Goal: Task Accomplishment & Management: Complete application form

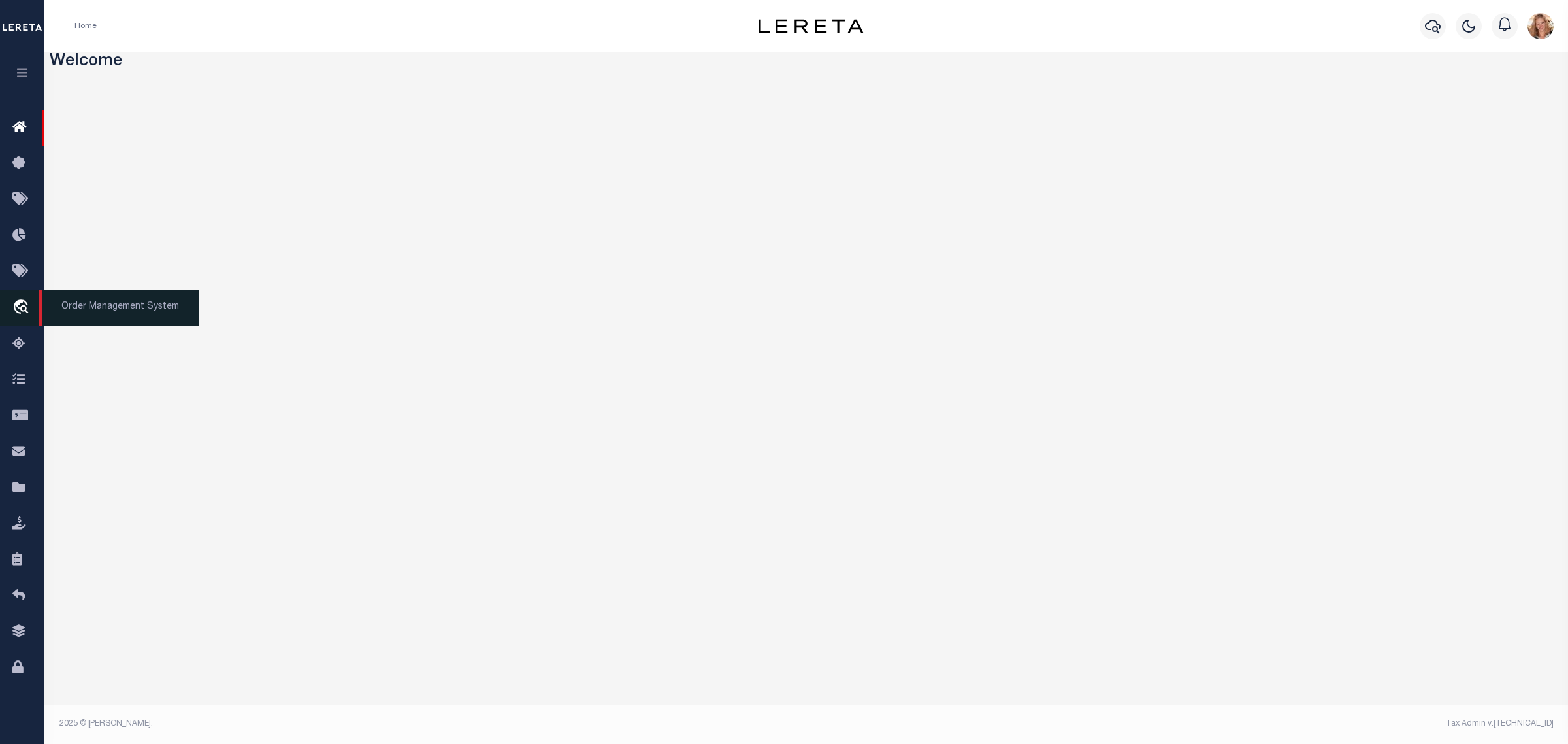
click at [24, 310] on icon "travel_explore" at bounding box center [23, 308] width 21 height 17
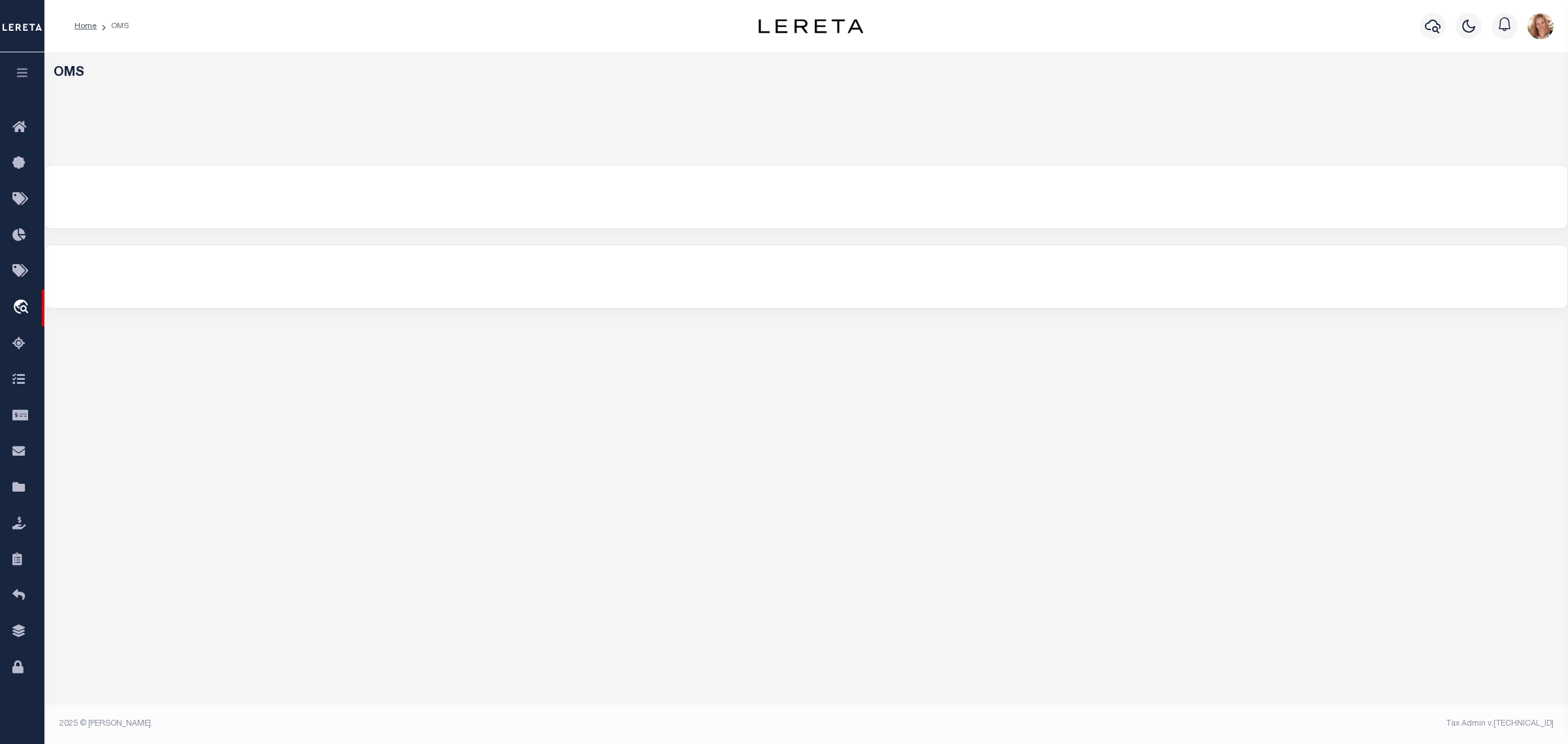
select select "200"
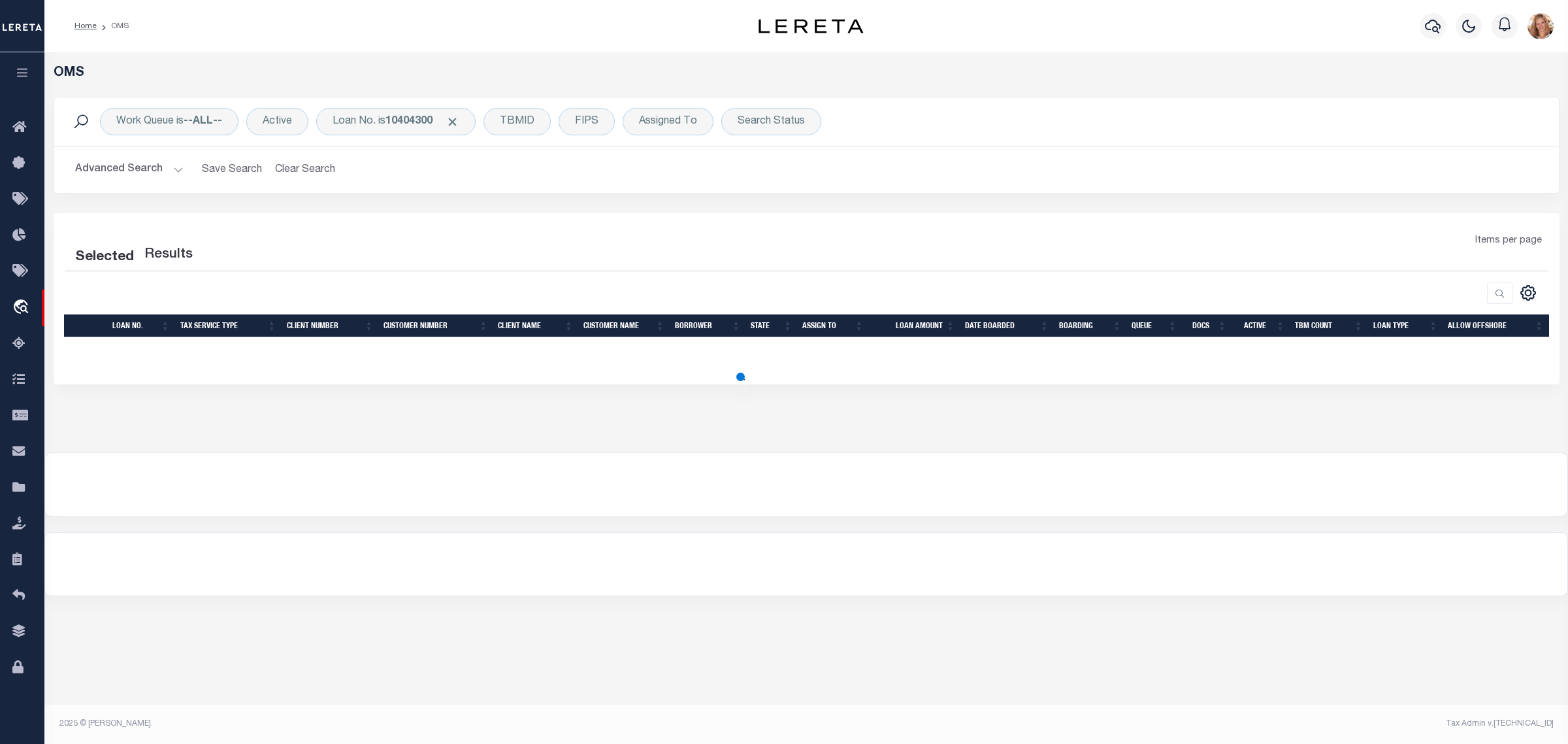
select select "200"
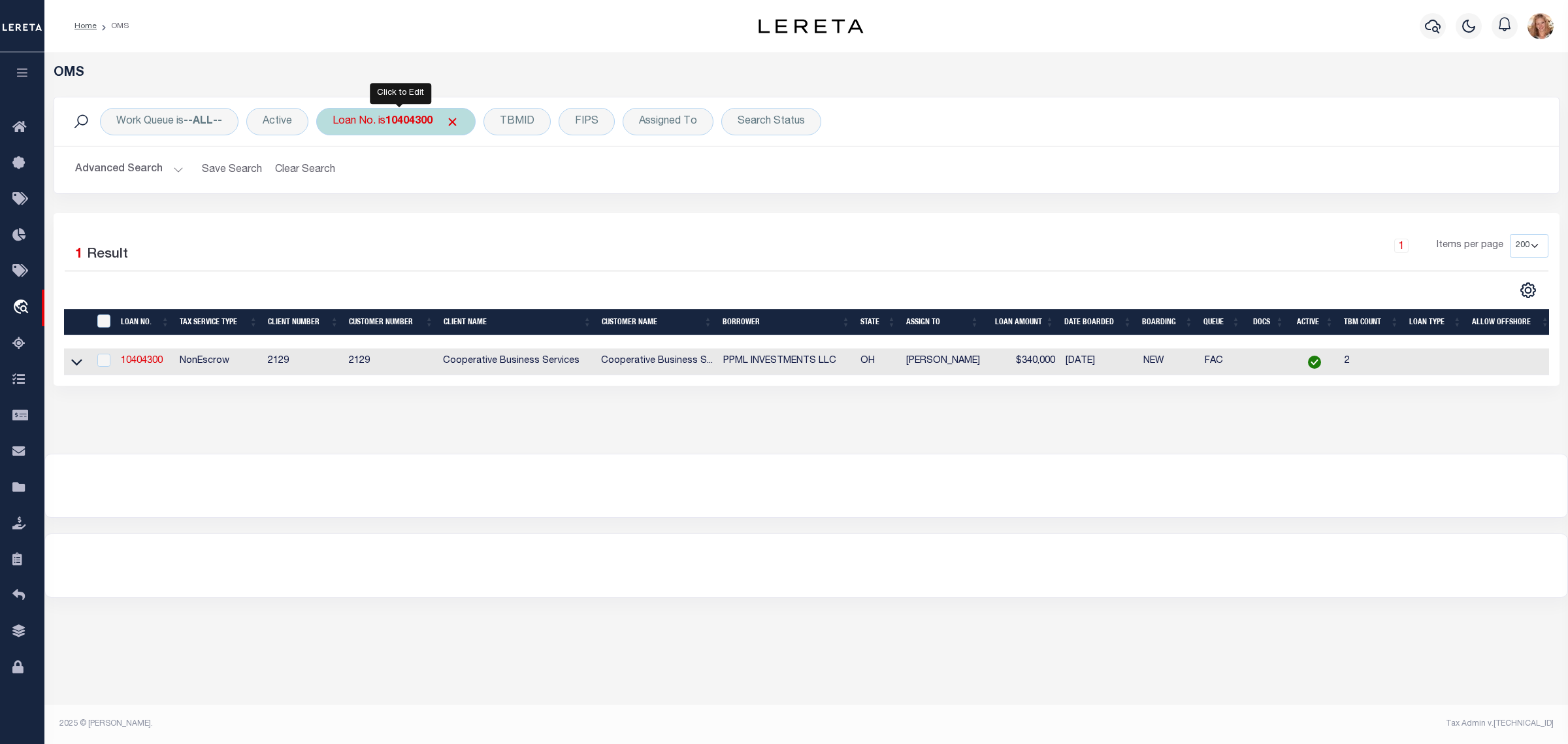
click at [390, 121] on b "10404300" at bounding box center [409, 122] width 47 height 11
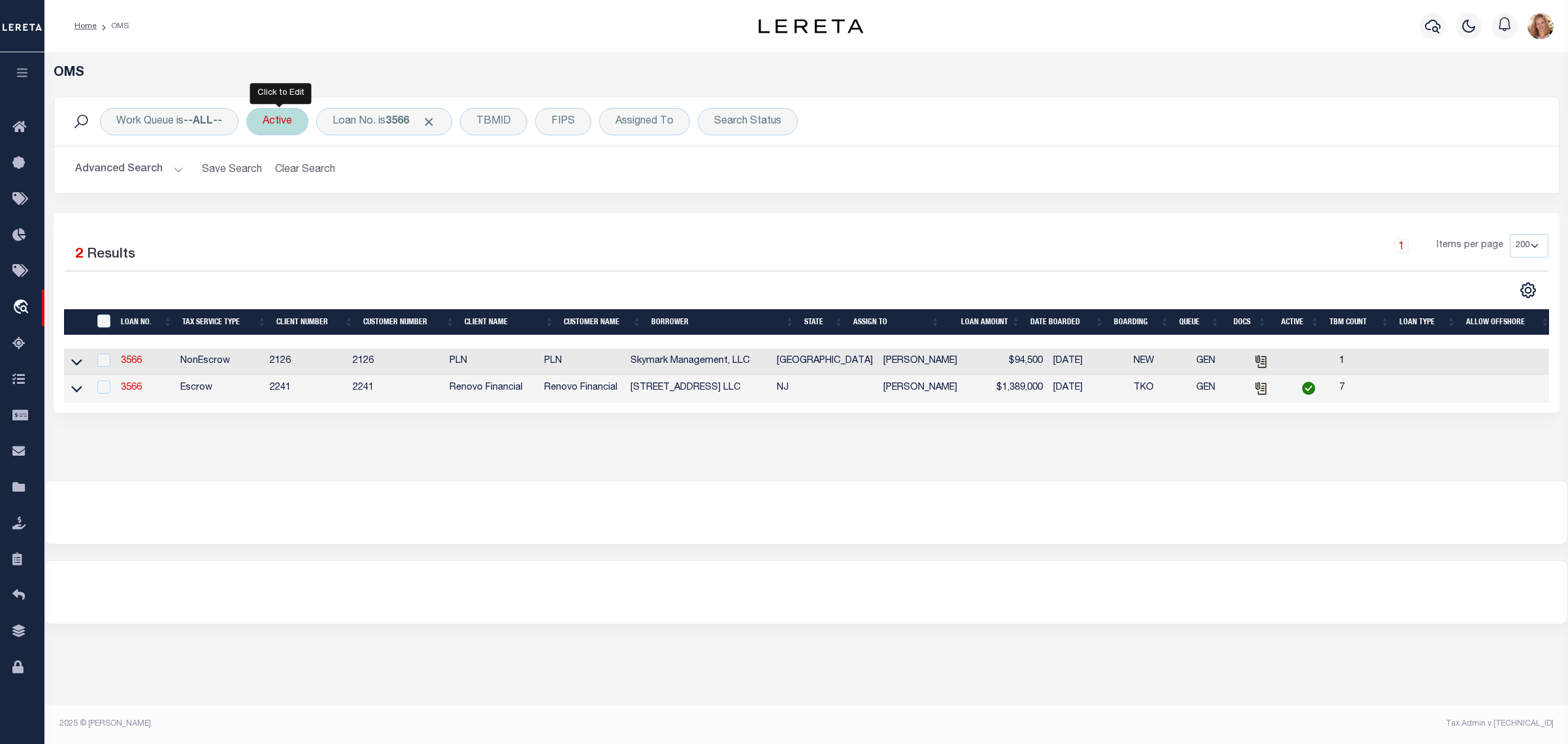
click at [288, 121] on div "Active" at bounding box center [277, 121] width 62 height 27
click at [429, 211] on input "Apply" at bounding box center [436, 214] width 39 height 21
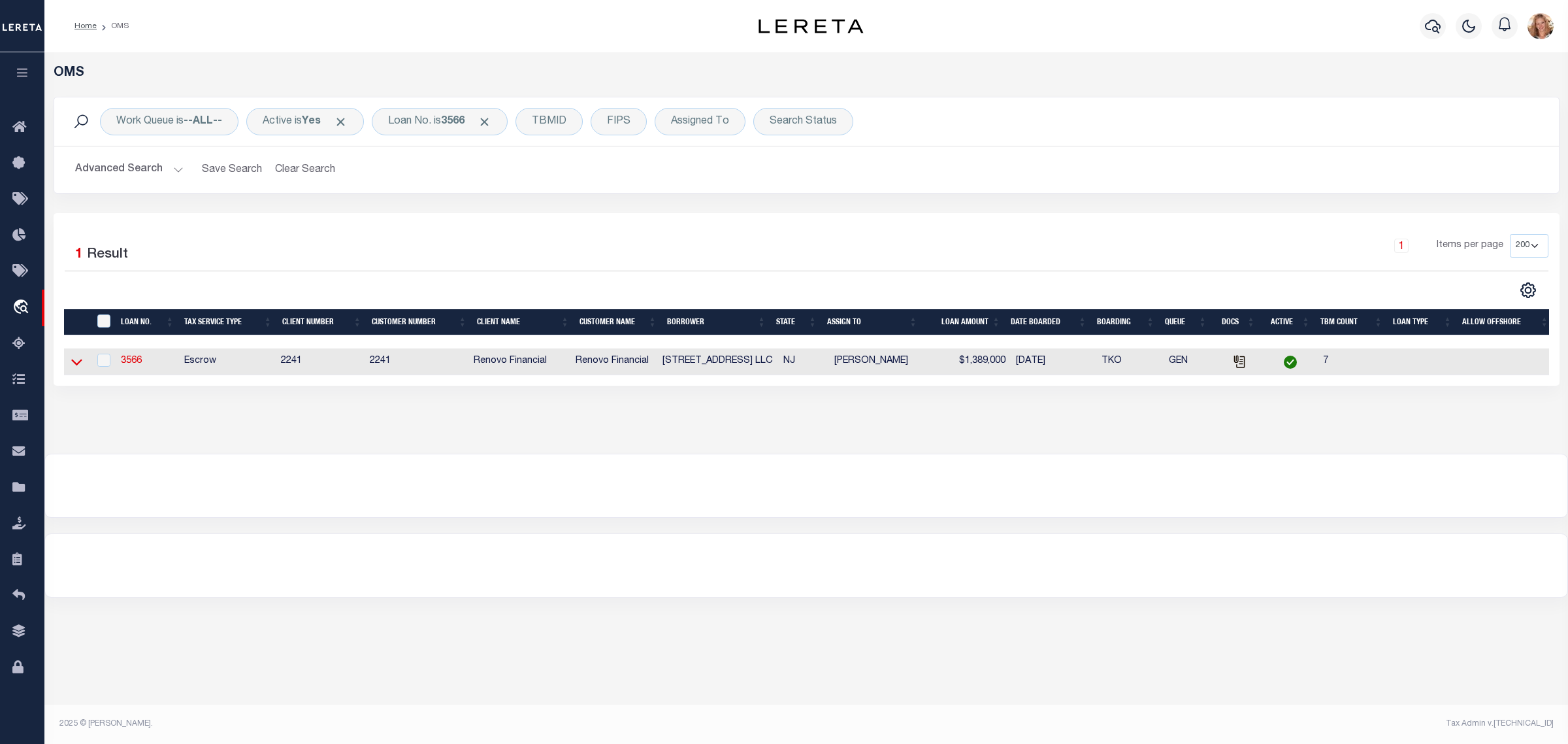
click at [75, 363] on icon at bounding box center [77, 362] width 11 height 14
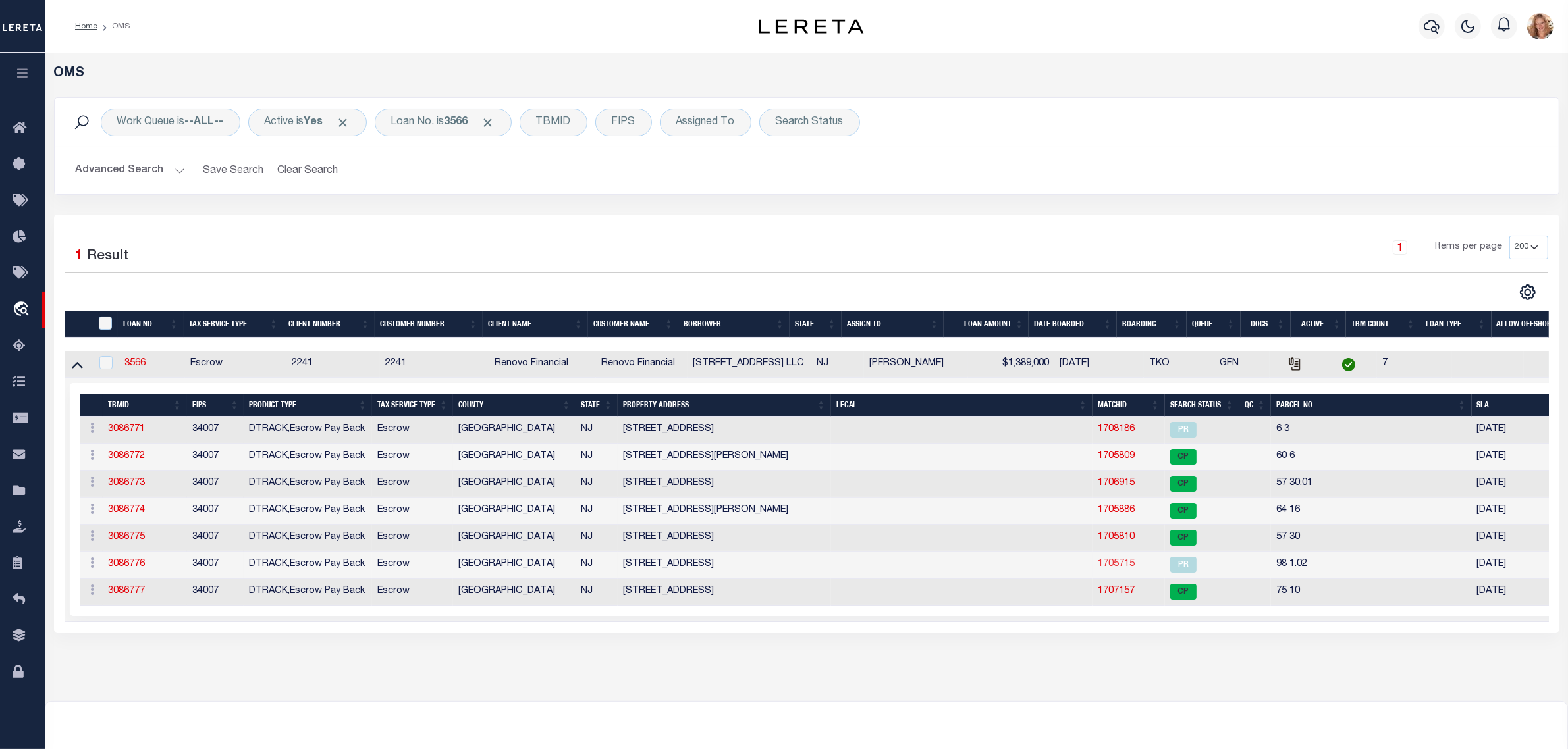
click at [1129, 568] on link "1705715" at bounding box center [1116, 564] width 37 height 9
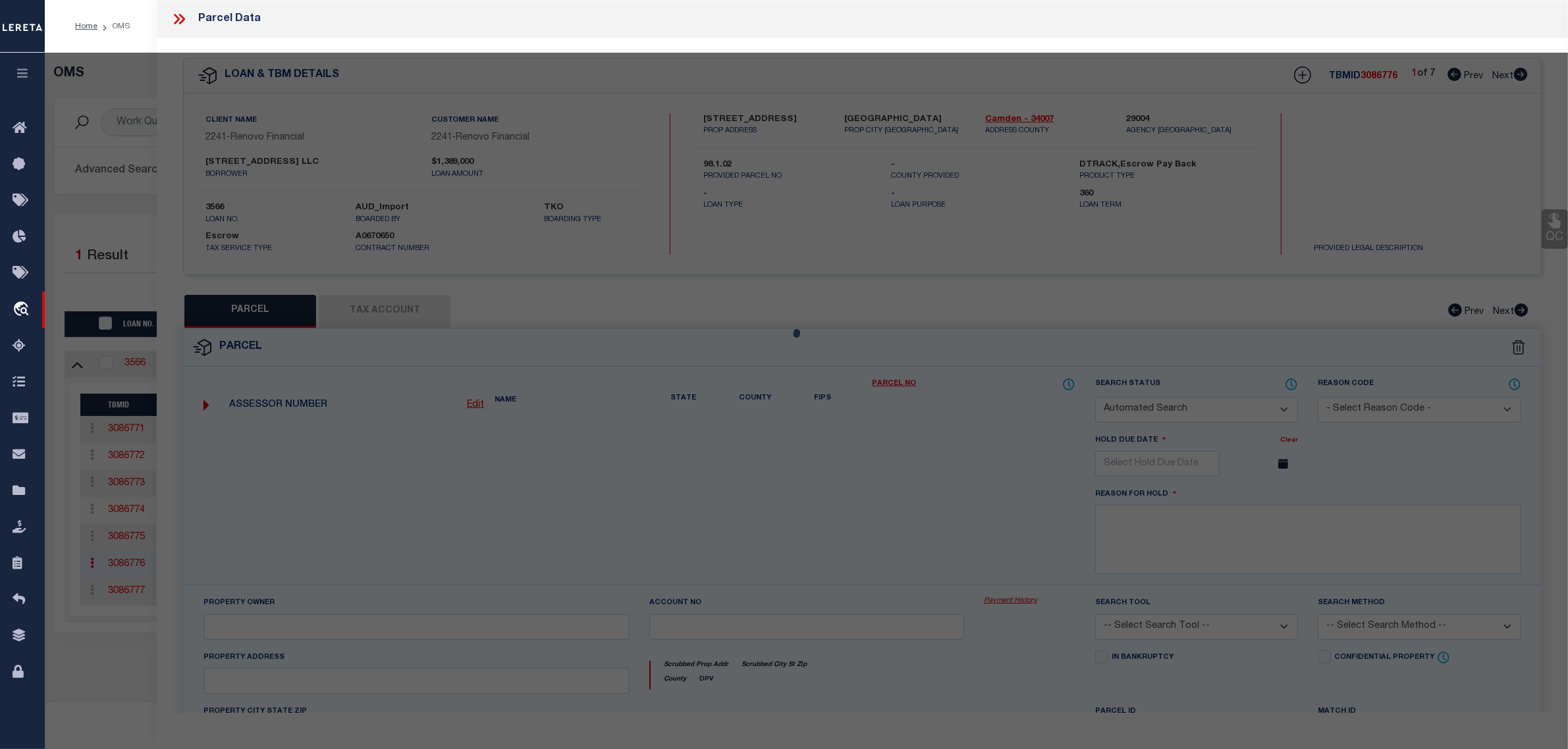
checkbox input "false"
select select "PR"
type input "LANCIONI SANTINI"
type input "3190"
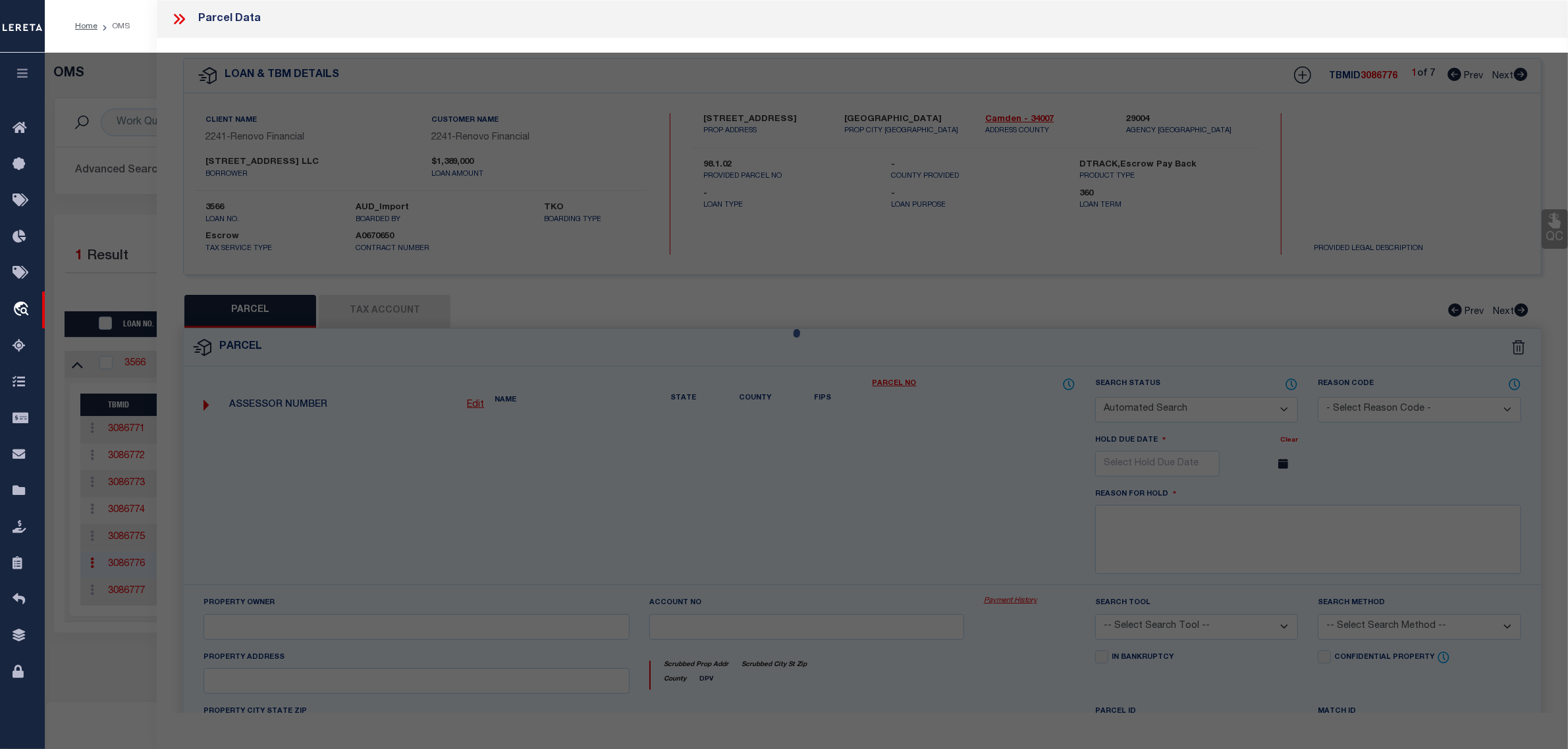
select select
type input "100 Jefferson Avenue"
type textarea "Block/Lot/Qua: 98. 1.02"
type textarea "Parcel released per customer's 5/8/2025 file. MLC 5/8/2025"
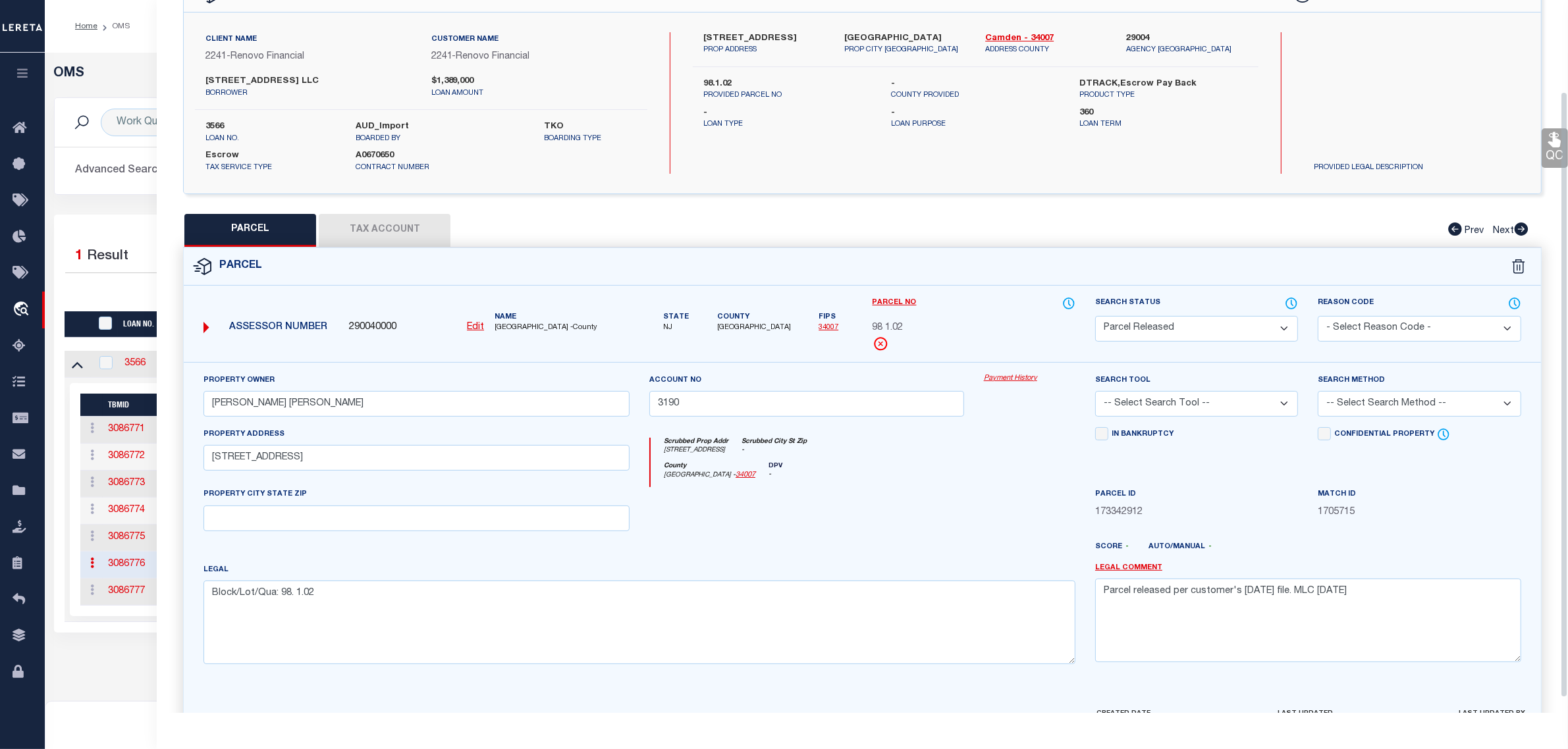
scroll to position [126, 0]
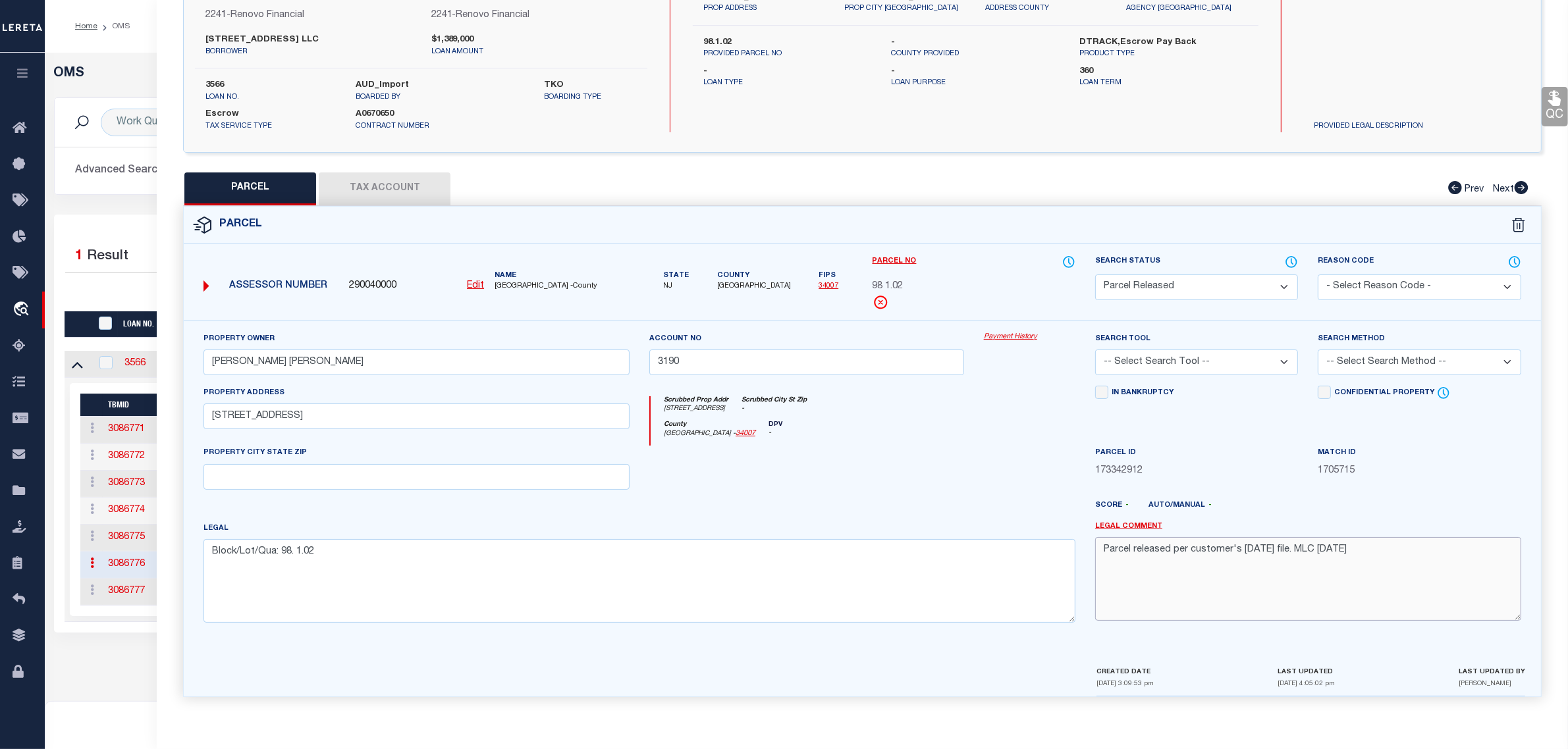
drag, startPoint x: 1378, startPoint y: 550, endPoint x: 1103, endPoint y: 548, distance: 275.0
click at [1103, 548] on textarea "Parcel released per customer's 5/8/2025 file. MLC 5/8/2025" at bounding box center [1308, 578] width 426 height 83
click at [132, 220] on div "Selected 1 Result 1 Items per page 10 25 50 100 200" at bounding box center [807, 424] width 1505 height 418
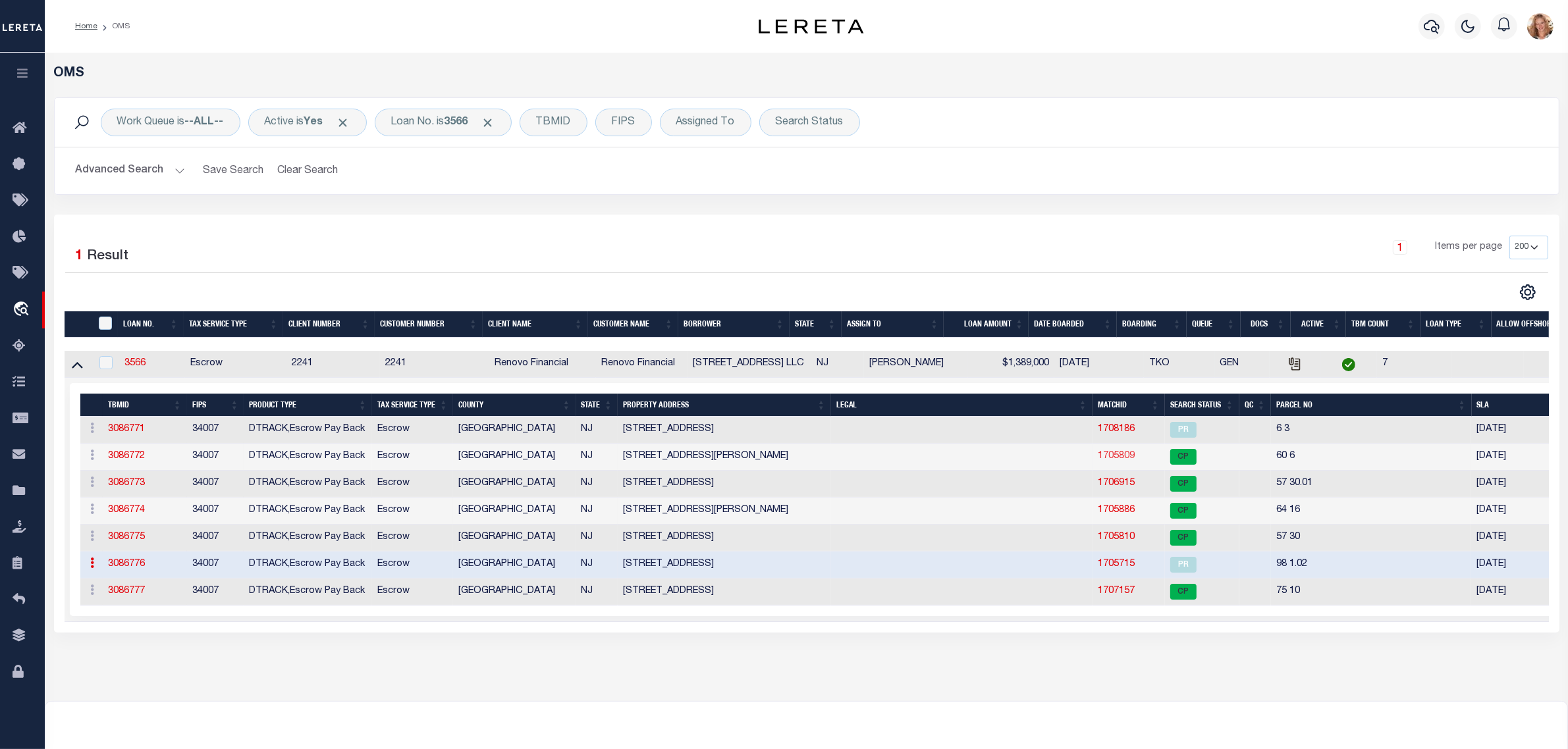
click at [1109, 458] on link "1705809" at bounding box center [1116, 456] width 37 height 9
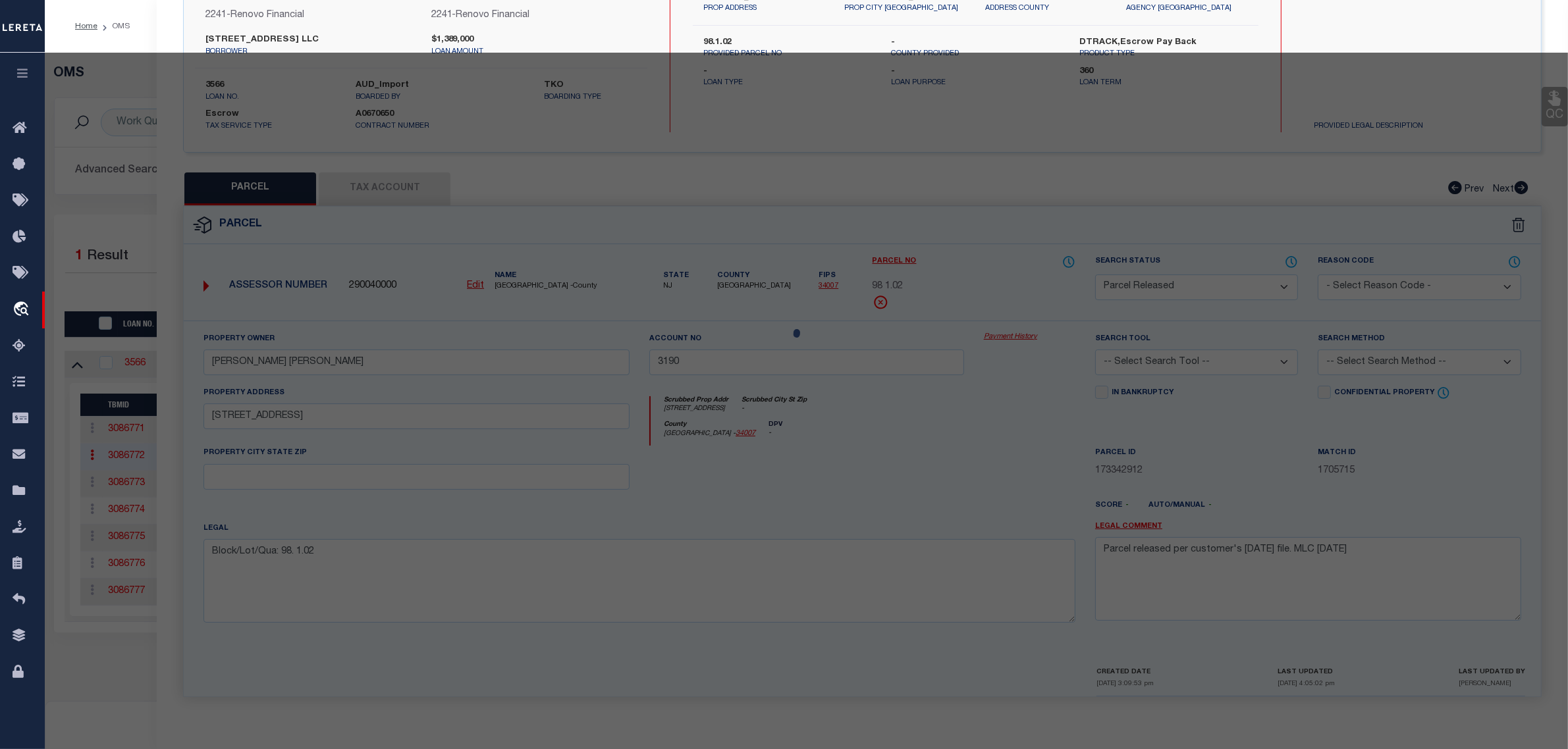
select select "AS"
checkbox input "false"
select select "CP"
type input "LANCIONI, SANTINI"
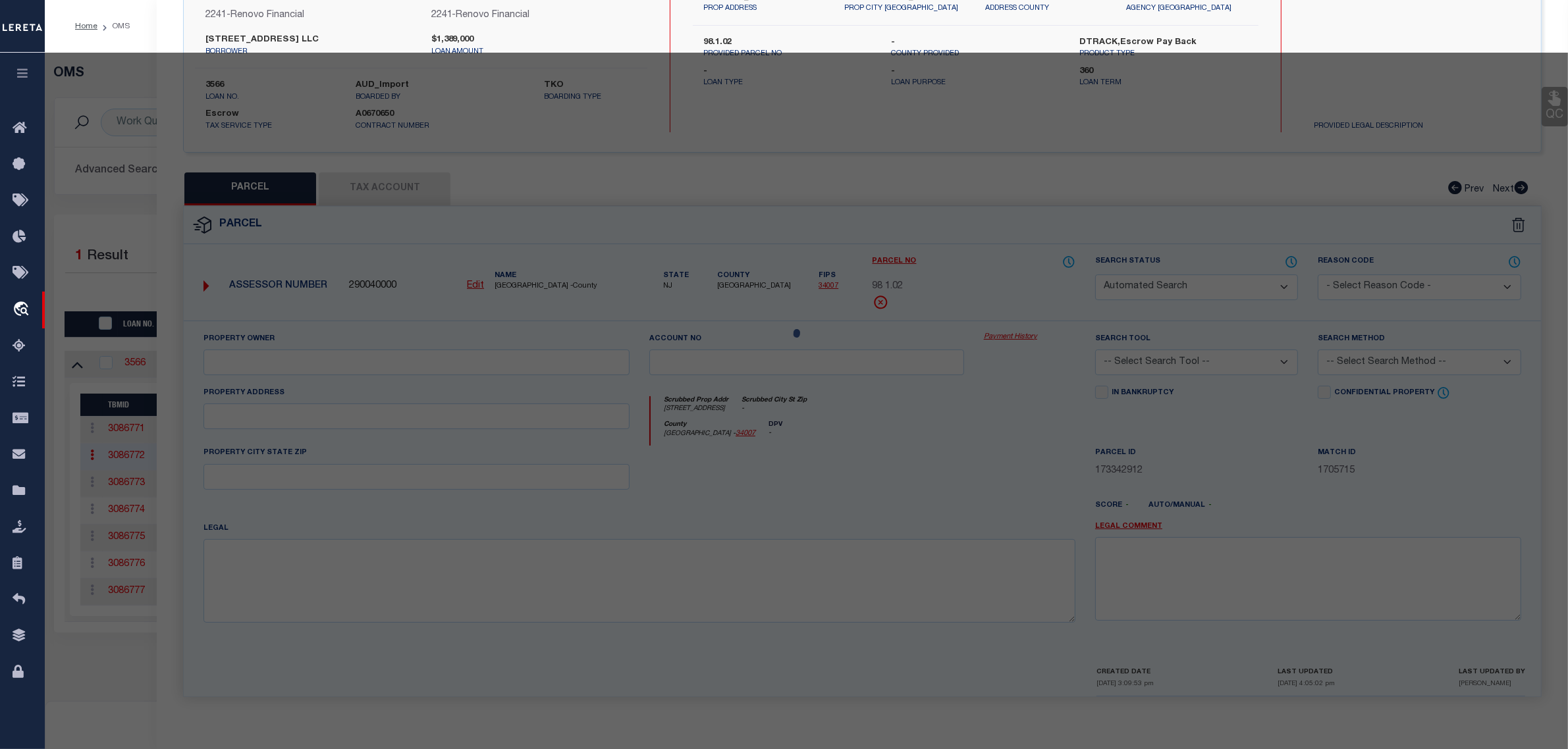
type input "694"
select select
type input "23 BOWERS AVE"
checkbox input "false"
type textarea "Block/Lot/Qual: 60. 6."
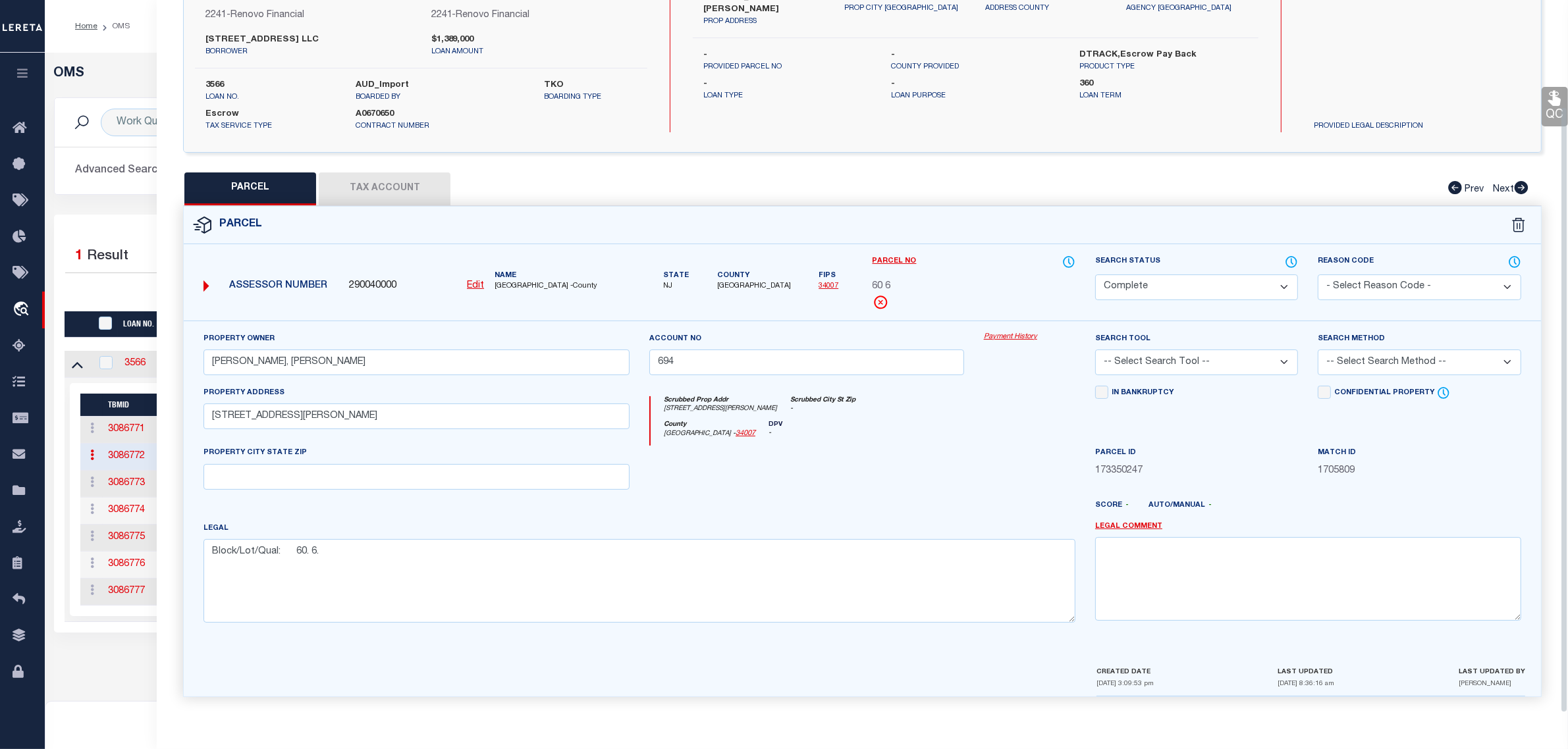
click at [1144, 285] on select "Automated Search Bad Parcel Complete Duplicate Parcel High Dollar Reporting In …" at bounding box center [1196, 287] width 203 height 26
select select "PR"
click at [1095, 274] on select "Automated Search Bad Parcel Complete Duplicate Parcel High Dollar Reporting In …" at bounding box center [1196, 287] width 203 height 26
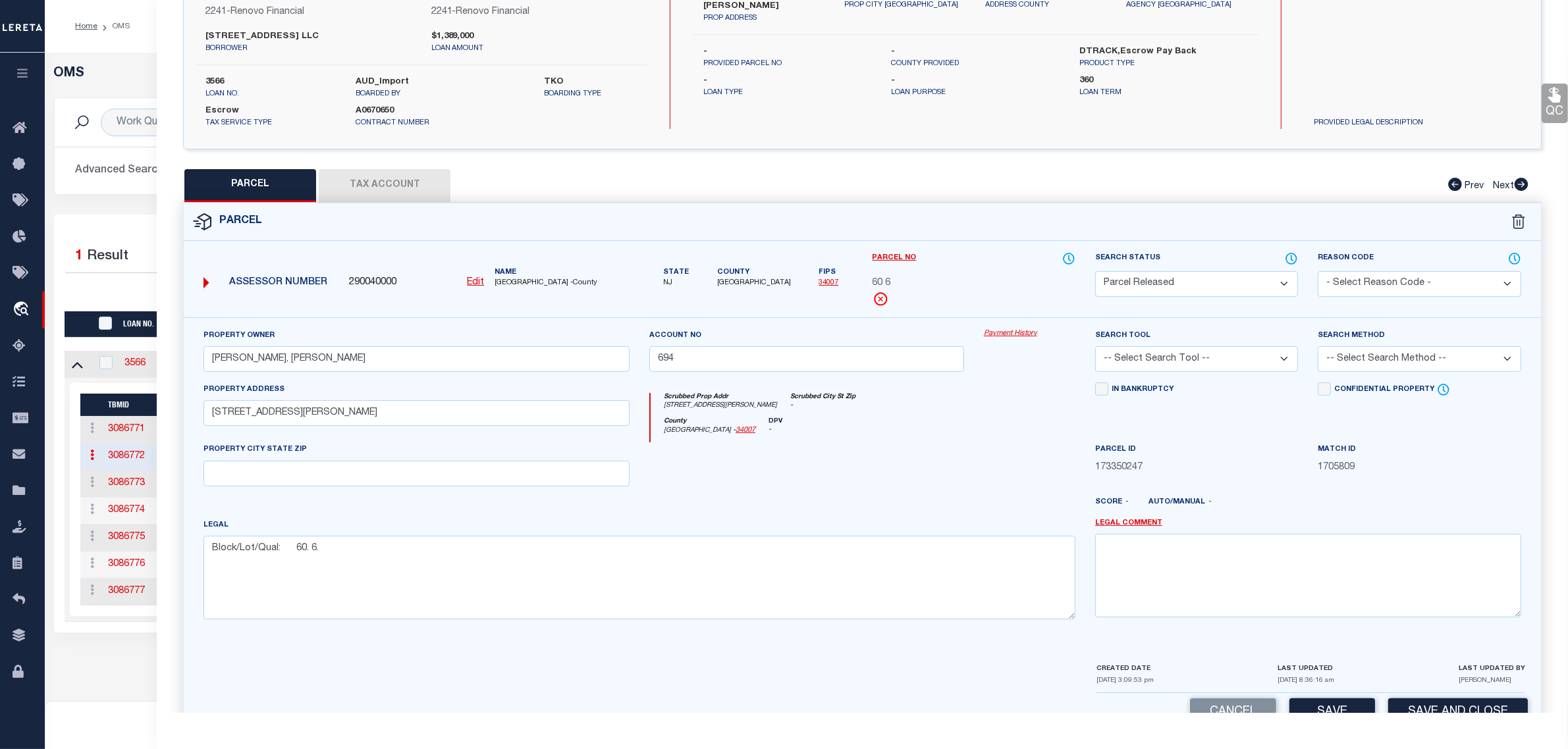
click at [1360, 290] on select "- Select Reason Code - 099 - Other (Provide additional detail) ACT - Agency Cha…" at bounding box center [1418, 284] width 203 height 26
select select "RLS"
click at [1317, 271] on select "- Select Reason Code - 099 - Other (Provide additional detail) ACT - Agency Cha…" at bounding box center [1418, 284] width 203 height 26
click at [1354, 557] on textarea at bounding box center [1308, 575] width 426 height 83
paste textarea "Parcel released per customer's 5/8/2025 file. MLC 5/8/2025"
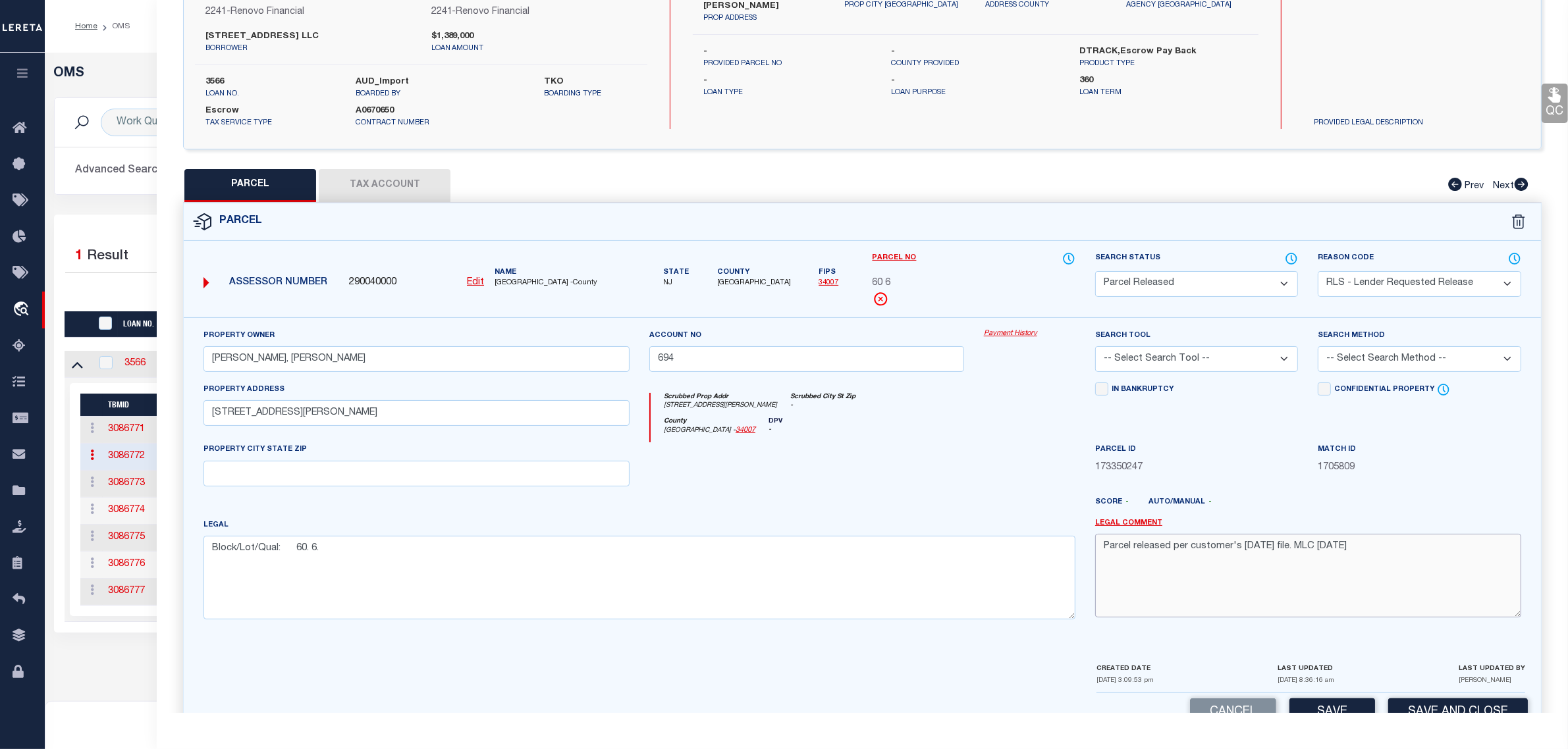
click at [1255, 544] on textarea "Parcel released per customer's 5/8/2025 file. MLC 5/8/2025" at bounding box center [1308, 575] width 426 height 83
click at [1331, 547] on textarea "Parcel released per customer's 9/3/2025 file. MLC 5/8/2025" at bounding box center [1308, 575] width 426 height 83
type textarea "Parcel released per customer's 9/3/2025 file. MLC 9/5/2025"
click at [1424, 709] on button "Save and Close" at bounding box center [1457, 713] width 139 height 28
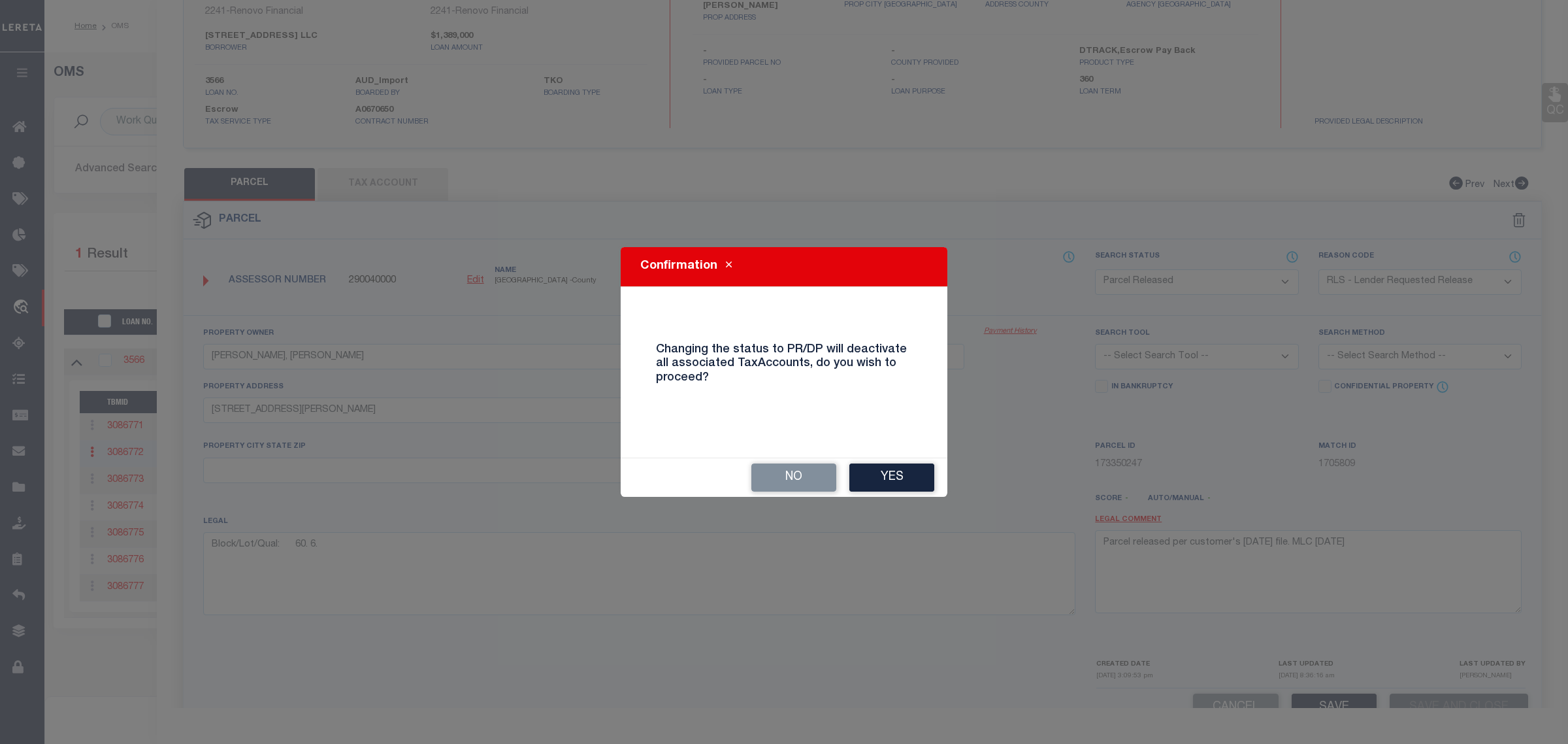
click at [902, 462] on div "No Yes" at bounding box center [784, 478] width 327 height 39
click at [902, 466] on button "Yes" at bounding box center [891, 478] width 85 height 28
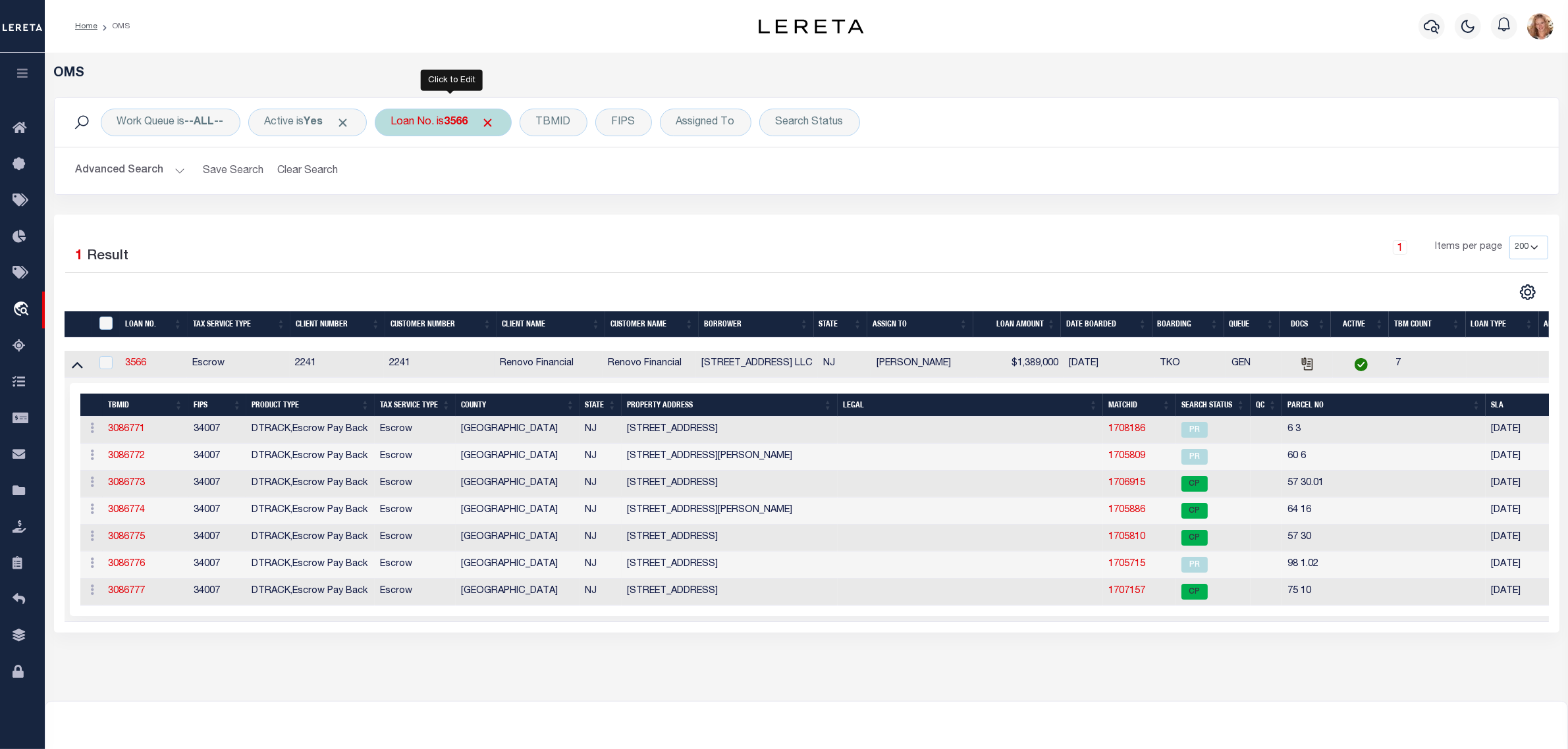
click at [468, 121] on b "3566" at bounding box center [456, 123] width 24 height 11
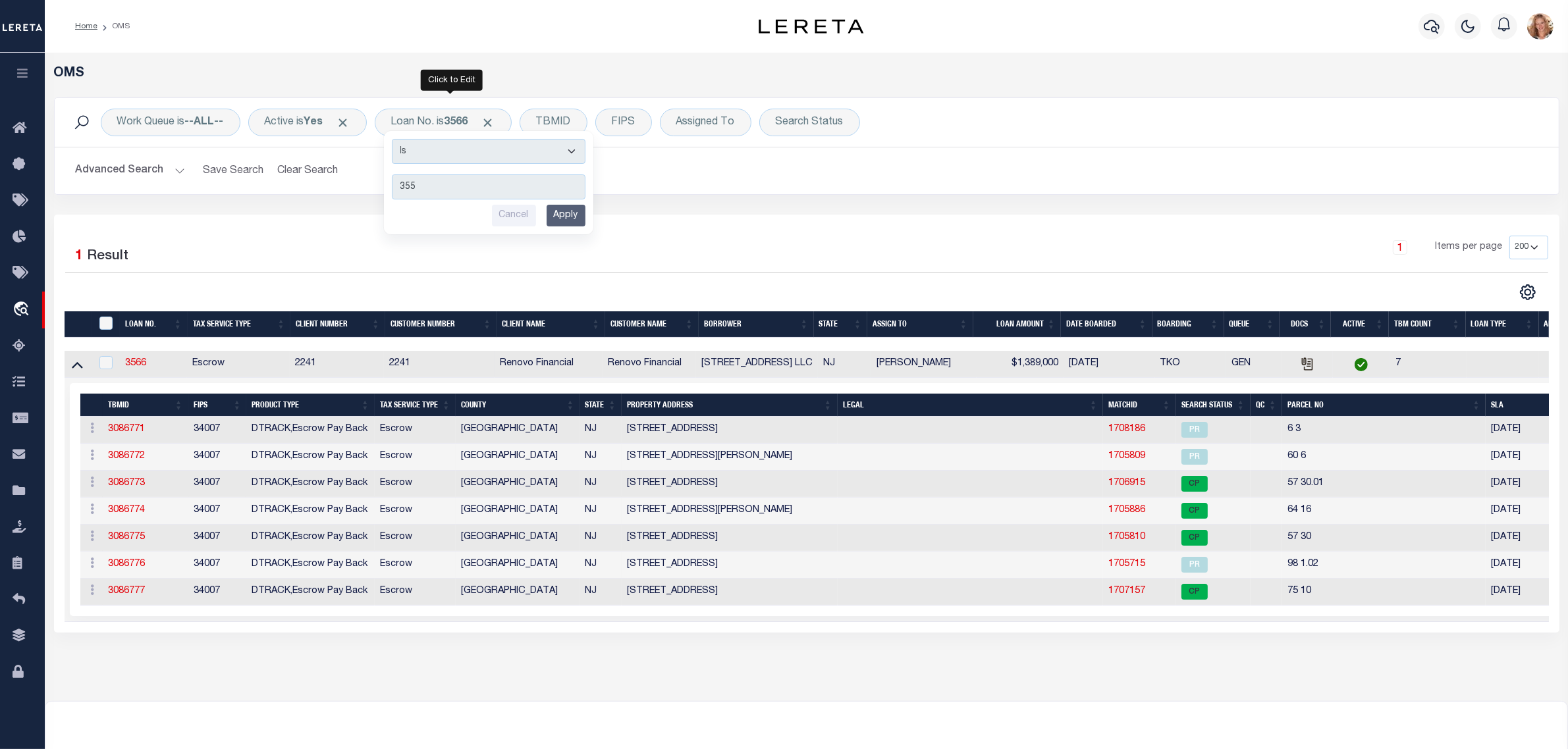
type input "3556"
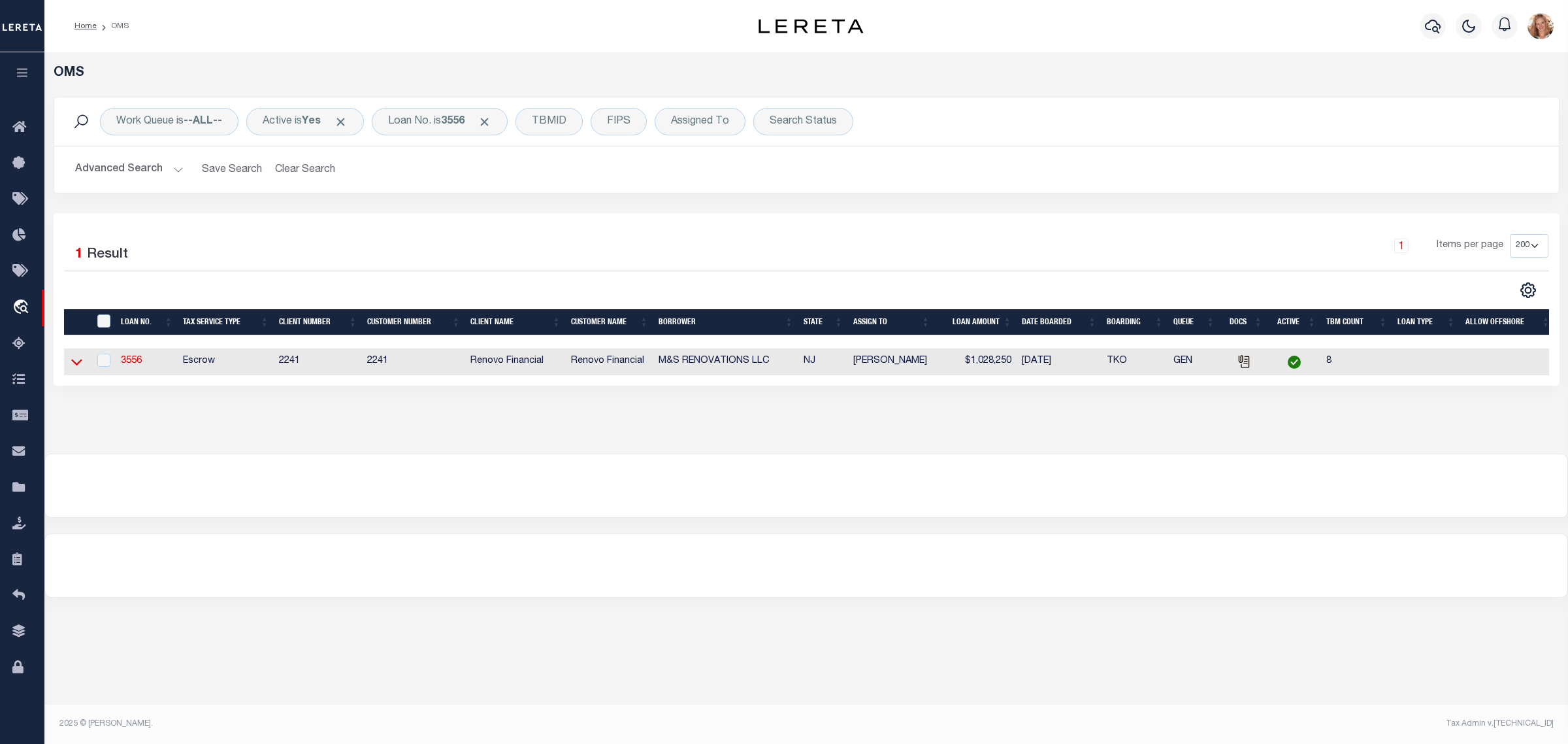
click at [80, 366] on icon at bounding box center [77, 362] width 11 height 14
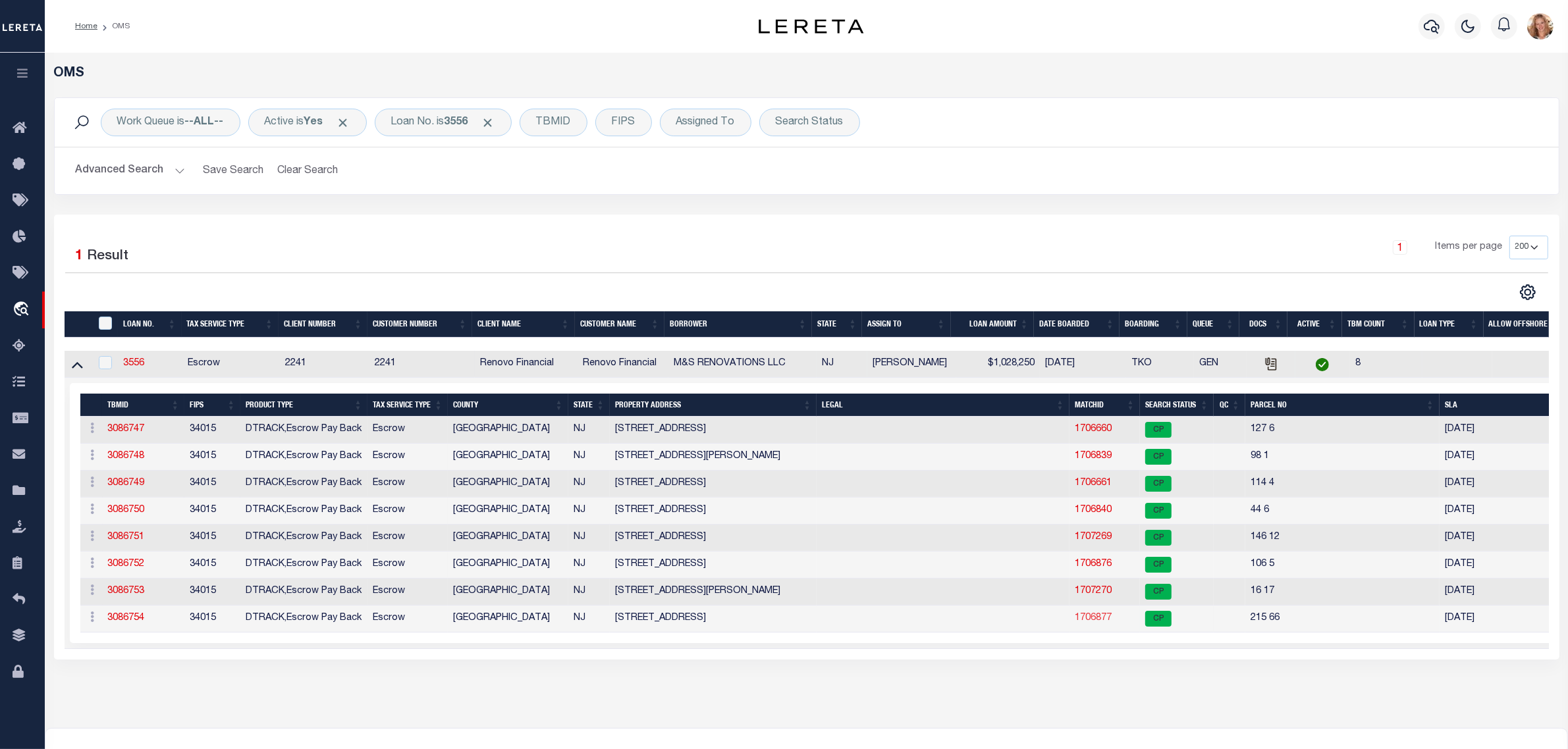
click at [1084, 622] on link "1706877" at bounding box center [1093, 618] width 37 height 9
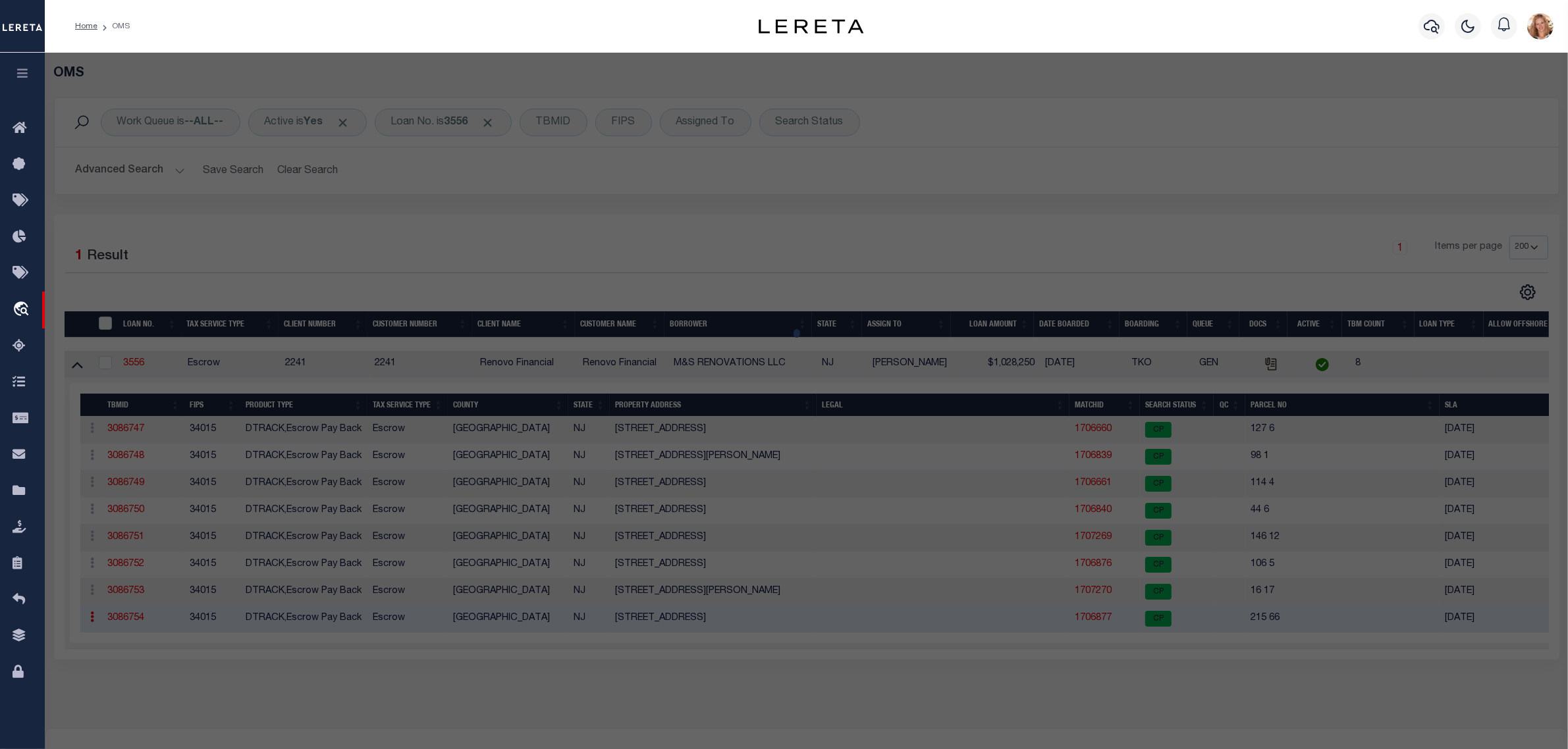
select select "AS"
checkbox input "false"
select select "CP"
type input "M & S RENOVATIONS LLC"
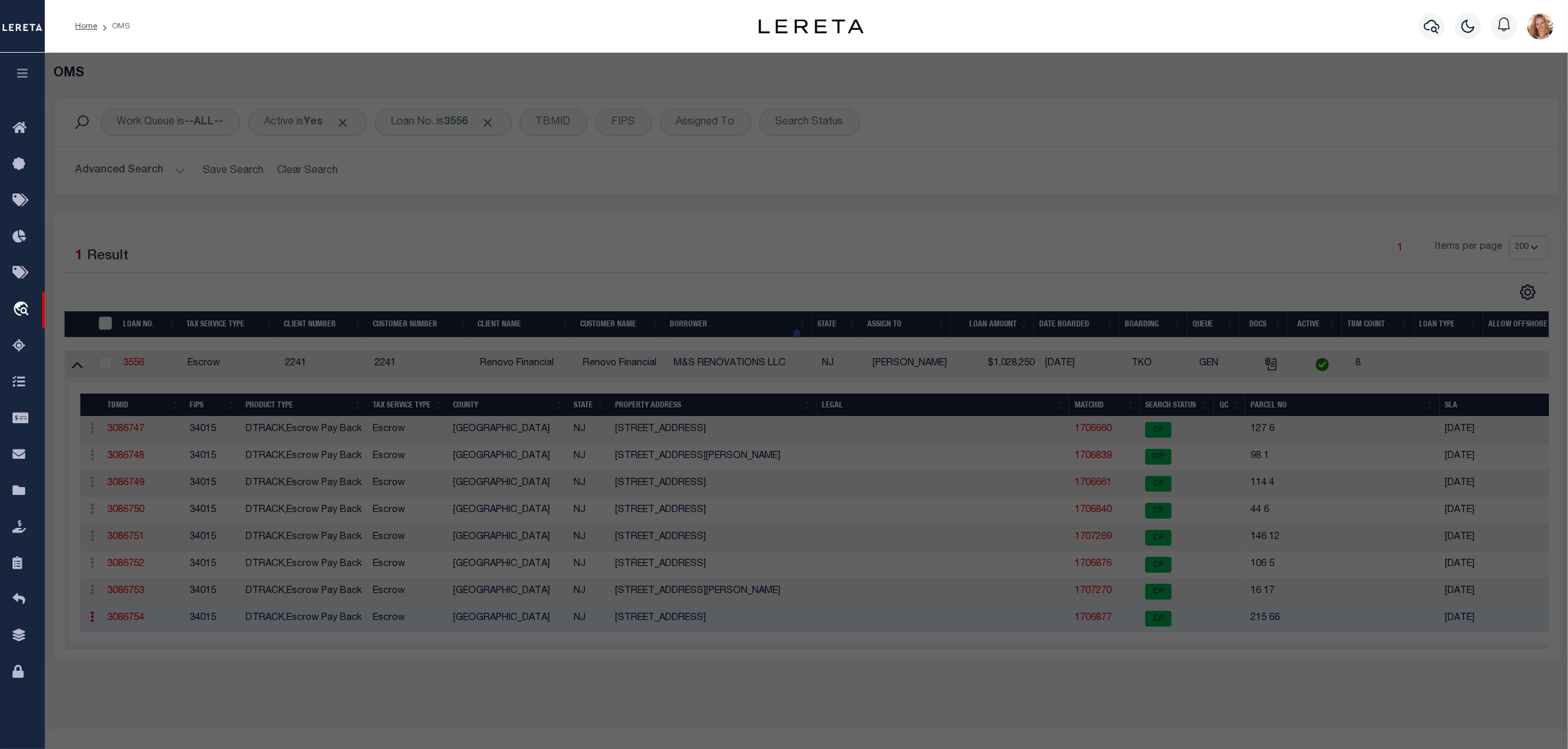
select select
type input "257 UNION AVE"
checkbox input "false"
type input "NJ"
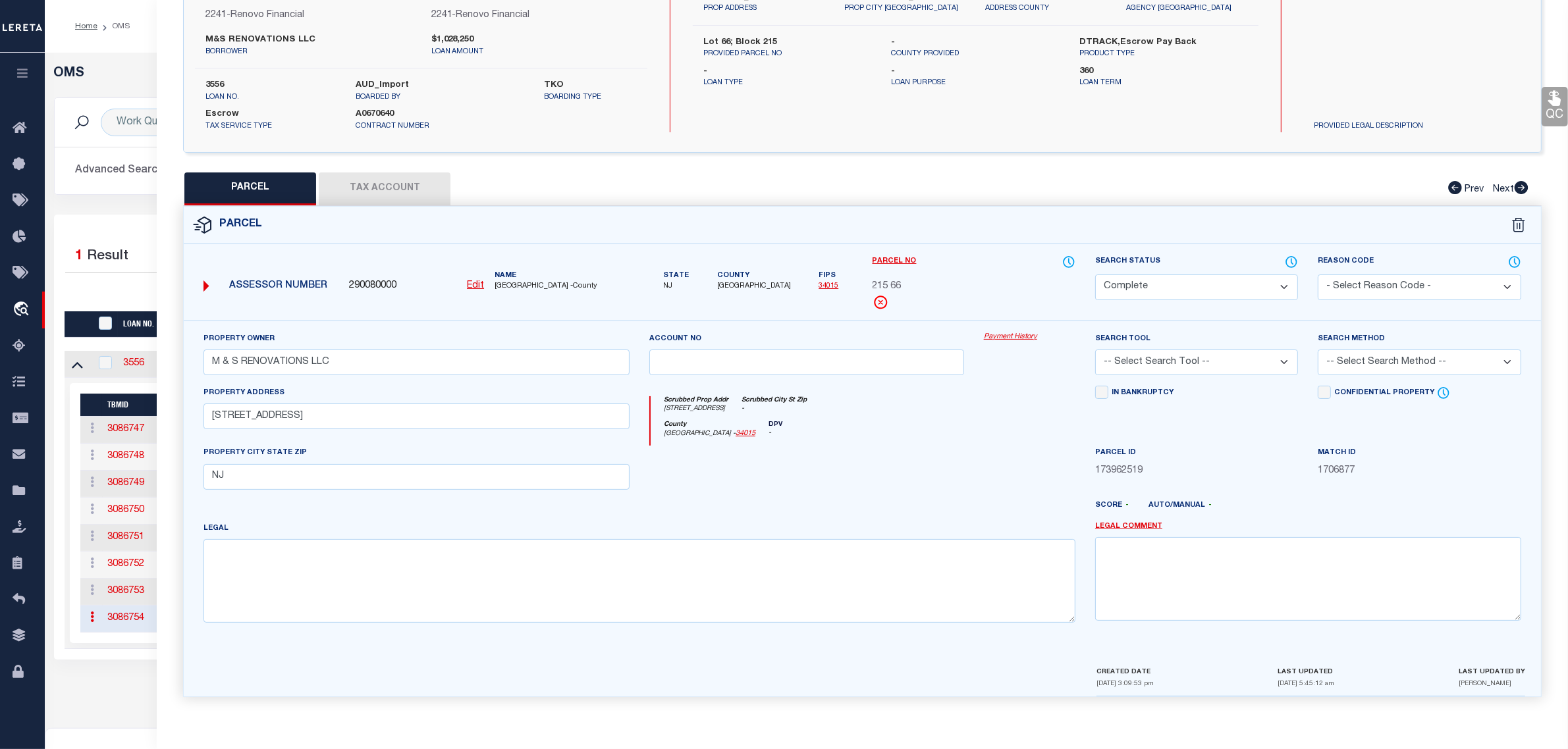
click at [1140, 275] on select "Automated Search Bad Parcel Complete Duplicate Parcel High Dollar Reporting In …" at bounding box center [1196, 287] width 203 height 26
select select "PR"
click at [1095, 274] on select "Automated Search Bad Parcel Complete Duplicate Parcel High Dollar Reporting In …" at bounding box center [1196, 287] width 203 height 26
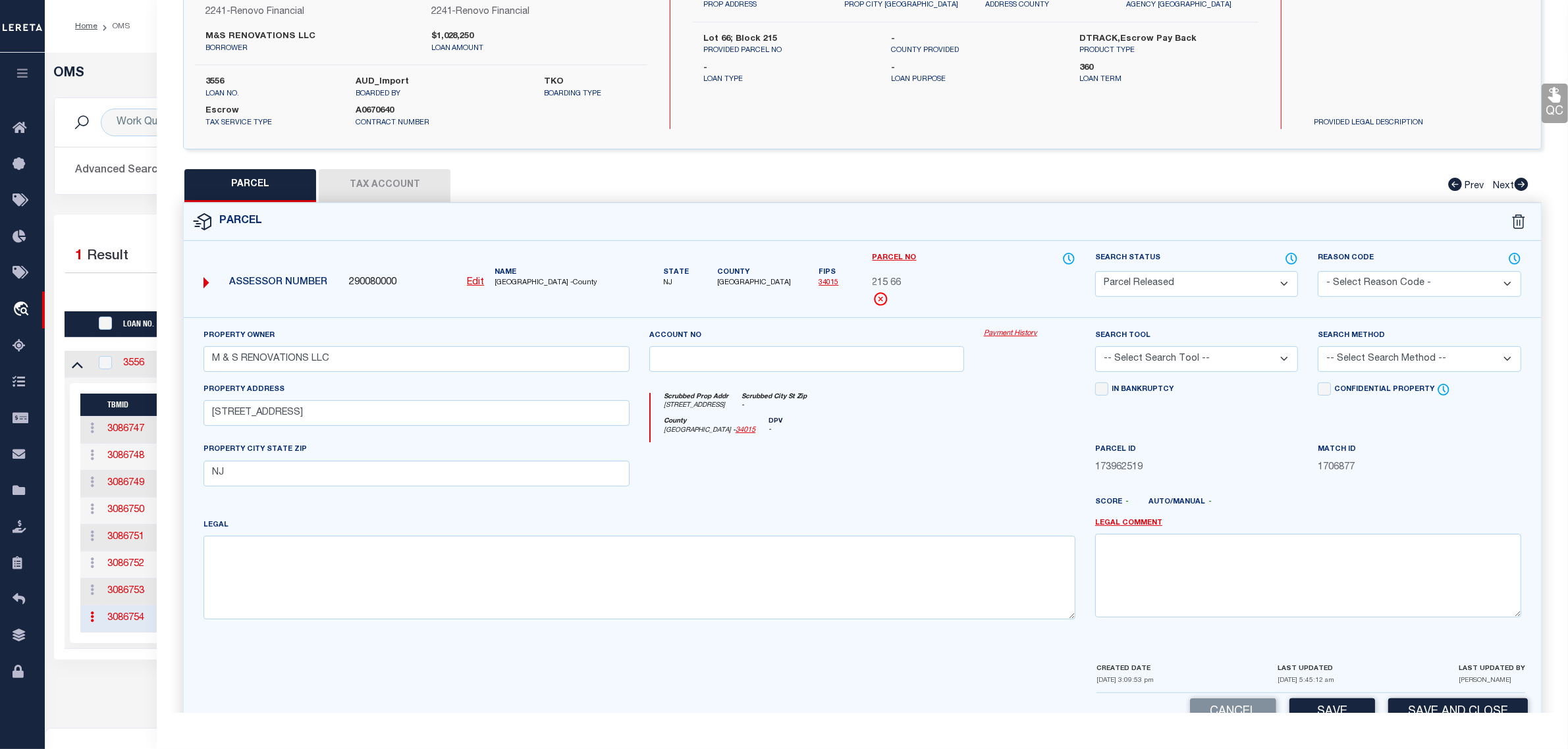
click at [1377, 274] on select "- Select Reason Code - 099 - Other (Provide additional detail) ACT - Agency Cha…" at bounding box center [1418, 284] width 203 height 26
select select "RLS"
click at [1317, 271] on select "- Select Reason Code - 099 - Other (Provide additional detail) ACT - Agency Cha…" at bounding box center [1418, 284] width 203 height 26
click at [1379, 558] on textarea at bounding box center [1308, 575] width 426 height 83
paste textarea "Parcel released per customer's 9/3/2025 file. MLC 9/5/2025"
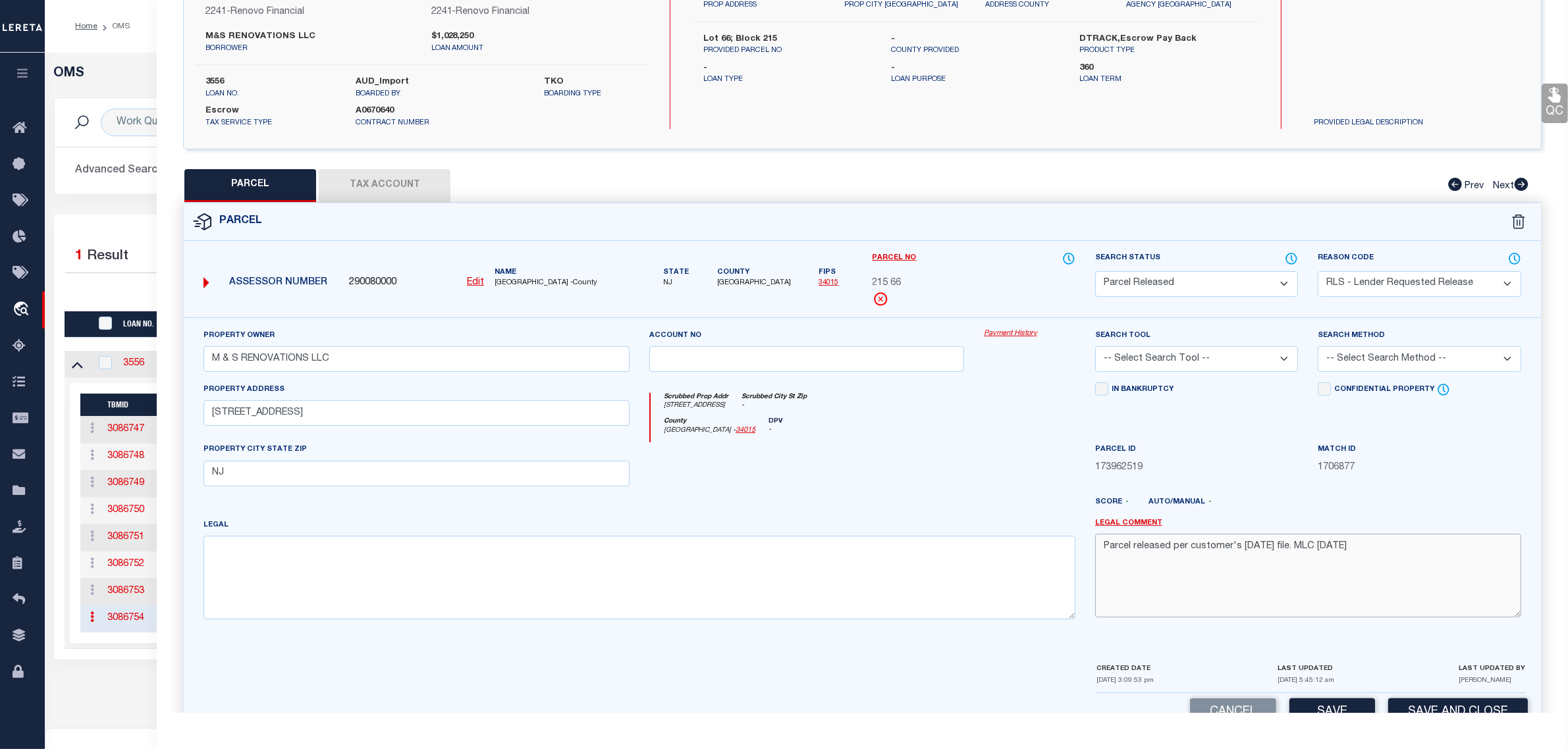
type textarea "Parcel released per customer's 9/3/2025 file. MLC 9/5/2025"
click at [1400, 698] on div "Cancel Save Save and Close" at bounding box center [863, 713] width 1357 height 39
click at [1402, 705] on button "Save and Close" at bounding box center [1457, 713] width 139 height 28
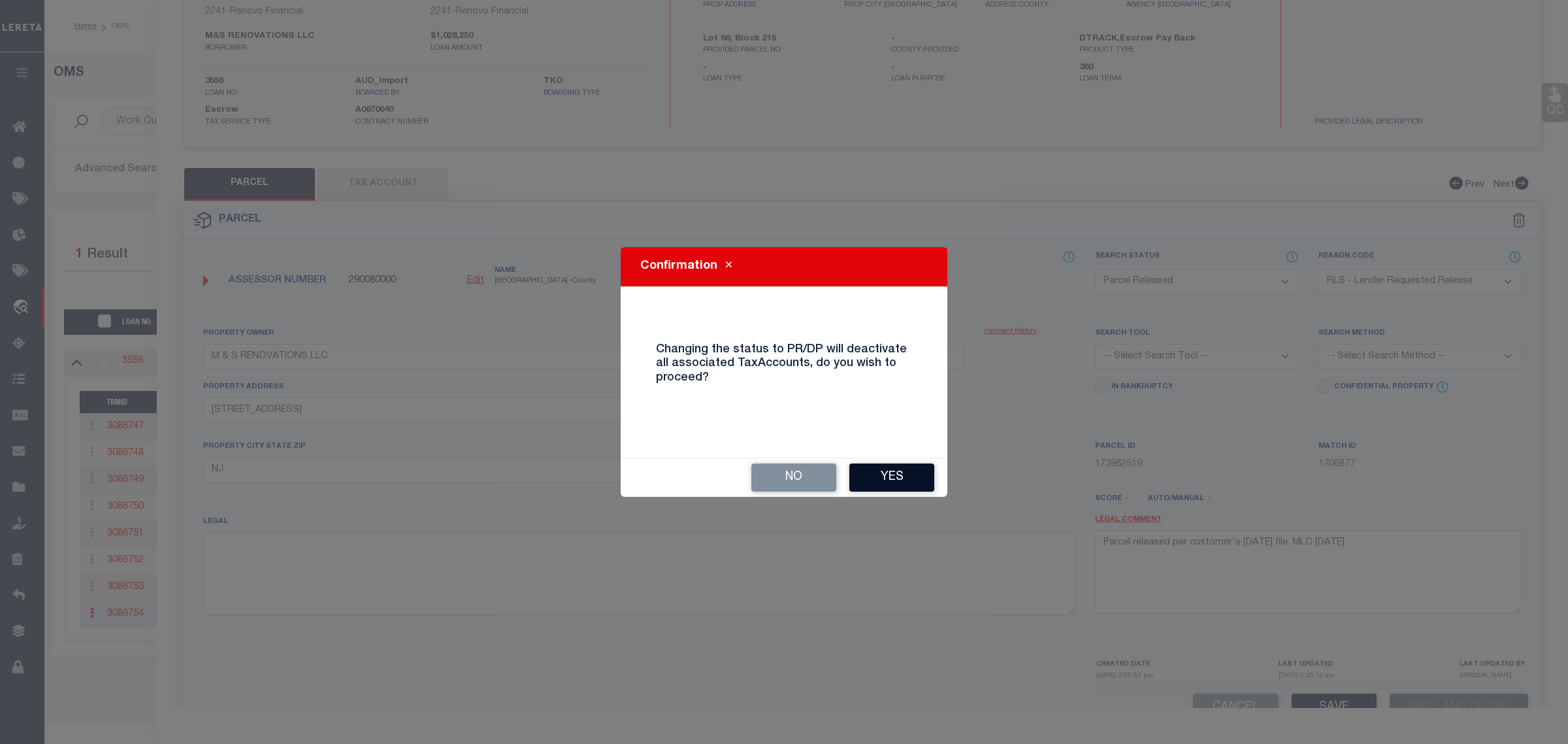
click at [889, 488] on button "Yes" at bounding box center [891, 478] width 85 height 28
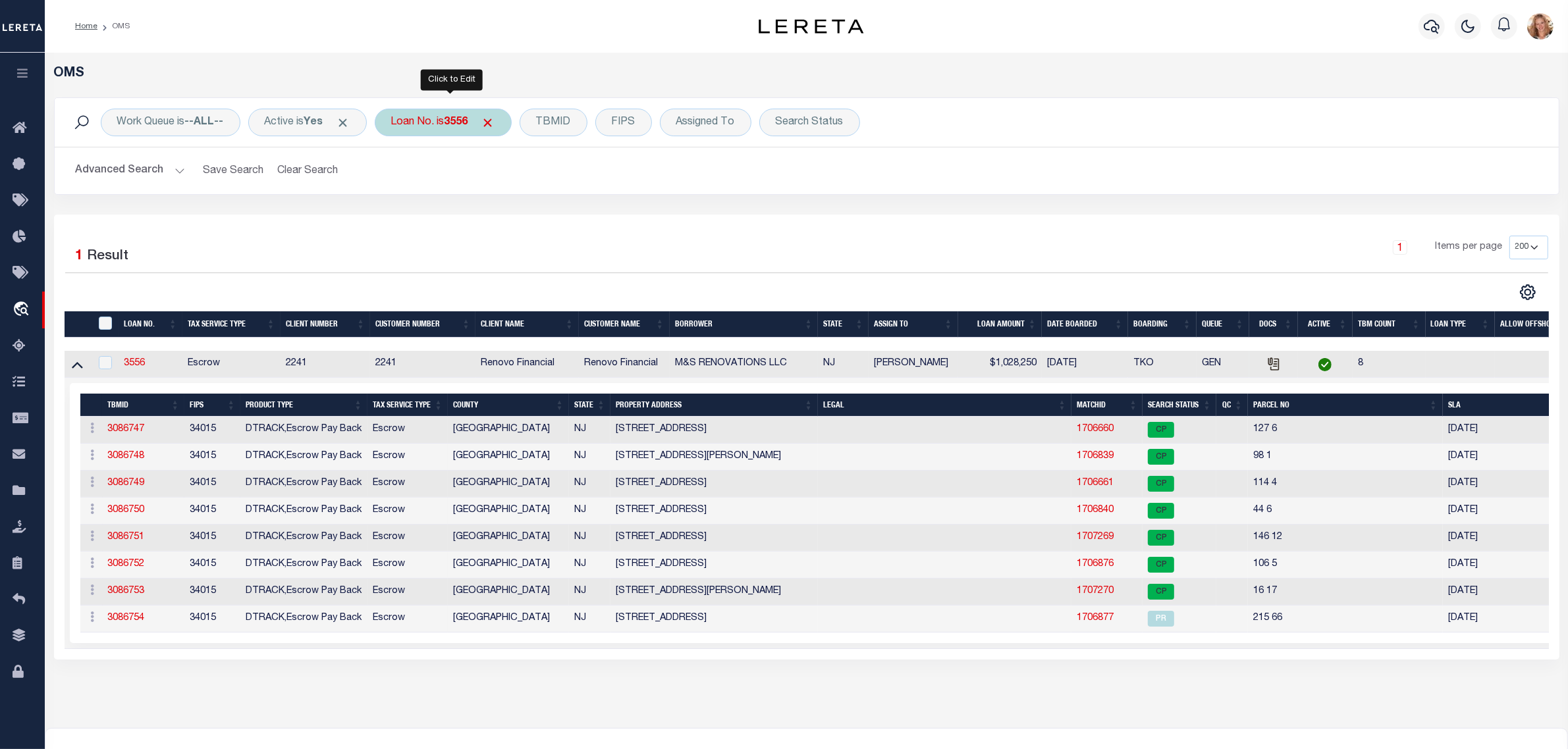
click at [464, 124] on b "3556" at bounding box center [456, 123] width 24 height 11
type input "7763"
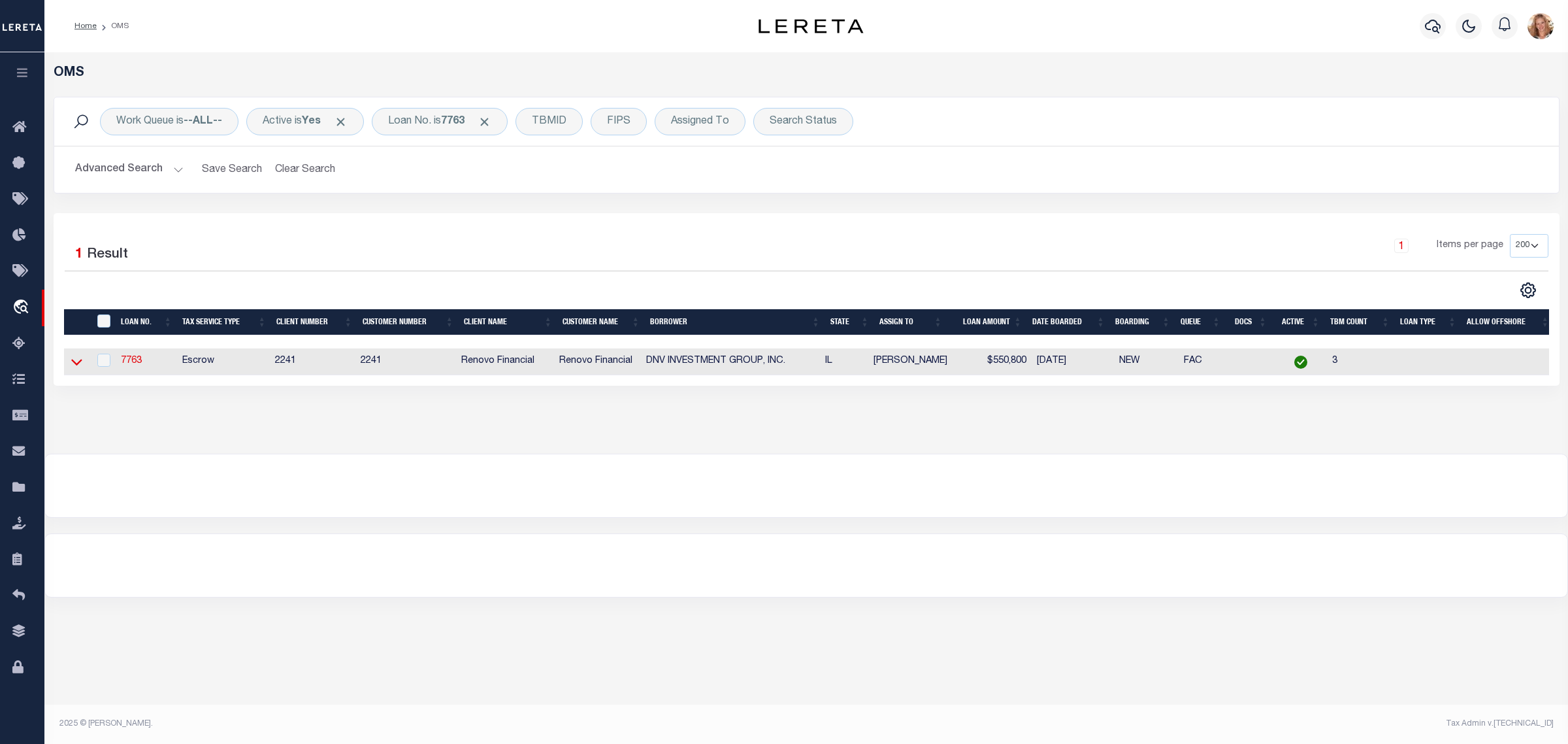
click at [76, 364] on icon at bounding box center [77, 362] width 11 height 14
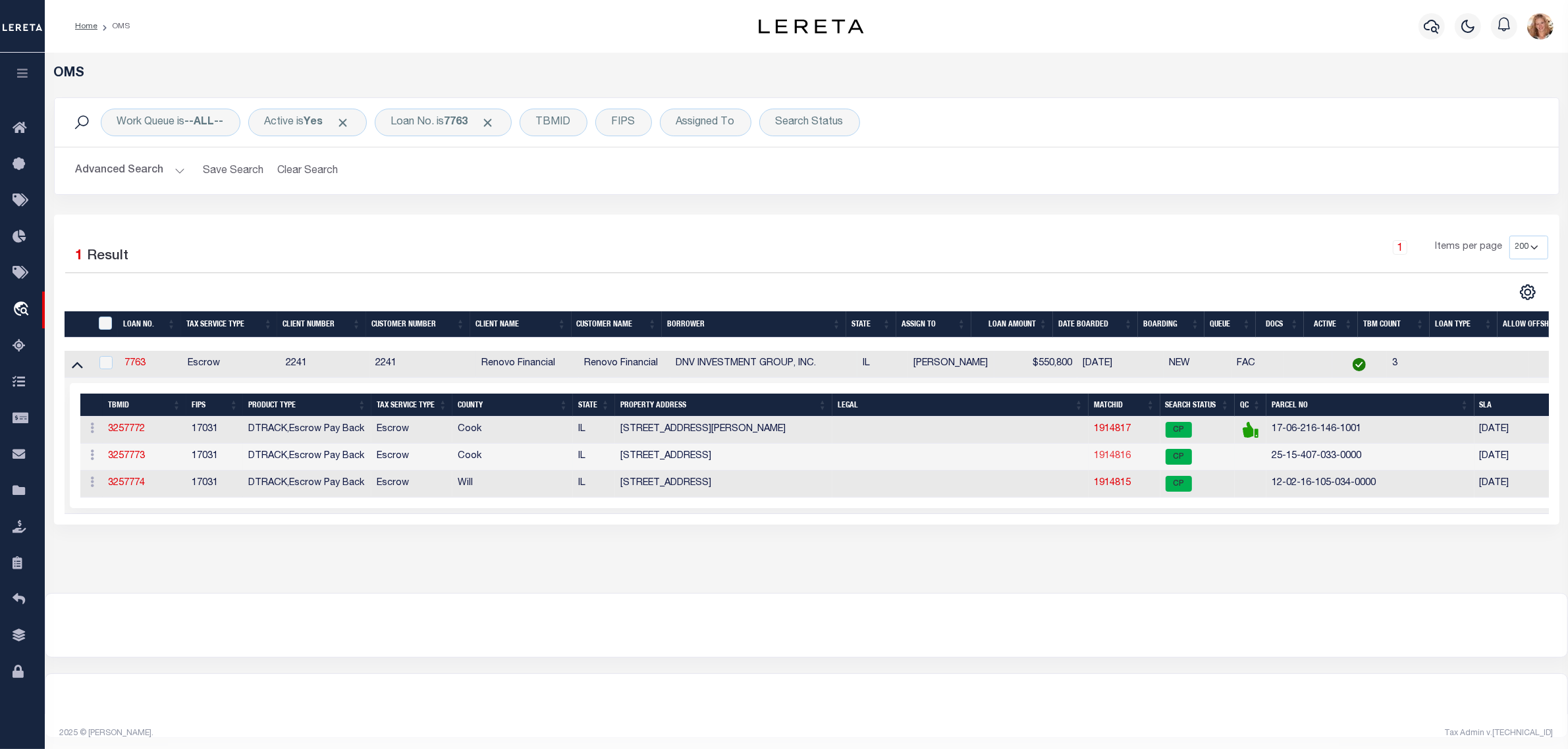
click at [1121, 461] on link "1914816" at bounding box center [1112, 456] width 37 height 9
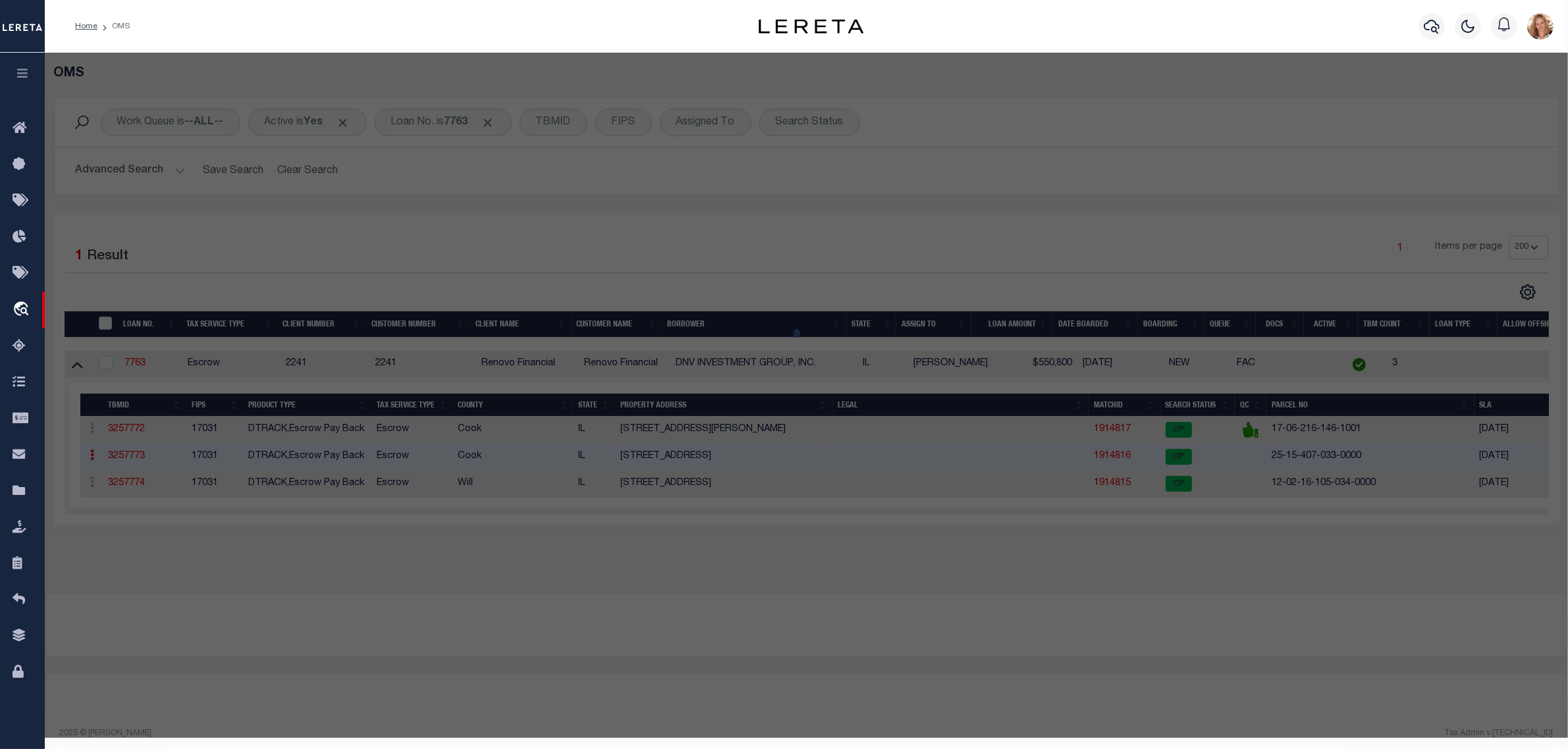
select select "AS"
checkbox input "false"
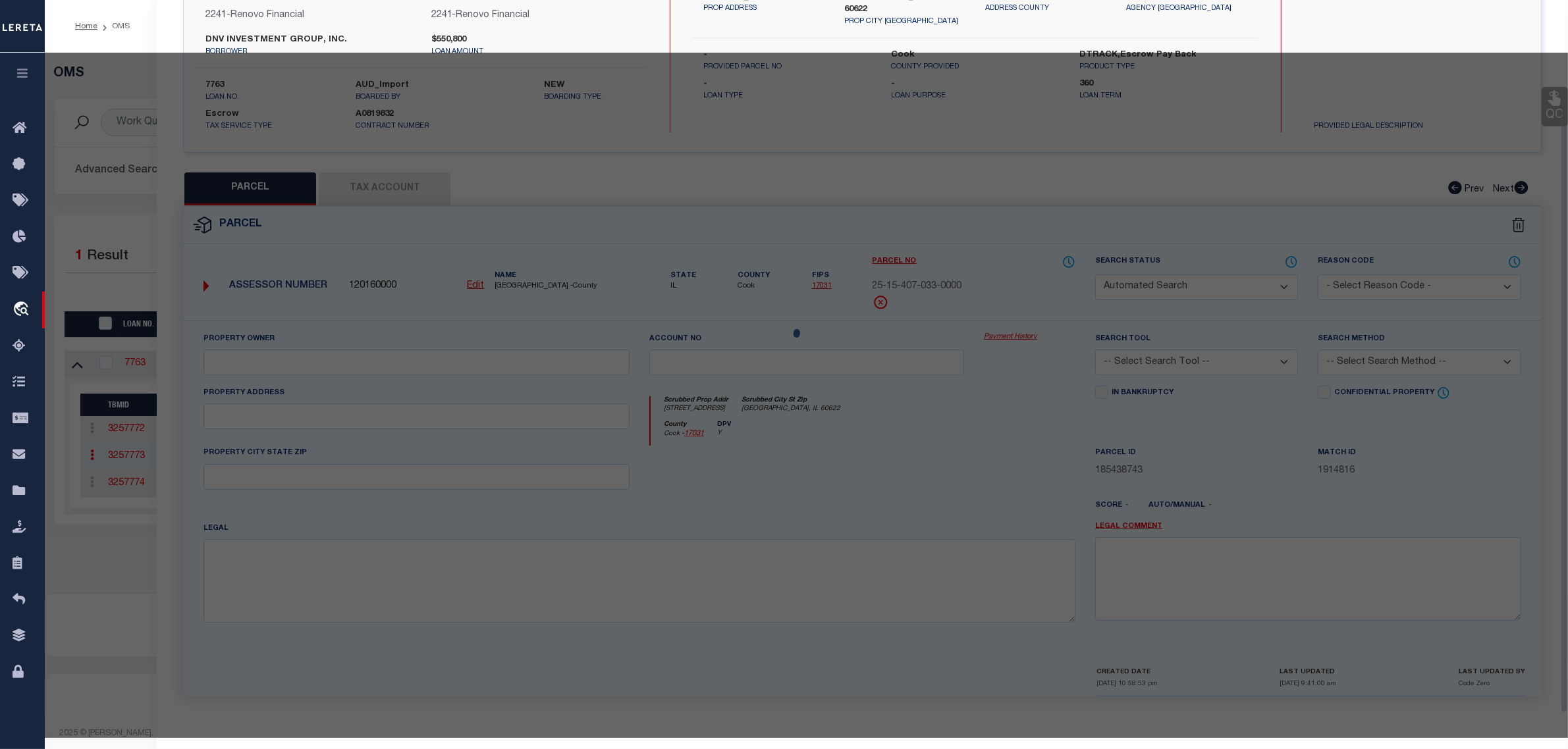
select select "CP"
type input "TRM HOLDINGS LLC"
select select
type input "414 E 109TH ST"
checkbox input "false"
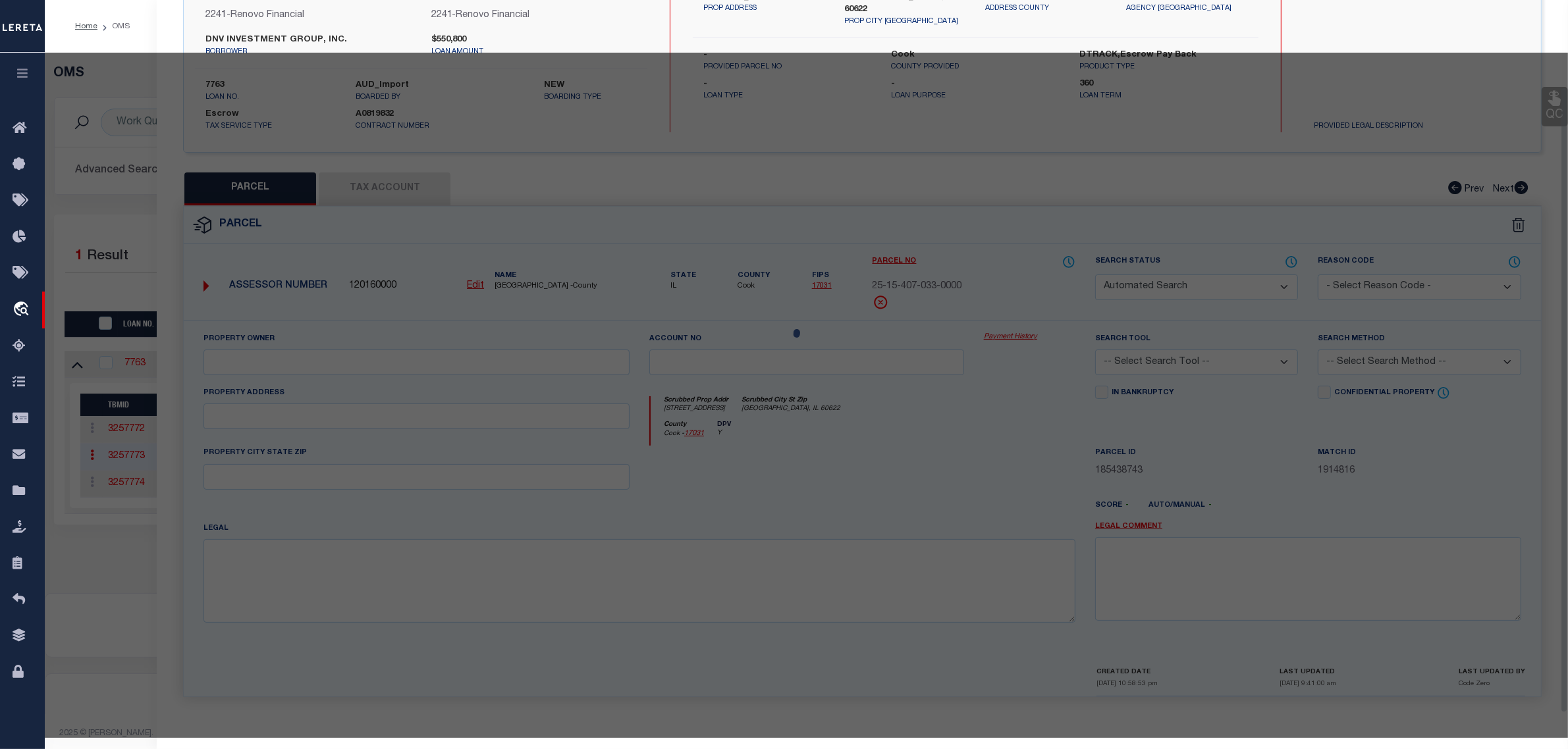
type input "Chicago, IL 60622"
type textarea "Lot Size (SqFt): 3,750 Building (SqFt): 1,340 Property Class: 2-95"
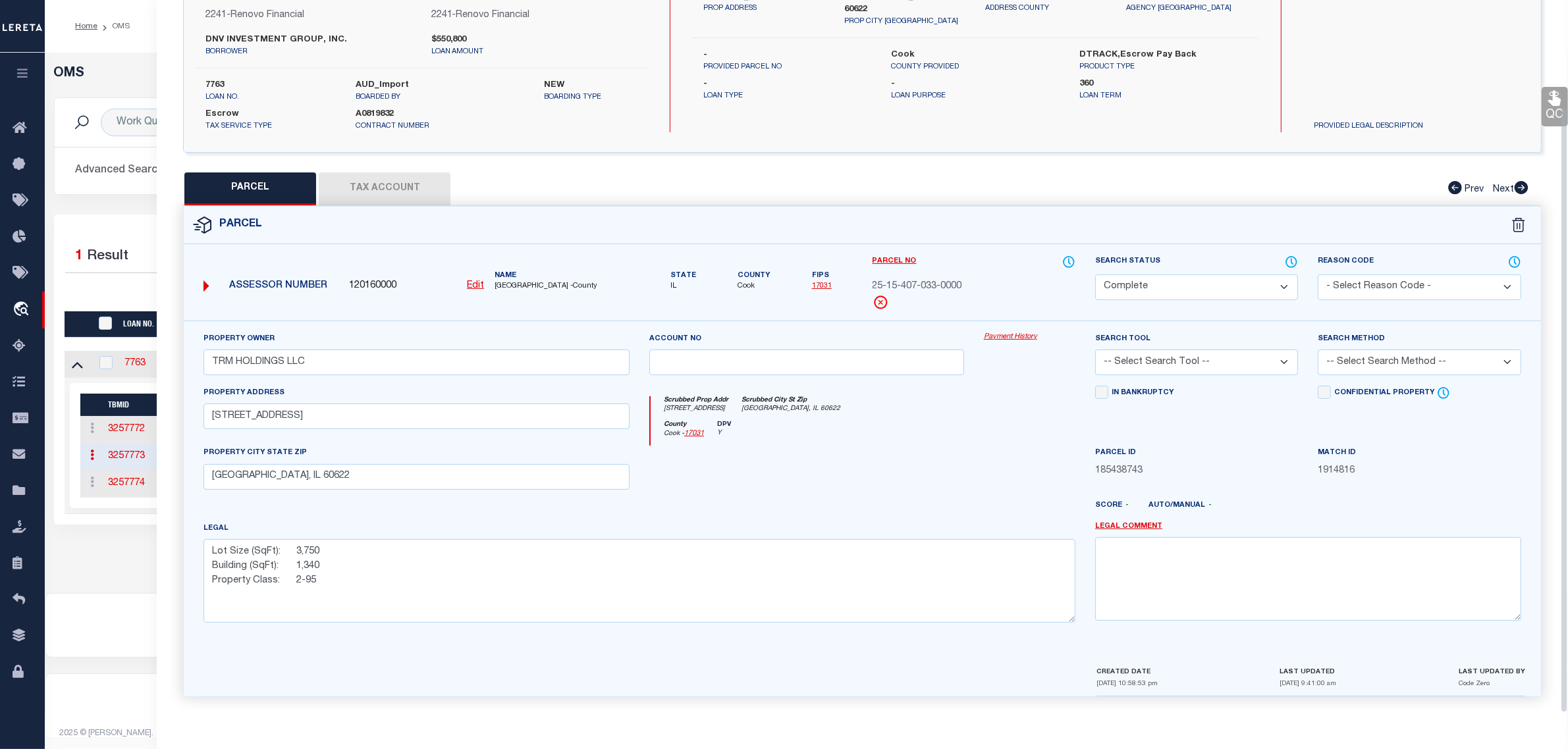
click at [1184, 287] on select "Automated Search Bad Parcel Complete Duplicate Parcel High Dollar Reporting In …" at bounding box center [1196, 287] width 203 height 26
select select "PR"
click at [1095, 274] on select "Automated Search Bad Parcel Complete Duplicate Parcel High Dollar Reporting In …" at bounding box center [1196, 287] width 203 height 26
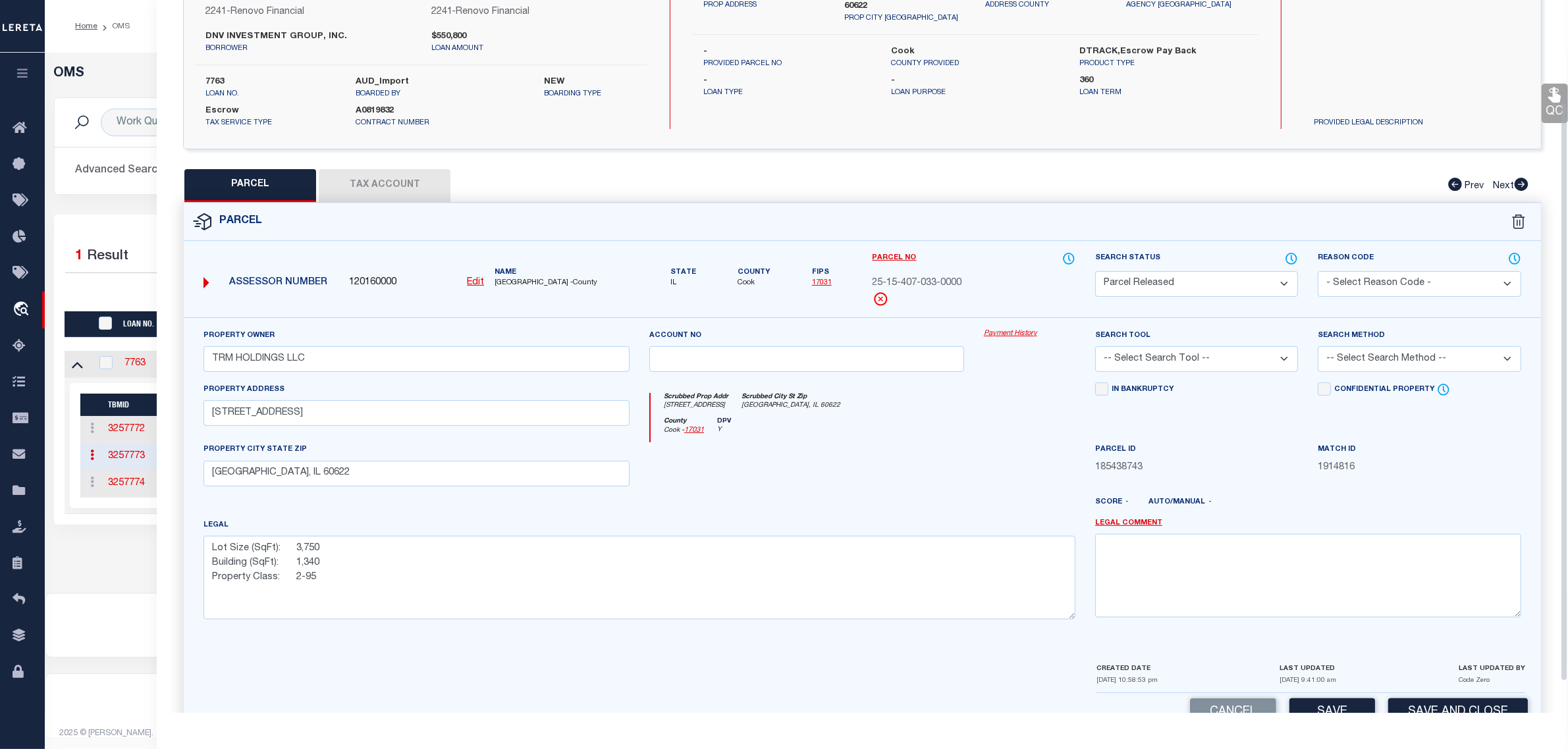
drag, startPoint x: 1373, startPoint y: 278, endPoint x: 1373, endPoint y: 293, distance: 15.0
click at [1373, 278] on select "- Select Reason Code - 099 - Other (Provide additional detail) ACT - Agency Cha…" at bounding box center [1418, 284] width 203 height 26
select select "RLS"
click at [1317, 271] on select "- Select Reason Code - 099 - Other (Provide additional detail) ACT - Agency Cha…" at bounding box center [1418, 284] width 203 height 26
click at [1370, 561] on textarea at bounding box center [1308, 575] width 426 height 83
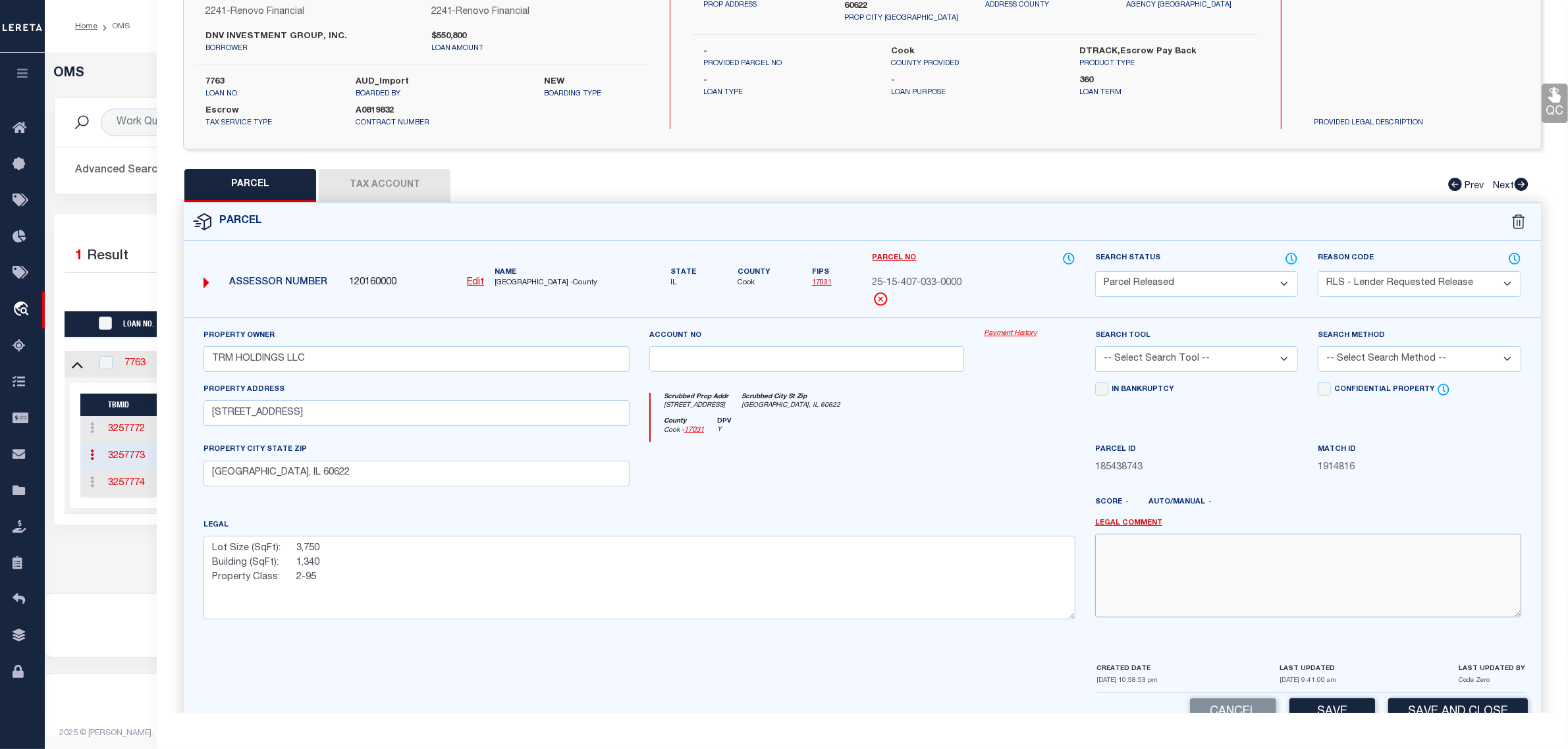
paste textarea "Parcel released per customer's 9/3/2025 file. MLC 9/5/2025"
type textarea "Parcel released per customer's 9/3/2025 file. MLC 9/5/2025"
click at [1397, 709] on button "Save and Close" at bounding box center [1457, 713] width 139 height 28
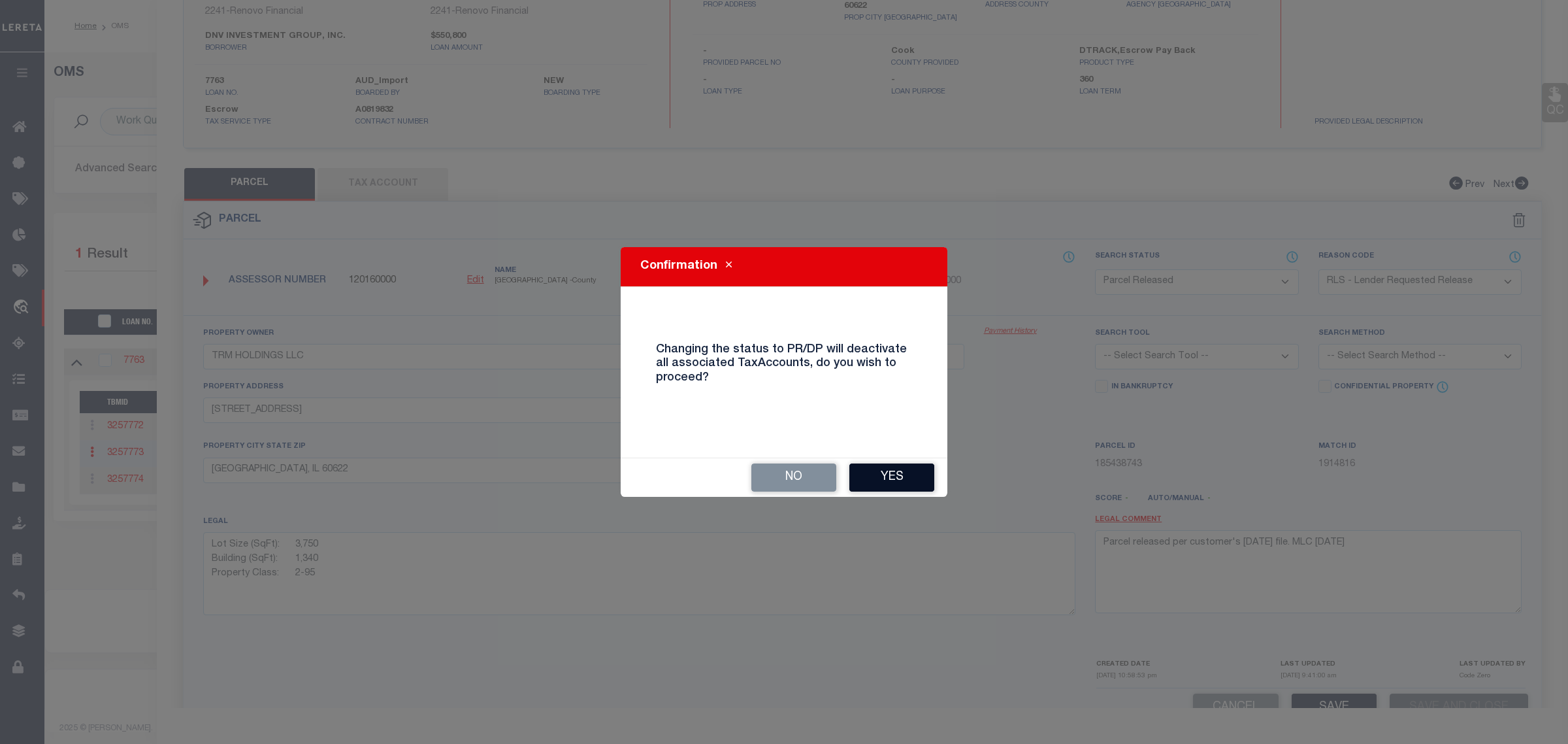
click at [903, 480] on button "Yes" at bounding box center [891, 478] width 85 height 28
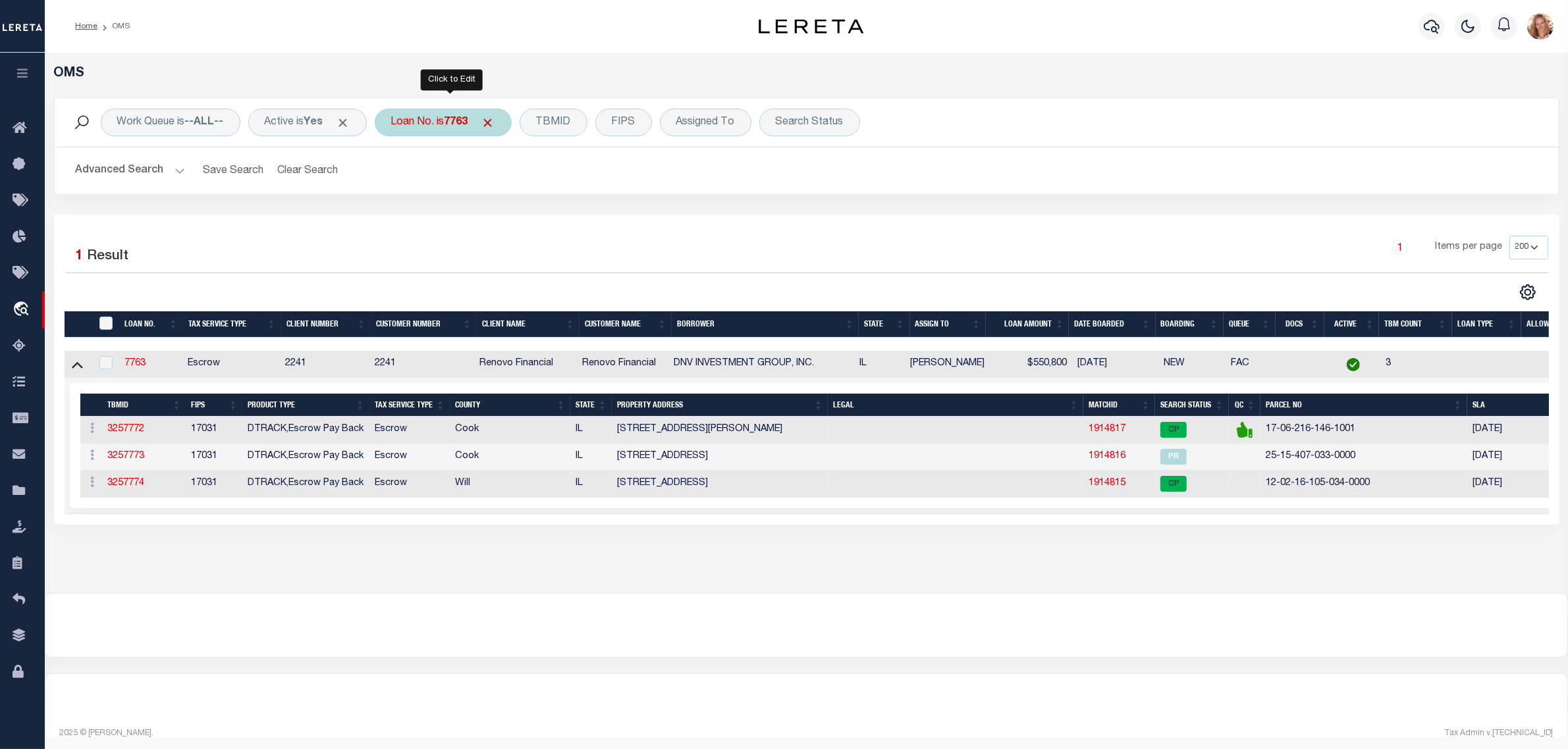
click at [463, 122] on b "7763" at bounding box center [456, 123] width 24 height 11
type input "8390"
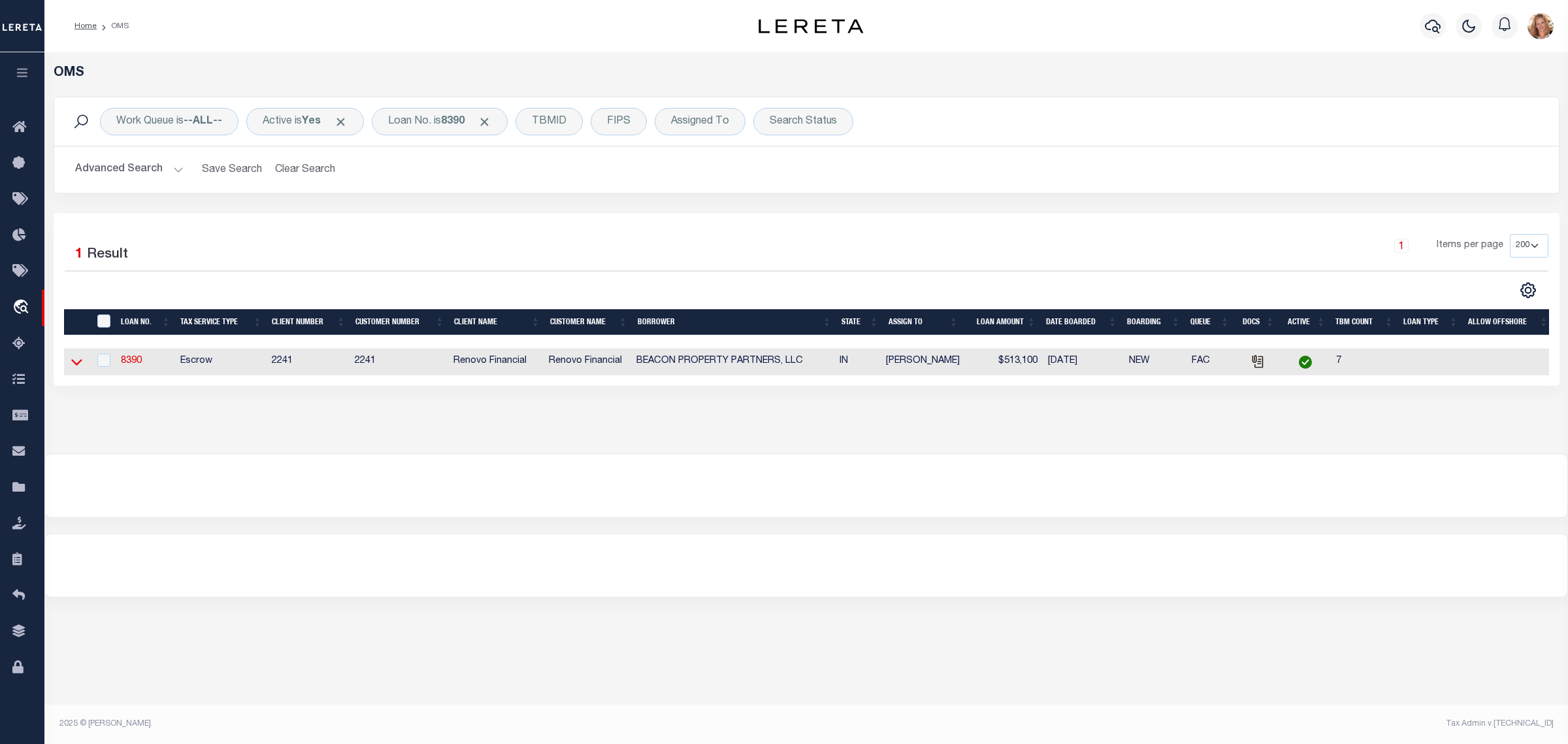
click at [75, 366] on icon at bounding box center [77, 363] width 11 height 7
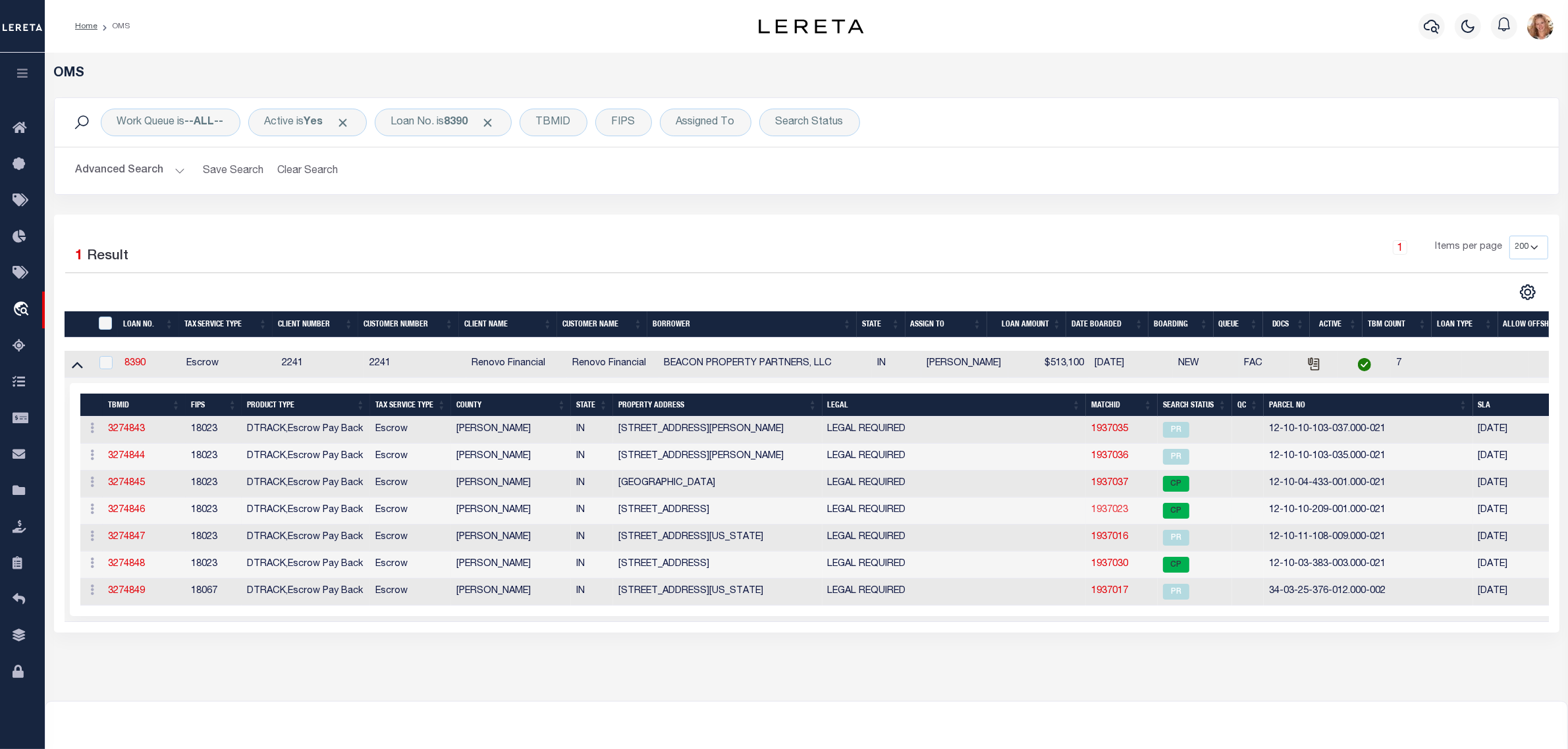
click at [1096, 512] on link "1937023" at bounding box center [1109, 510] width 37 height 9
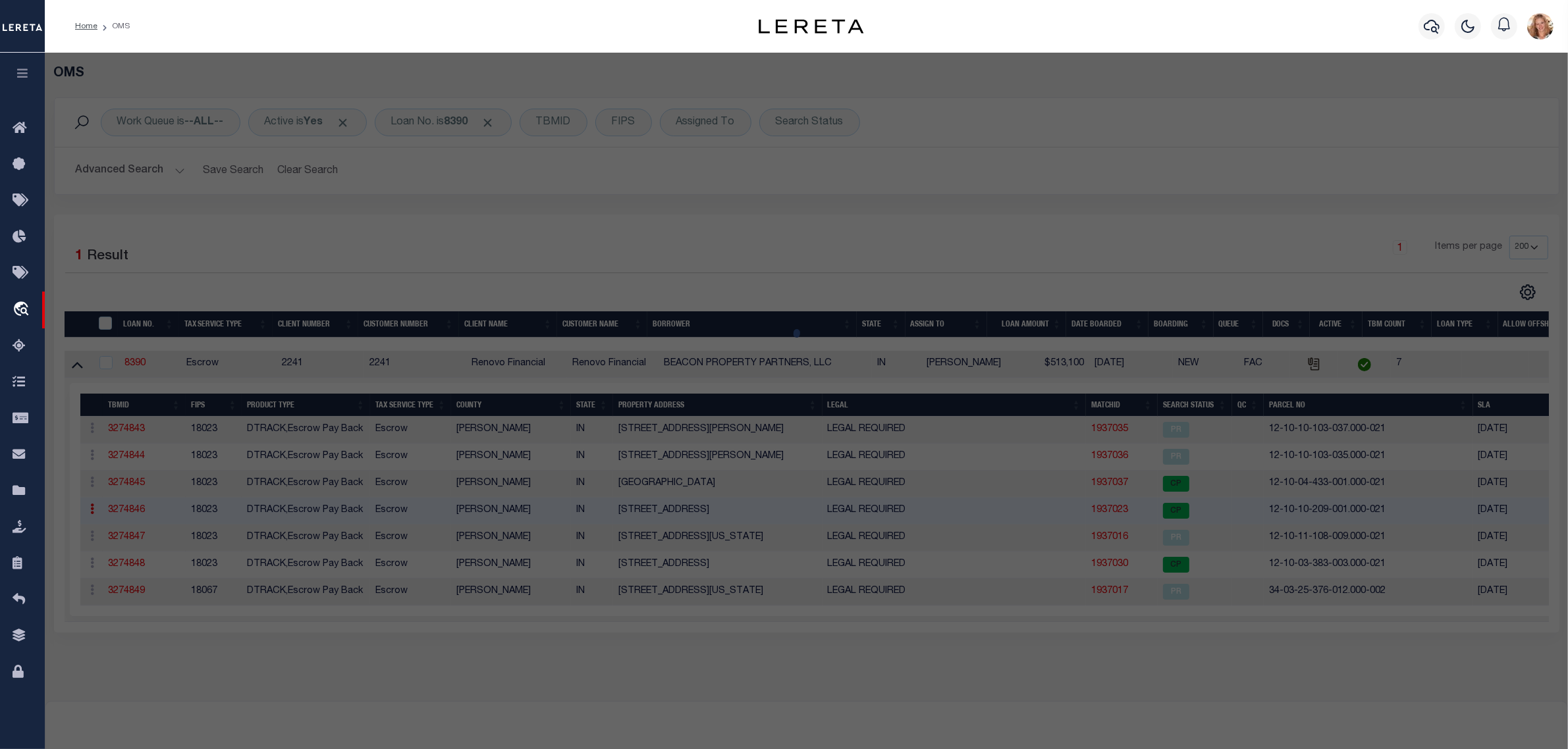
select select "AS"
checkbox input "false"
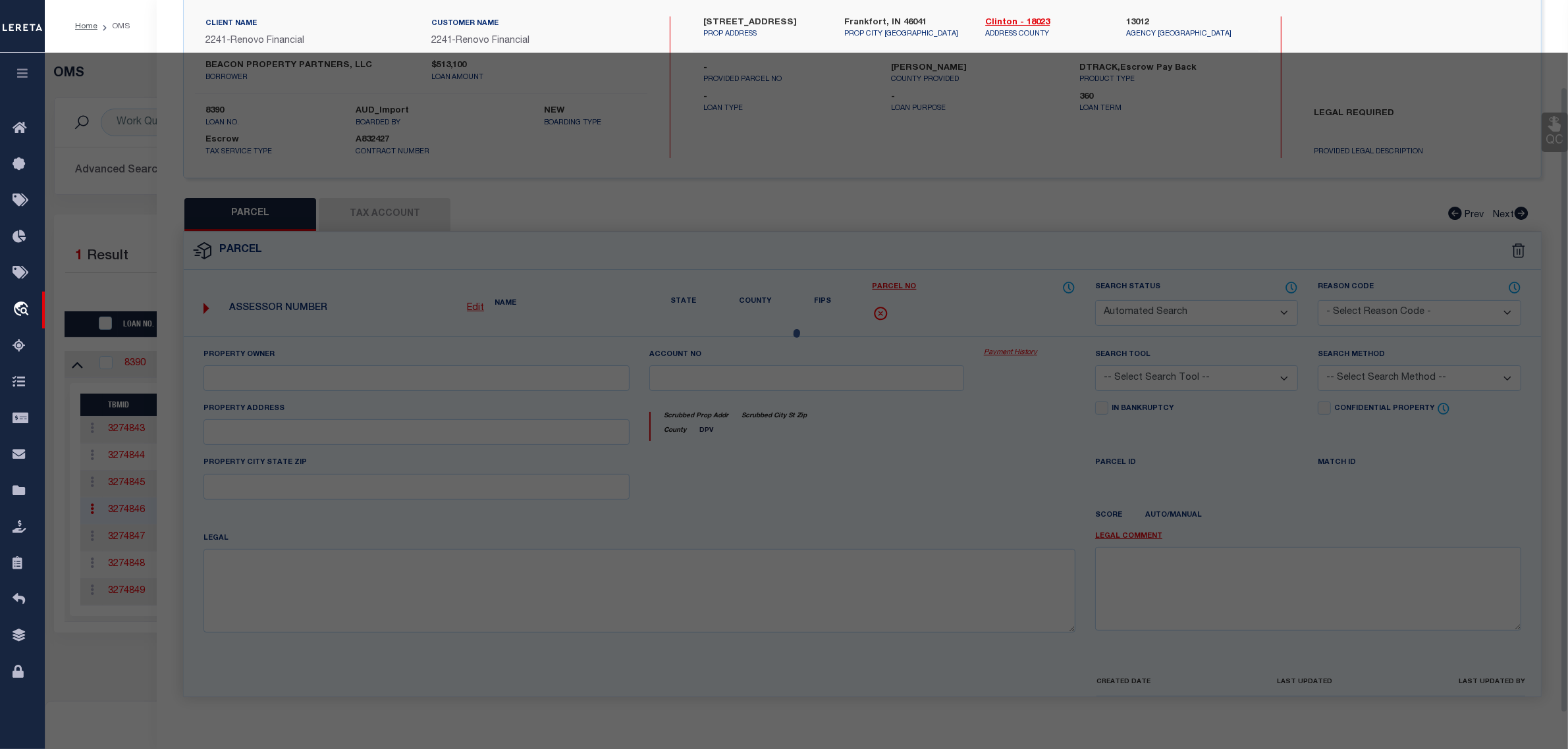
select select "CP"
type input "Beacon Property Partners, LLC"
select select
type input "459 N COLUMBIA St"
checkbox input "false"
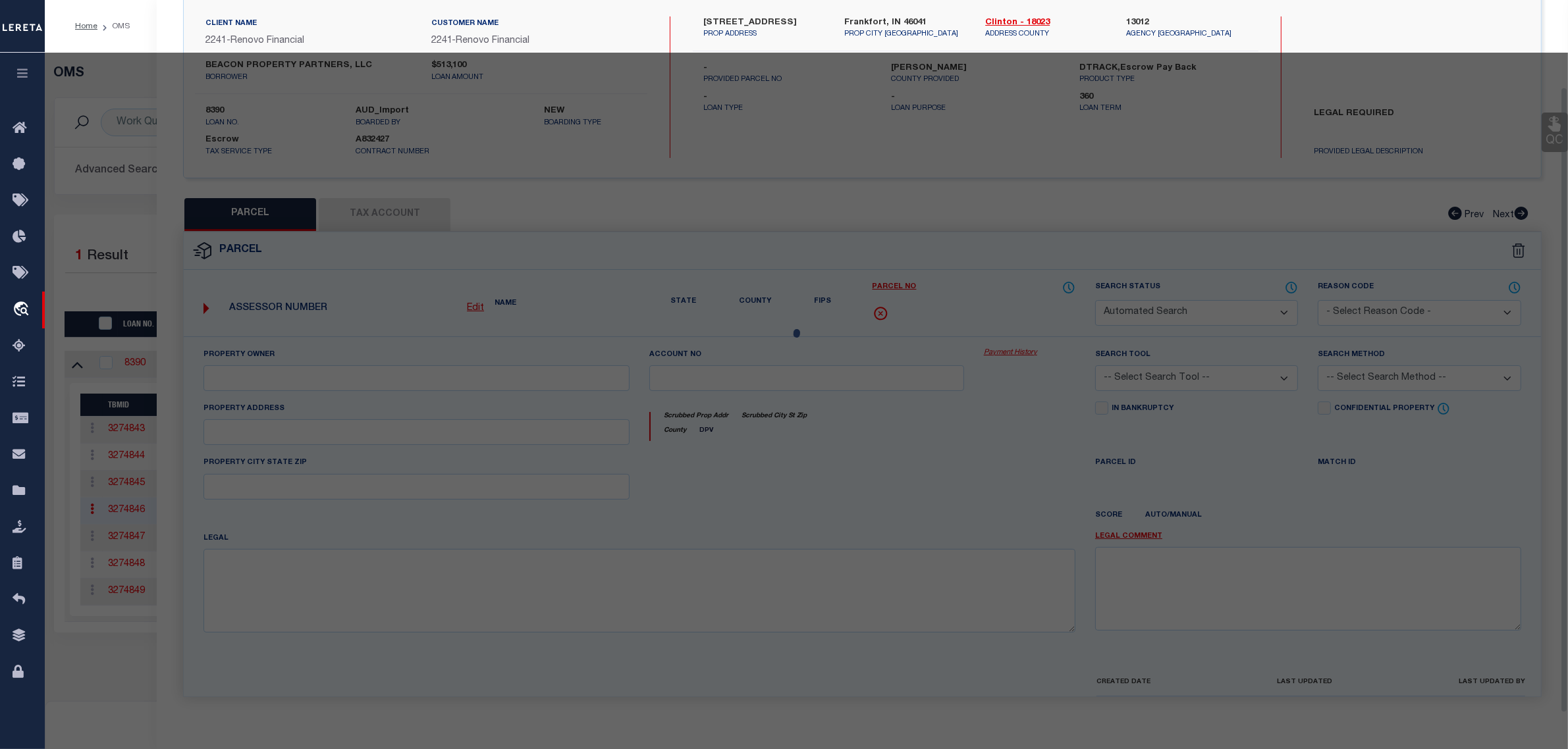
type input "FRANKFORT IN 46041"
type textarea "016-13061-00 PENCES N ADD 65' W END PT LOT 5 469-A"
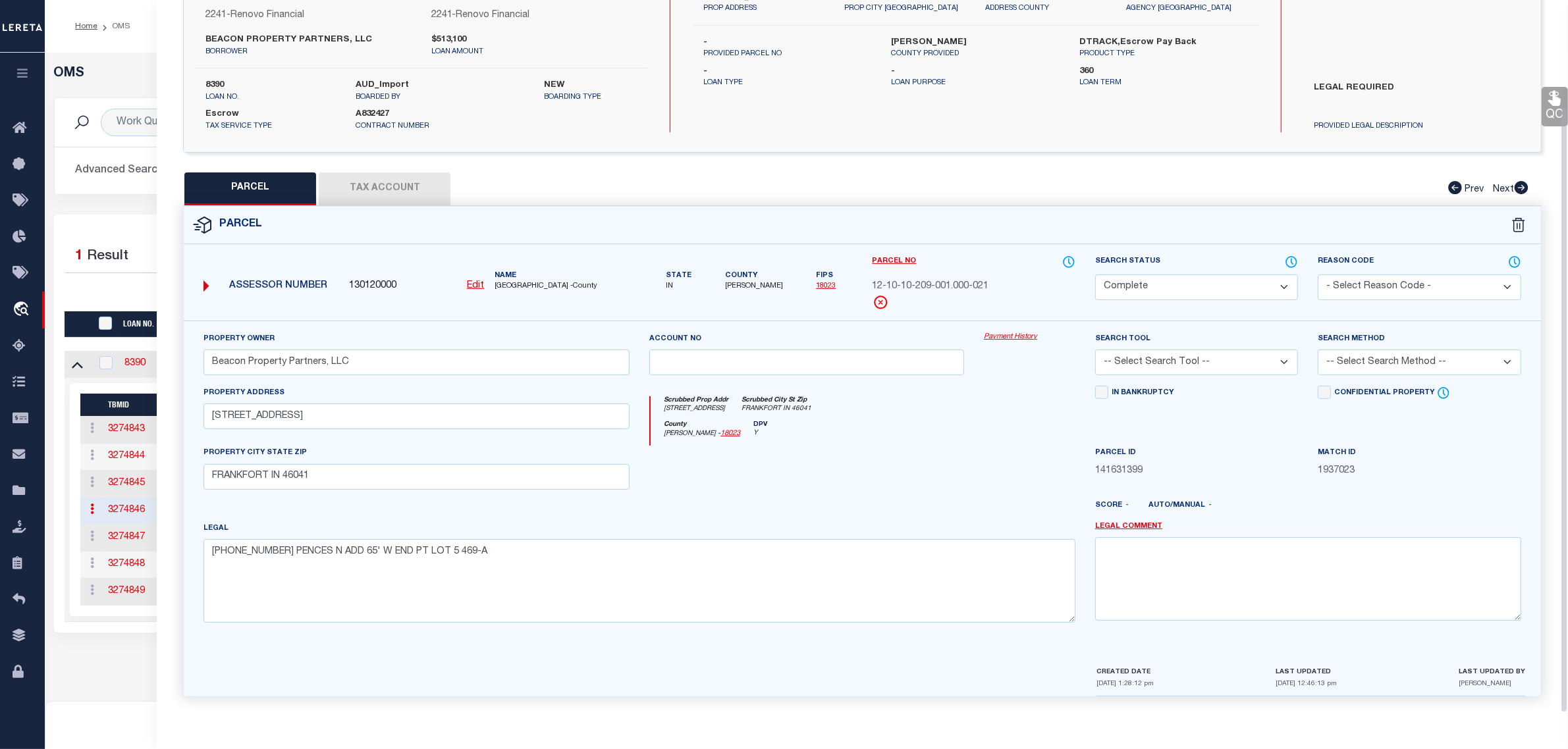
click at [1154, 284] on select "Automated Search Bad Parcel Complete Duplicate Parcel High Dollar Reporting In …" at bounding box center [1196, 287] width 203 height 26
select select "PR"
click at [1095, 274] on select "Automated Search Bad Parcel Complete Duplicate Parcel High Dollar Reporting In …" at bounding box center [1196, 287] width 203 height 26
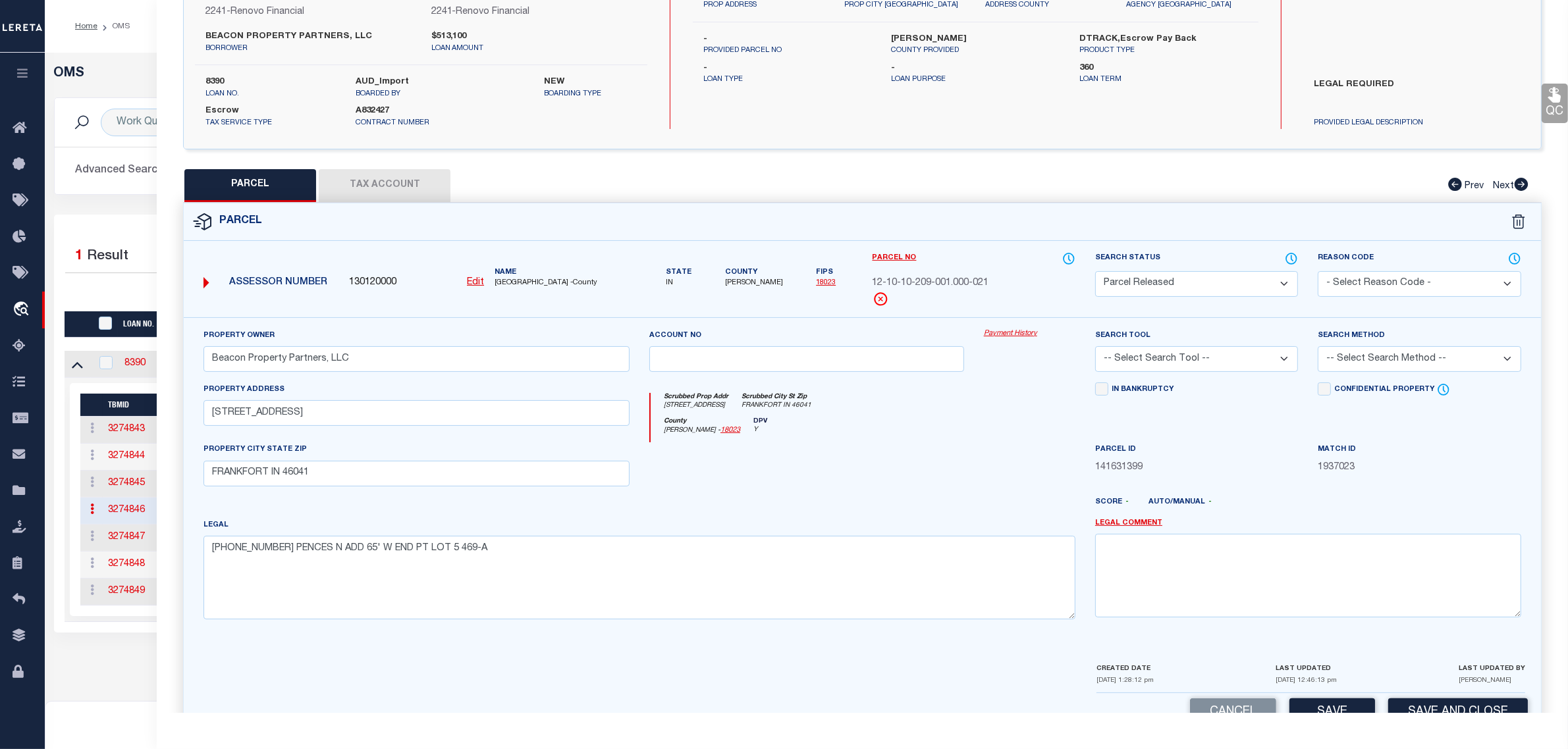
click at [1396, 294] on select "- Select Reason Code - 099 - Other (Provide additional detail) ACT - Agency Cha…" at bounding box center [1418, 284] width 203 height 26
select select "RLS"
click at [1317, 271] on select "- Select Reason Code - 099 - Other (Provide additional detail) ACT - Agency Cha…" at bounding box center [1418, 284] width 203 height 26
click at [1389, 568] on textarea at bounding box center [1308, 575] width 426 height 83
paste textarea "Parcel released per customer's 9/3/2025 file. MLC 9/5/2025"
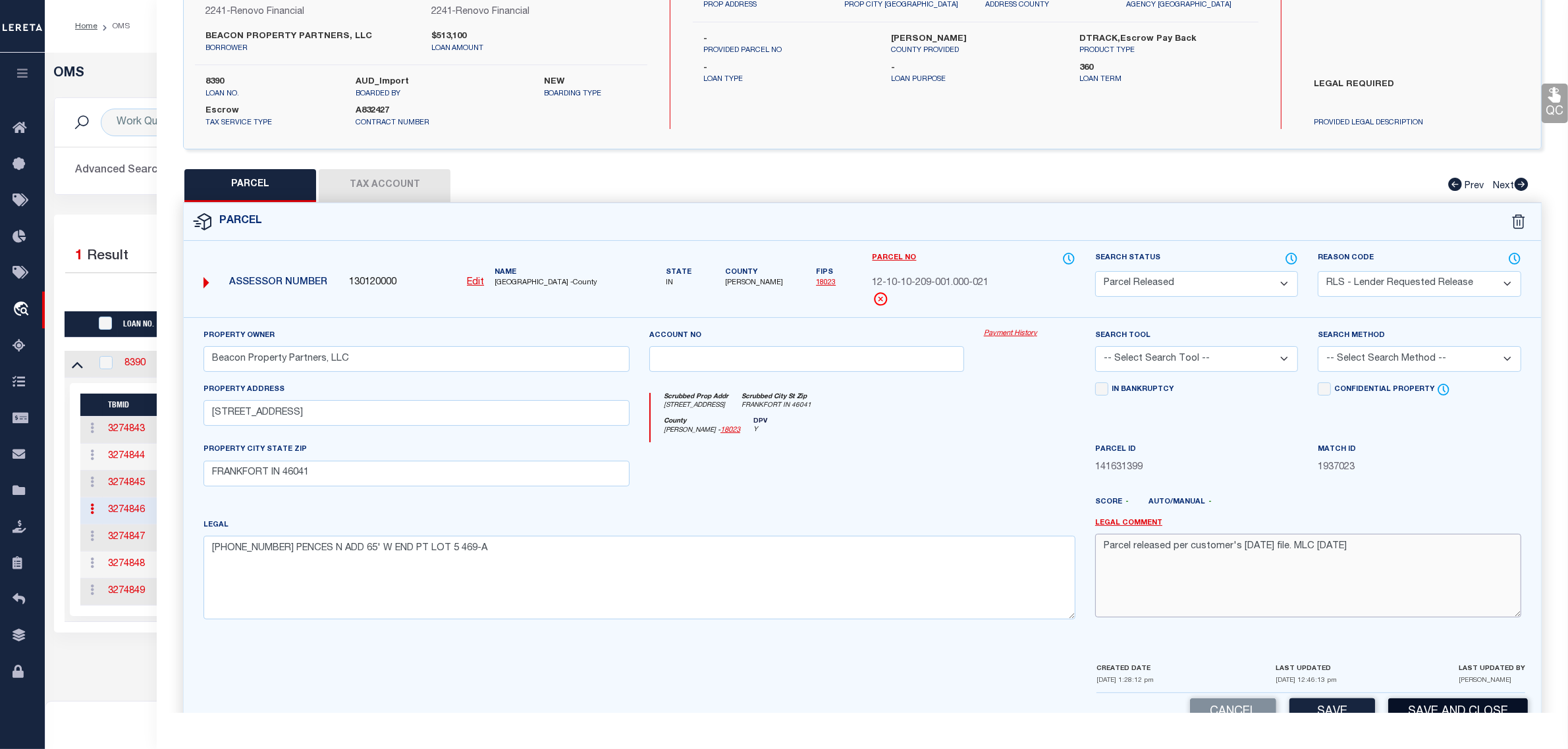
type textarea "Parcel released per customer's 9/3/2025 file. MLC 9/5/2025"
click at [1410, 707] on button "Save and Close" at bounding box center [1457, 713] width 139 height 28
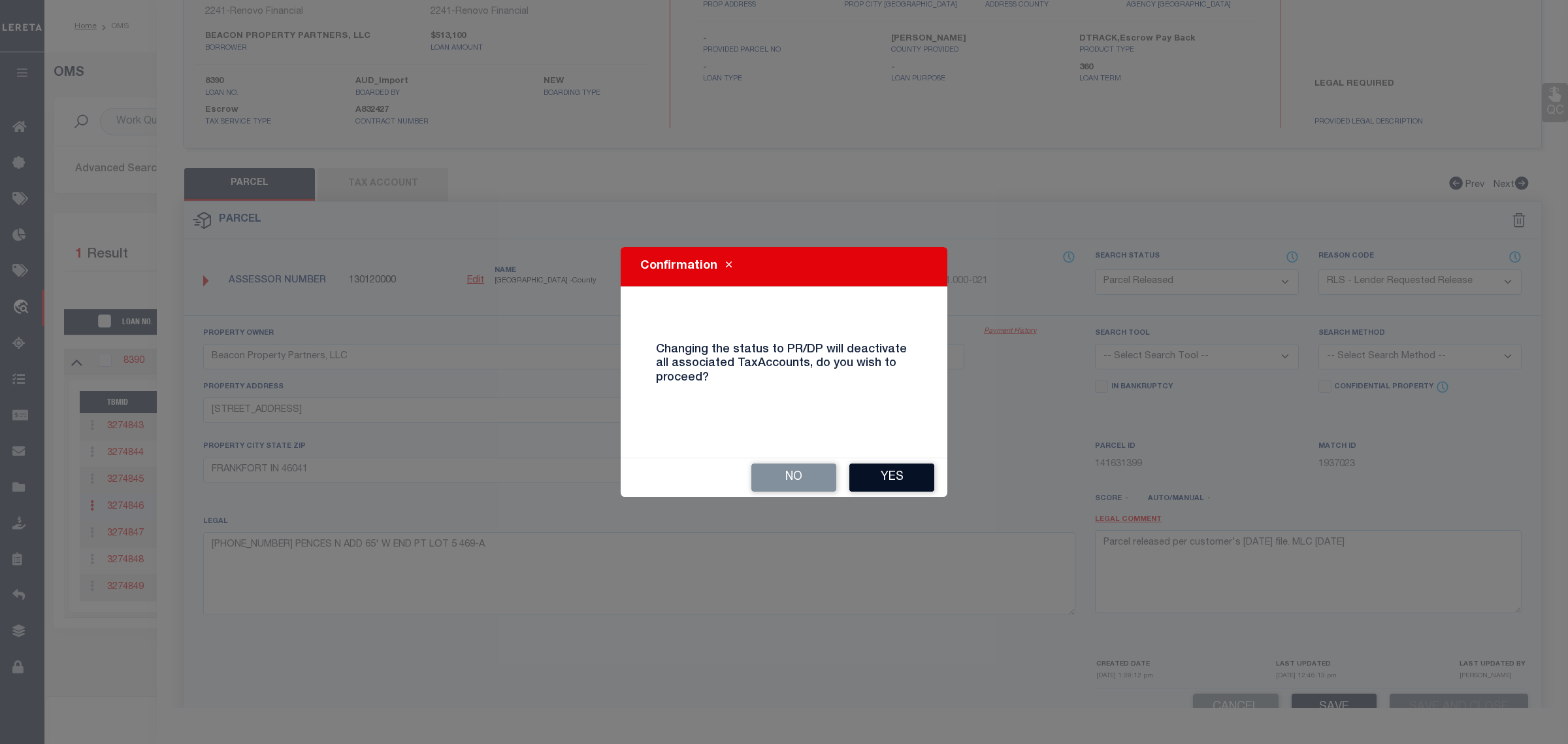
click at [908, 476] on button "Yes" at bounding box center [891, 478] width 85 height 28
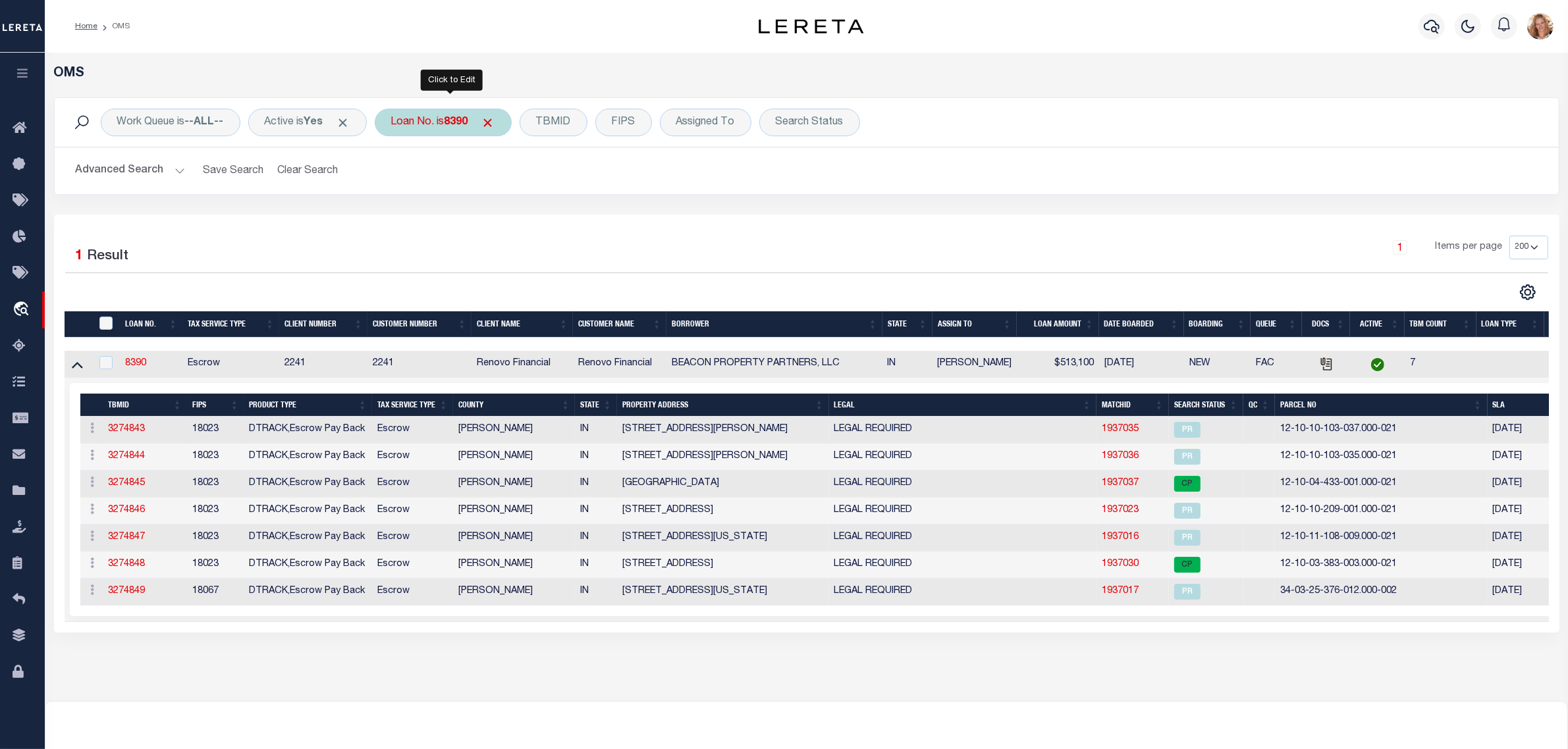
click at [464, 123] on b "8390" at bounding box center [456, 123] width 24 height 11
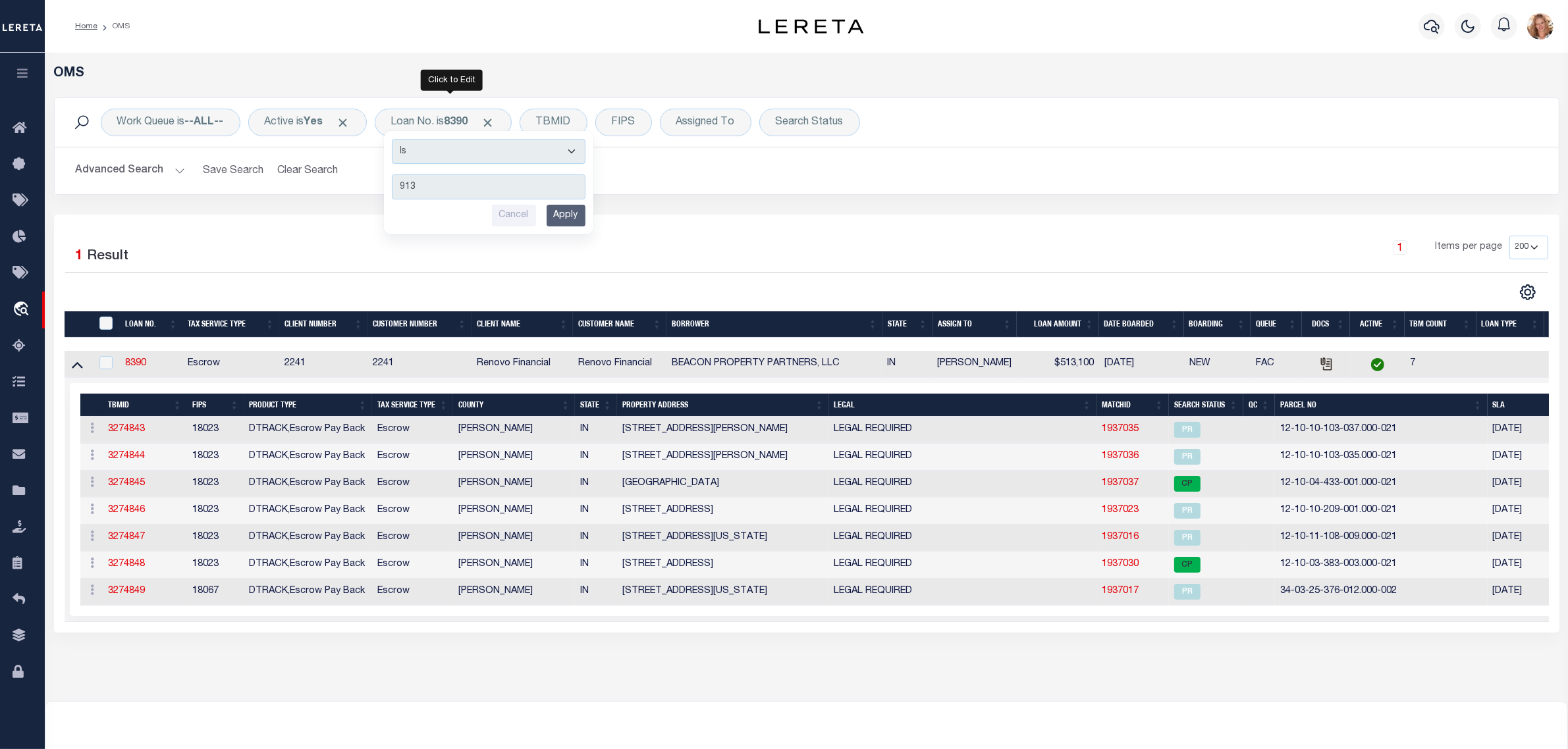
type input "9132"
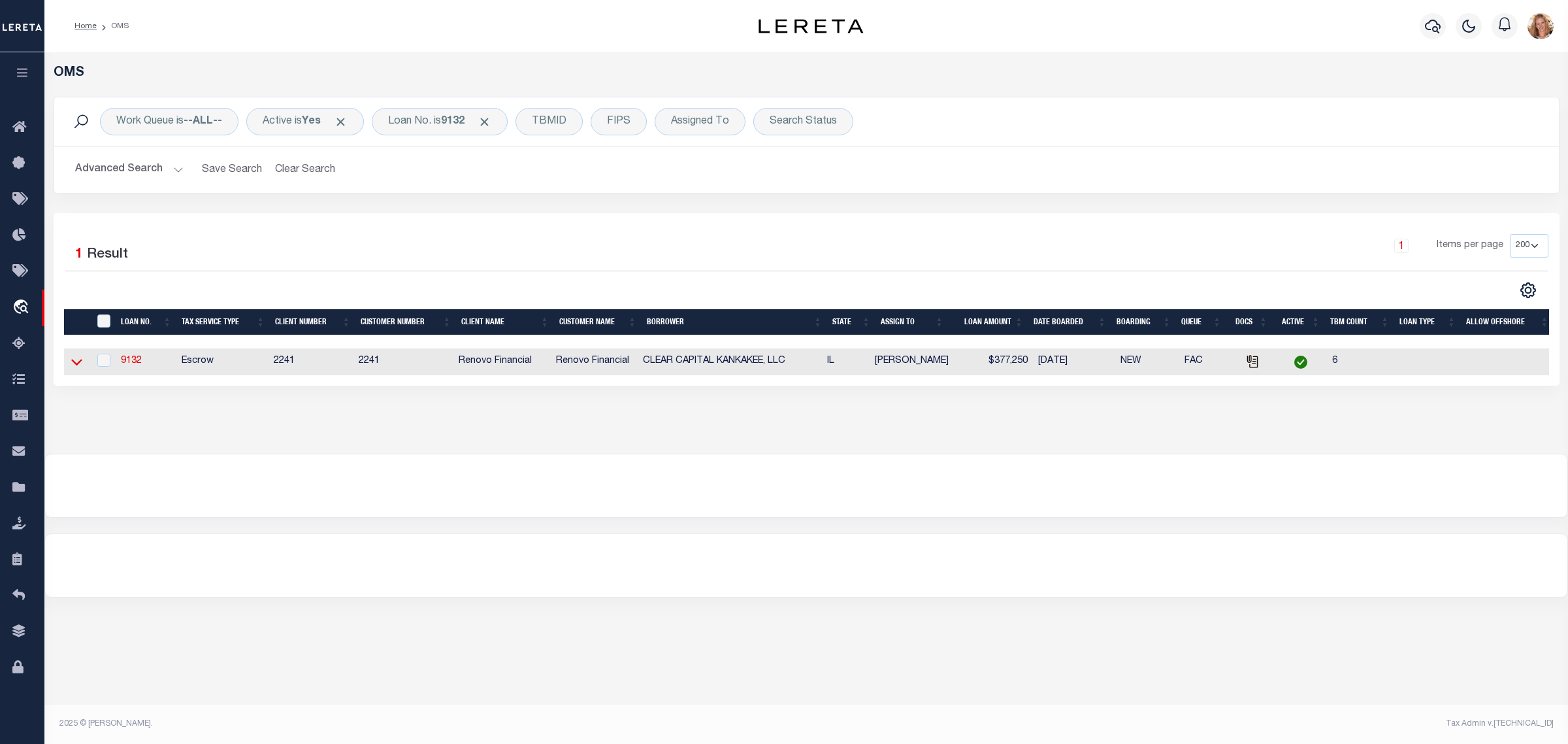
click at [80, 366] on icon at bounding box center [77, 362] width 11 height 14
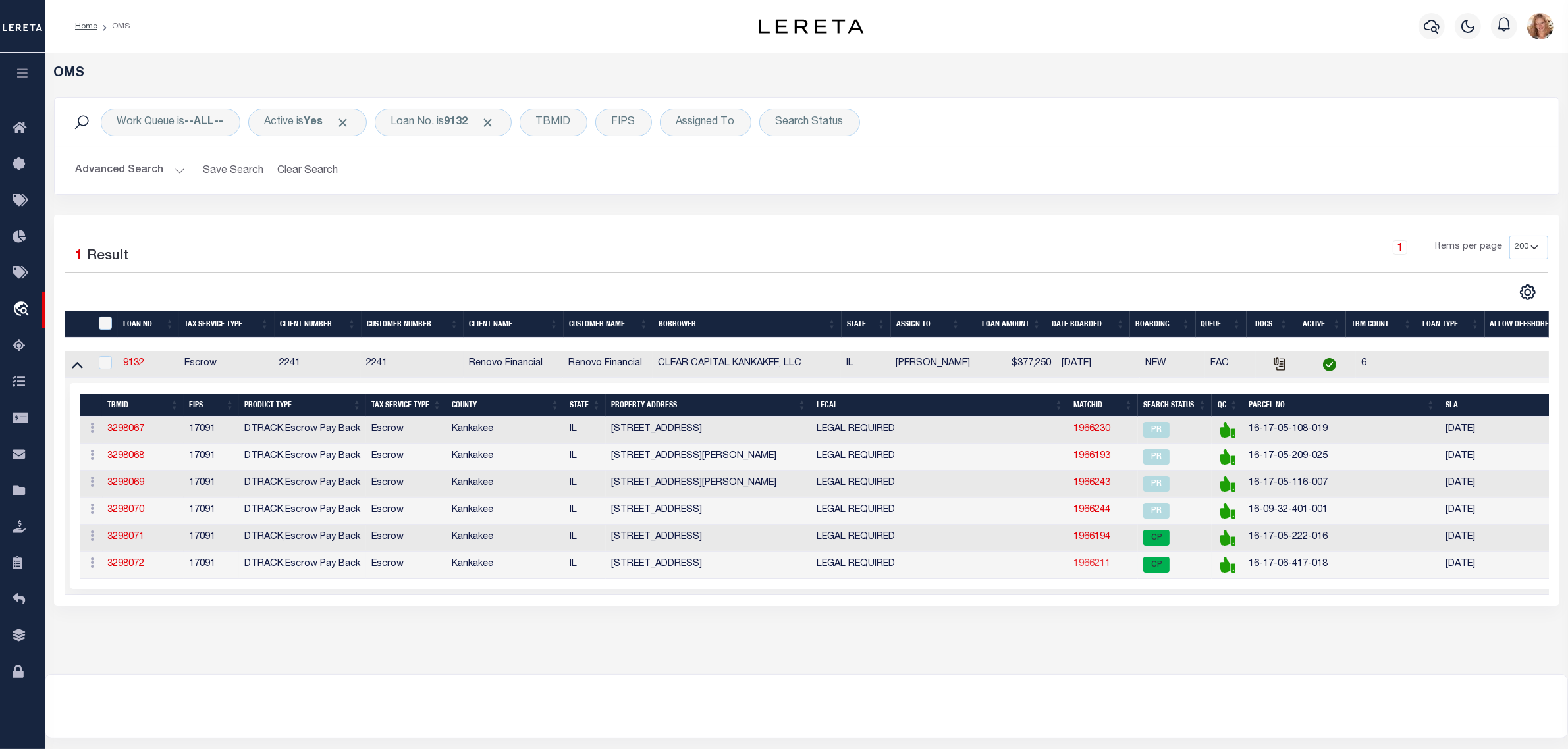
click at [1093, 568] on link "1966211" at bounding box center [1092, 564] width 37 height 9
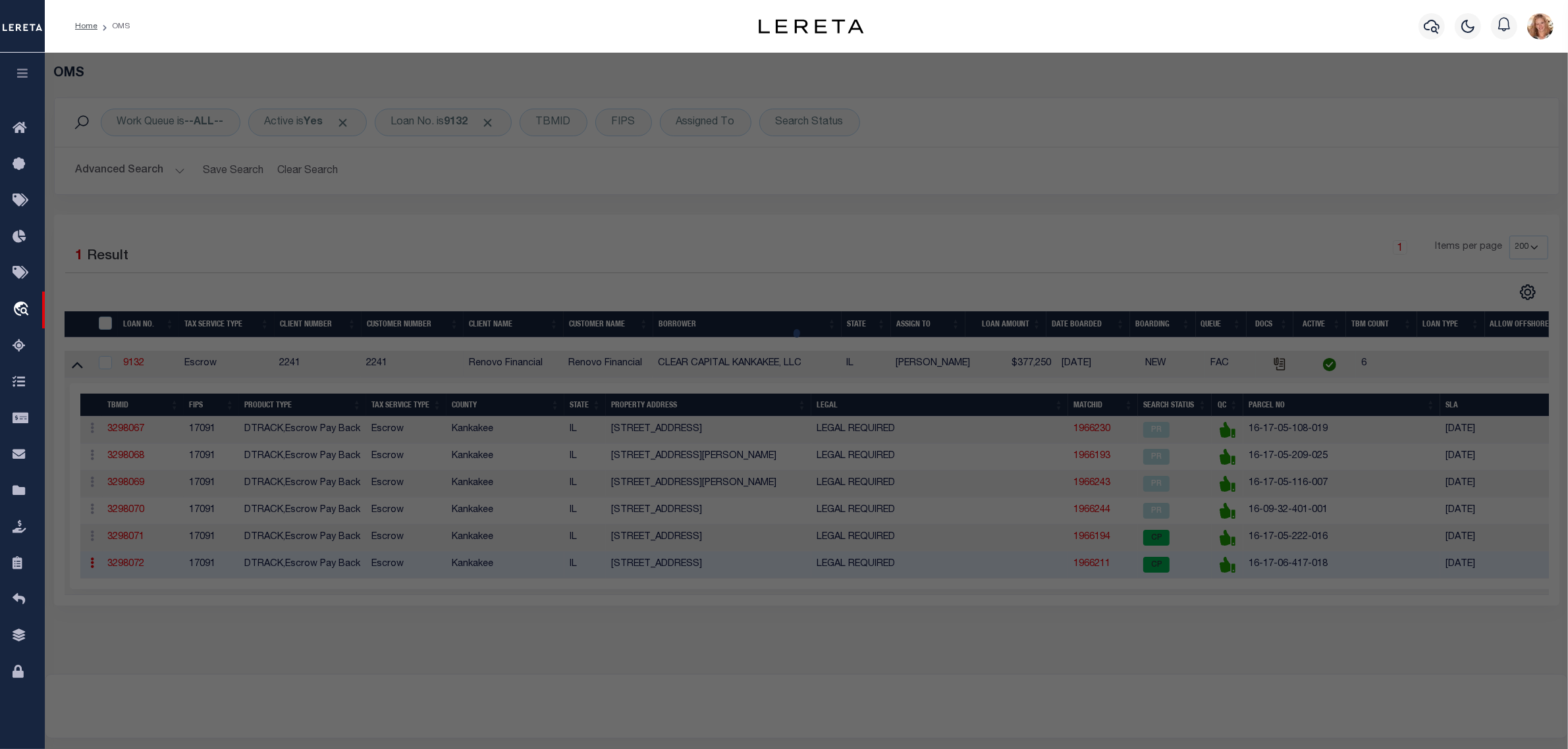
select select "AS"
checkbox input "false"
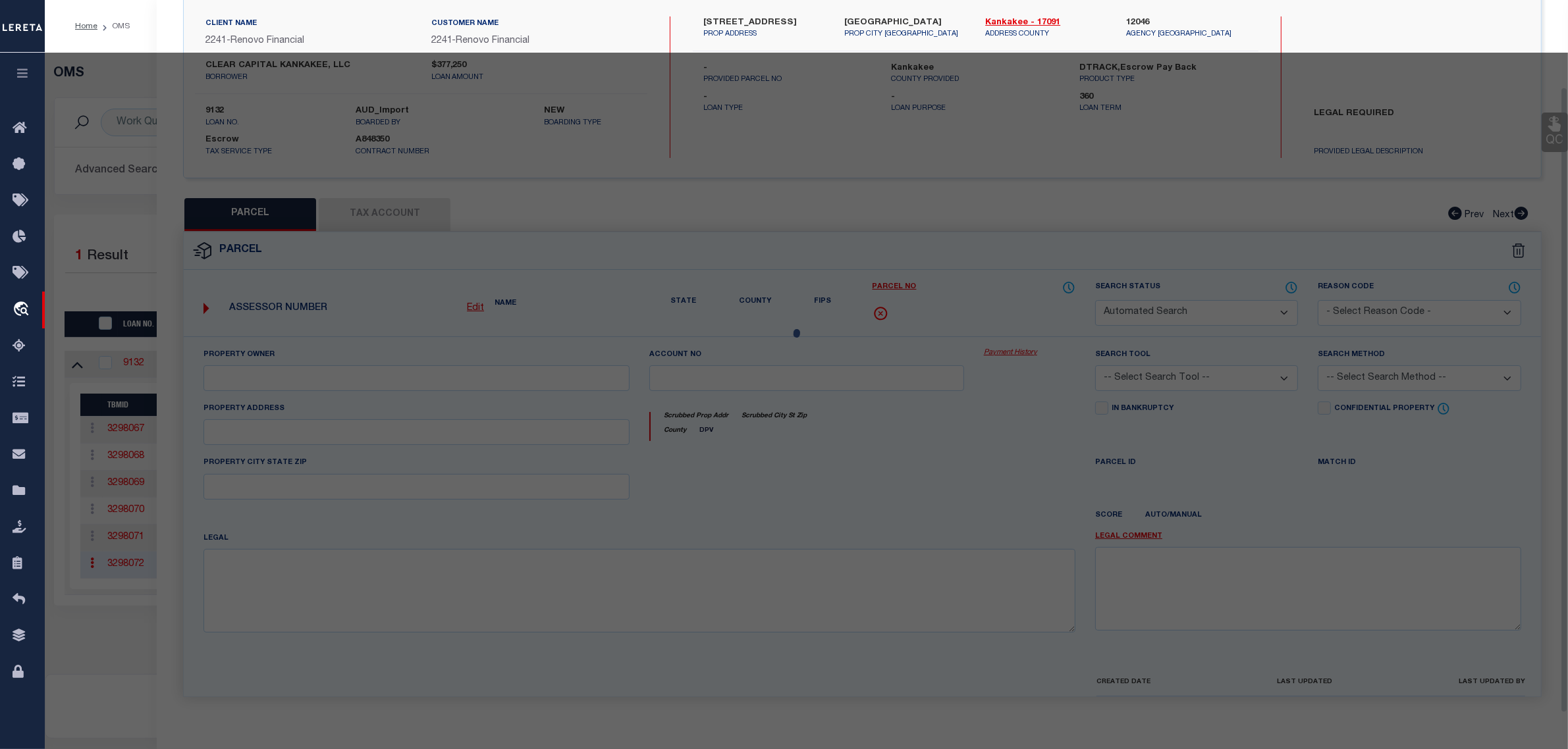
select select "CP"
type input "CLEAR CAPITAL LLC"
select select "AGW"
select select
type input "904 S 4TH AV"
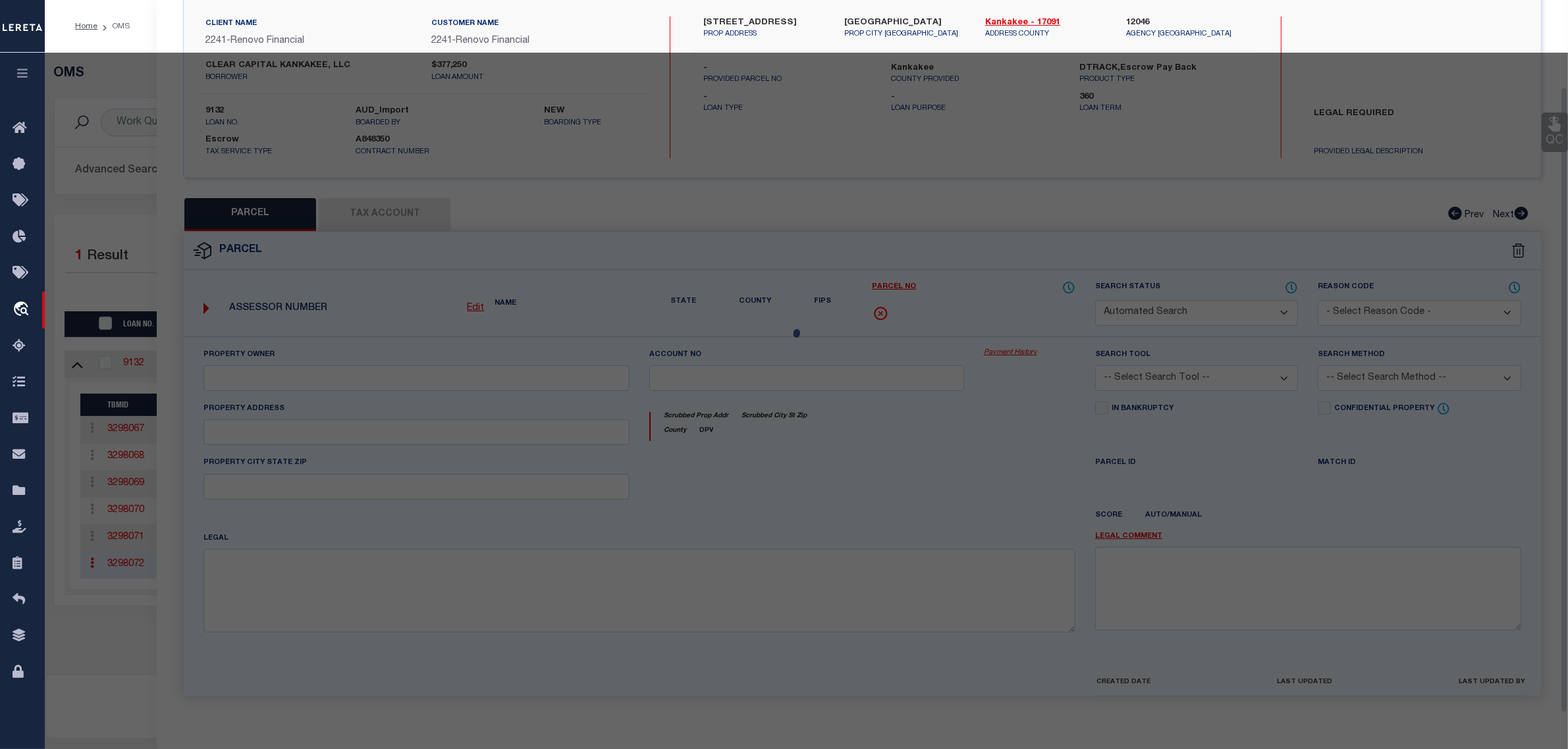
checkbox input "false"
type input "KANKAKEE, IL 60901"
type textarea "SOUTH ADDN LOT 2 & N 2' LOT 3 BLK 17 06-30-13W"
type textarea "Completed based on given Legal document"
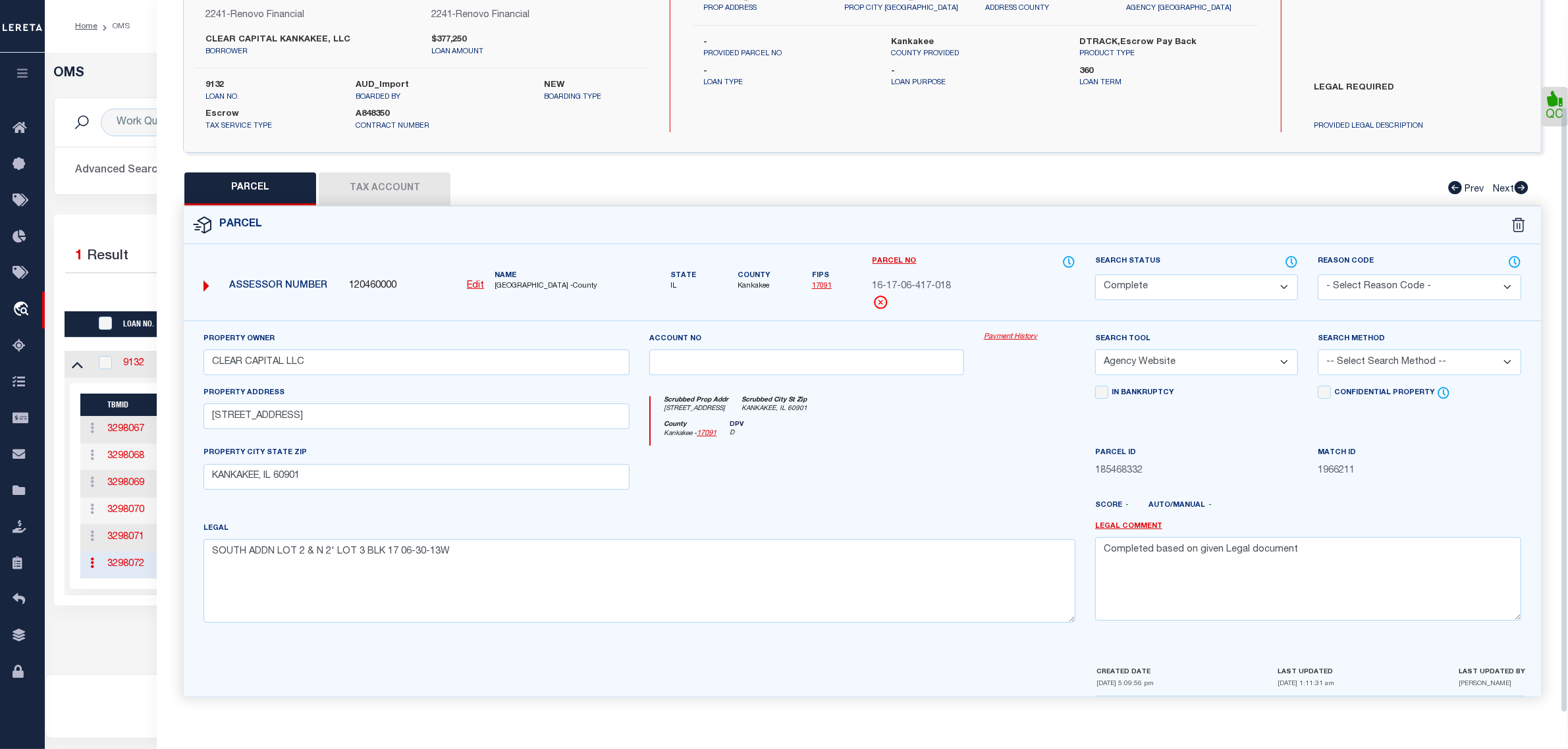
click at [1170, 290] on select "Automated Search Bad Parcel Complete Duplicate Parcel High Dollar Reporting In …" at bounding box center [1196, 287] width 203 height 26
select select "PR"
click at [1095, 274] on select "Automated Search Bad Parcel Complete Duplicate Parcel High Dollar Reporting In …" at bounding box center [1196, 287] width 203 height 26
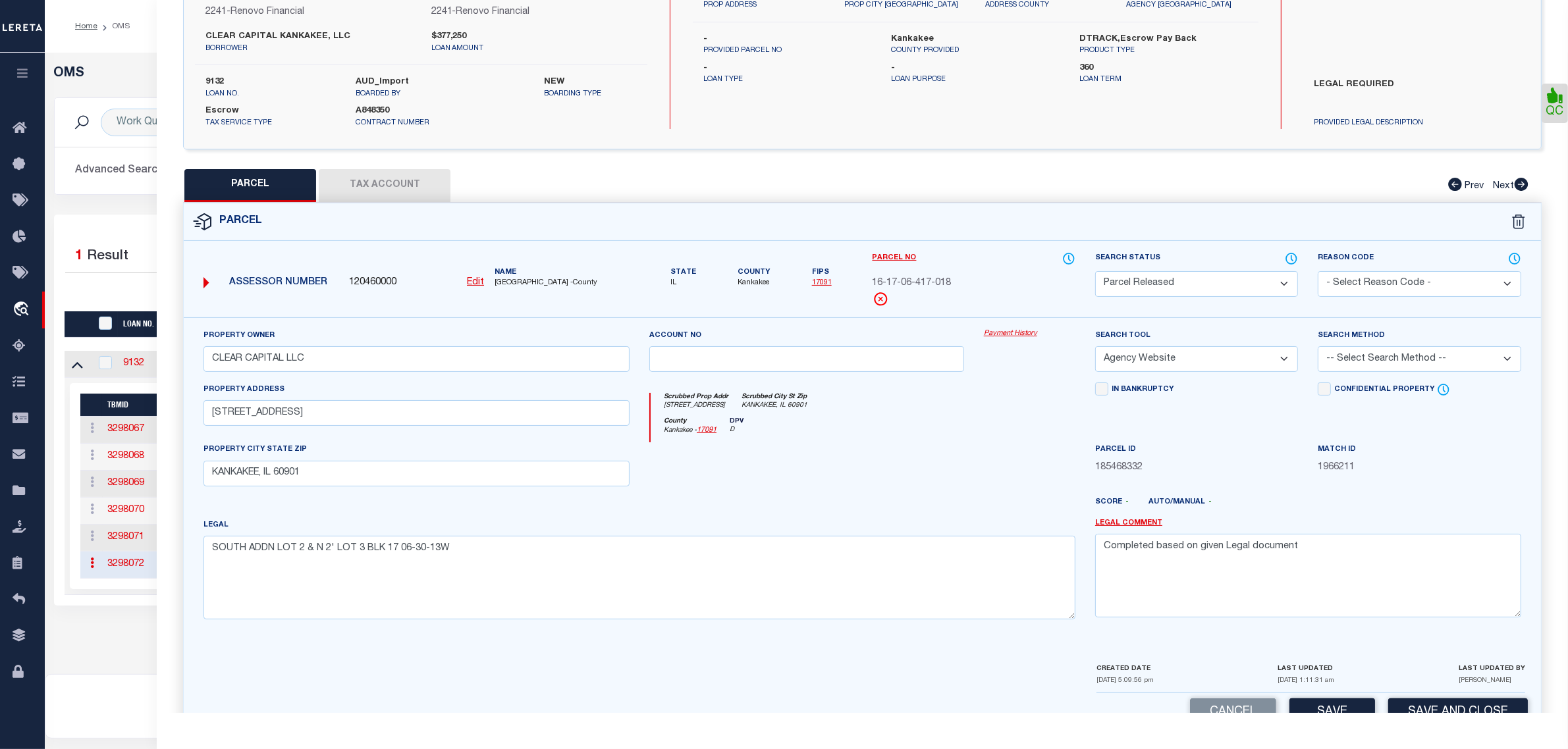
click at [1380, 276] on select "- Select Reason Code - 099 - Other (Provide additional detail) ACT - Agency Cha…" at bounding box center [1418, 284] width 203 height 26
select select "RLS"
click at [1317, 271] on select "- Select Reason Code - 099 - Other (Provide additional detail) ACT - Agency Cha…" at bounding box center [1418, 284] width 203 height 26
click at [1364, 558] on textarea "Completed based on given Legal document" at bounding box center [1308, 575] width 426 height 83
paste textarea "Parcel released per customer's 9/3/2025 file. MLC 9/5/2025"
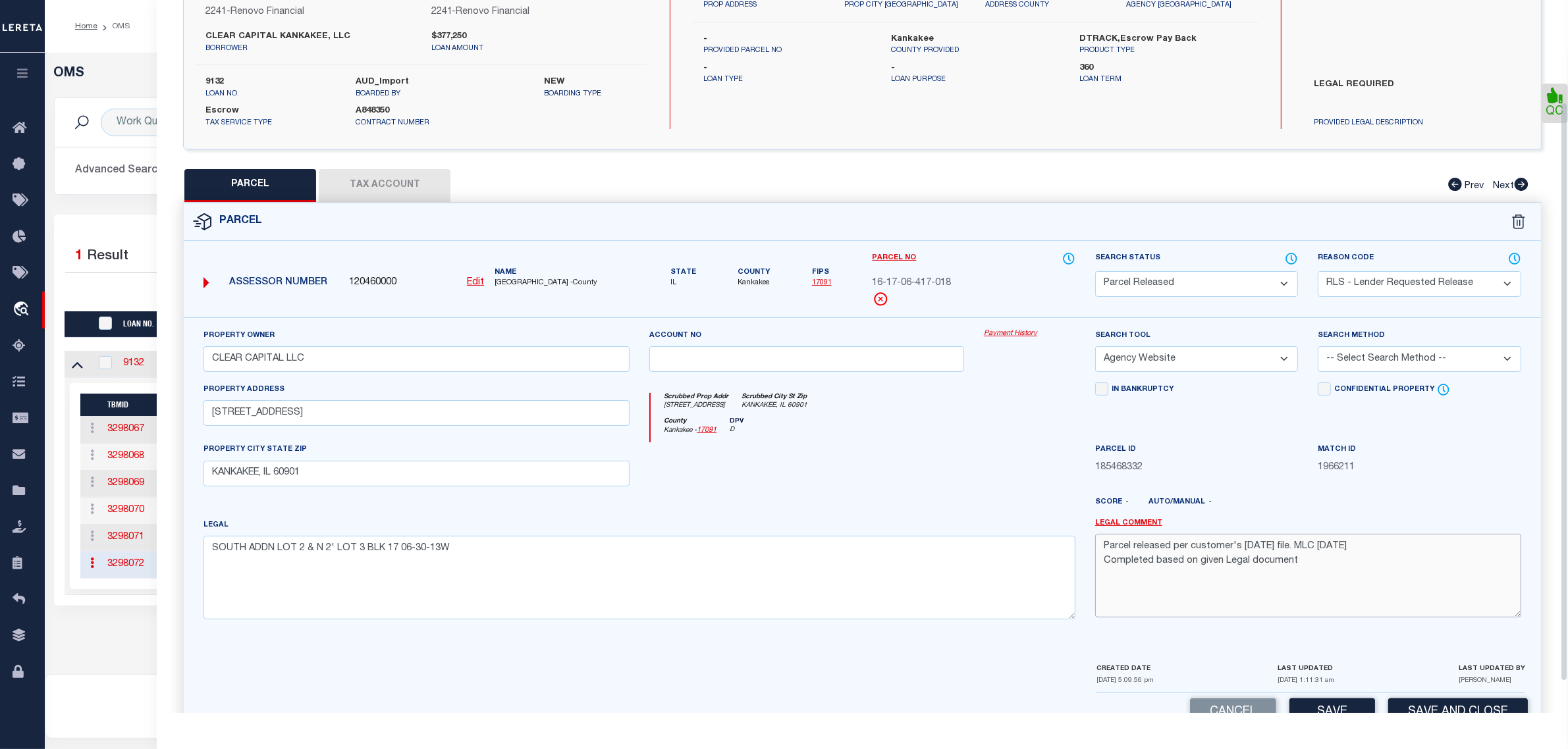
type textarea "Parcel released per customer's 9/3/2025 file. MLC 9/5/2025 Completed based on g…"
click at [1421, 705] on button "Save and Close" at bounding box center [1457, 713] width 139 height 28
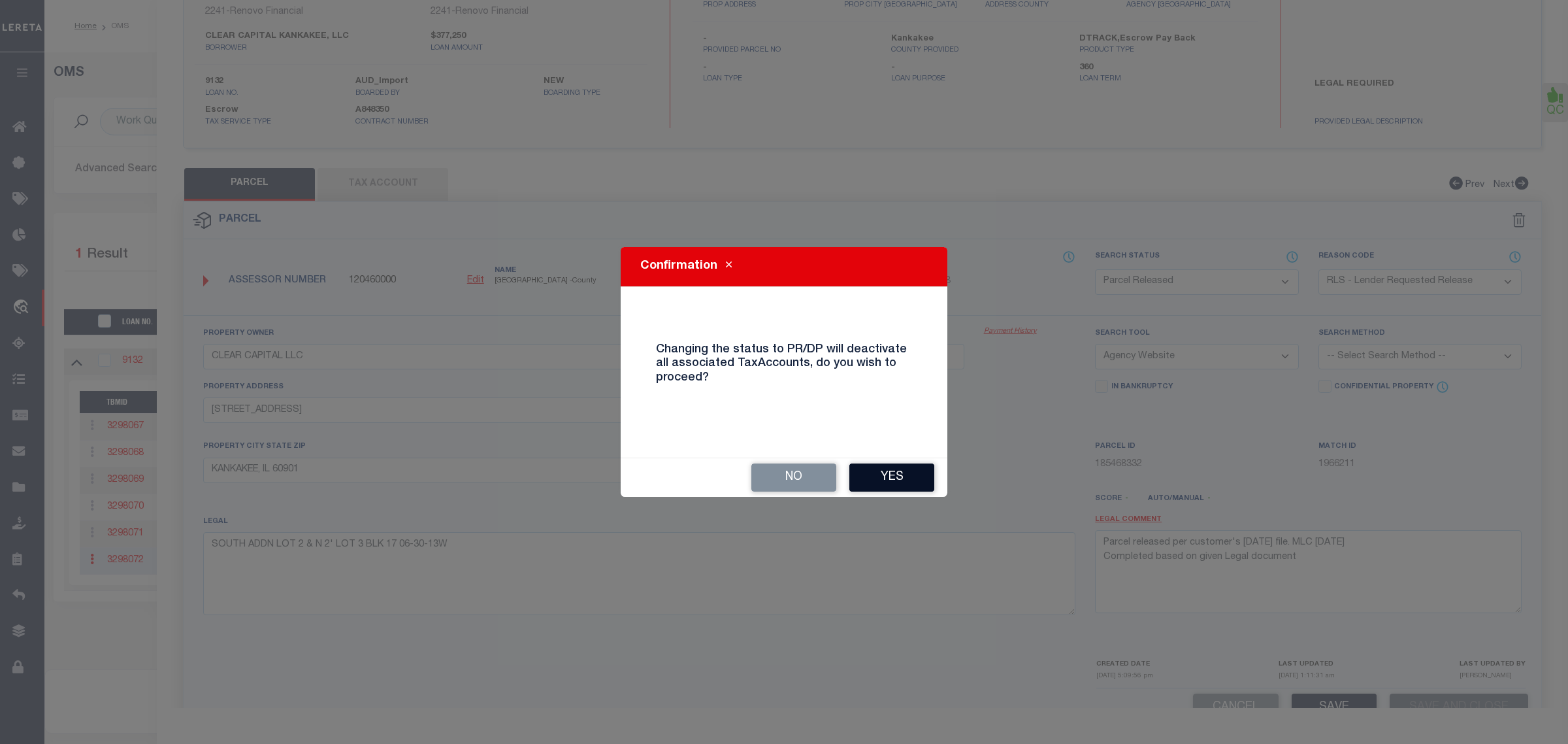
click at [915, 480] on button "Yes" at bounding box center [891, 478] width 85 height 28
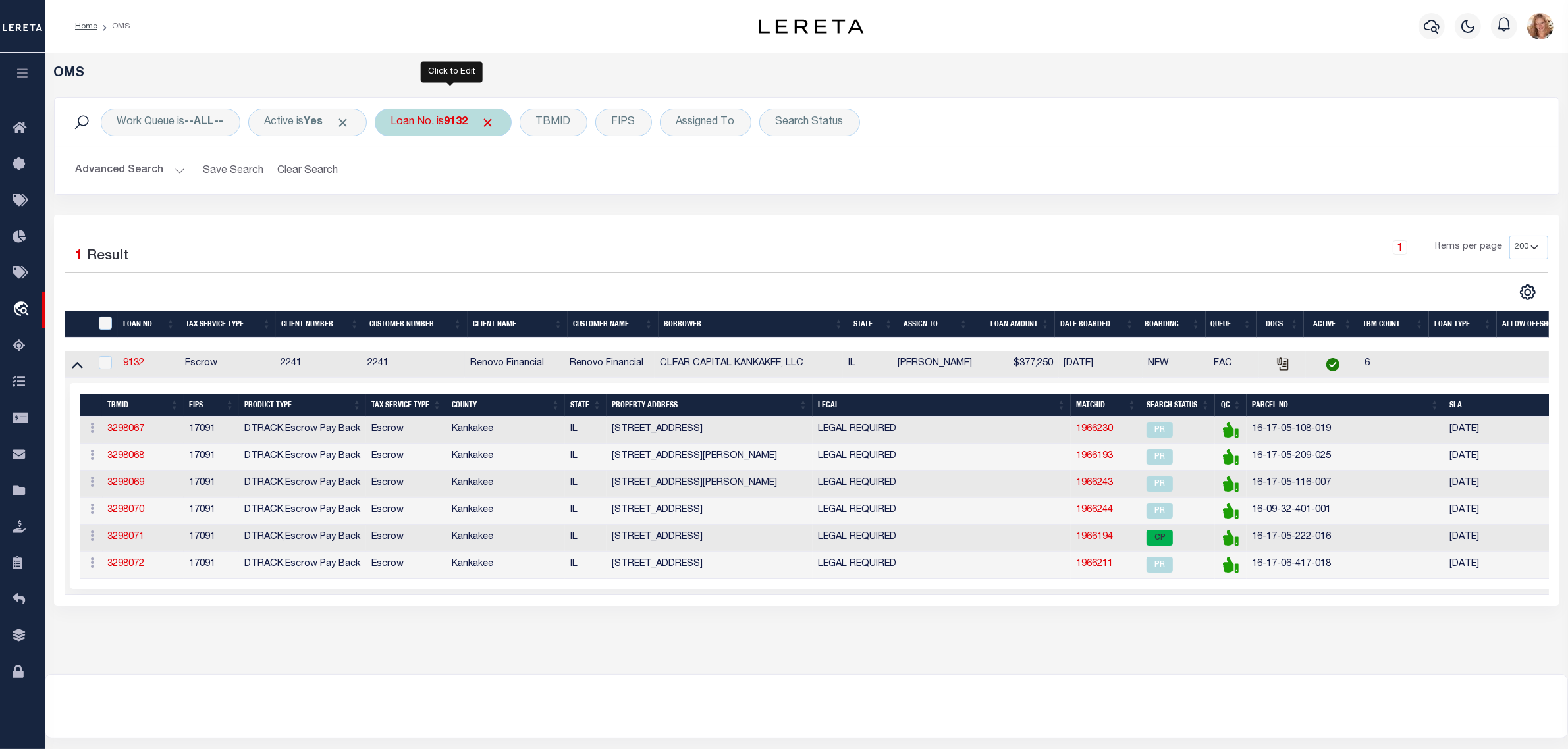
click at [468, 125] on b "9132" at bounding box center [456, 123] width 24 height 11
type input "9203"
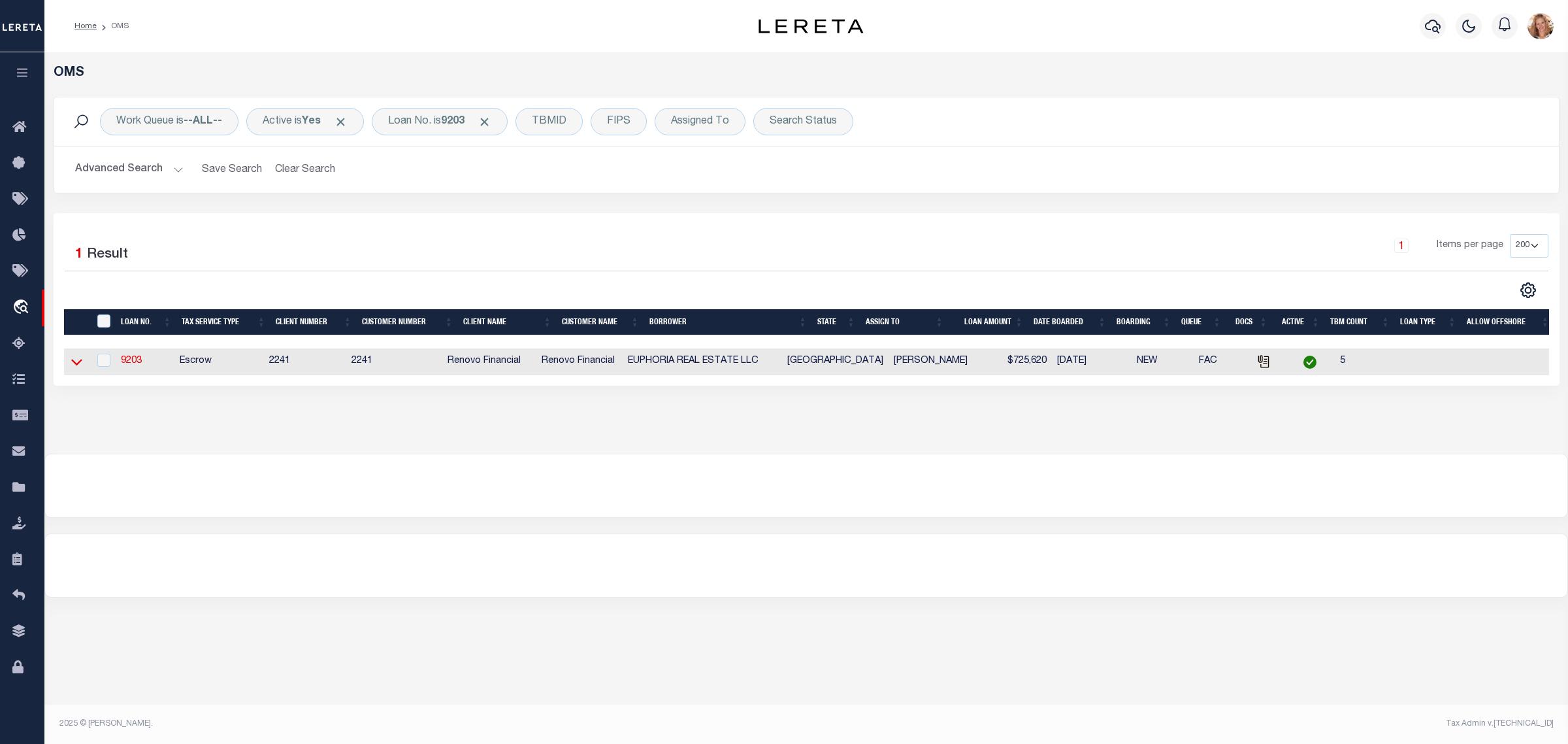
click at [78, 366] on icon at bounding box center [77, 363] width 11 height 7
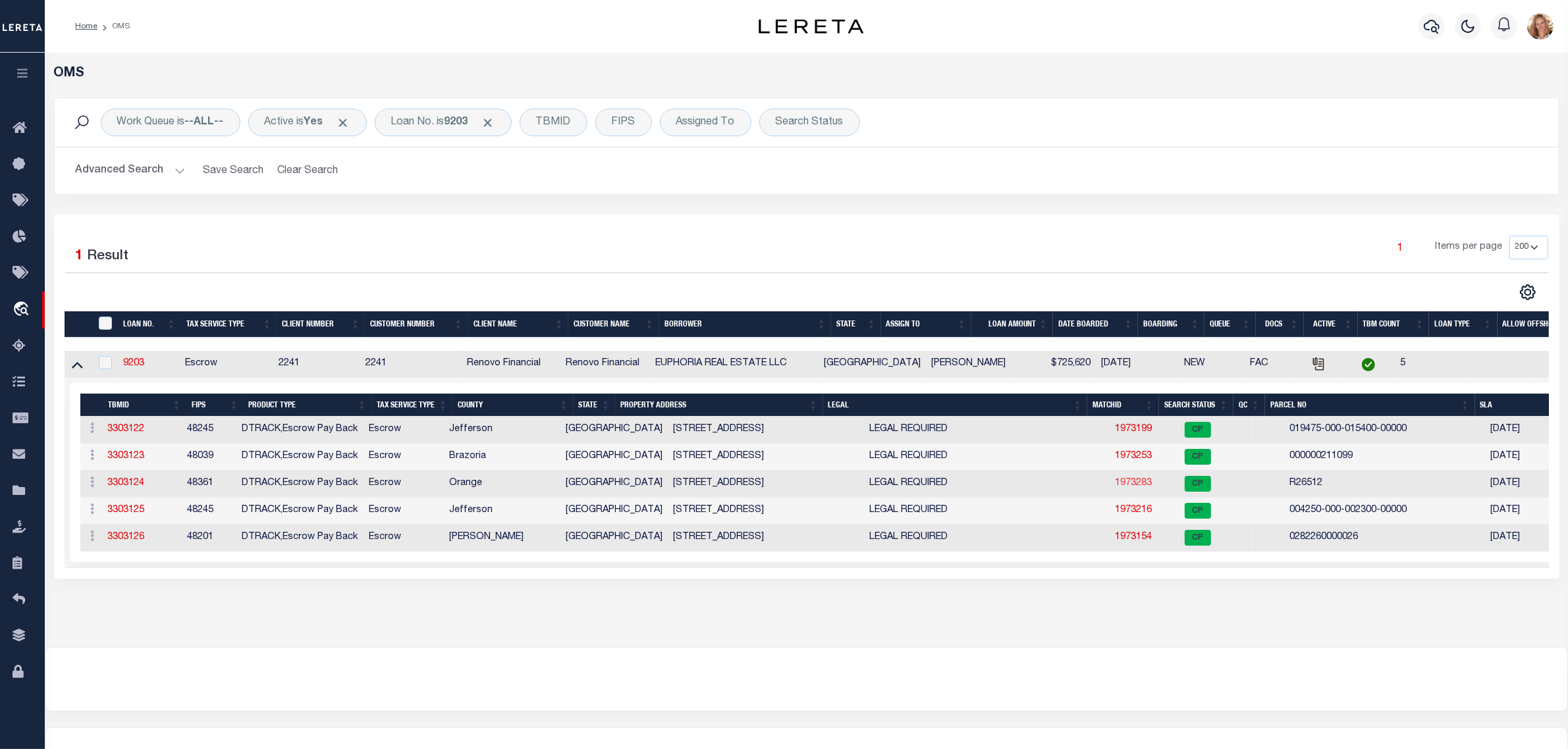
click at [1115, 485] on link "1973283" at bounding box center [1133, 483] width 37 height 9
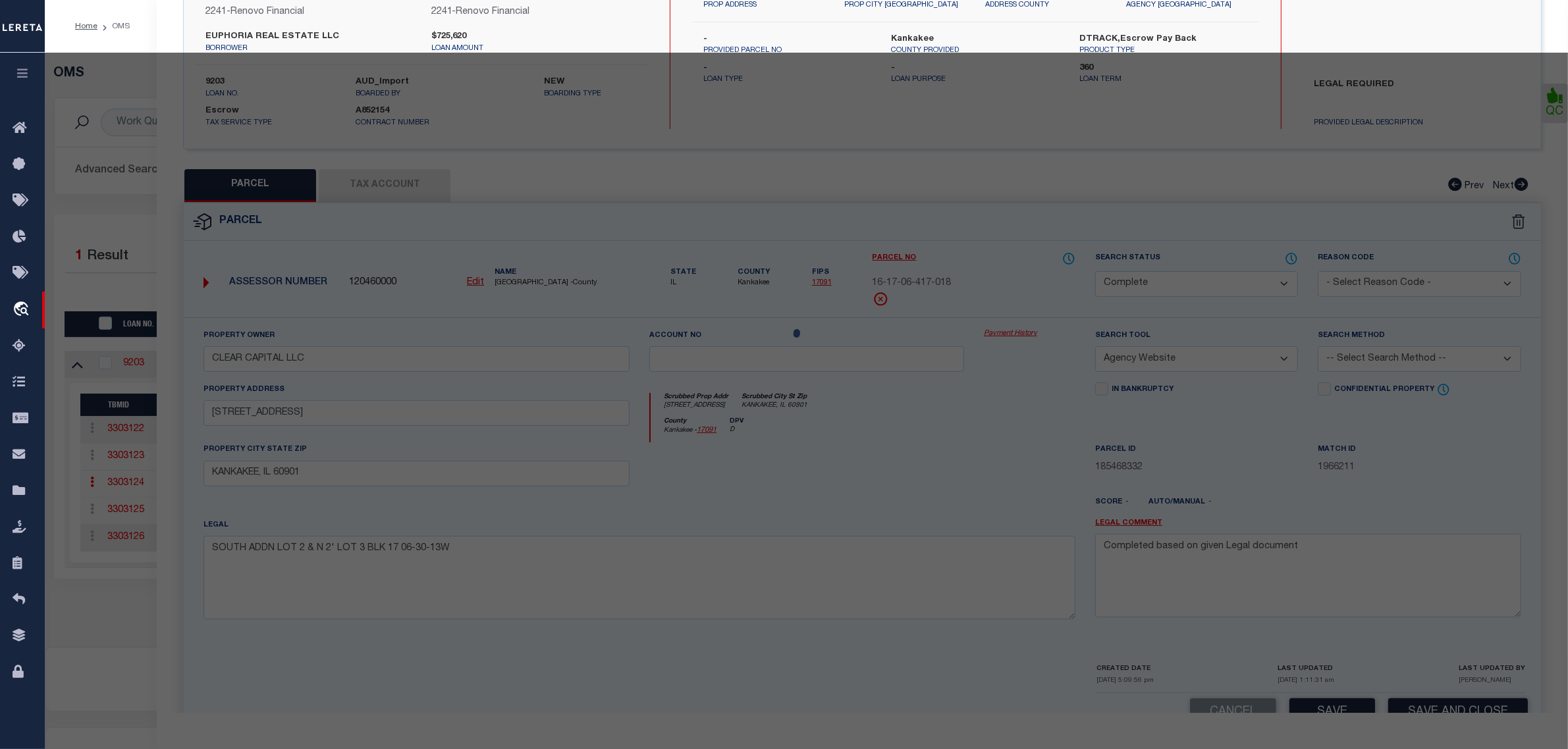
select select "AS"
select select
checkbox input "false"
select select "CP"
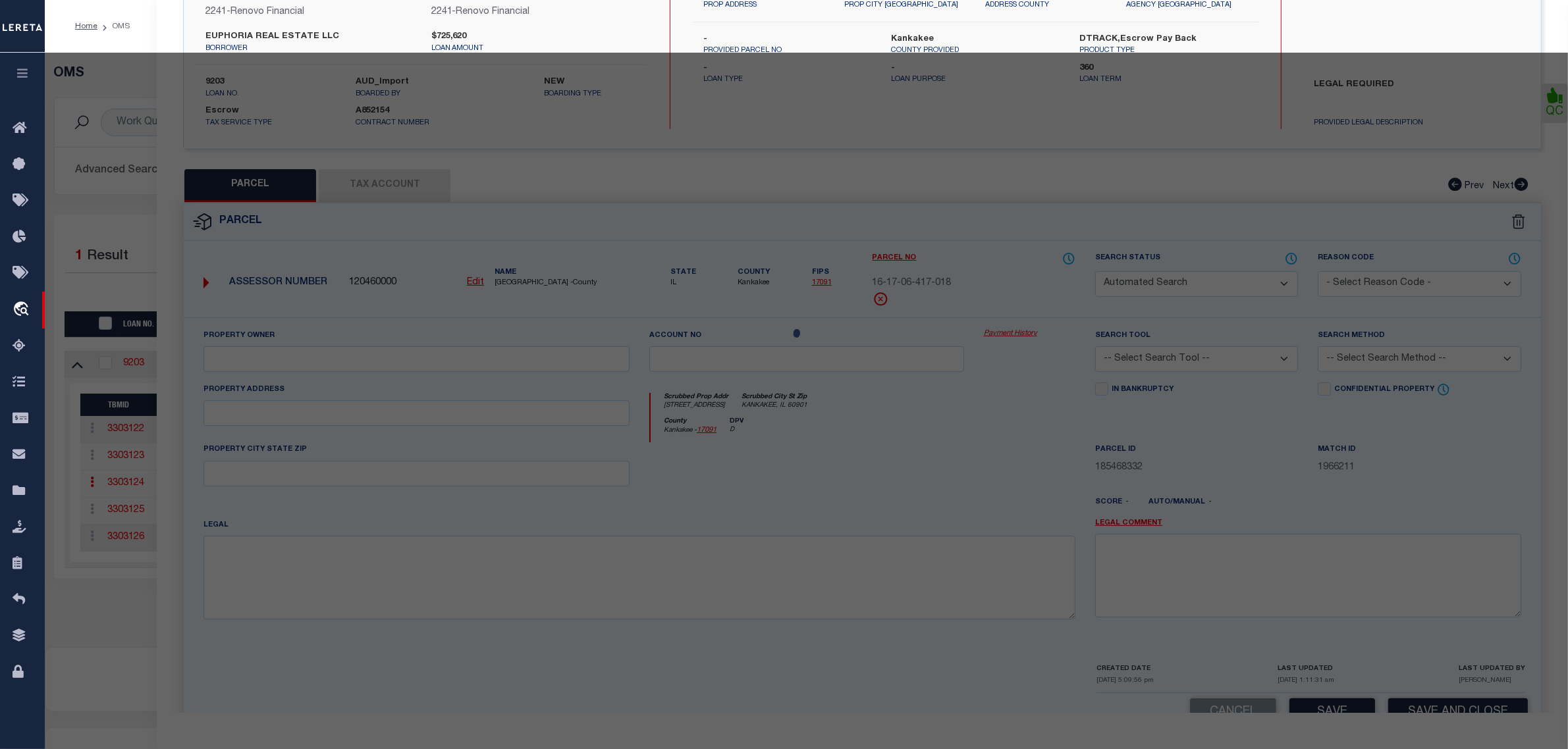
type input "EUPHORIA REAL ESTATE LLC"
select select "AGW"
select select
type input "3435 TRAM RD N"
type input "Vidor, TX 77662"
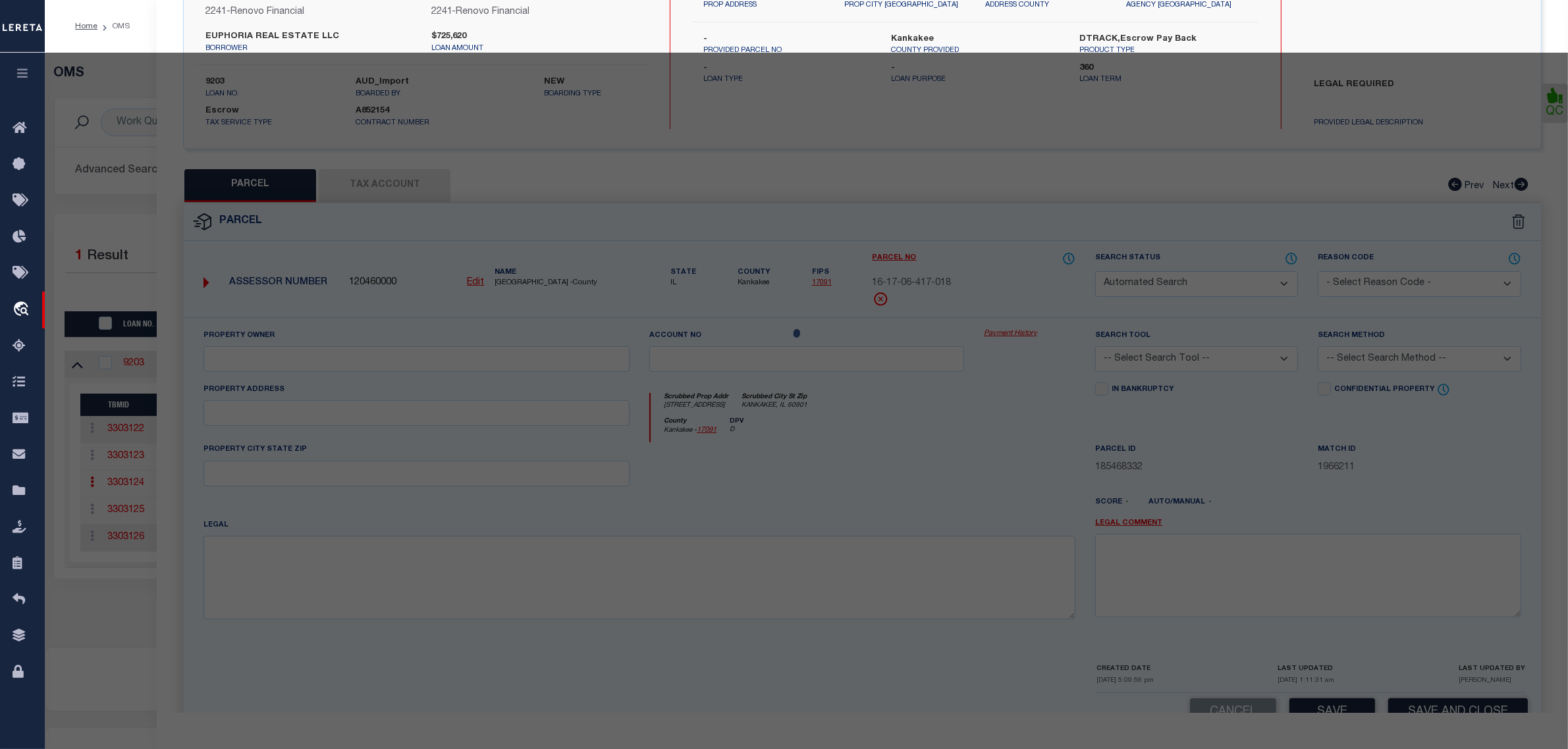
type textarea "ABST. 386 ELIJAH LEWIS, TRACT 117, ACRES 0.66"
type textarea "Tax ID Special Project"
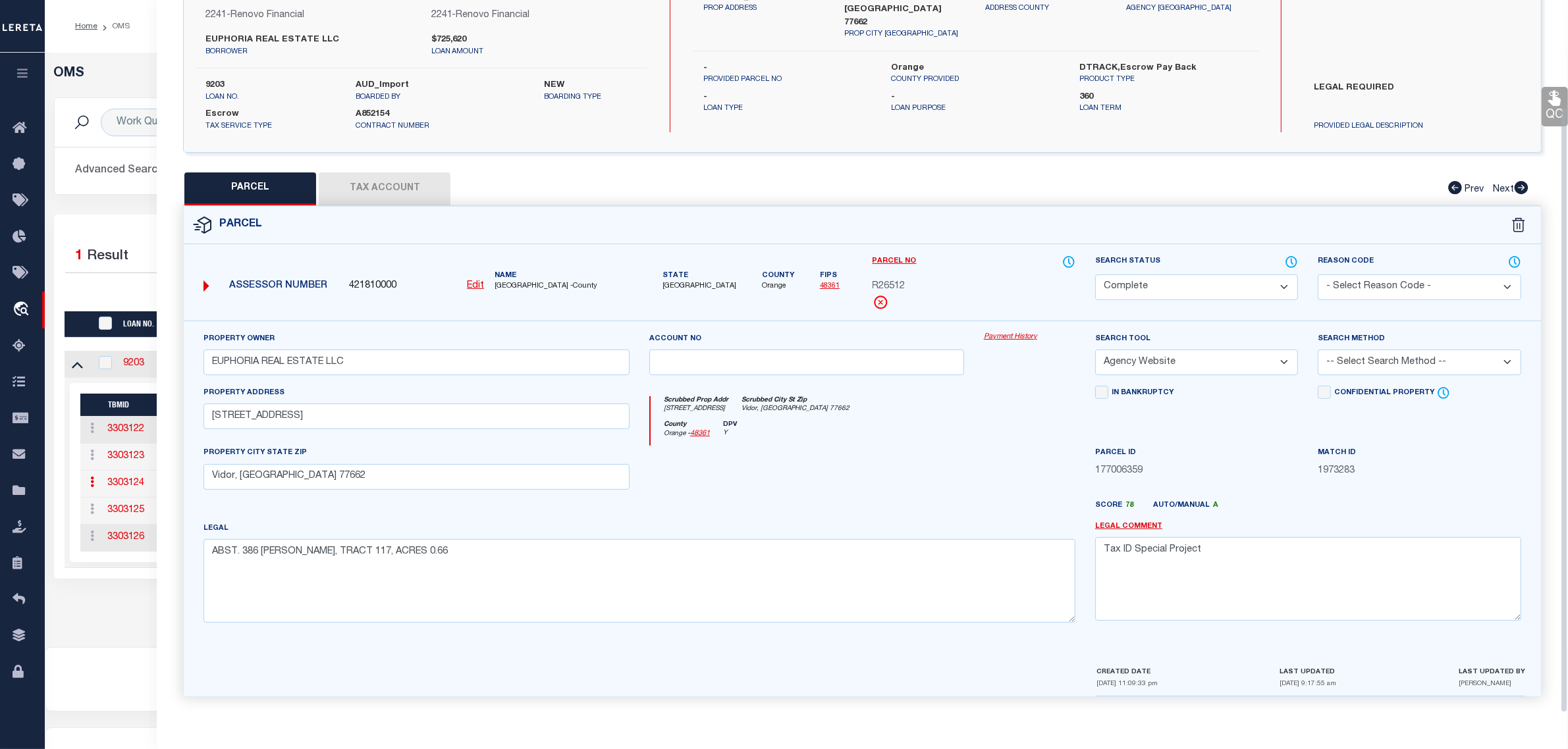
click at [1137, 280] on select "Automated Search Bad Parcel Complete Duplicate Parcel High Dollar Reporting In …" at bounding box center [1196, 287] width 203 height 26
select select "PR"
click at [1095, 274] on select "Automated Search Bad Parcel Complete Duplicate Parcel High Dollar Reporting In …" at bounding box center [1196, 287] width 203 height 26
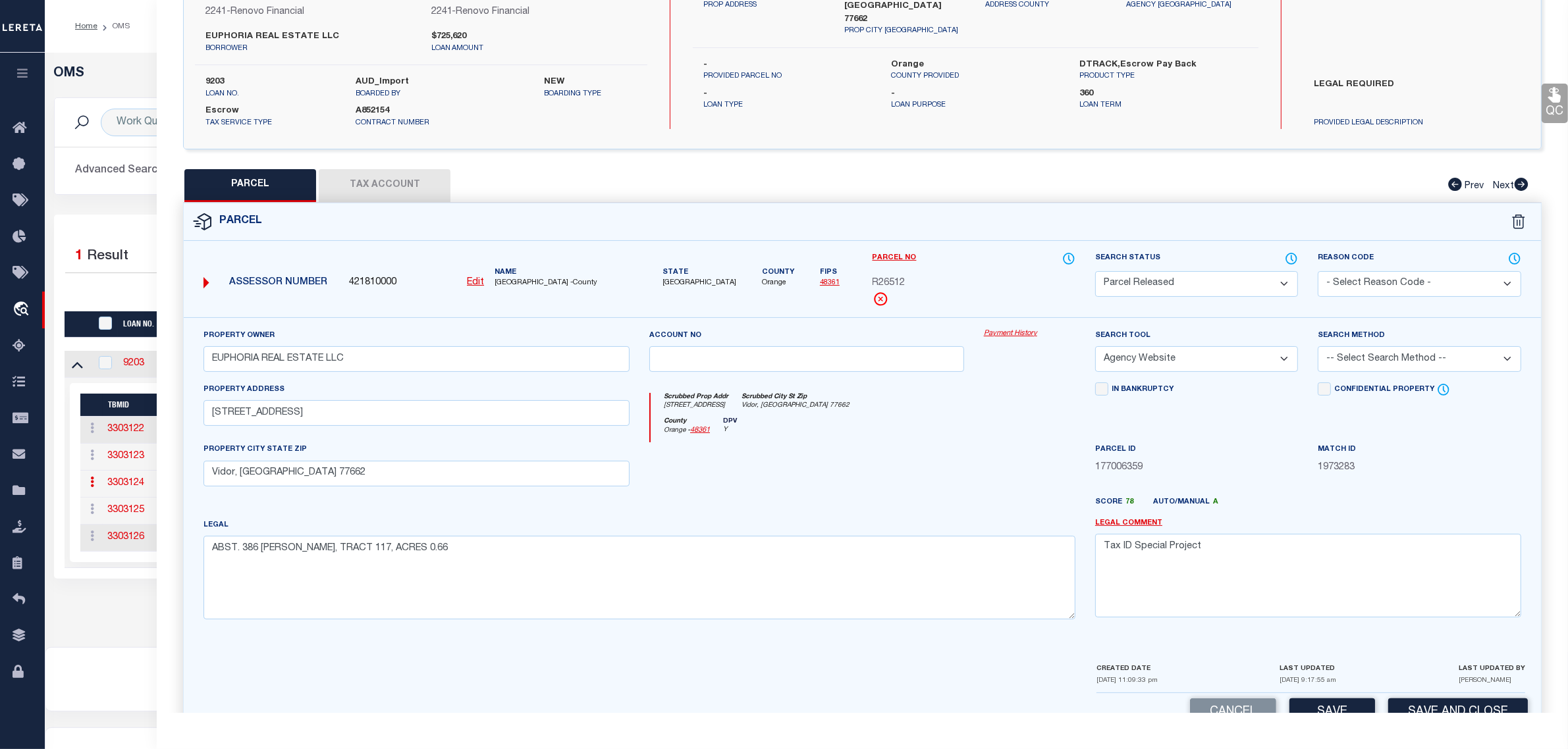
drag, startPoint x: 1368, startPoint y: 284, endPoint x: 1368, endPoint y: 292, distance: 8.0
click at [1368, 285] on select "- Select Reason Code - 099 - Other (Provide additional detail) ACT - Agency Cha…" at bounding box center [1418, 284] width 203 height 26
select select "RLS"
click at [1317, 271] on select "- Select Reason Code - 099 - Other (Provide additional detail) ACT - Agency Cha…" at bounding box center [1418, 284] width 203 height 26
click at [1342, 554] on textarea "Tax ID Special Project" at bounding box center [1308, 575] width 426 height 83
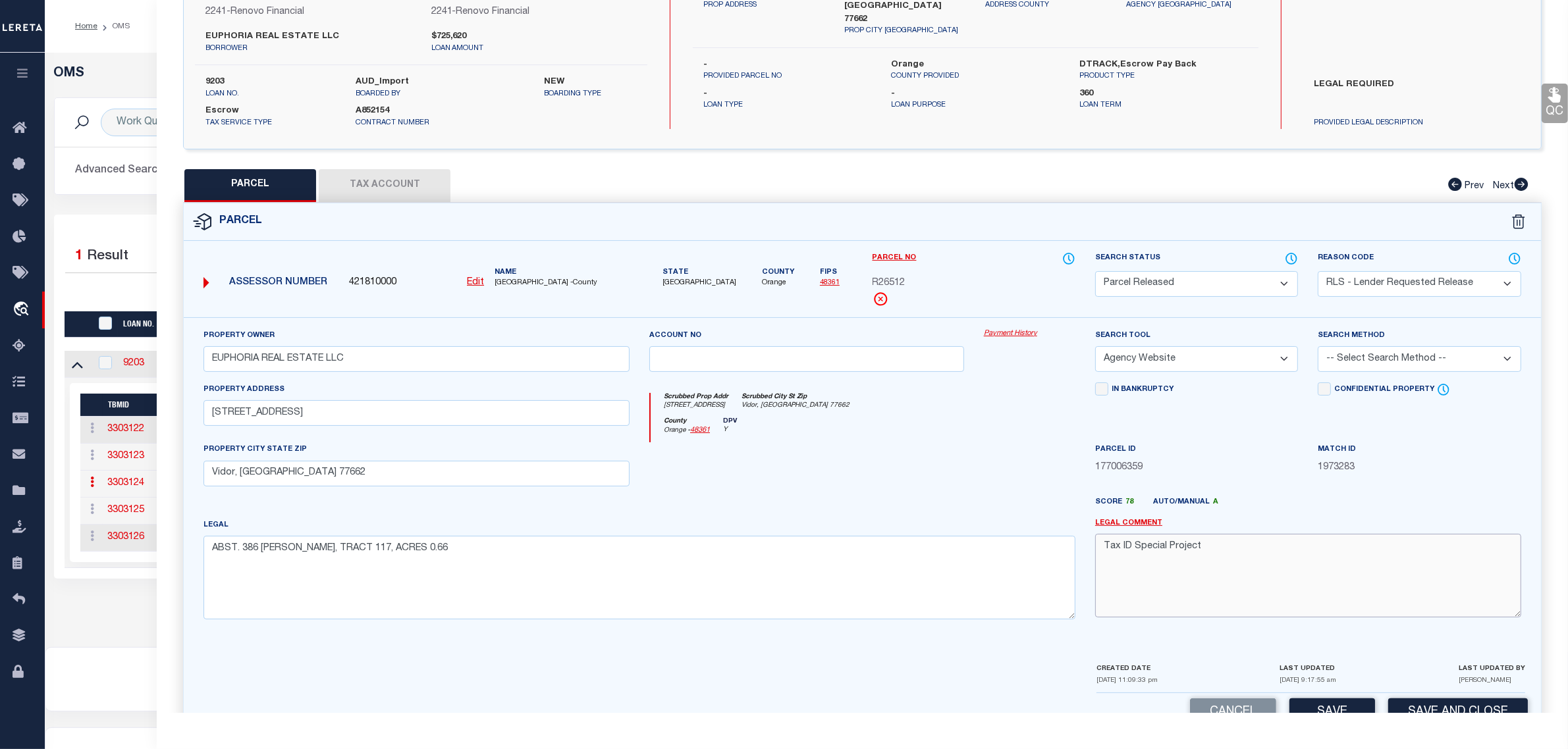
paste textarea "Parcel released per customer's 9/3/2025 file. MLC 9/5/2025"
type textarea "Parcel released per customer's 9/3/2025 file. MLC 9/5/2025 Tax ID Special Proje…"
click at [1418, 708] on button "Save and Close" at bounding box center [1457, 713] width 139 height 28
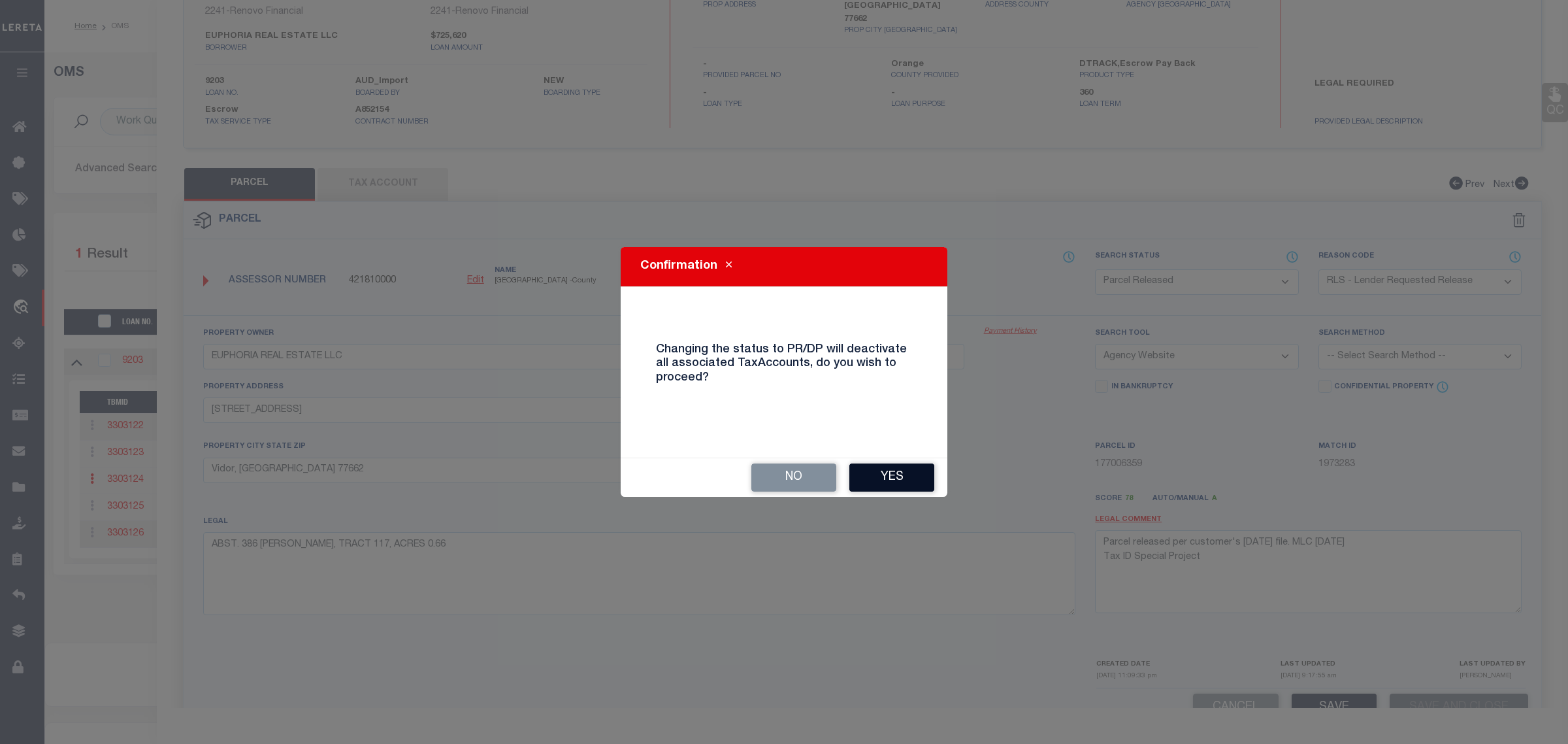
click at [877, 478] on button "Yes" at bounding box center [891, 478] width 85 height 28
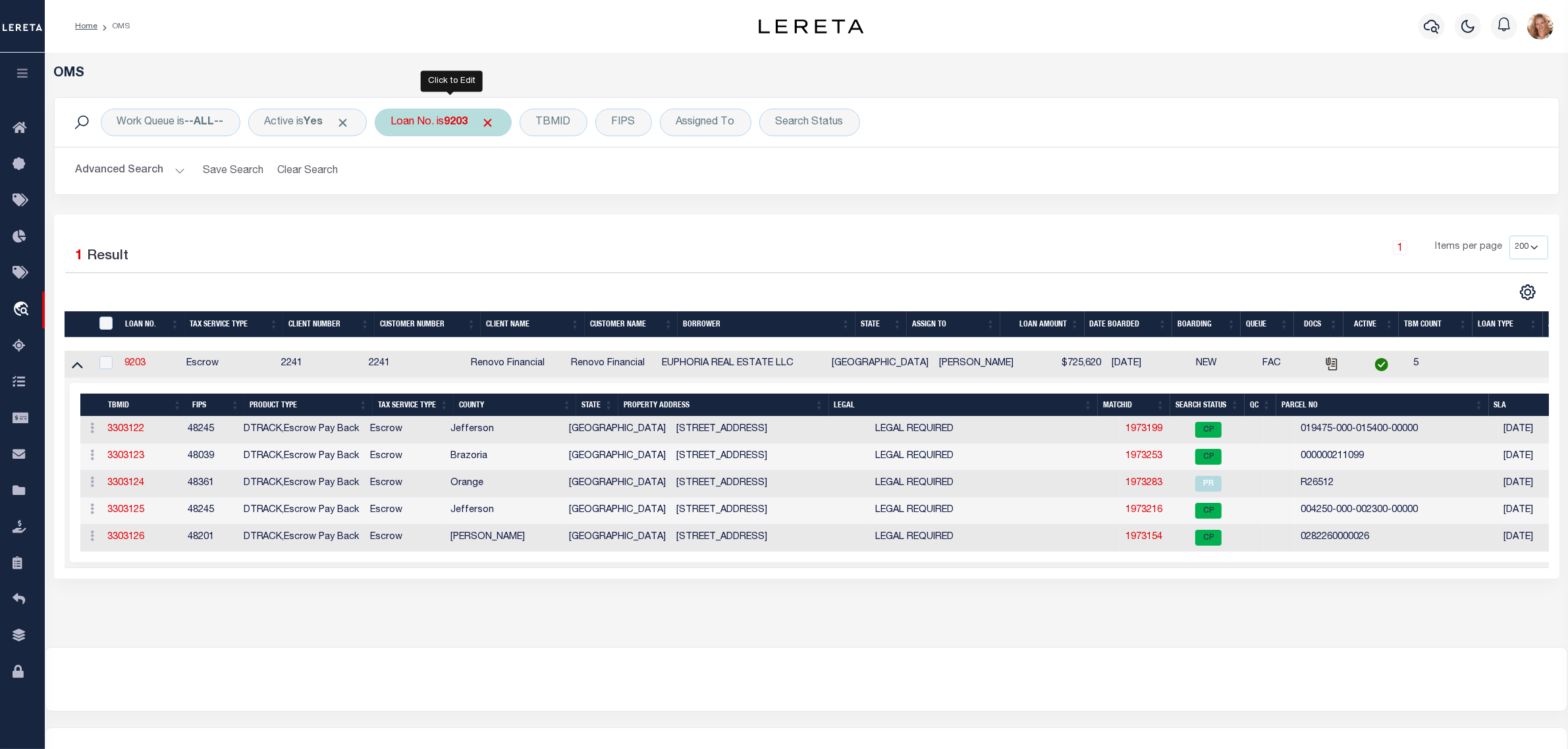
click at [480, 117] on div "Loan No. is 9203" at bounding box center [443, 122] width 137 height 28
type input "10010035"
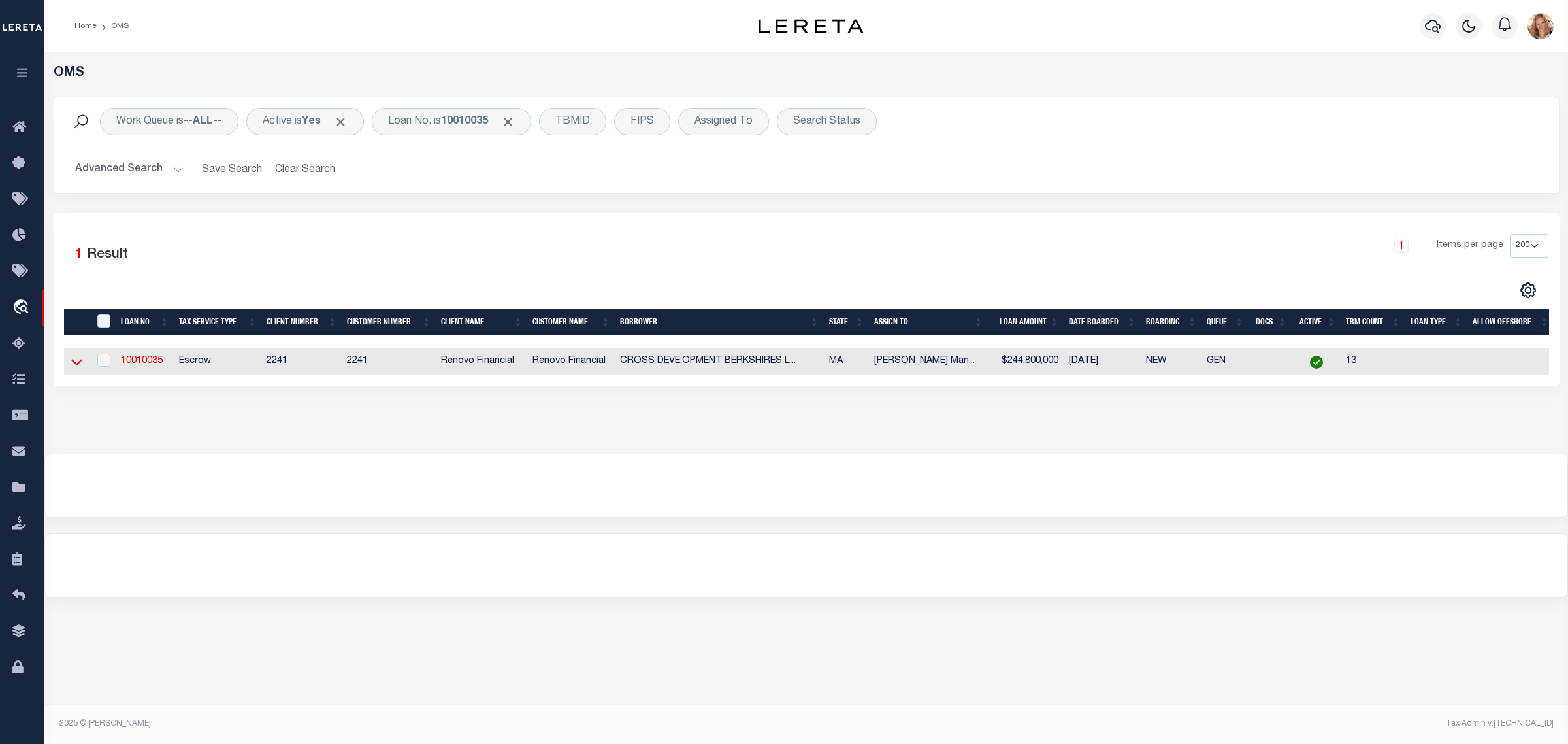
click at [74, 369] on icon at bounding box center [77, 362] width 11 height 14
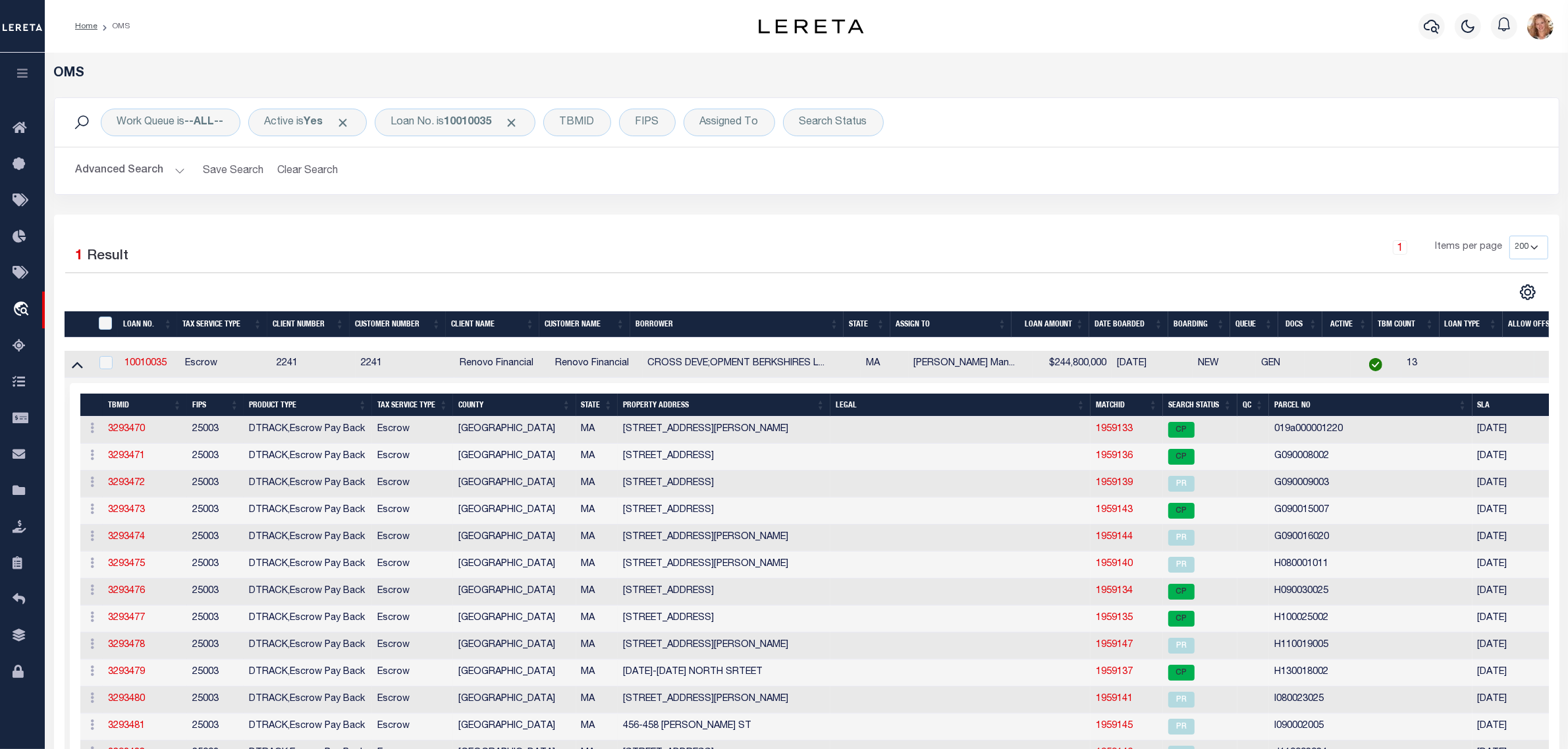
click at [660, 406] on th "PROPERTY ADDRESS" at bounding box center [724, 405] width 213 height 23
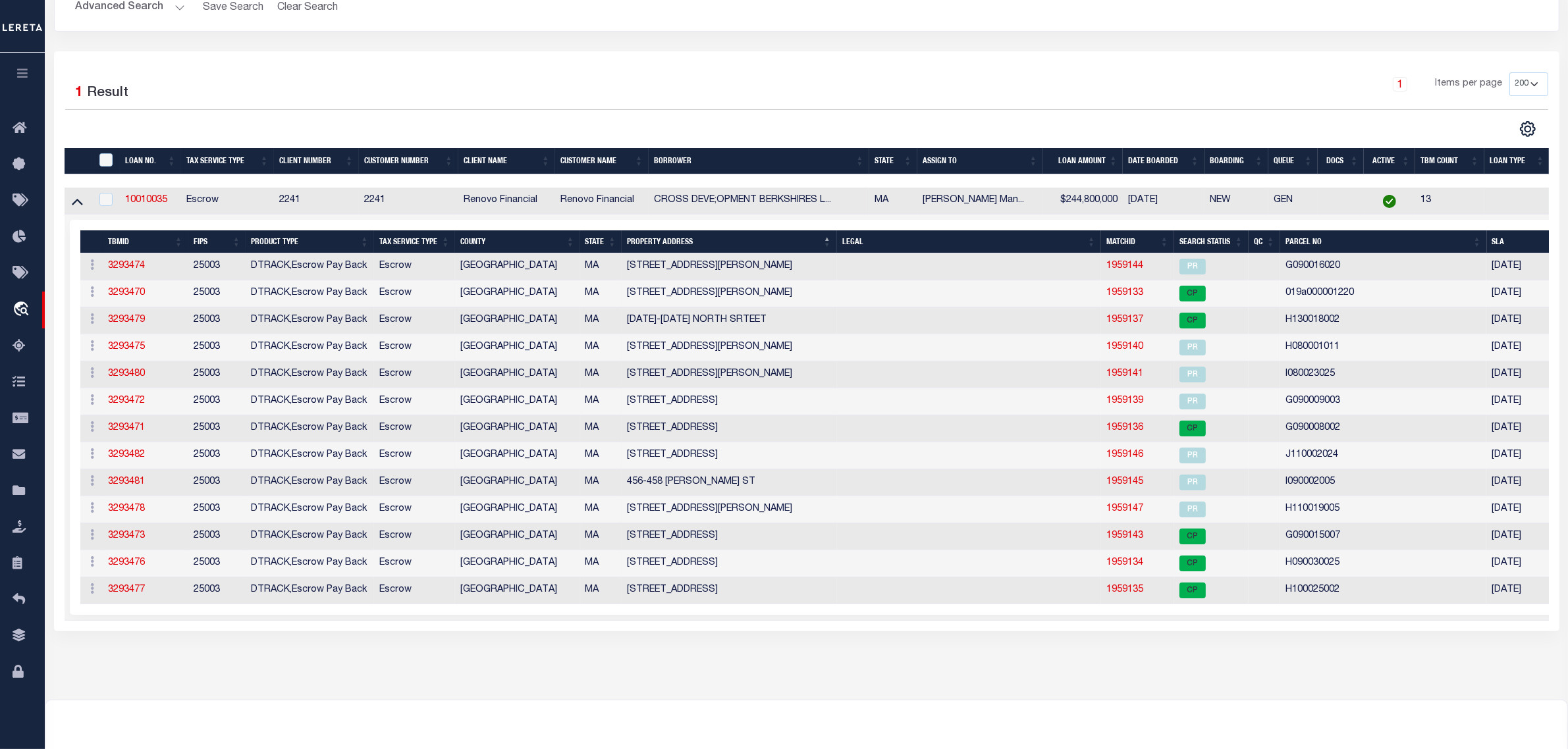
scroll to position [164, 0]
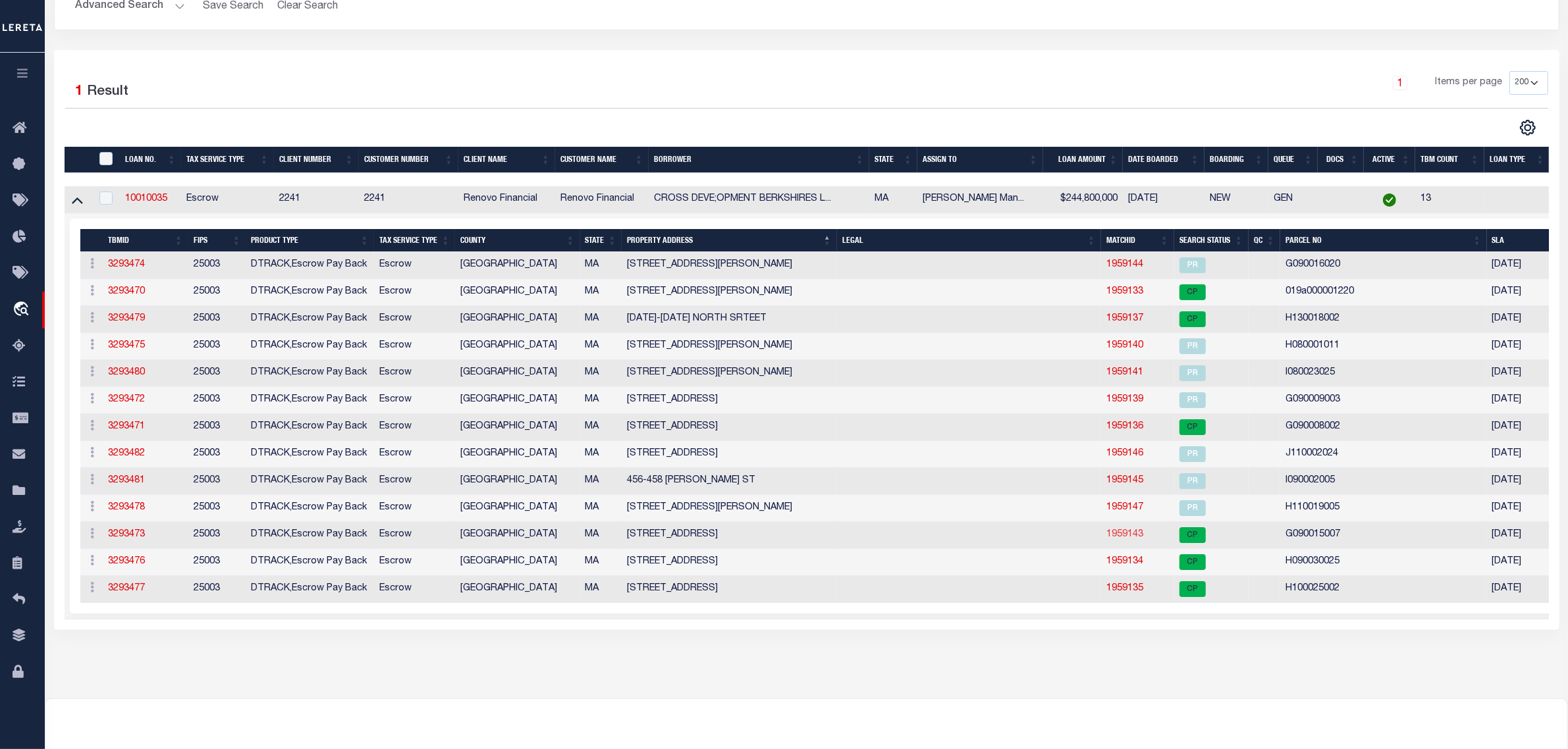
click at [1129, 539] on link "1959143" at bounding box center [1125, 535] width 37 height 9
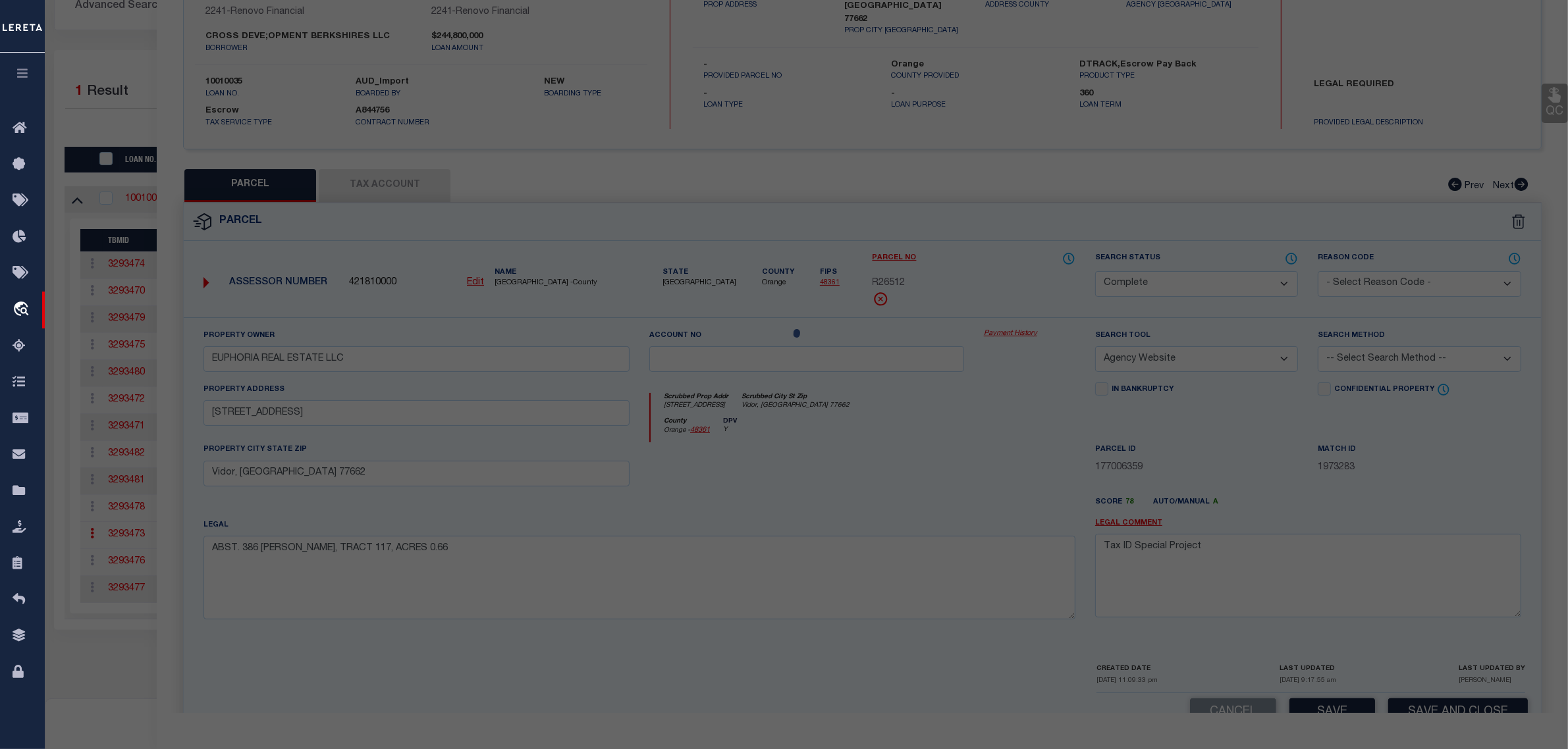
select select "AS"
select select
checkbox input "false"
select select "CP"
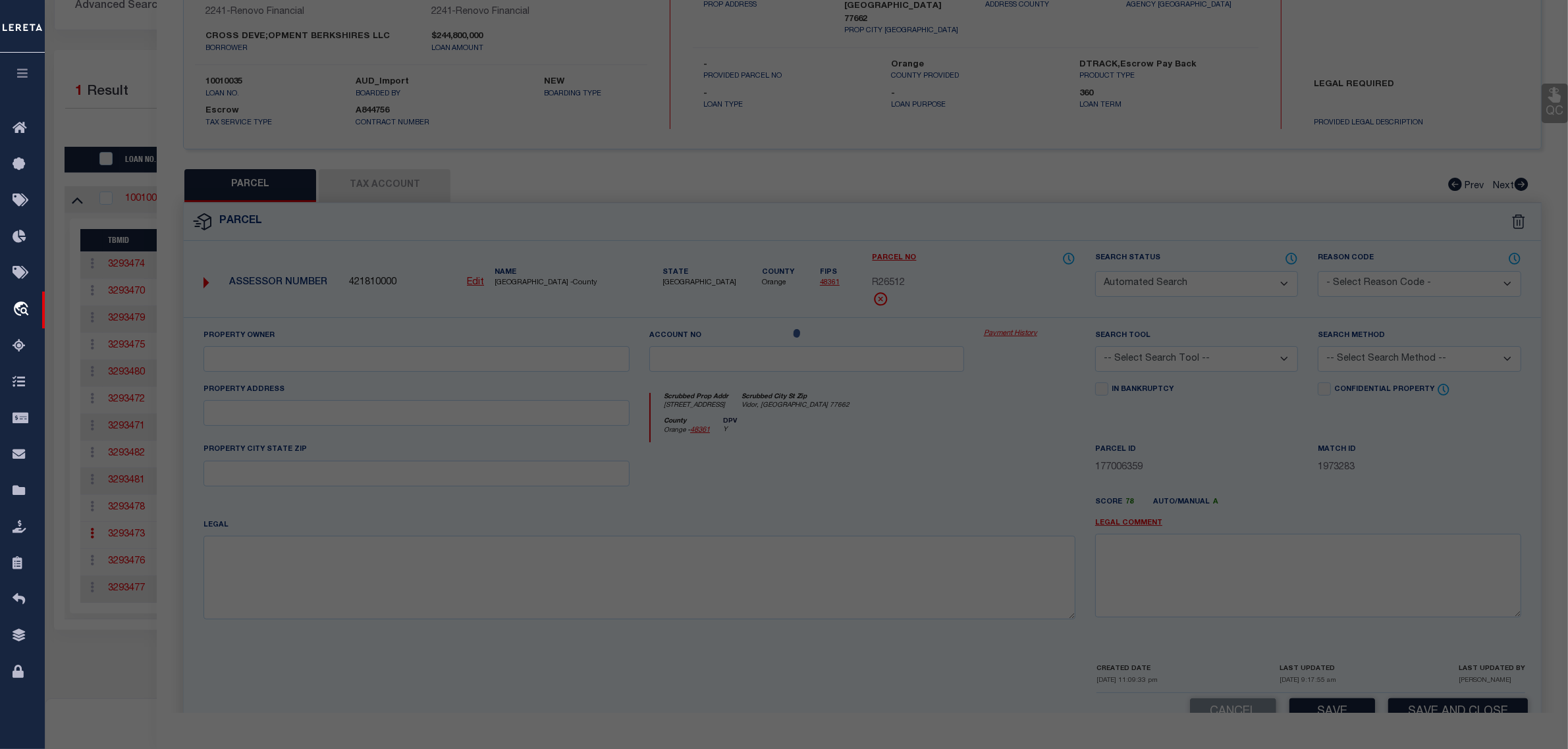
type input "CROSS DEVELOPMENT BERKSHIRES LLC"
select select
type input "61 CIRCULAR AVE"
checkbox input "false"
type input "PITTSFIELD MA 01201"
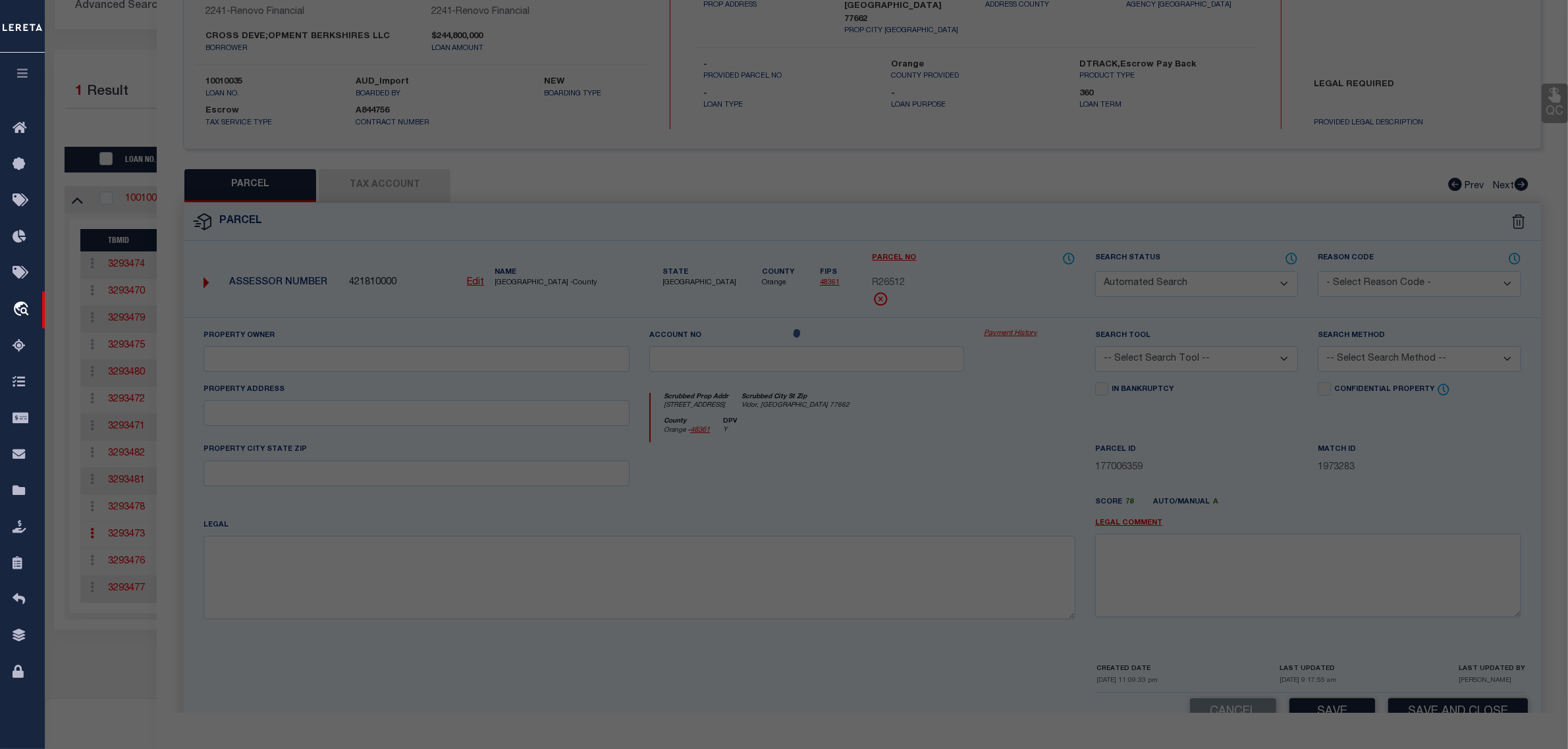
type textarea "Lot Size 0.4066 AC"
type textarea "Tax ID Special Project"
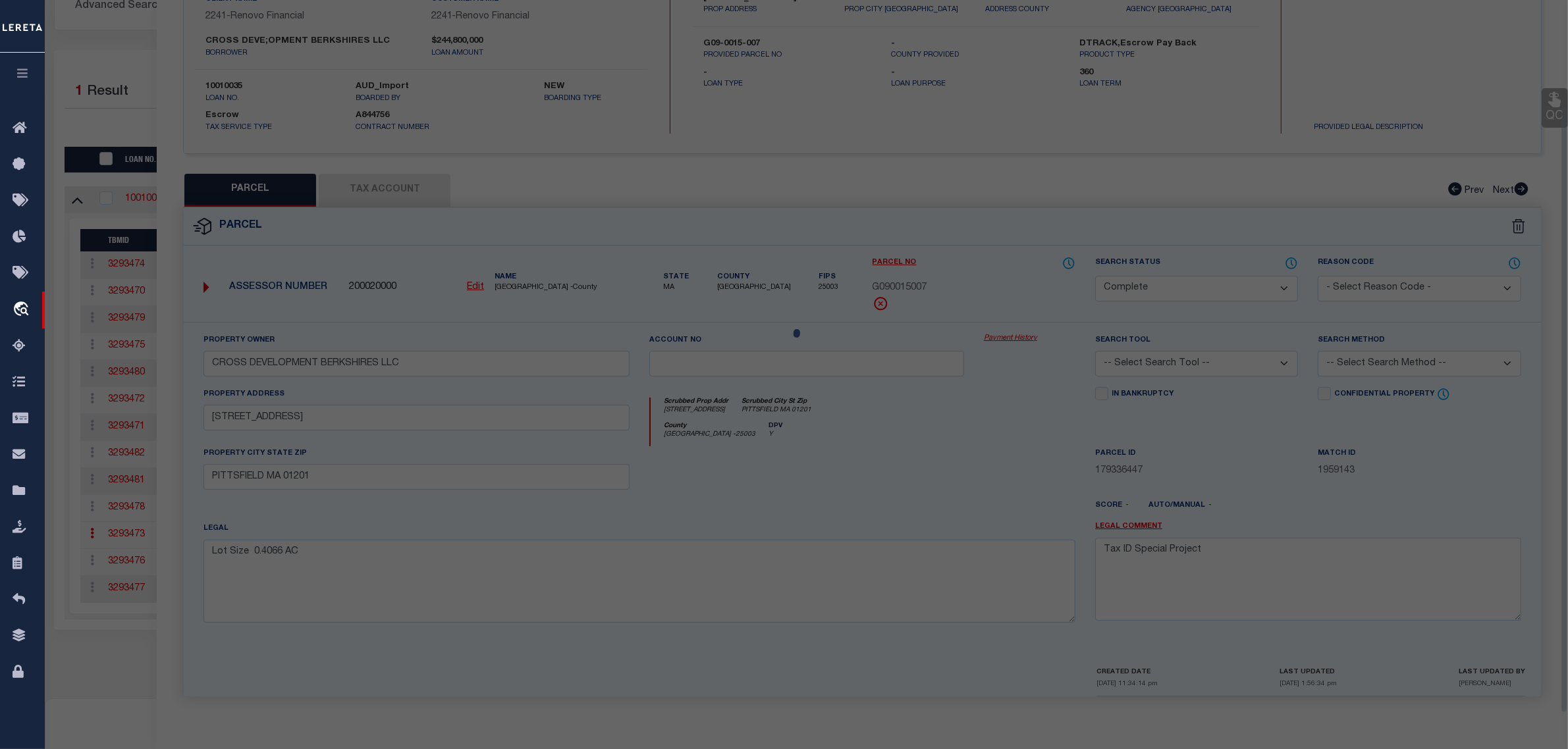
scroll to position [125, 0]
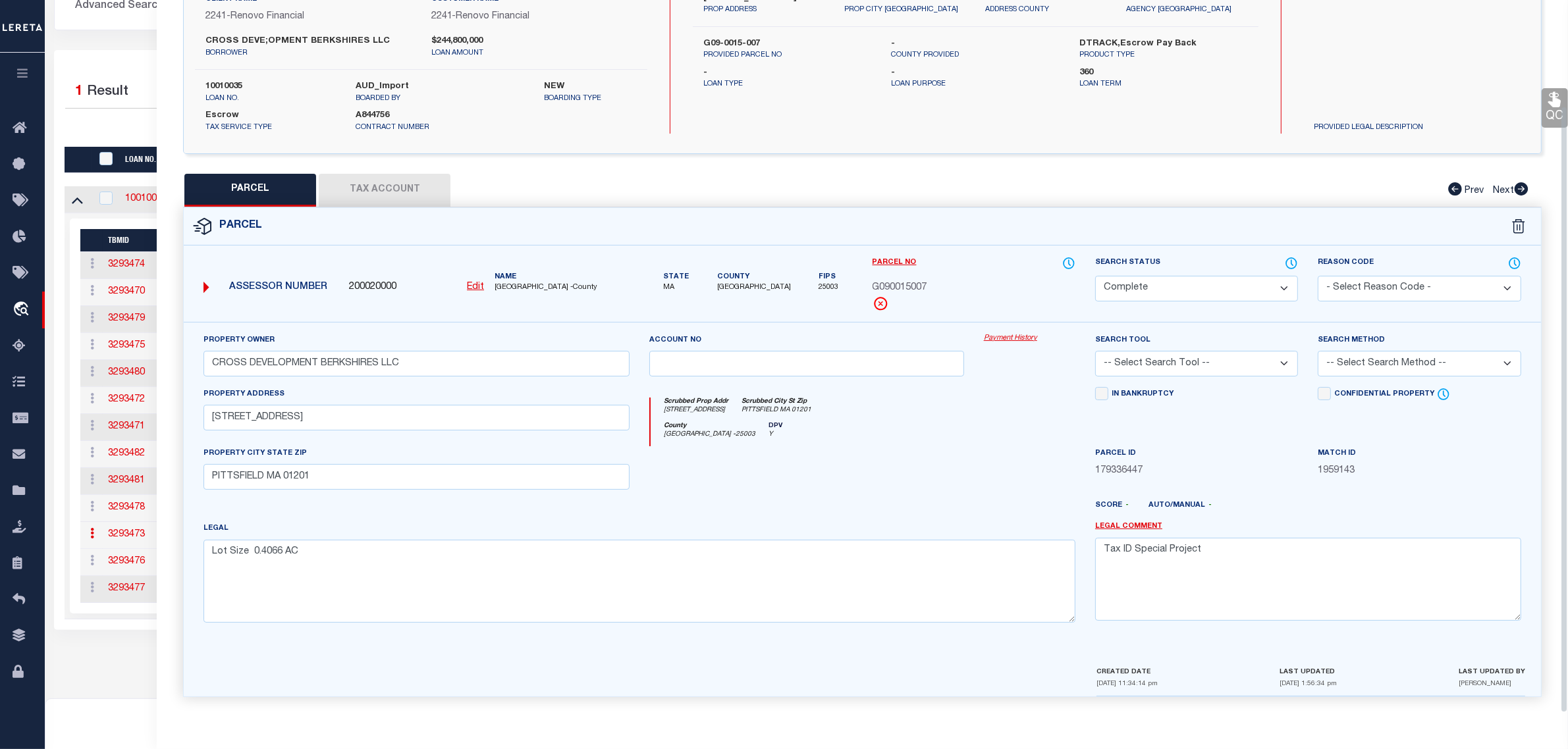
click at [1214, 284] on select "Automated Search Bad Parcel Complete Duplicate Parcel High Dollar Reporting In …" at bounding box center [1196, 288] width 203 height 26
select select "PR"
click at [1095, 275] on select "Automated Search Bad Parcel Complete Duplicate Parcel High Dollar Reporting In …" at bounding box center [1196, 288] width 203 height 26
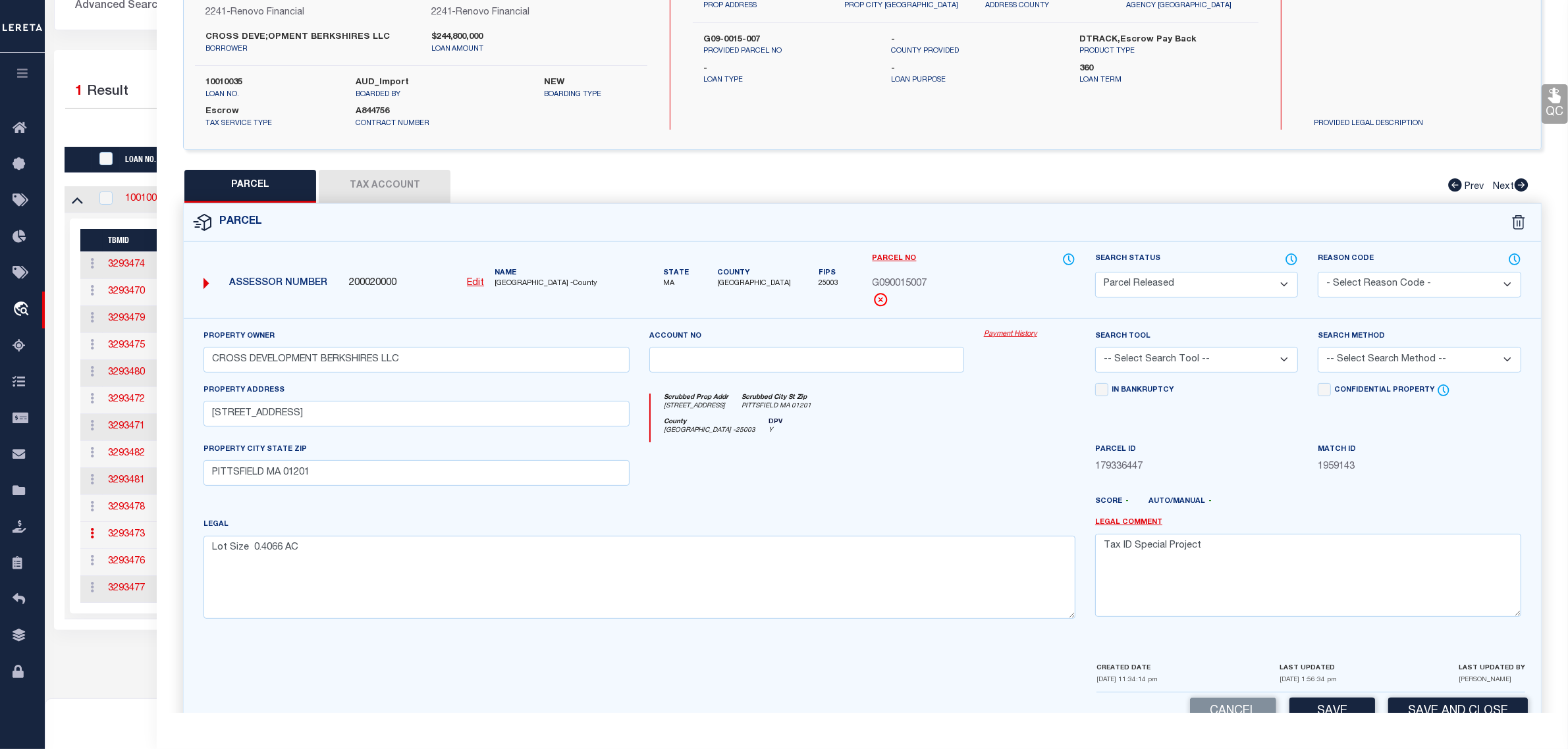
click at [1395, 288] on select "- Select Reason Code - 099 - Other (Provide additional detail) ACT - Agency Cha…" at bounding box center [1418, 285] width 203 height 26
select select "RLS"
click at [1317, 272] on select "- Select Reason Code - 099 - Other (Provide additional detail) ACT - Agency Cha…" at bounding box center [1418, 285] width 203 height 26
click at [1358, 547] on textarea "Tax ID Special Project" at bounding box center [1308, 575] width 426 height 83
paste textarea "Parcel released per customer's 9/3/2025 file. MLC 9/5/2025"
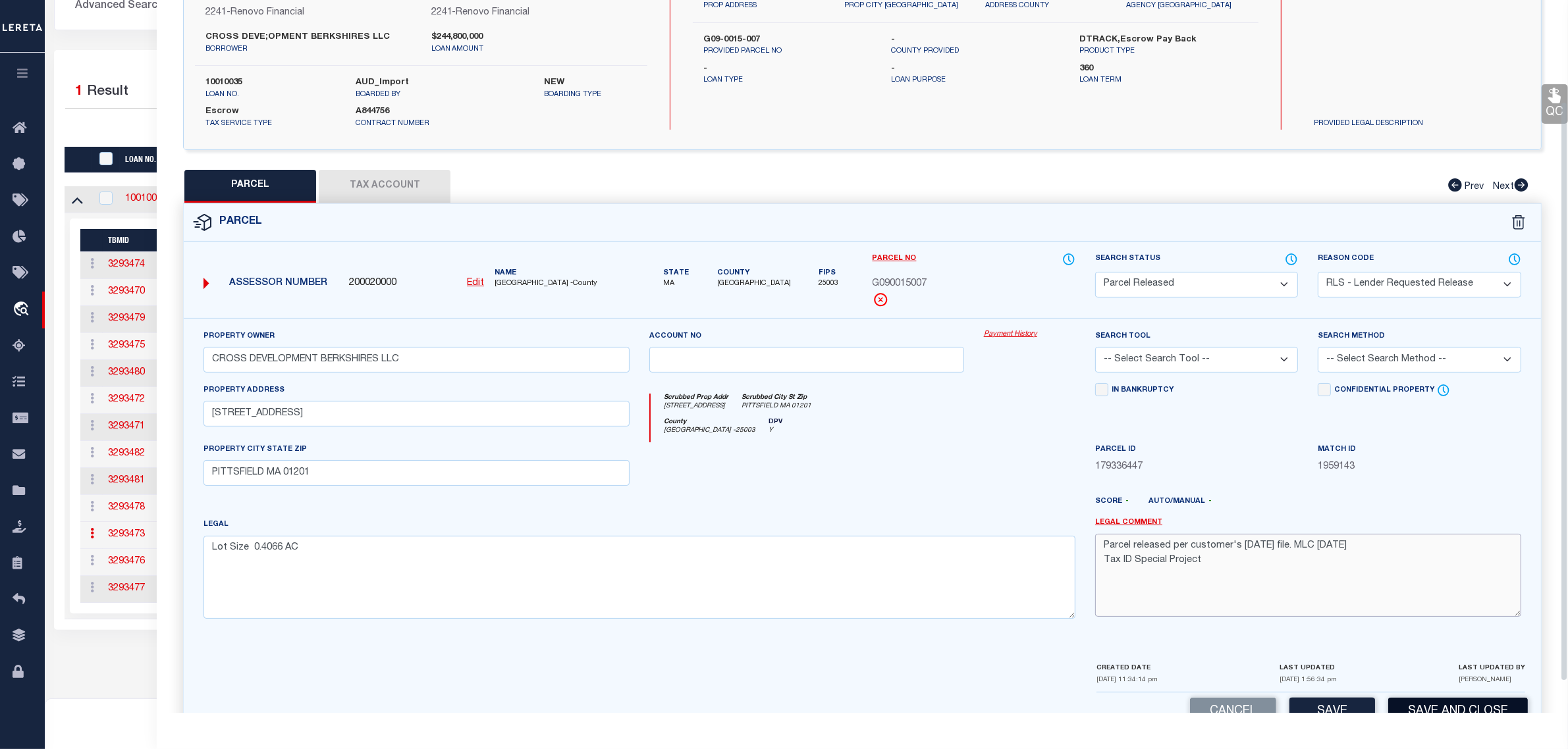
type textarea "Parcel released per customer's 9/3/2025 file. MLC 9/5/2025 Tax ID Special Proje…"
click at [1400, 703] on button "Save and Close" at bounding box center [1457, 712] width 139 height 28
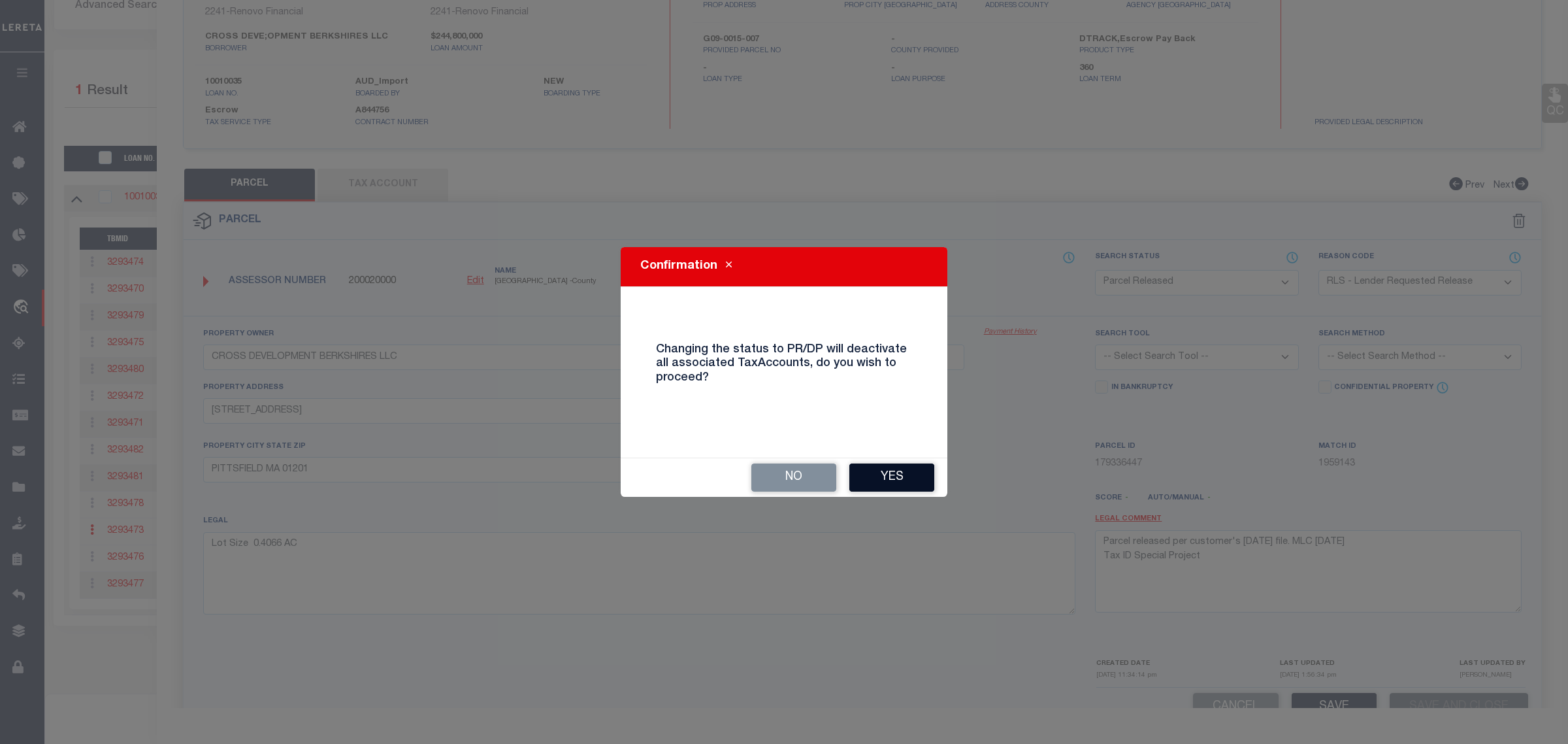
click at [893, 476] on button "Yes" at bounding box center [891, 478] width 85 height 28
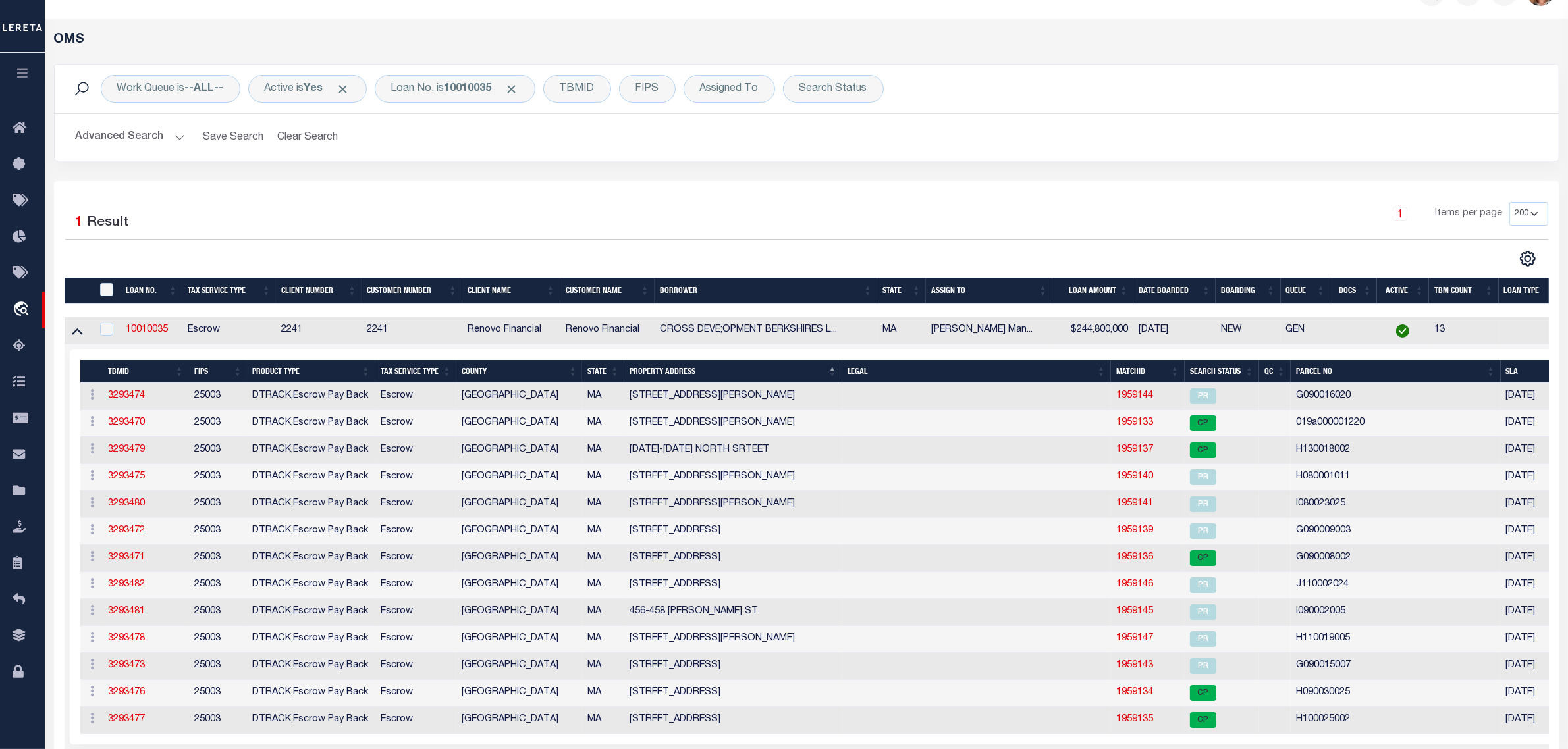
scroll to position [0, 0]
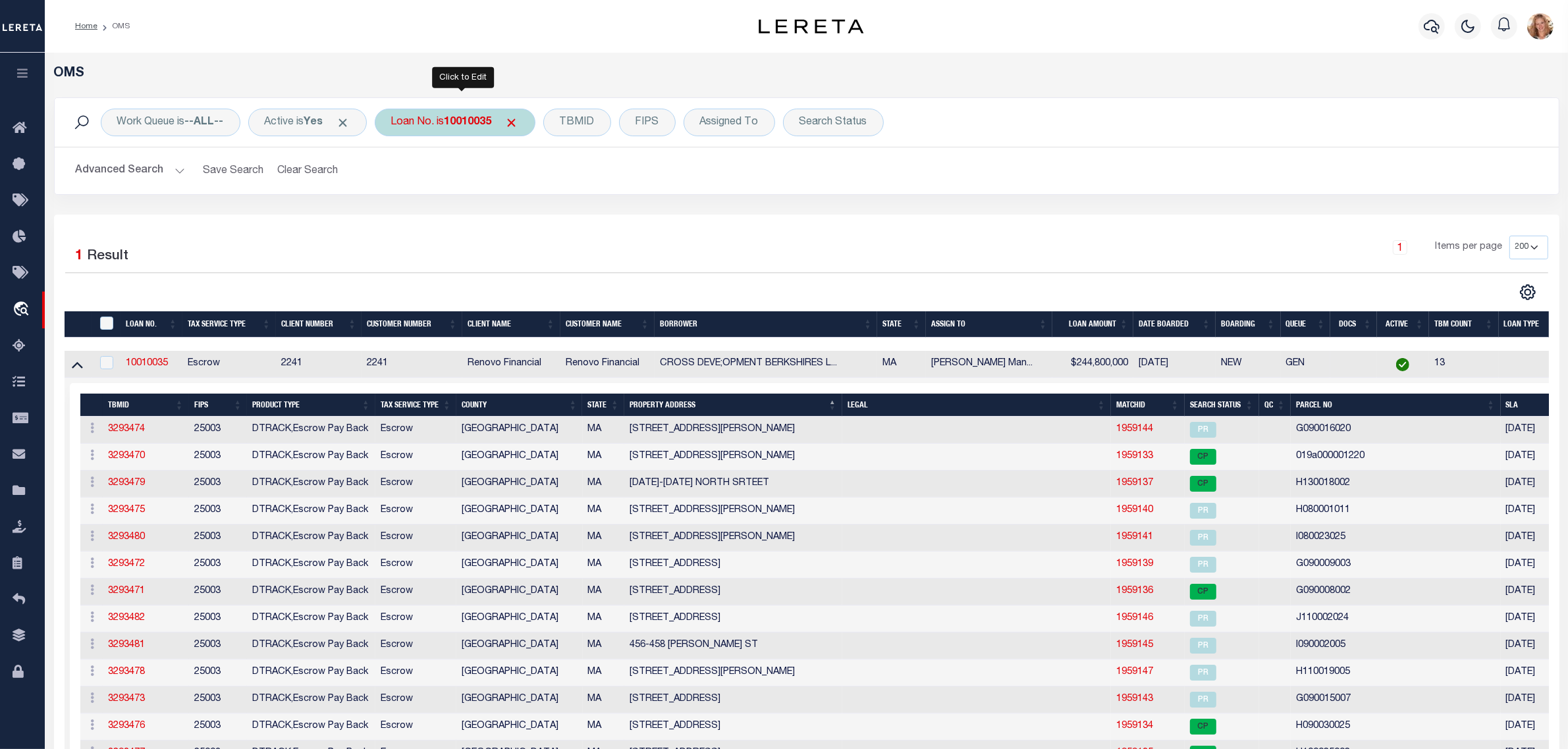
click at [419, 116] on div "Loan No. is 10010035" at bounding box center [455, 122] width 160 height 28
type input "10010078"
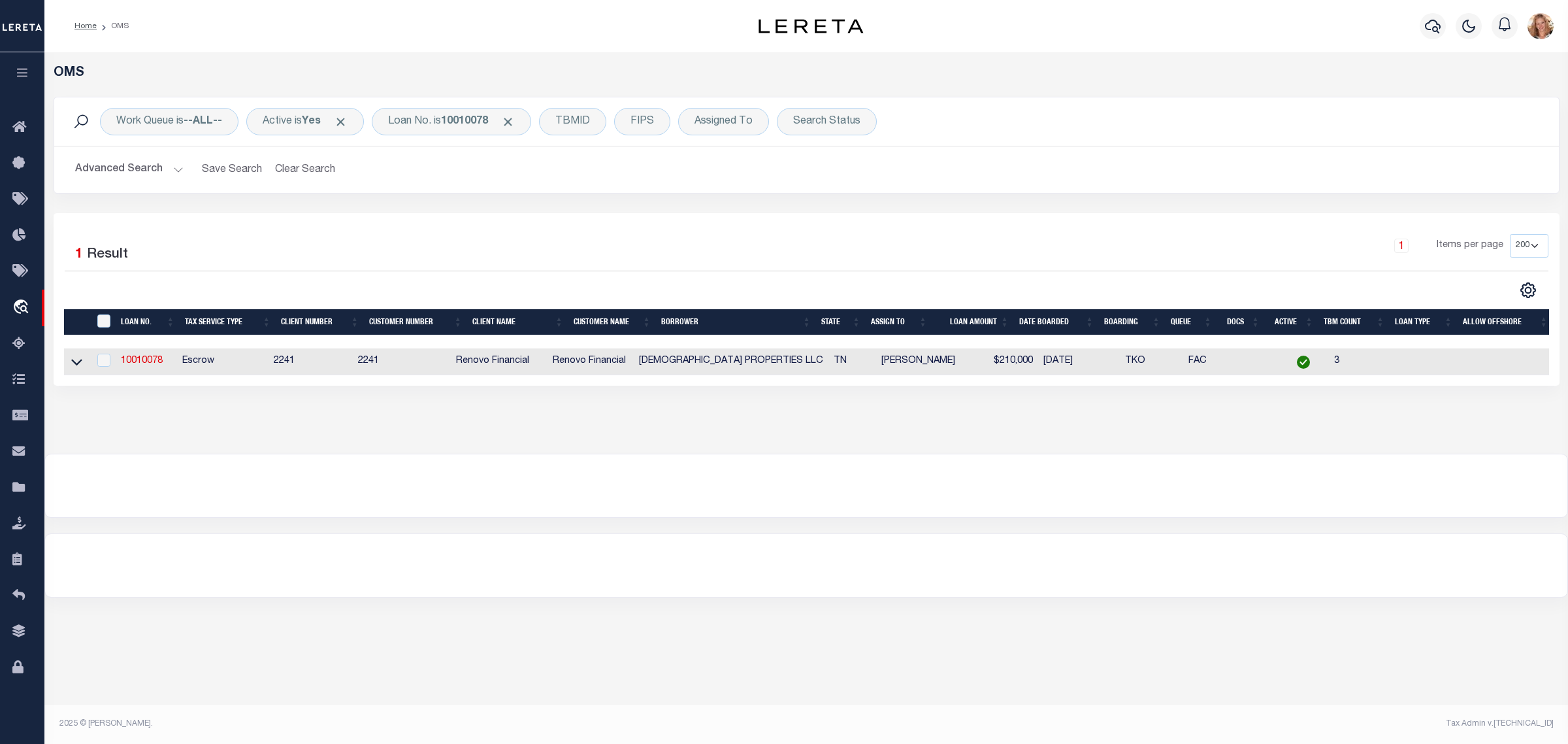
click at [82, 363] on icon at bounding box center [77, 363] width 11 height 7
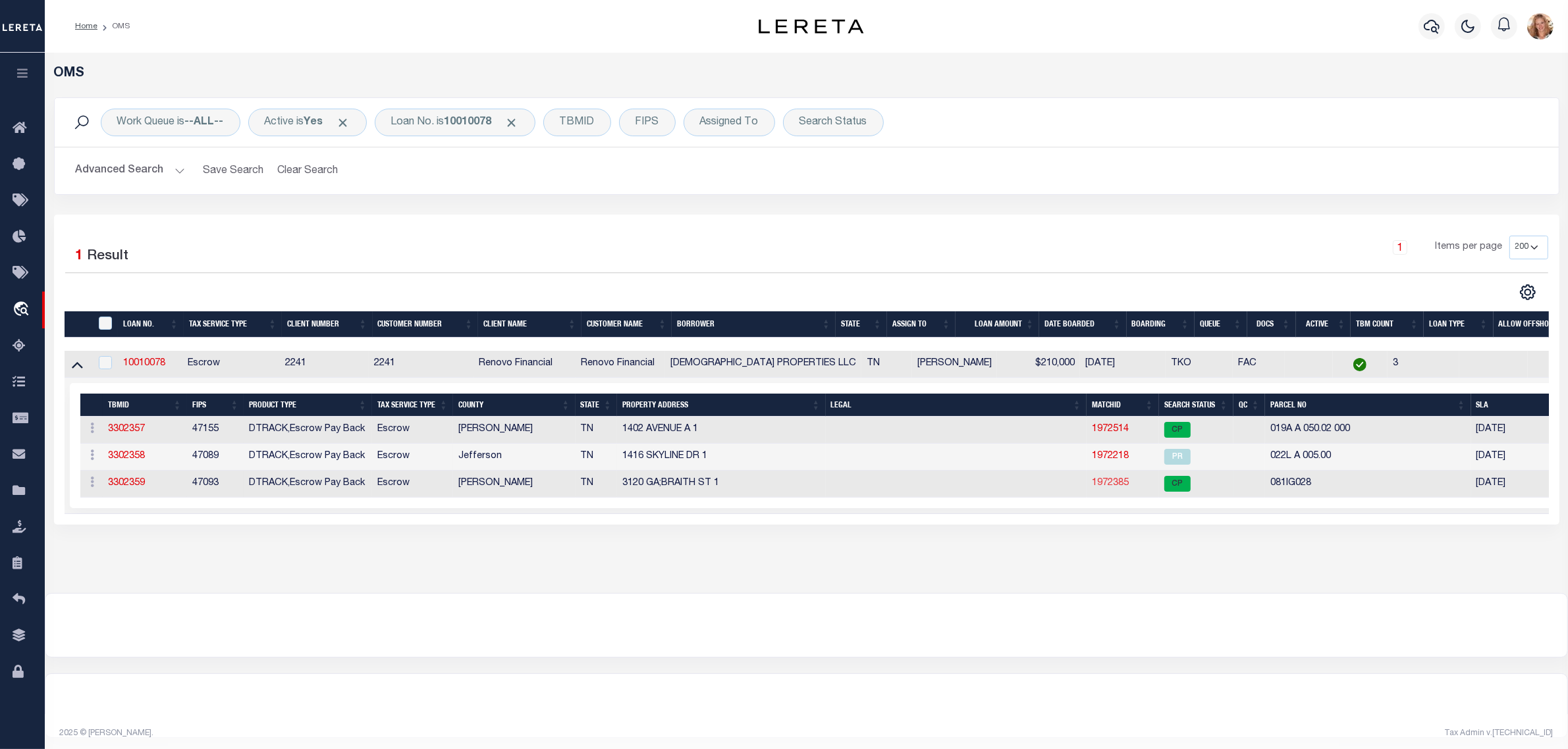
click at [1106, 488] on link "1972385" at bounding box center [1110, 483] width 37 height 9
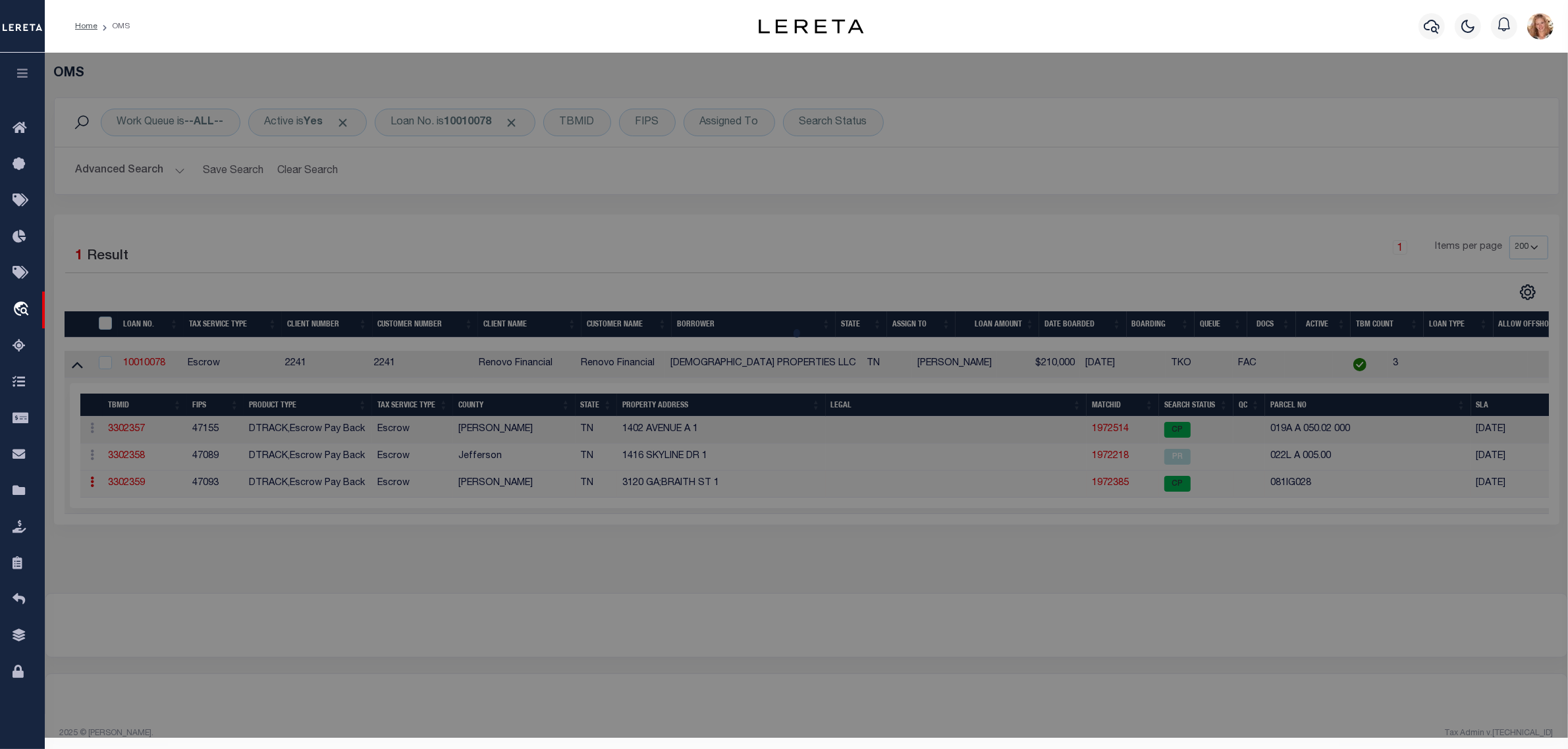
select select "AS"
checkbox input "false"
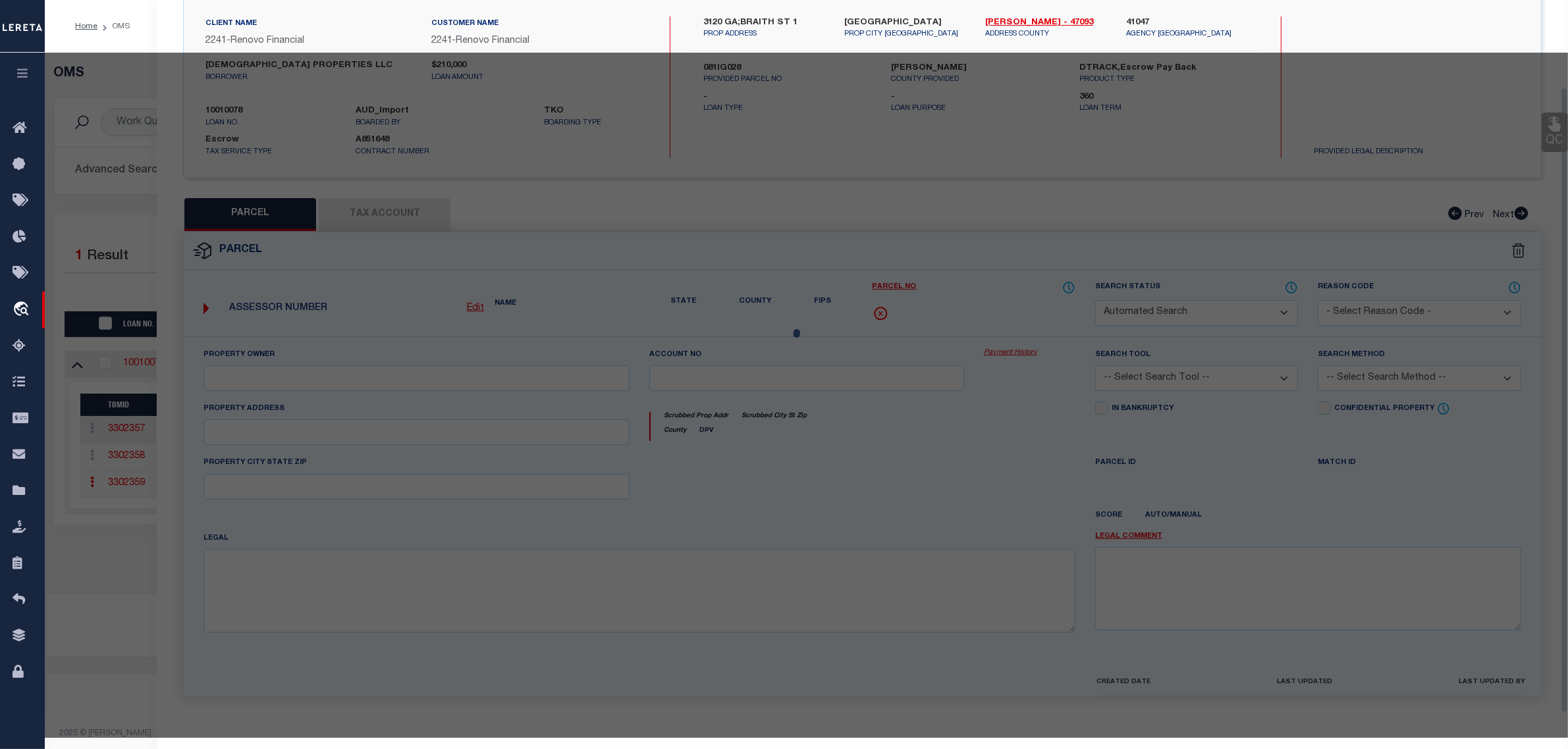
select select "CP"
type input "DHARMA PROPERTIES"
select select "AGW"
select select
type input "3120 GALBRAITH ST"
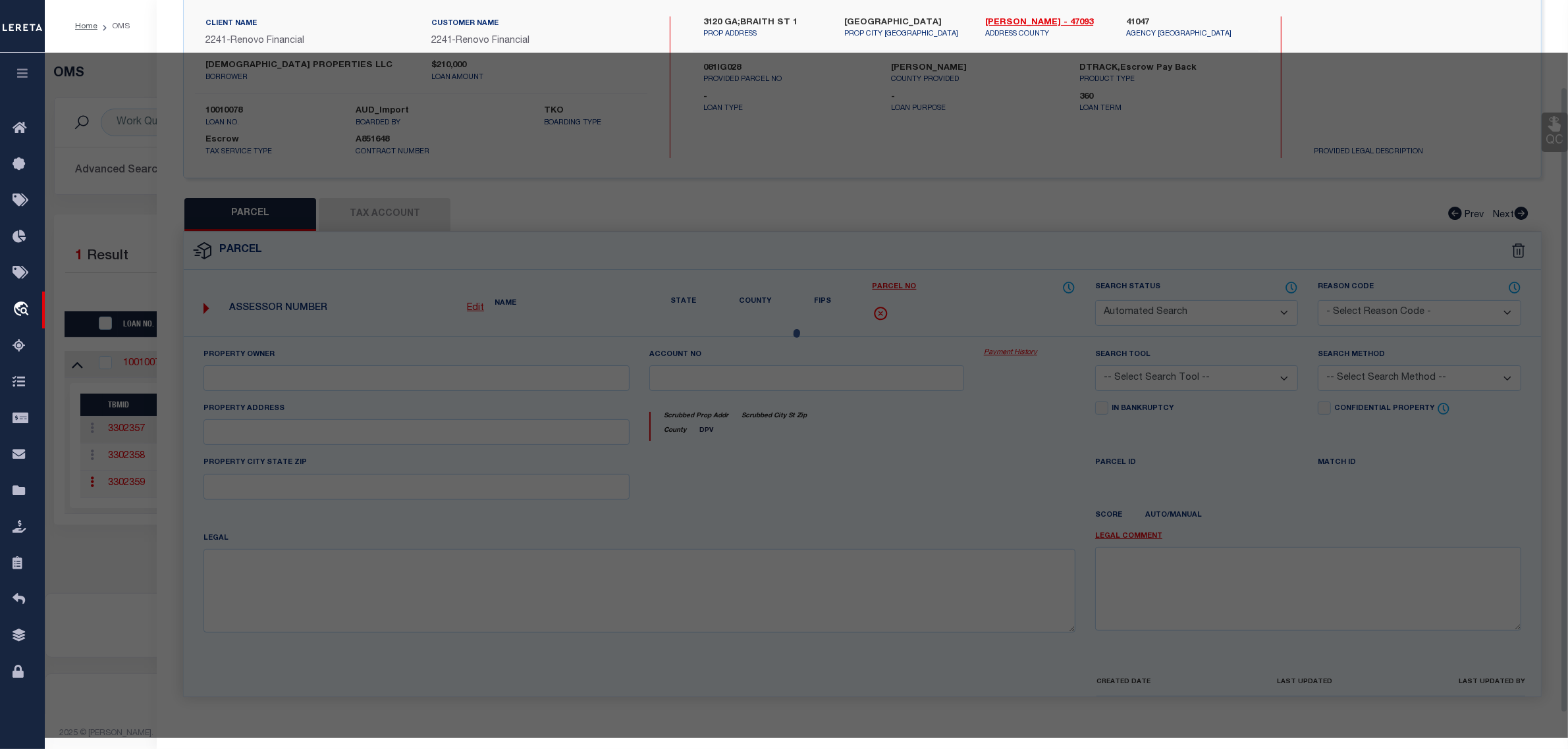
checkbox input "false"
type input "KNOXVILLE TN 37921"
type textarea "SUBDIVISIONNAME AMBROSE & GALBRAITH PT 81 MAPPLATB 4 MA PPLATP 136 DIMENSIONS 4…"
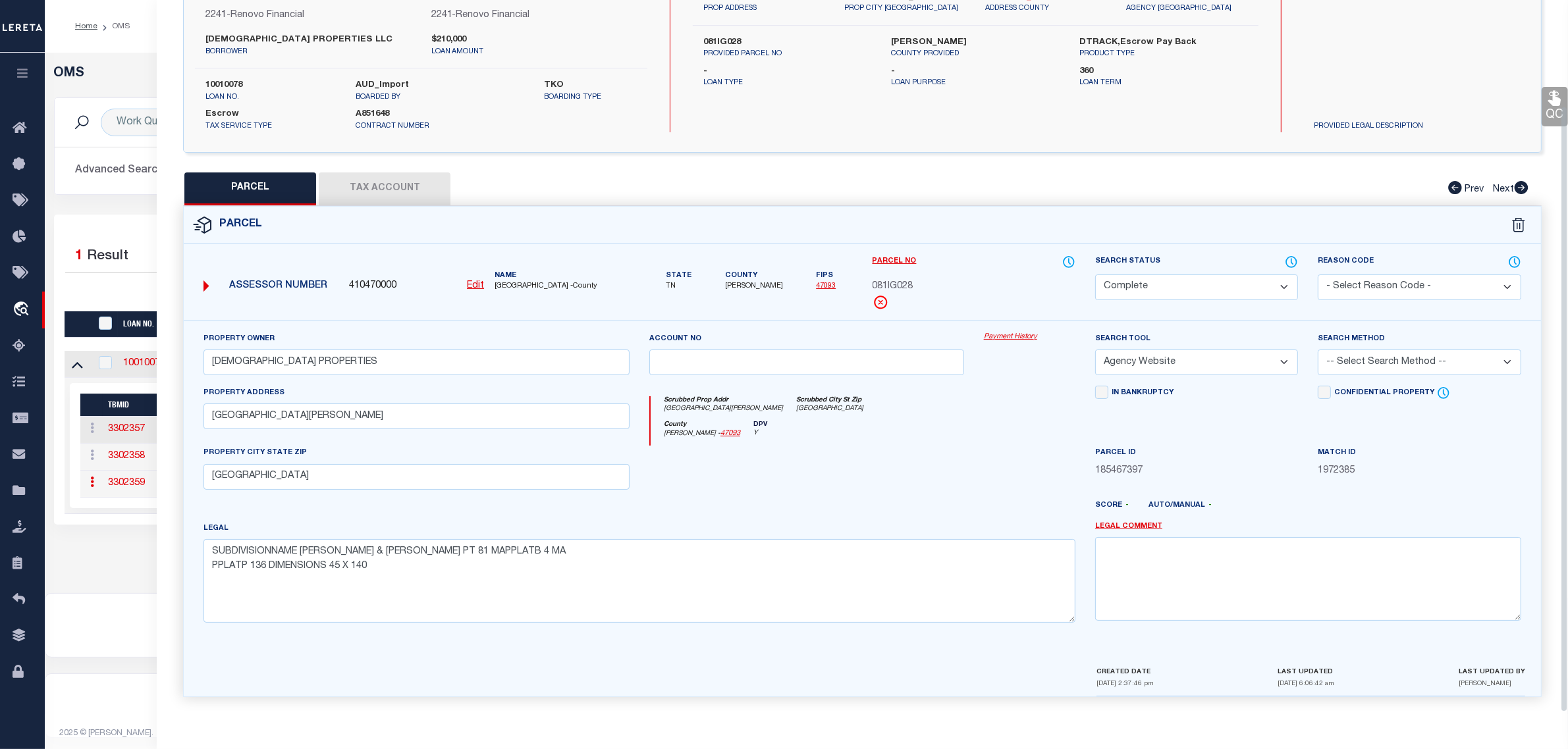
drag, startPoint x: 1189, startPoint y: 278, endPoint x: 1189, endPoint y: 293, distance: 15.0
click at [1189, 278] on select "Automated Search Bad Parcel Complete Duplicate Parcel High Dollar Reporting In …" at bounding box center [1196, 287] width 203 height 26
select select "PR"
click at [1095, 274] on select "Automated Search Bad Parcel Complete Duplicate Parcel High Dollar Reporting In …" at bounding box center [1196, 287] width 203 height 26
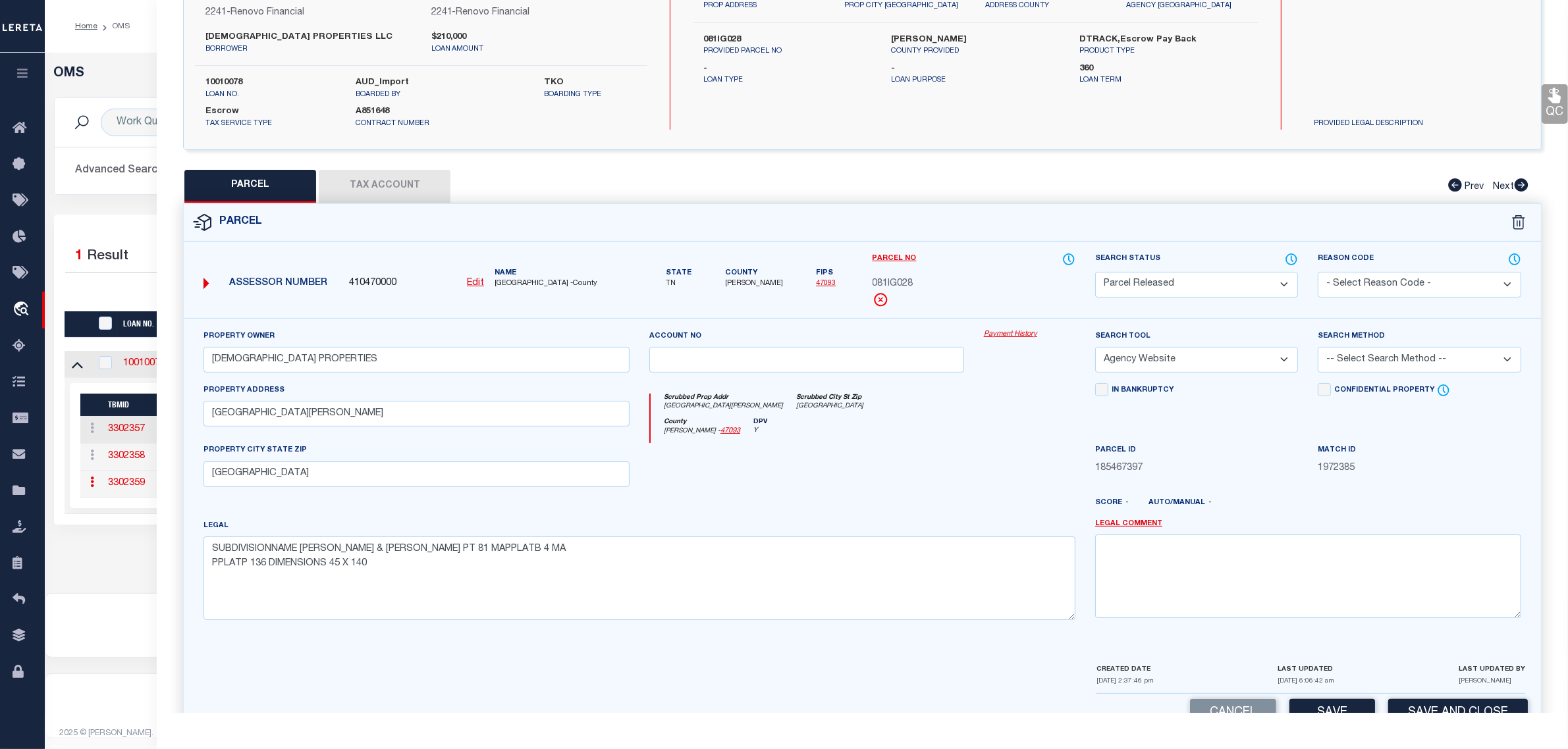
drag, startPoint x: 1414, startPoint y: 278, endPoint x: 1414, endPoint y: 295, distance: 17.0
click at [1414, 278] on select "- Select Reason Code - 099 - Other (Provide additional detail) ACT - Agency Cha…" at bounding box center [1418, 285] width 203 height 26
select select "RLS"
click at [1317, 272] on select "- Select Reason Code - 099 - Other (Provide additional detail) ACT - Agency Cha…" at bounding box center [1418, 285] width 203 height 26
click at [1411, 545] on textarea at bounding box center [1308, 575] width 426 height 83
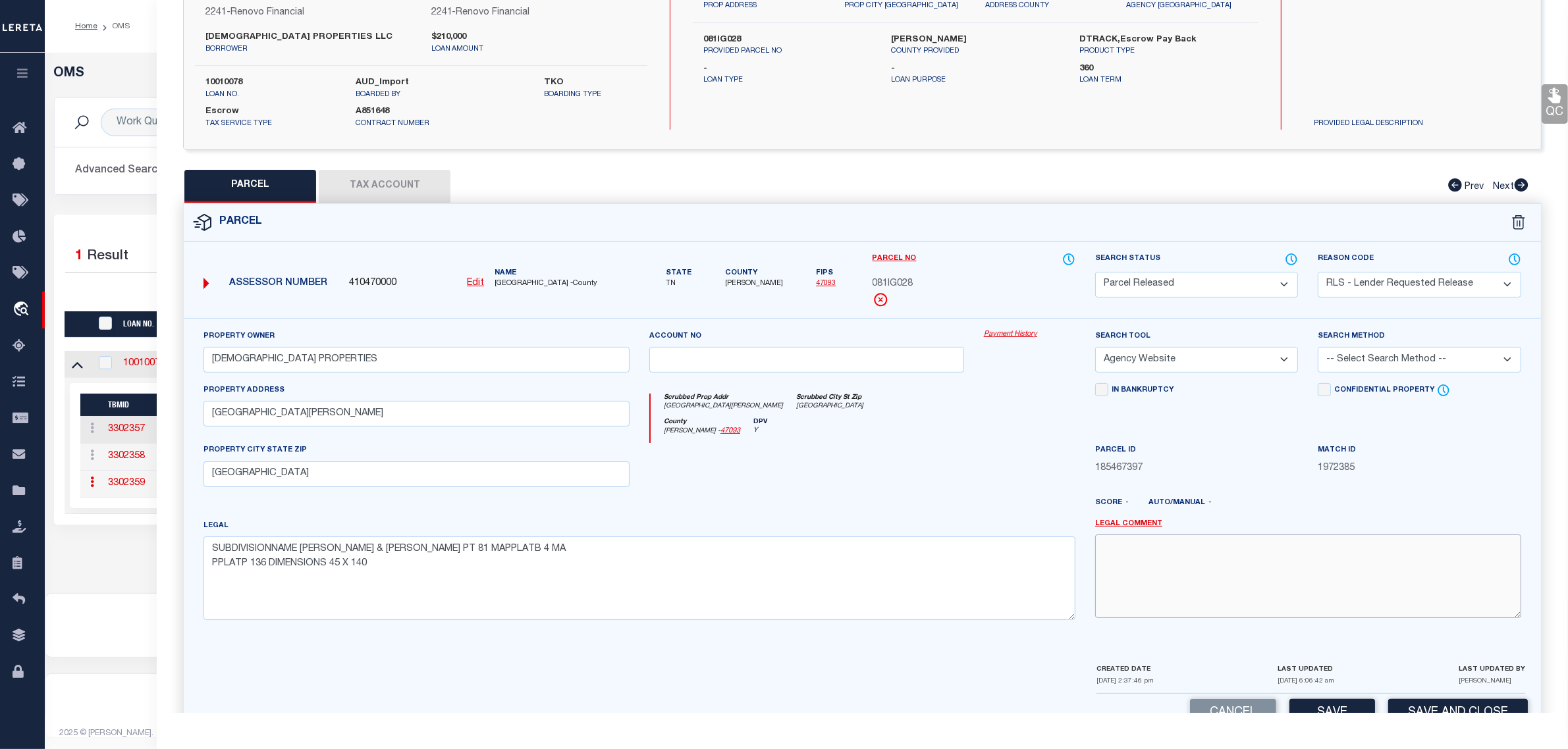
paste textarea "Parcel released per customer's 9/3/2025 file. MLC 9/5/2025"
type textarea "Parcel released per customer's 9/3/2025 file. MLC 9/5/2025"
click at [1444, 705] on button "Save and Close" at bounding box center [1457, 713] width 139 height 28
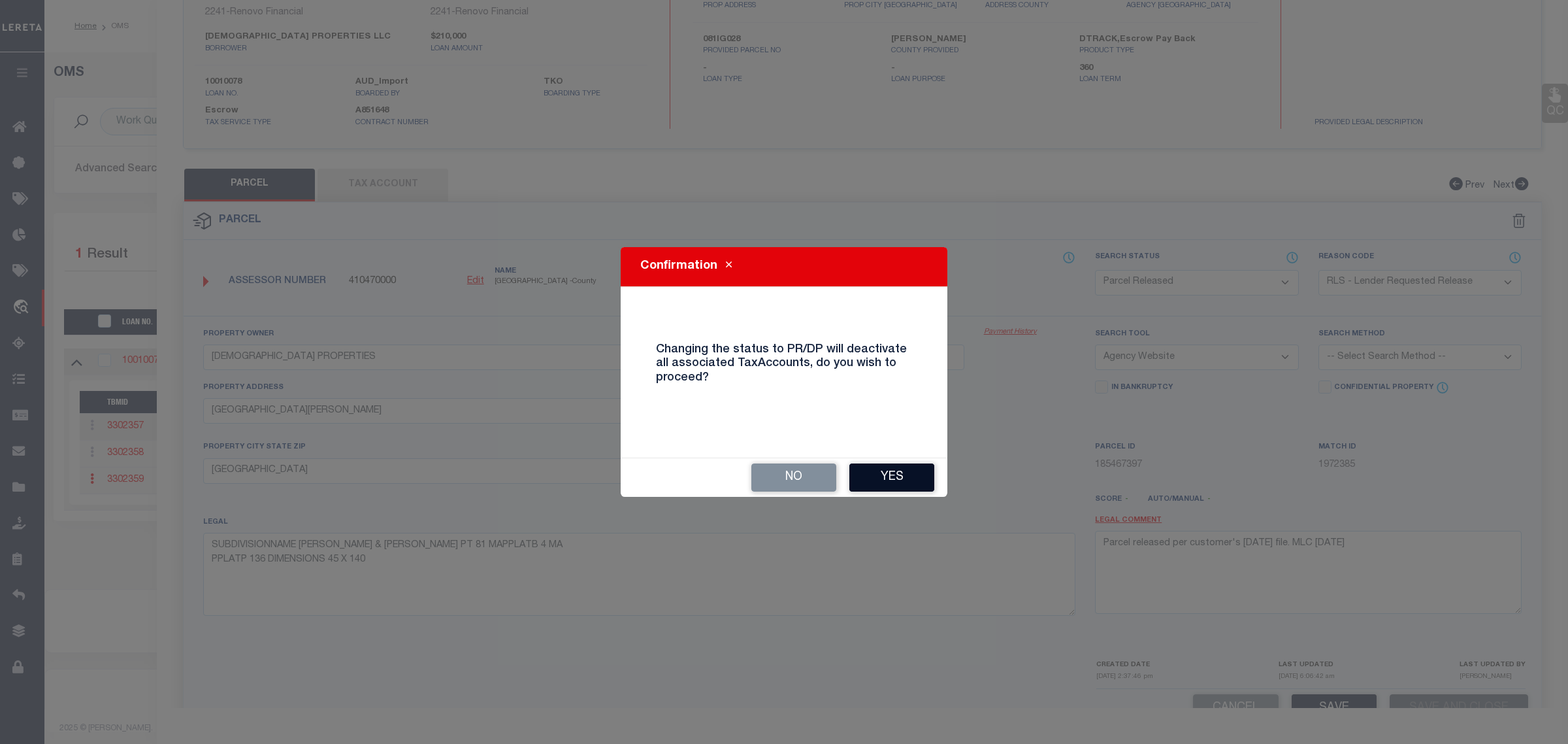
click at [928, 481] on button "Yes" at bounding box center [891, 478] width 85 height 28
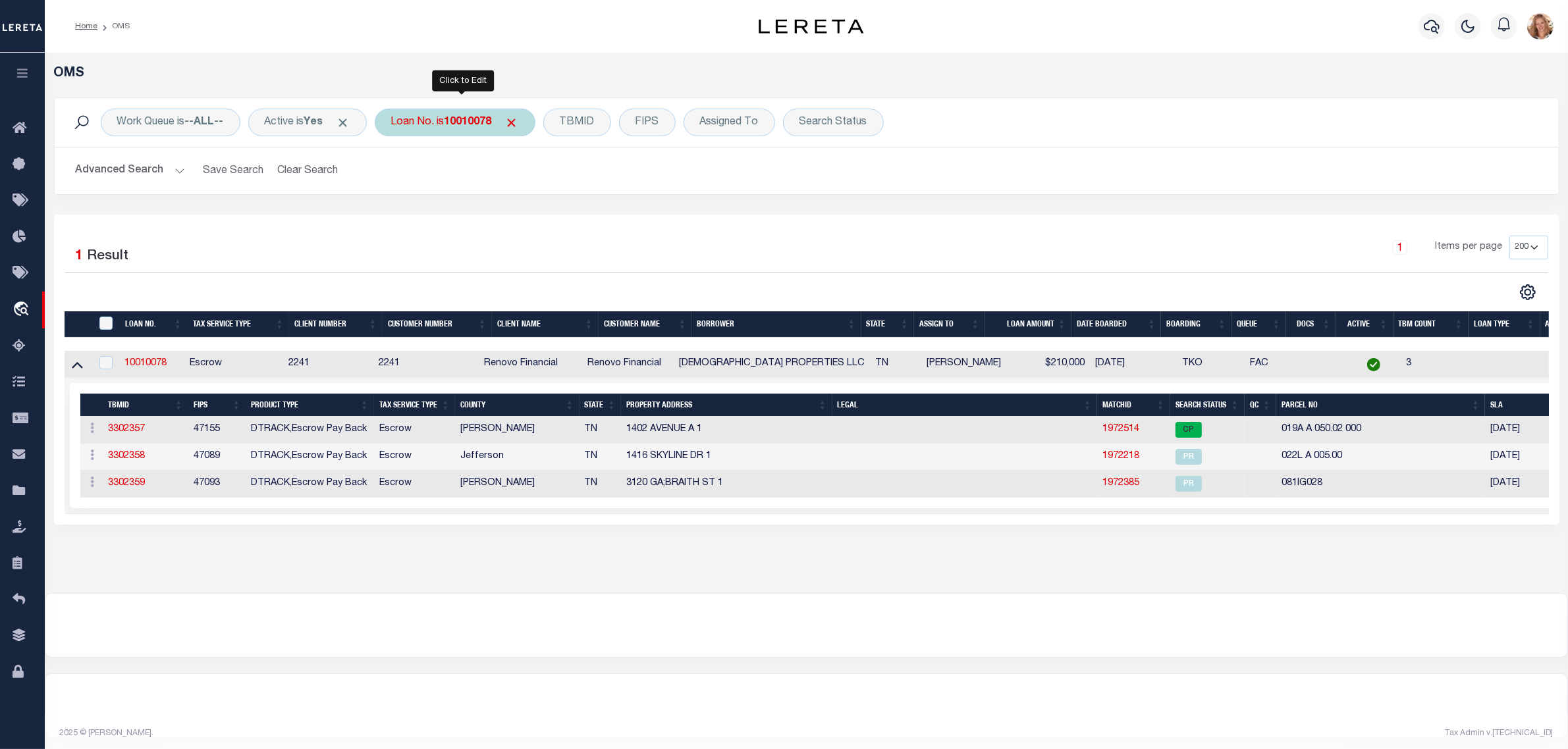
click at [468, 123] on b "10010078" at bounding box center [468, 123] width 47 height 11
type input "10771"
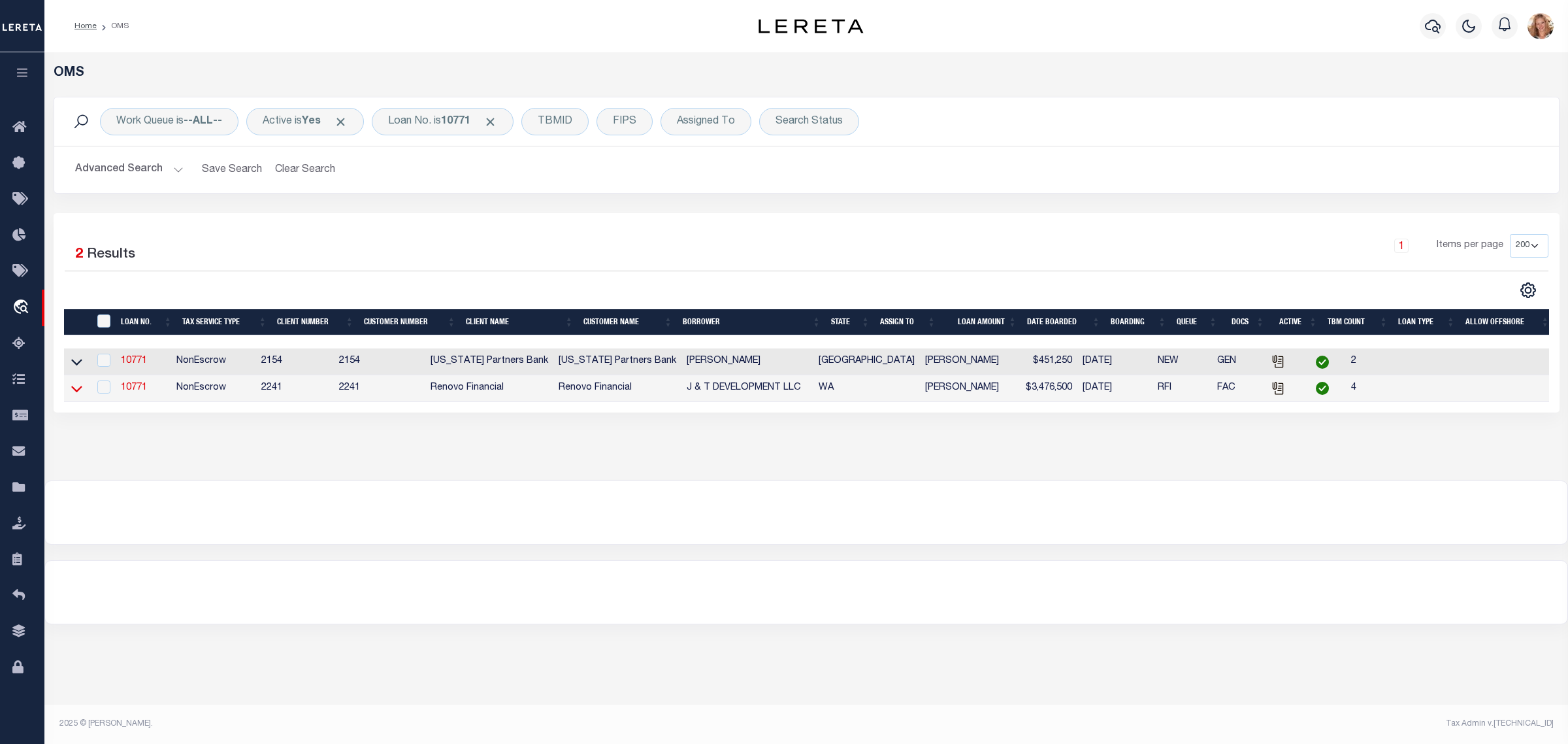
click at [72, 391] on icon at bounding box center [77, 389] width 11 height 7
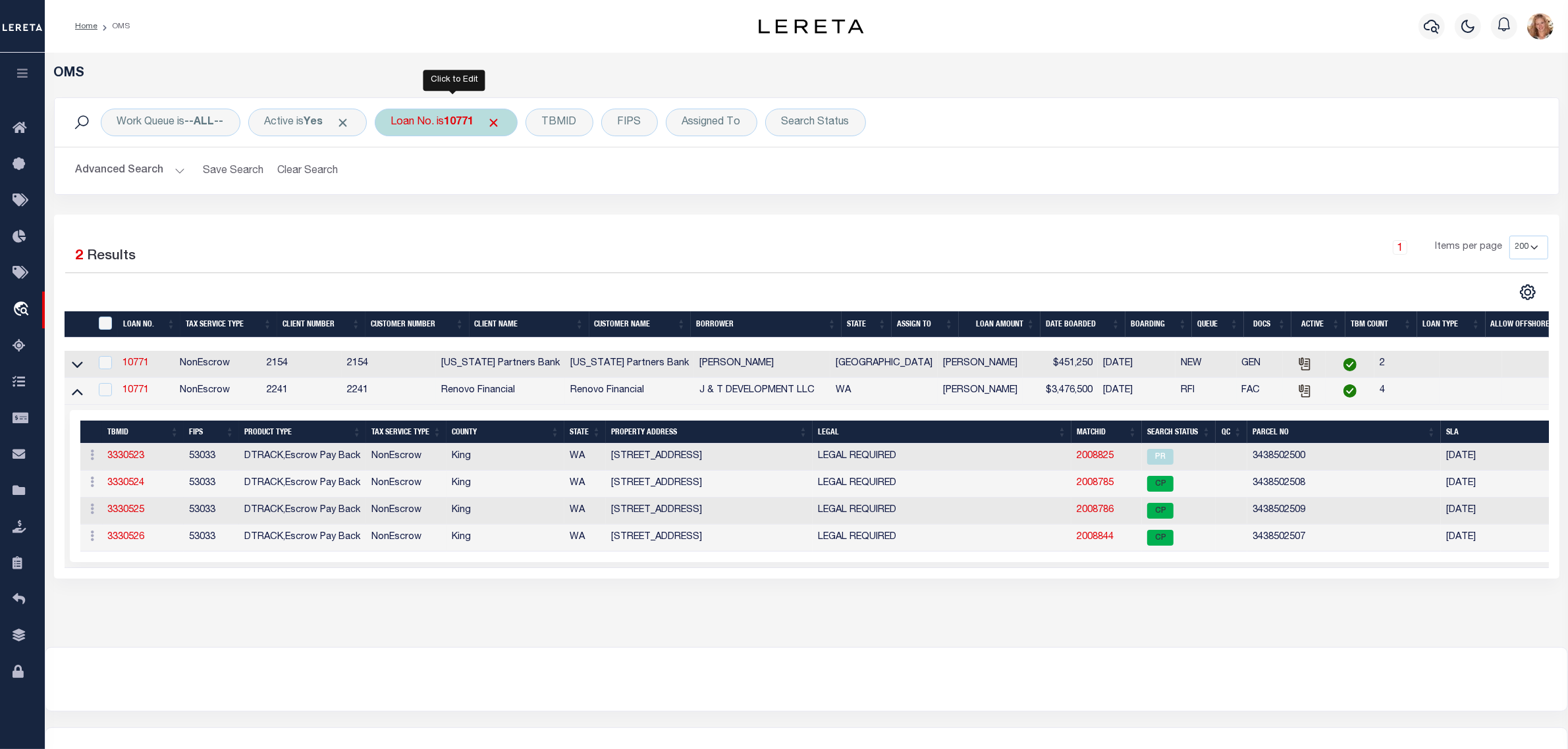
click at [426, 122] on div "Loan No. is 10771" at bounding box center [446, 122] width 143 height 28
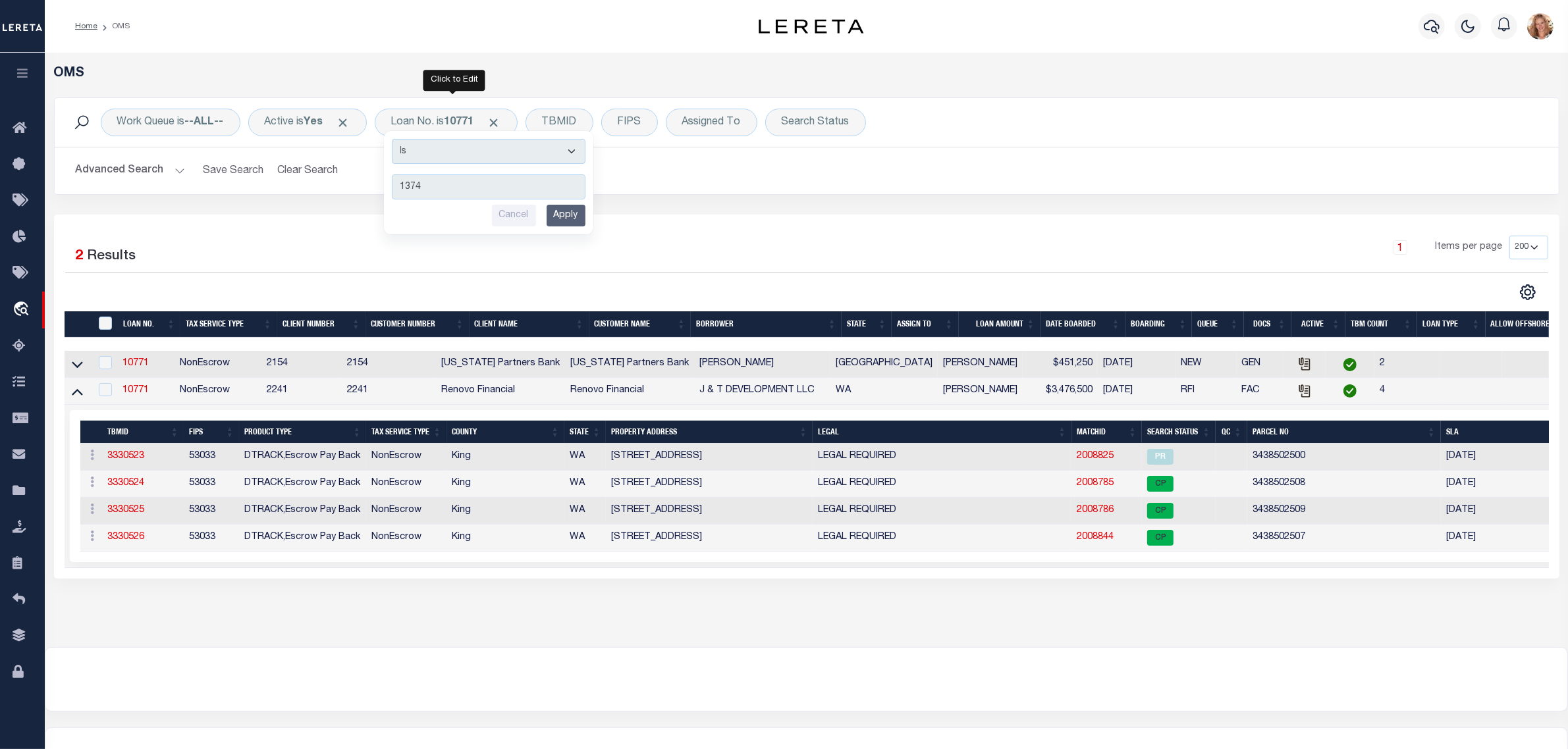
type input "13745"
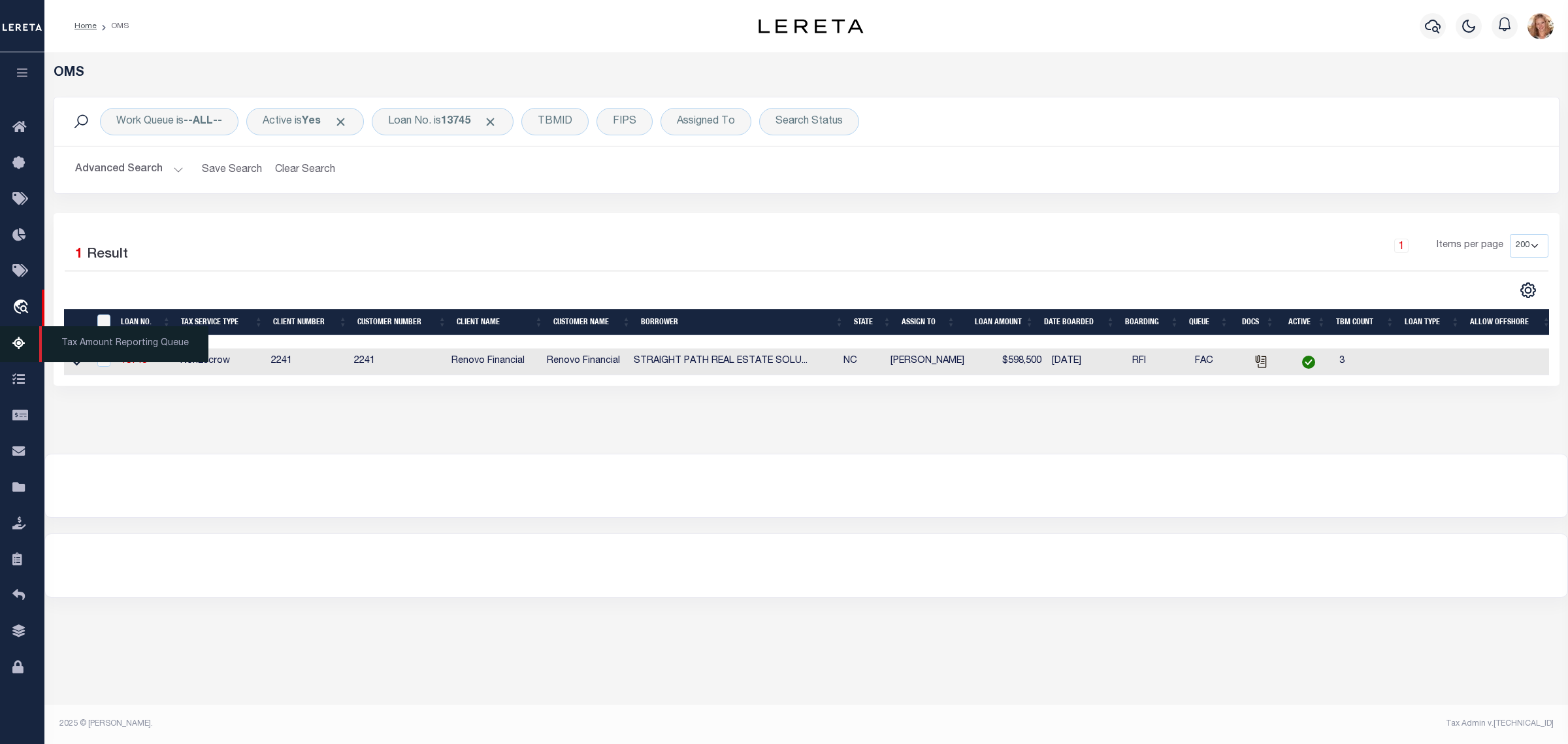
click at [73, 360] on span "Tax Amount Reporting Queue" at bounding box center [124, 345] width 169 height 36
click at [76, 363] on icon at bounding box center [77, 362] width 11 height 14
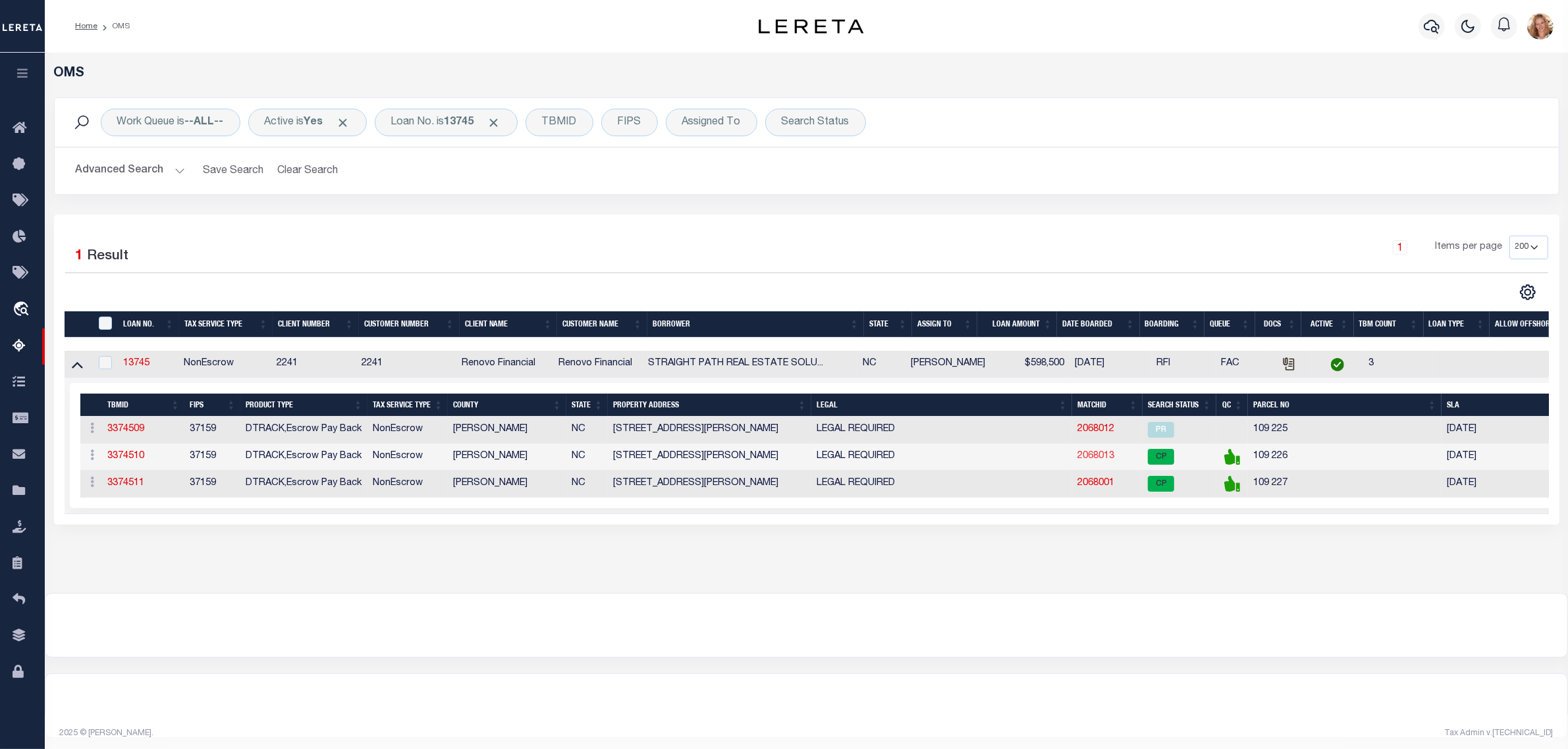
click at [1102, 458] on link "2068013" at bounding box center [1096, 456] width 37 height 9
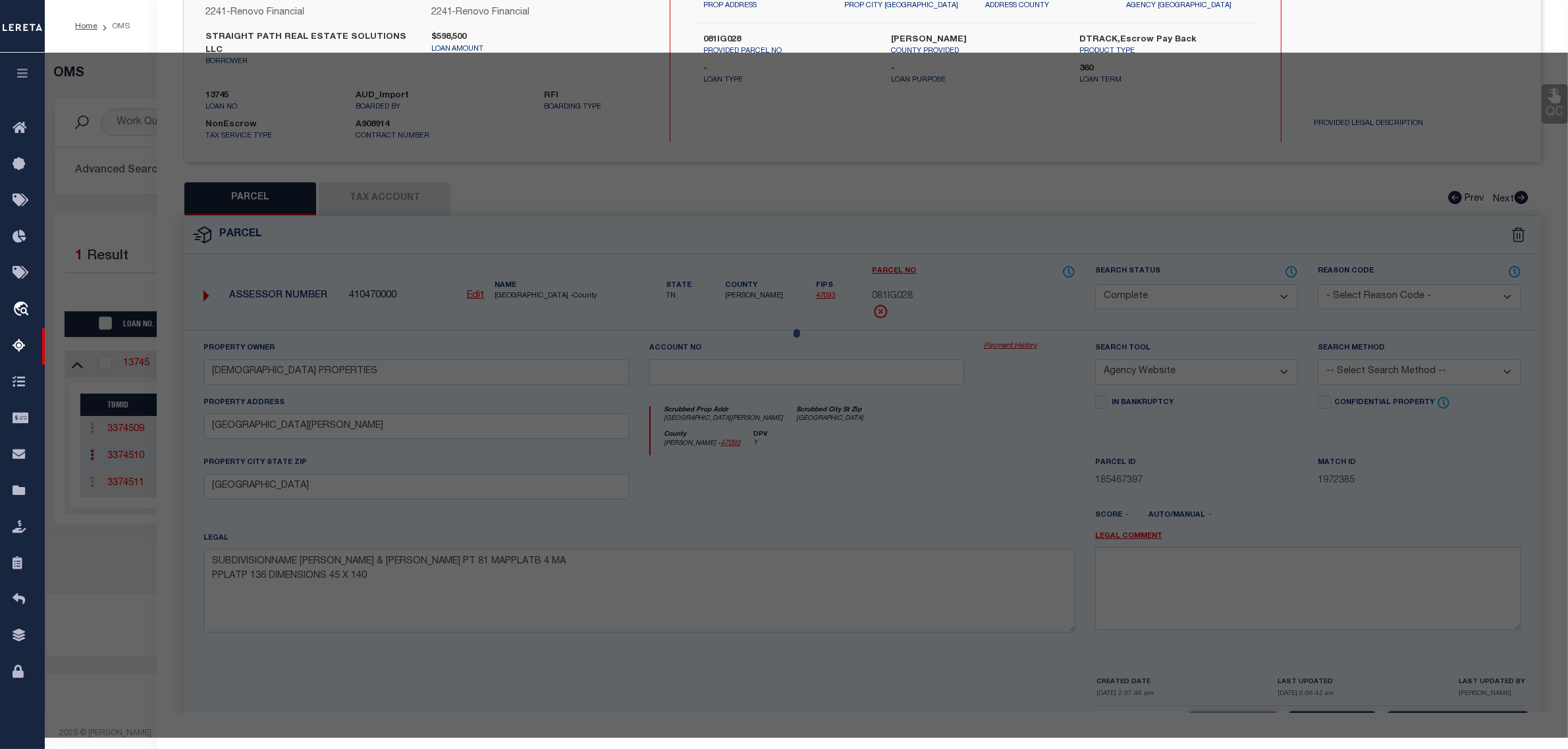
select select "AS"
select select
checkbox input "false"
select select "CP"
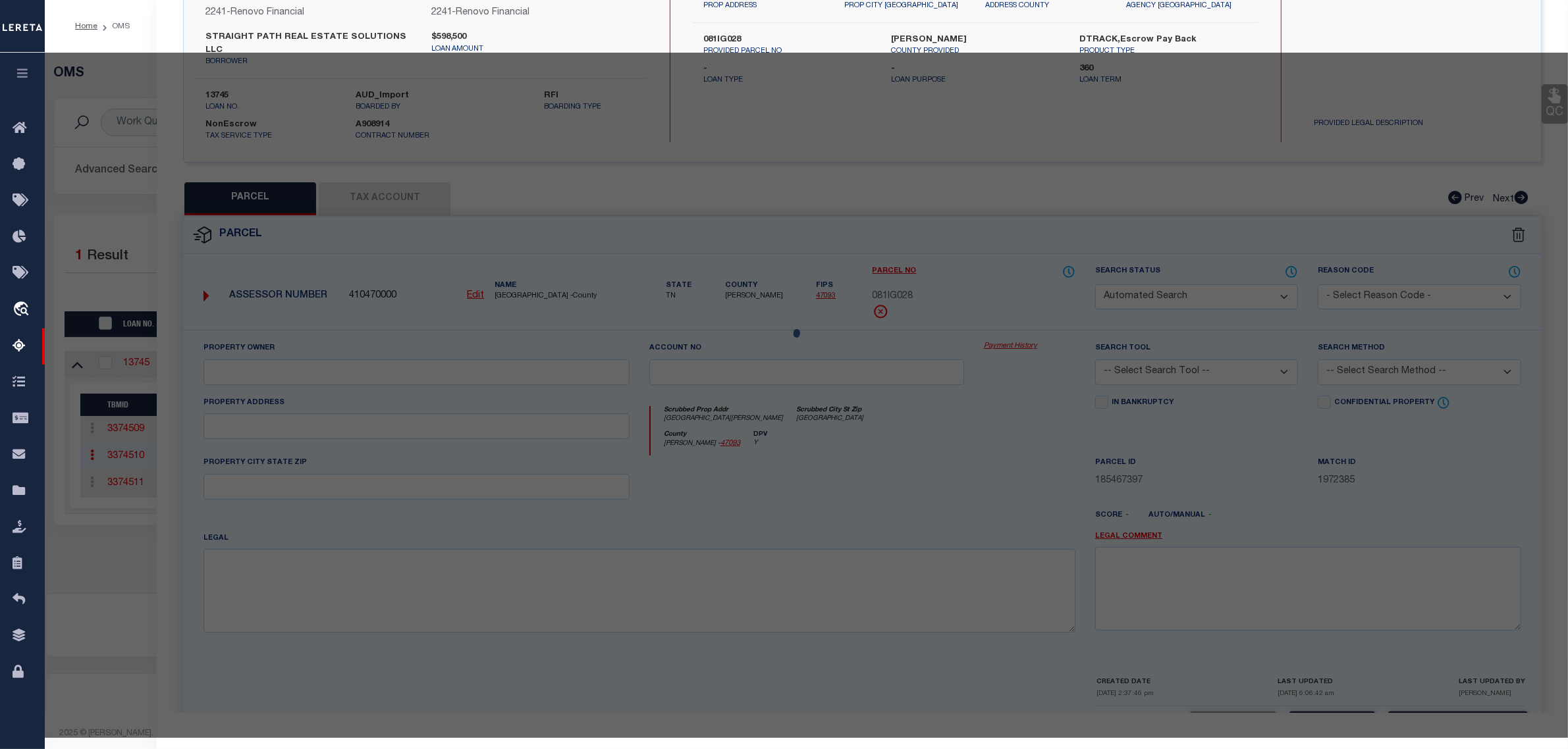
type input "STRAIGHT PATH REAL ESTATE SOLUTIONS, LLC"
select select "AGW"
select select
type input "0 N CORRELL ST"
checkbox input "false"
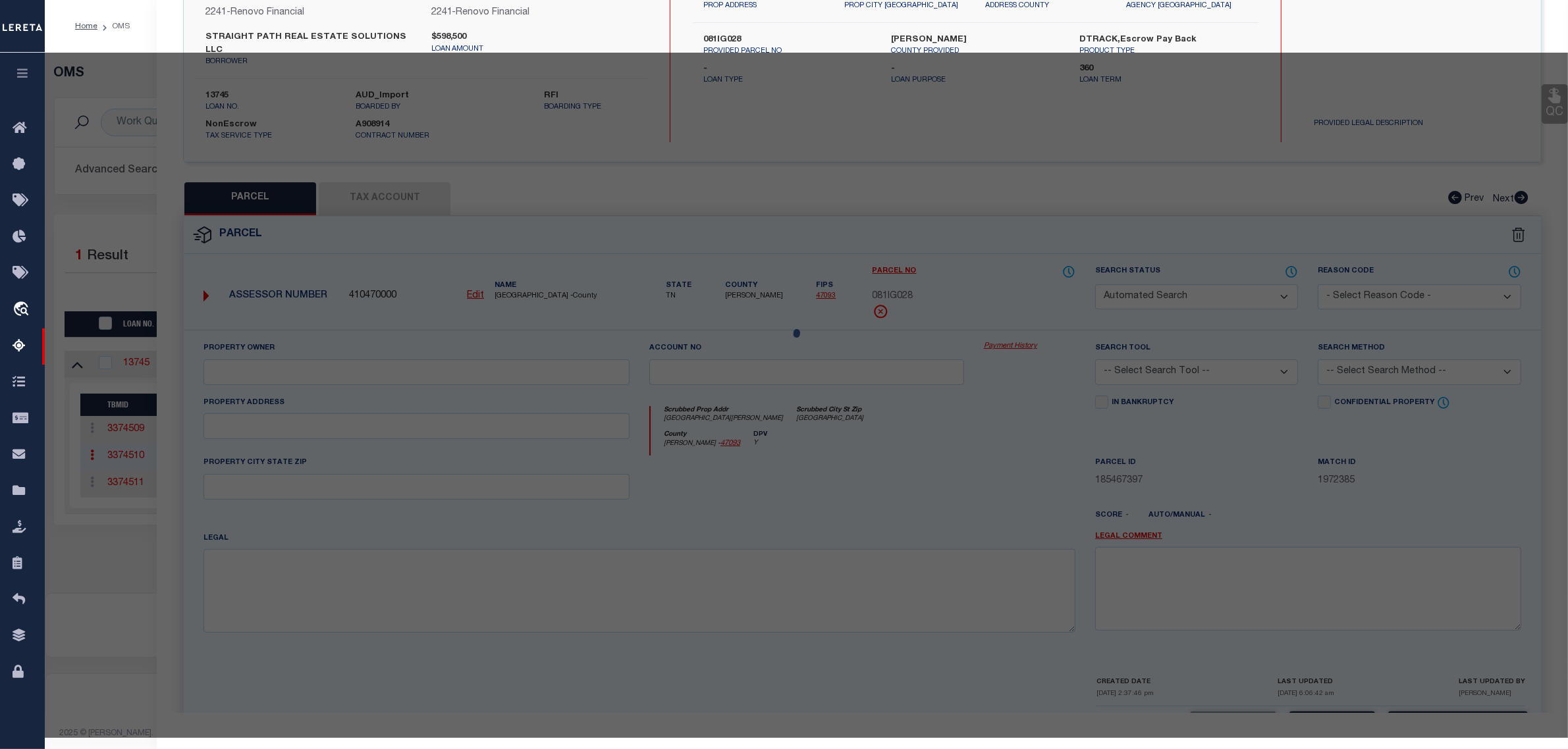
type input "Landis, NC 28088"
type textarea "LT2 .22AC"
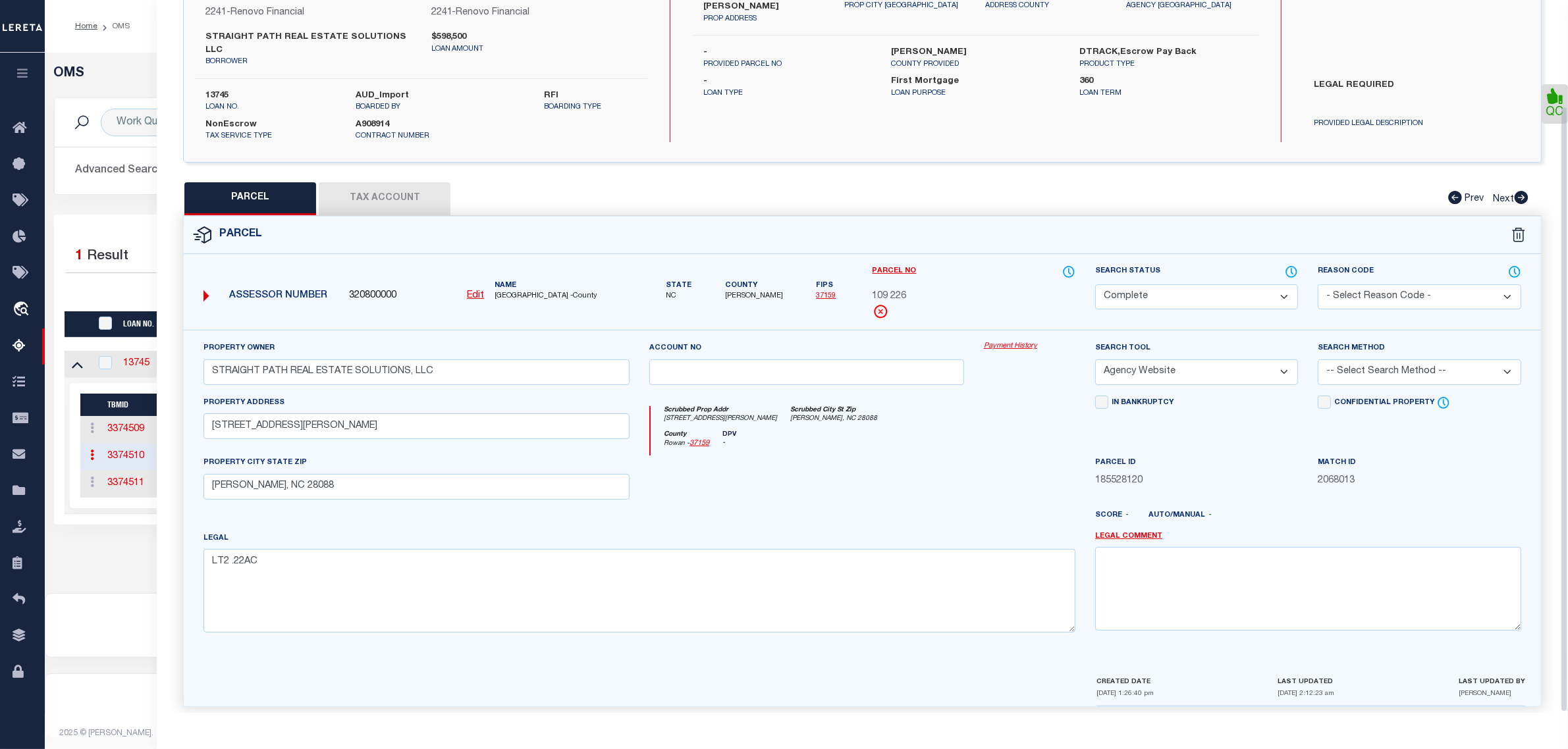
click at [1181, 294] on select "Automated Search Bad Parcel Complete Duplicate Parcel High Dollar Reporting In …" at bounding box center [1196, 297] width 203 height 26
select select "PR"
click at [1095, 284] on select "Automated Search Bad Parcel Complete Duplicate Parcel High Dollar Reporting In …" at bounding box center [1196, 297] width 203 height 26
click at [1358, 284] on select "- Select Reason Code - 099 - Other (Provide additional detail) ACT - Agency Cha…" at bounding box center [1418, 297] width 203 height 26
select select "RLS"
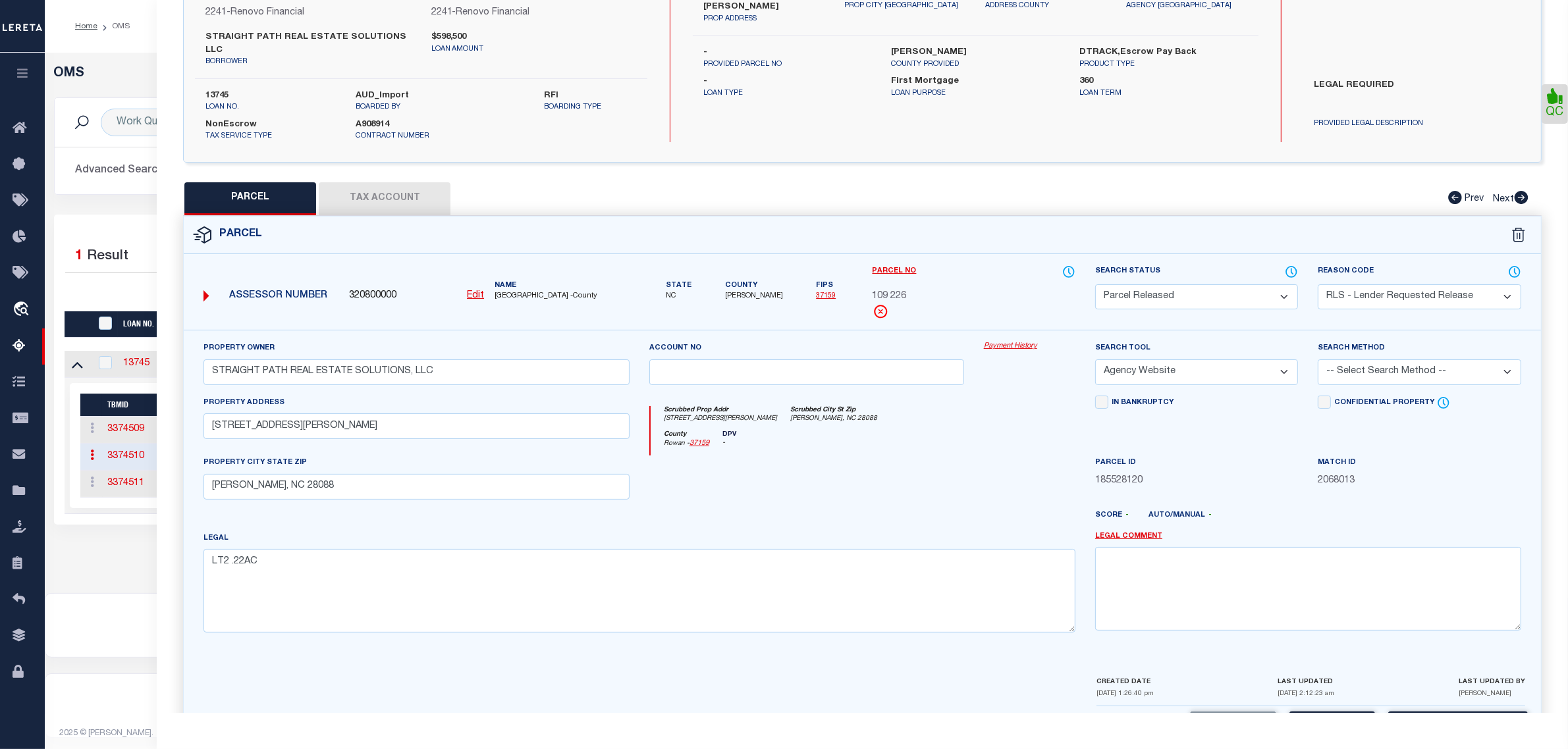
click at [1317, 284] on select "- Select Reason Code - 099 - Other (Provide additional detail) ACT - Agency Cha…" at bounding box center [1418, 297] width 203 height 26
click at [1353, 553] on textarea at bounding box center [1308, 588] width 426 height 83
paste textarea "Parcel released per customer's 9/3/2025 file. MLC 9/5/2025"
type textarea "Parcel released per customer's 9/3/2025 file. MLC 9/5/2025"
click at [1421, 711] on button "Save and Close" at bounding box center [1457, 725] width 139 height 28
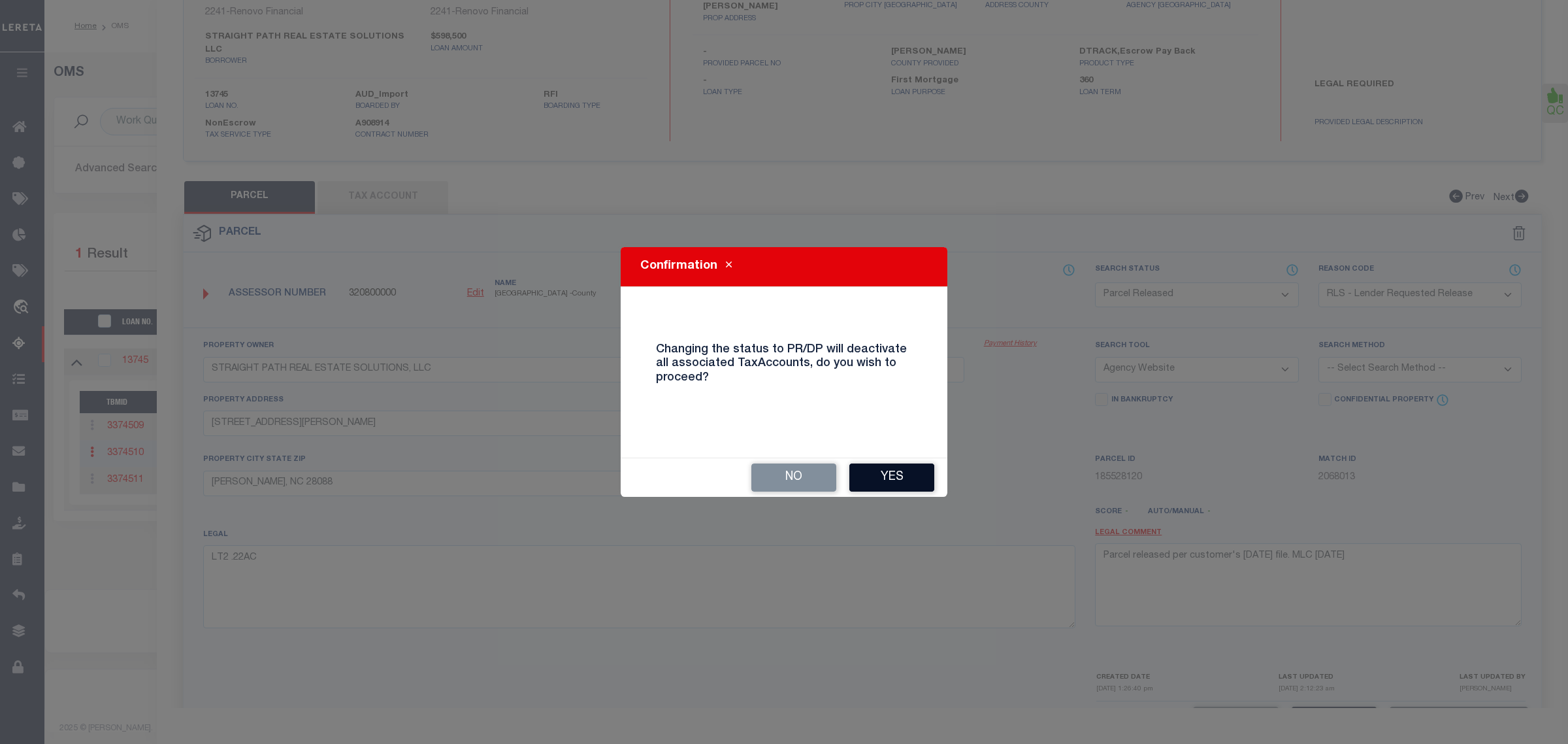
click at [903, 482] on button "Yes" at bounding box center [891, 478] width 85 height 28
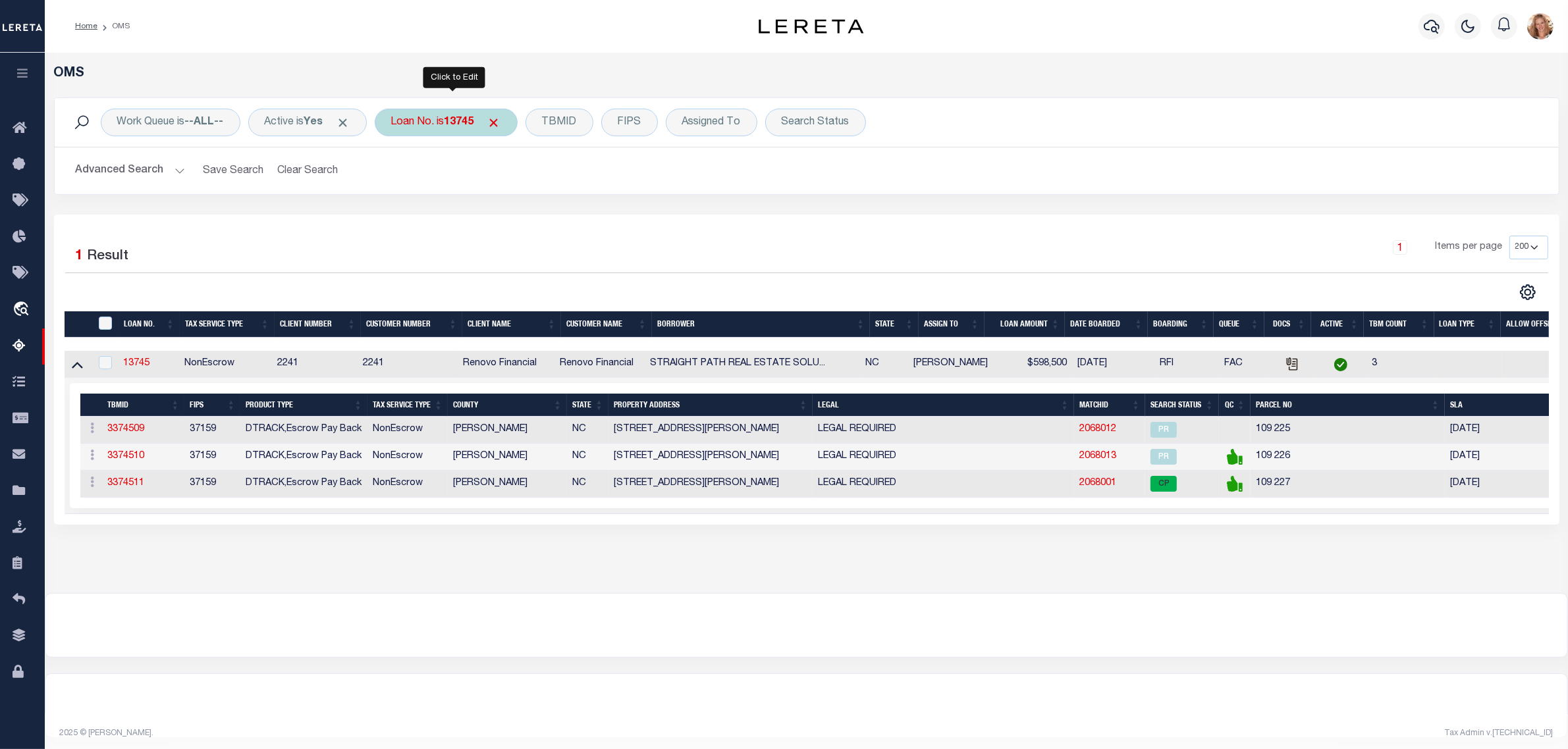
click at [458, 127] on b "13745" at bounding box center [460, 123] width 30 height 11
type input "10010948"
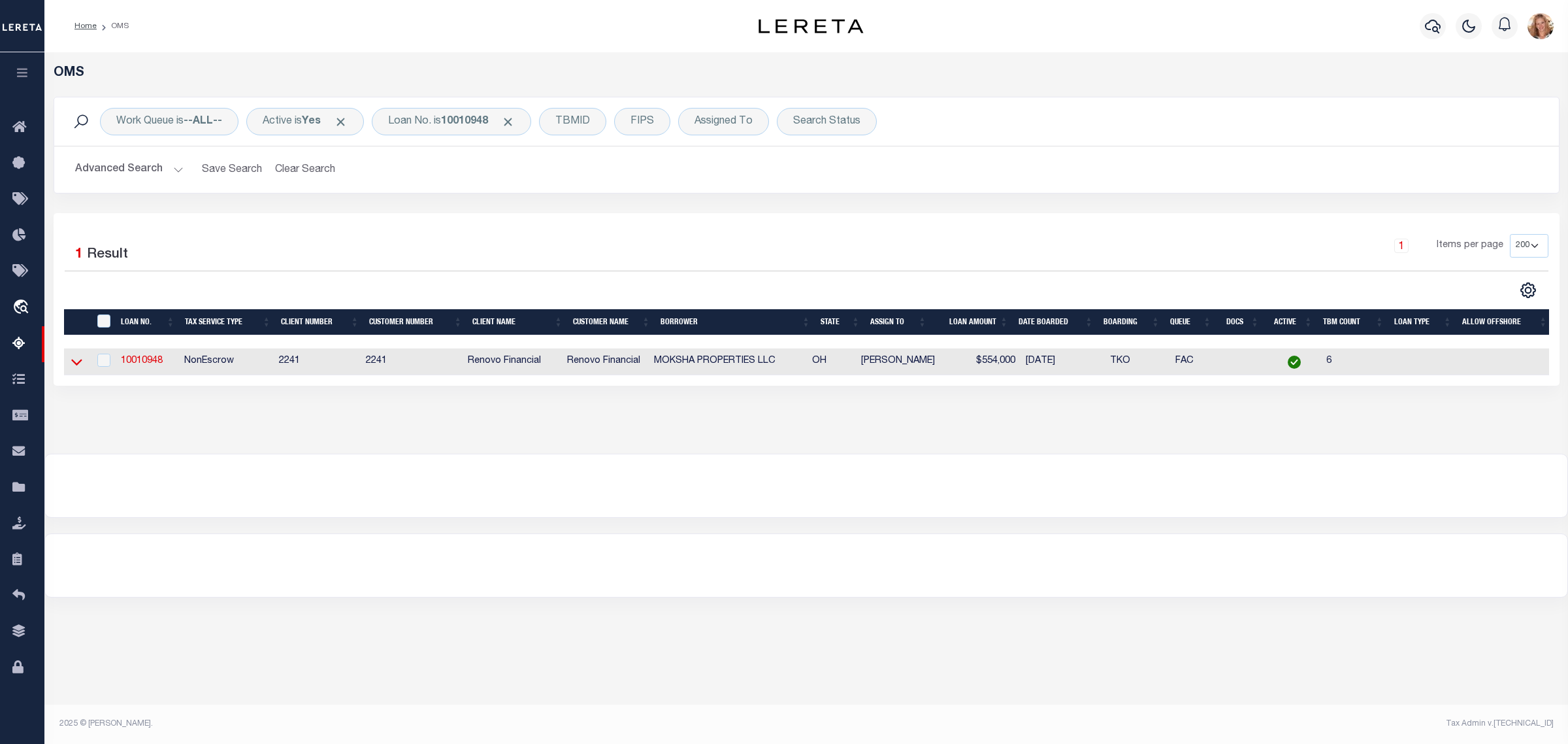
click at [74, 369] on icon at bounding box center [77, 362] width 11 height 14
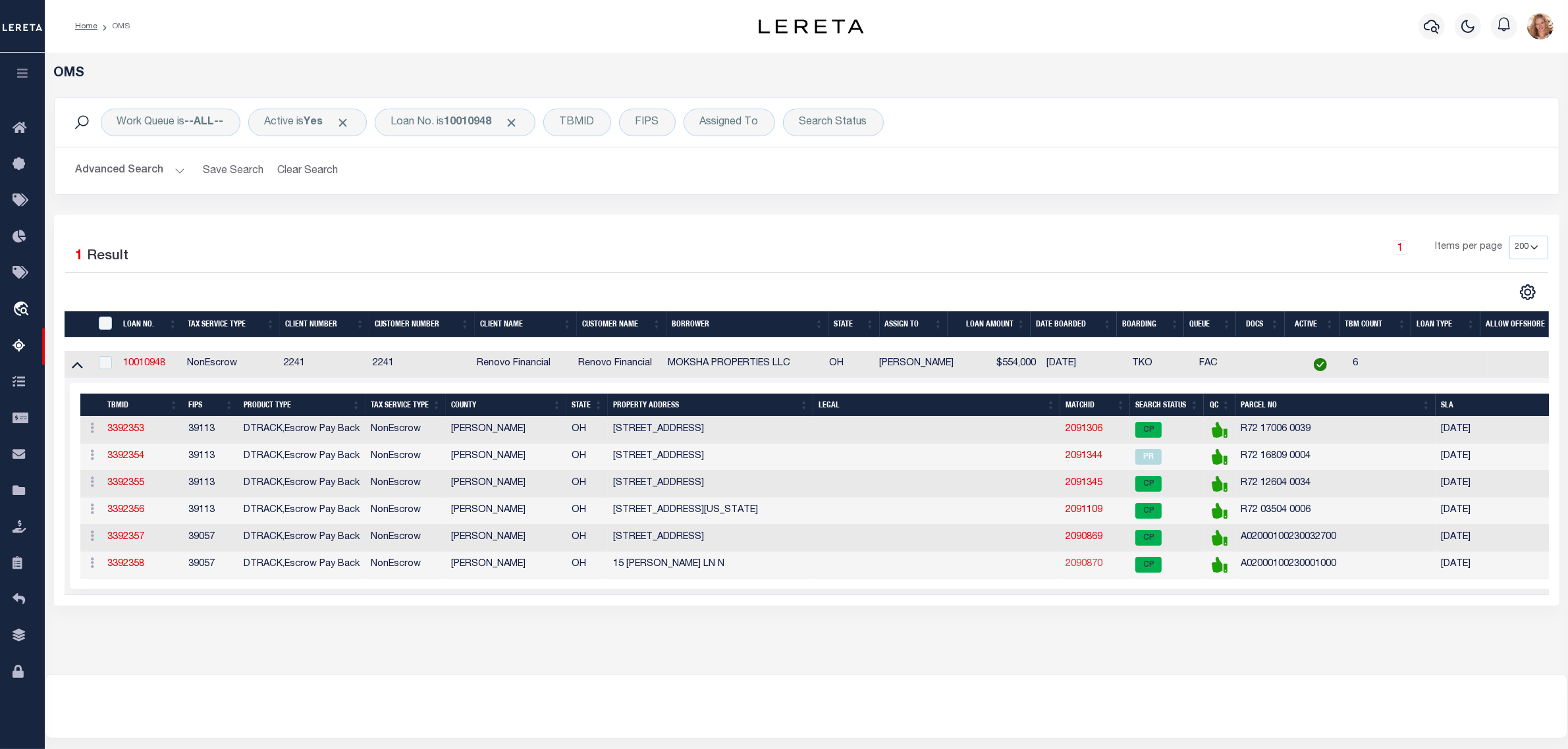
click at [1067, 568] on link "2090870" at bounding box center [1084, 564] width 37 height 9
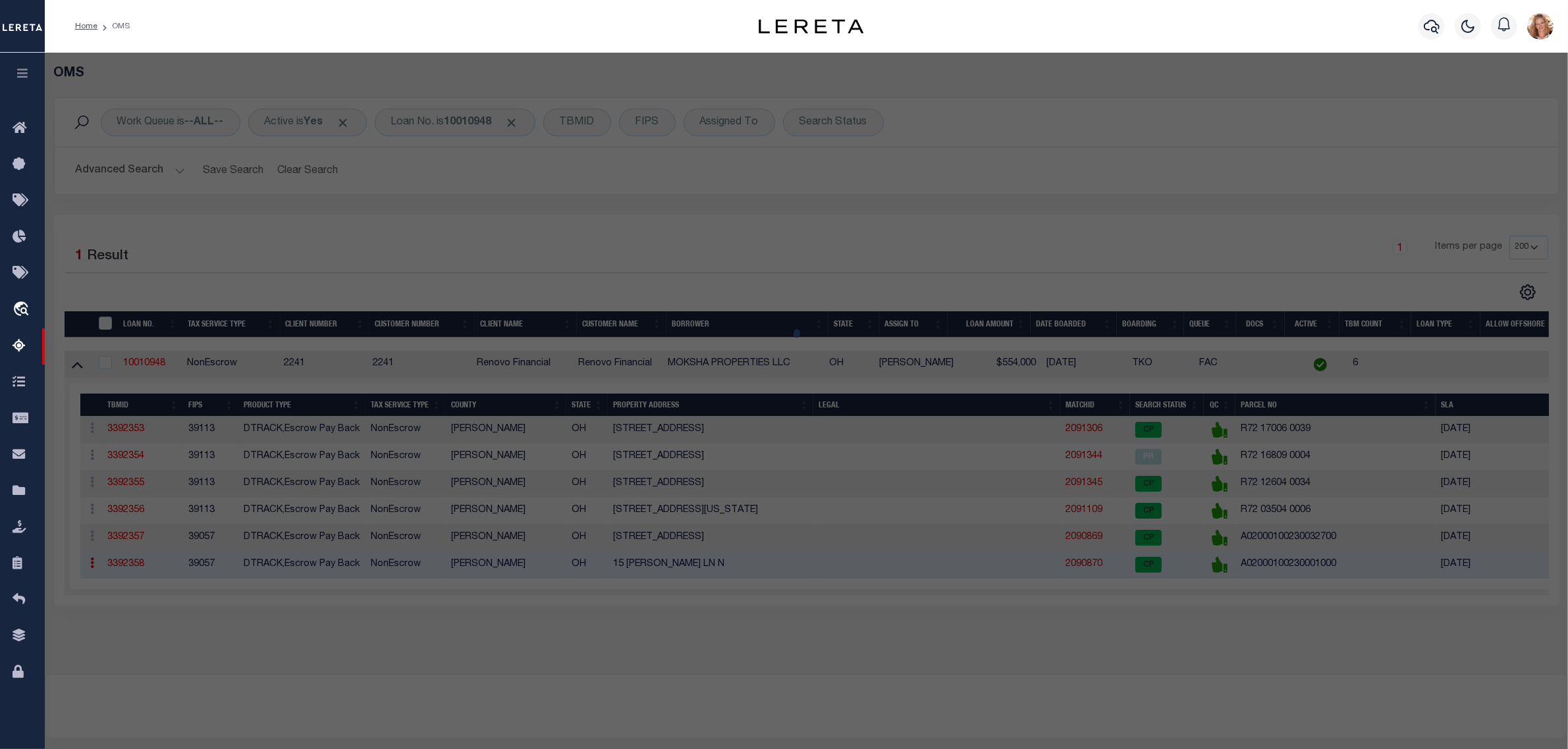
select select "AS"
select select
checkbox input "false"
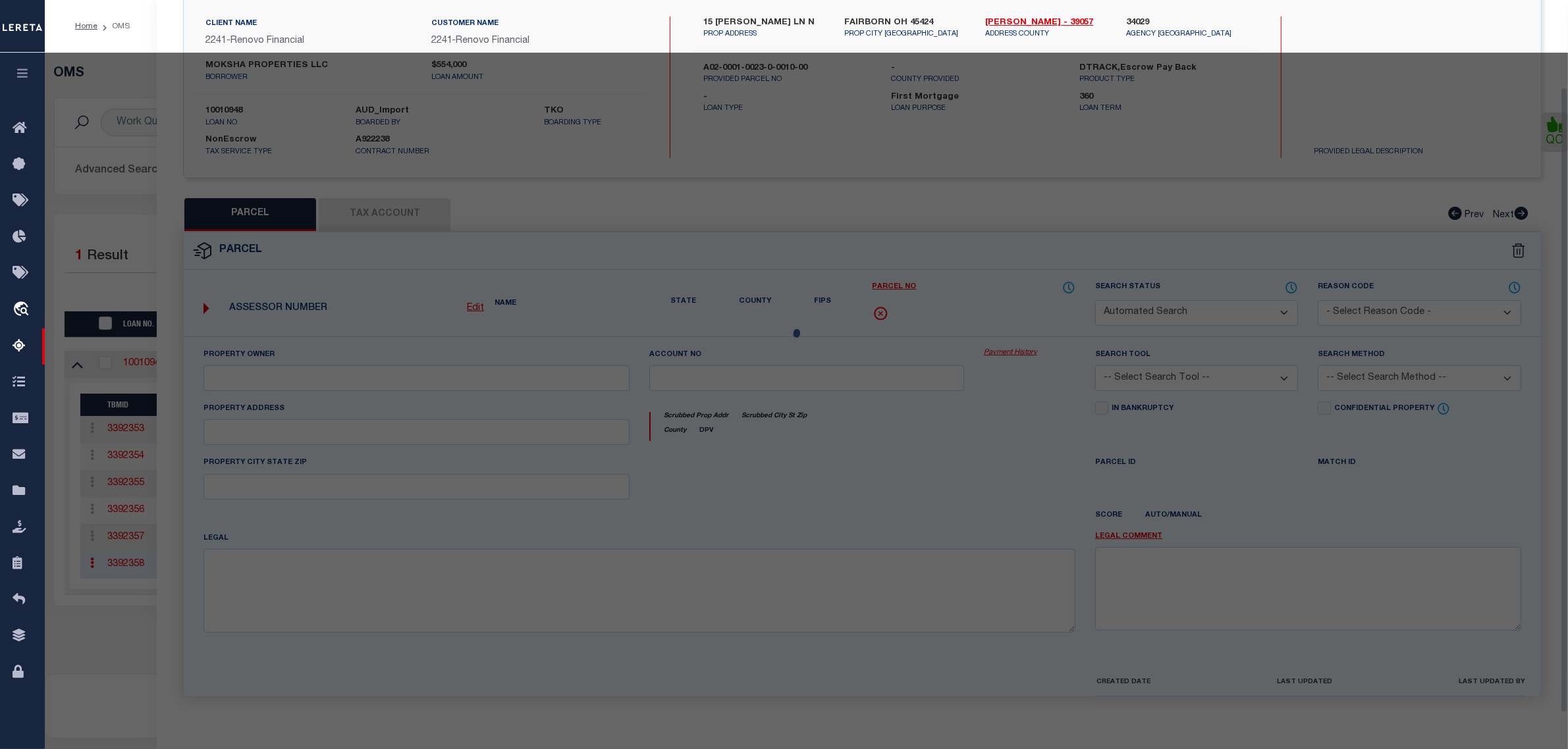
select select "CP"
type input "MOKSHA PROPERTIES LLC"
select select "AGW"
select select
type input "15 DIANA LN N"
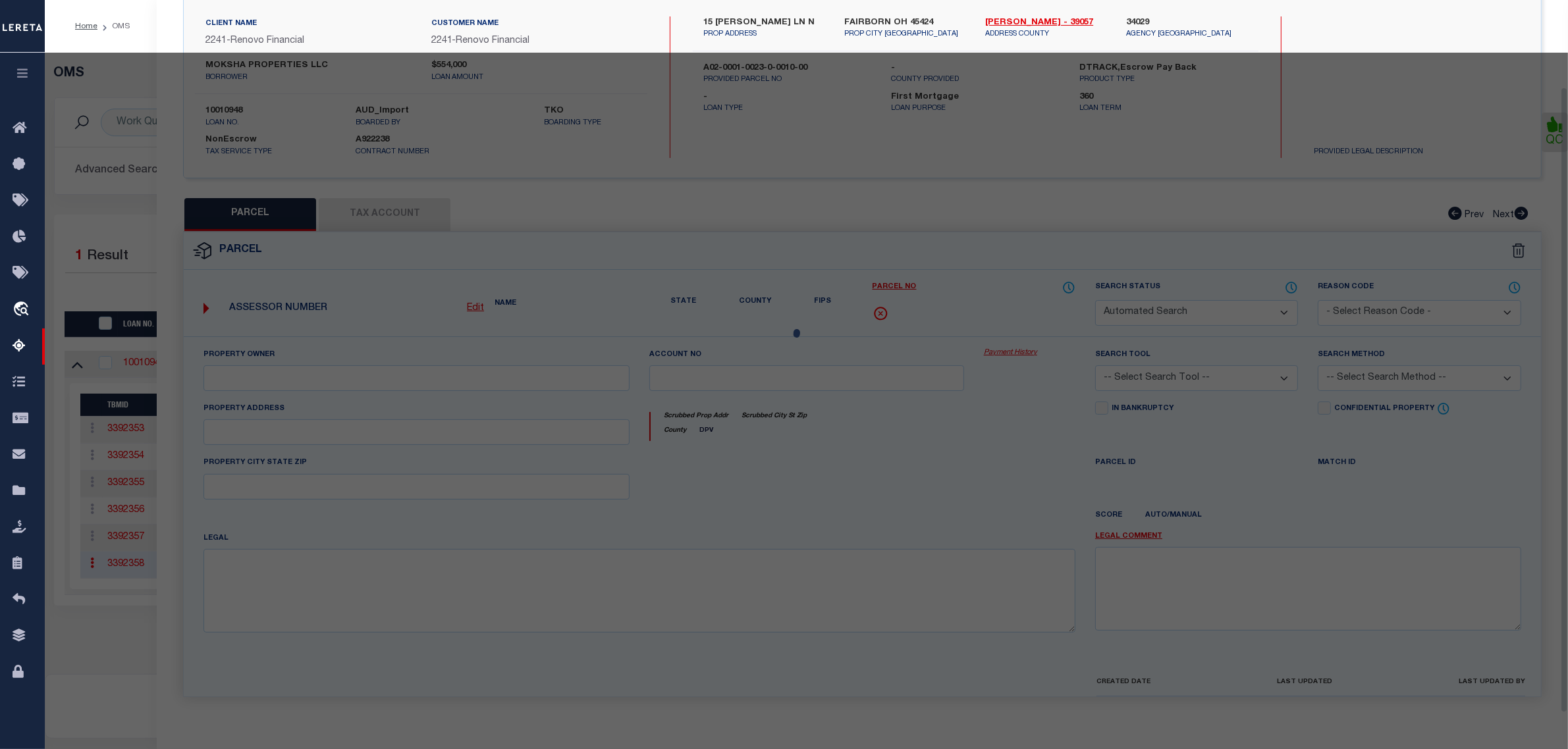
checkbox input "false"
type input "FAIRBORN OH 45424"
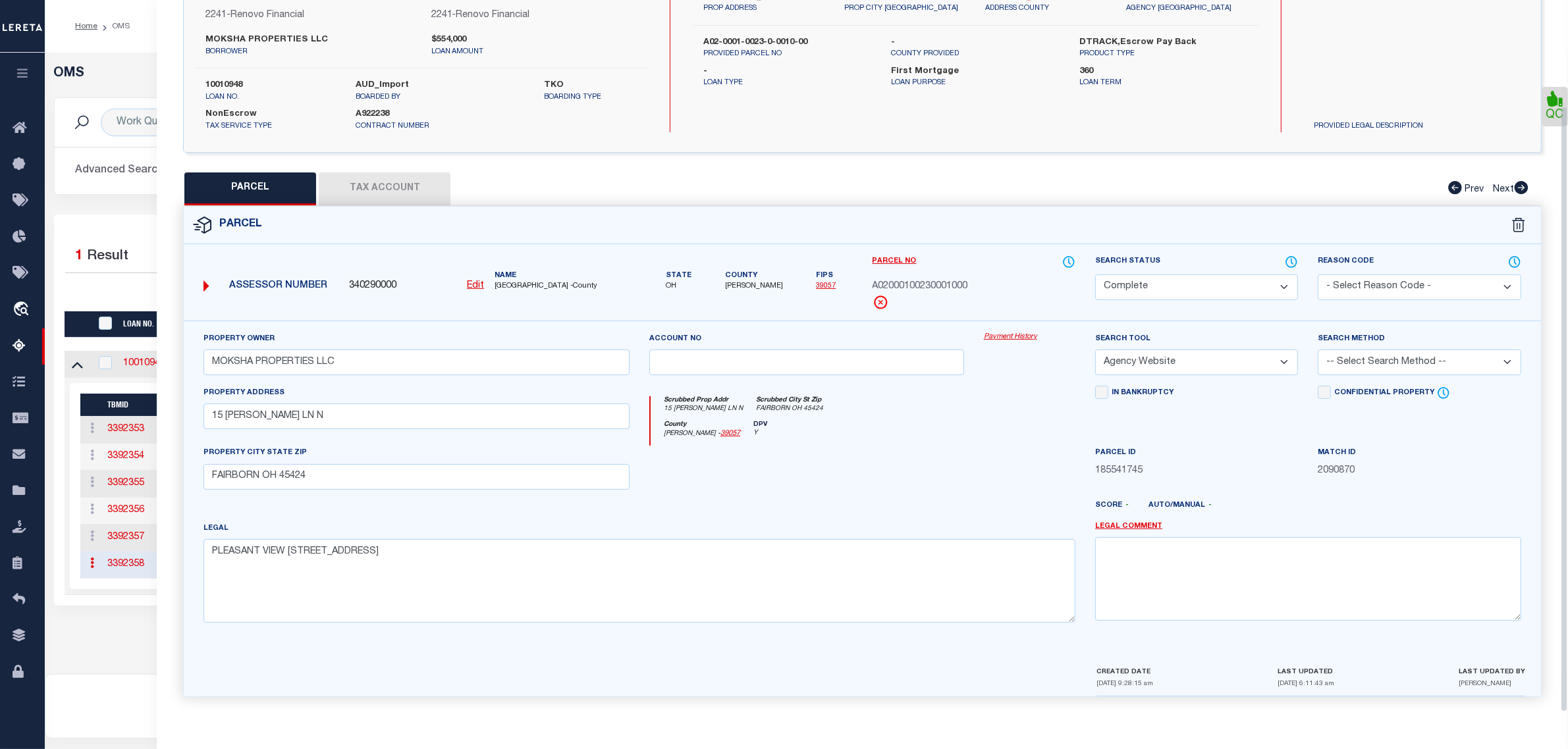
click at [1110, 285] on select "Automated Search Bad Parcel Complete Duplicate Parcel High Dollar Reporting In …" at bounding box center [1196, 287] width 203 height 26
click at [1095, 274] on select "Automated Search Bad Parcel Complete Duplicate Parcel High Dollar Reporting In …" at bounding box center [1196, 287] width 203 height 26
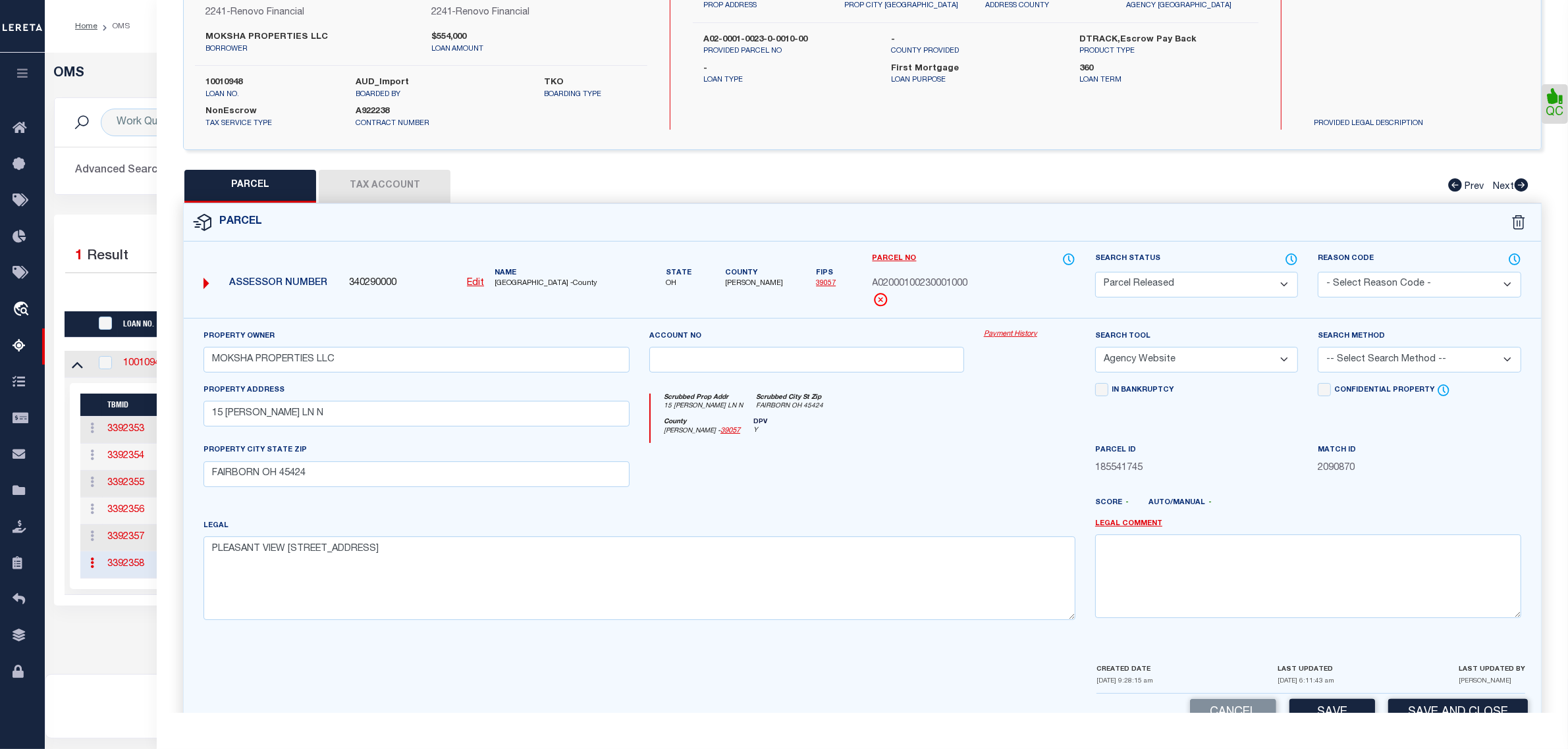
click at [1410, 291] on select "- Select Reason Code - 099 - Other (Provide additional detail) ACT - Agency Cha…" at bounding box center [1418, 285] width 203 height 26
click at [1317, 272] on select "- Select Reason Code - 099 - Other (Provide additional detail) ACT - Agency Cha…" at bounding box center [1418, 285] width 203 height 26
click at [1395, 554] on textarea at bounding box center [1308, 575] width 426 height 83
paste textarea "Parcel released per customer's 9/3/2025 file. MLC 9/5/2025"
click at [1419, 705] on button "Save and Close" at bounding box center [1457, 713] width 139 height 28
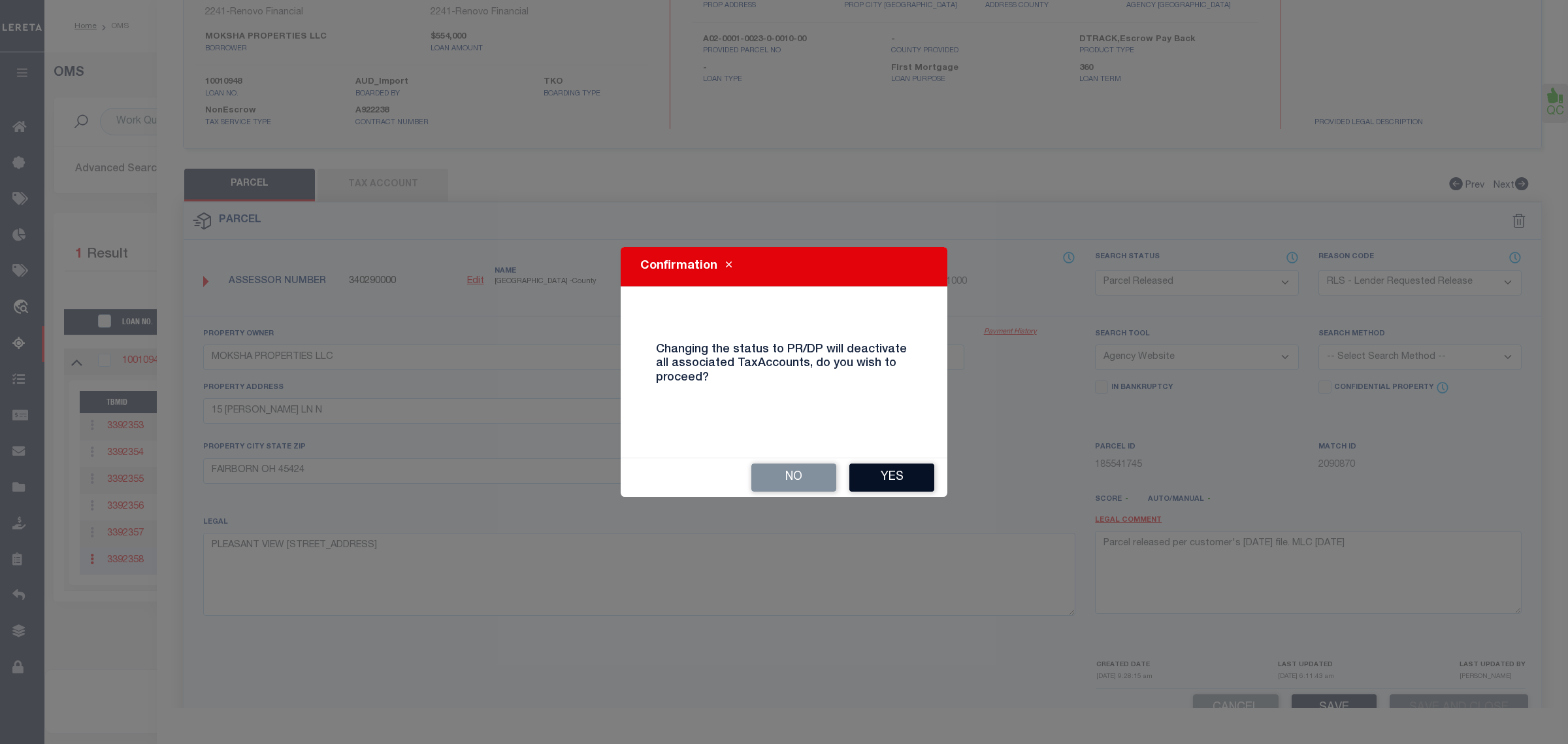
click at [911, 484] on button "Yes" at bounding box center [891, 478] width 85 height 28
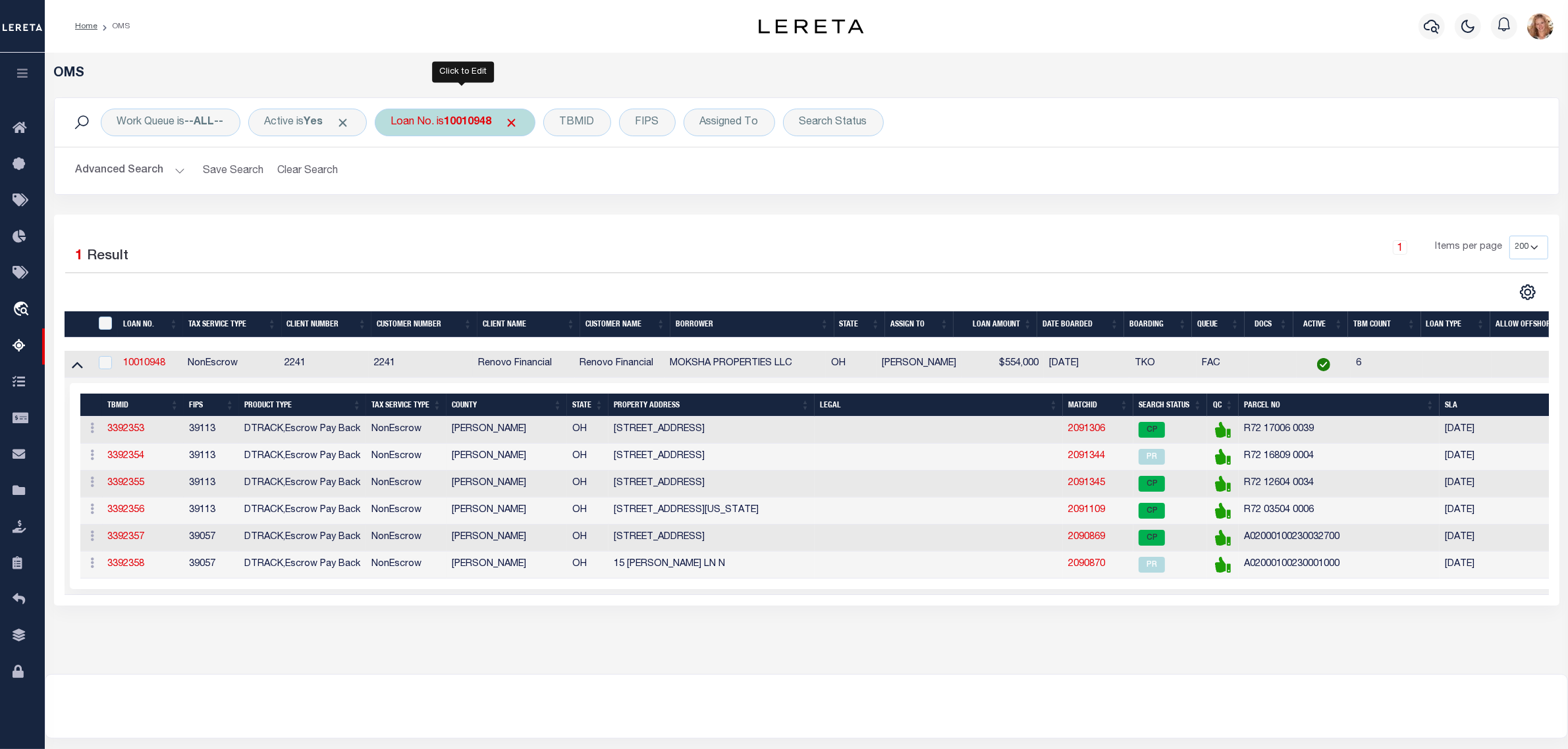
click at [455, 117] on b "10010948" at bounding box center [468, 123] width 47 height 11
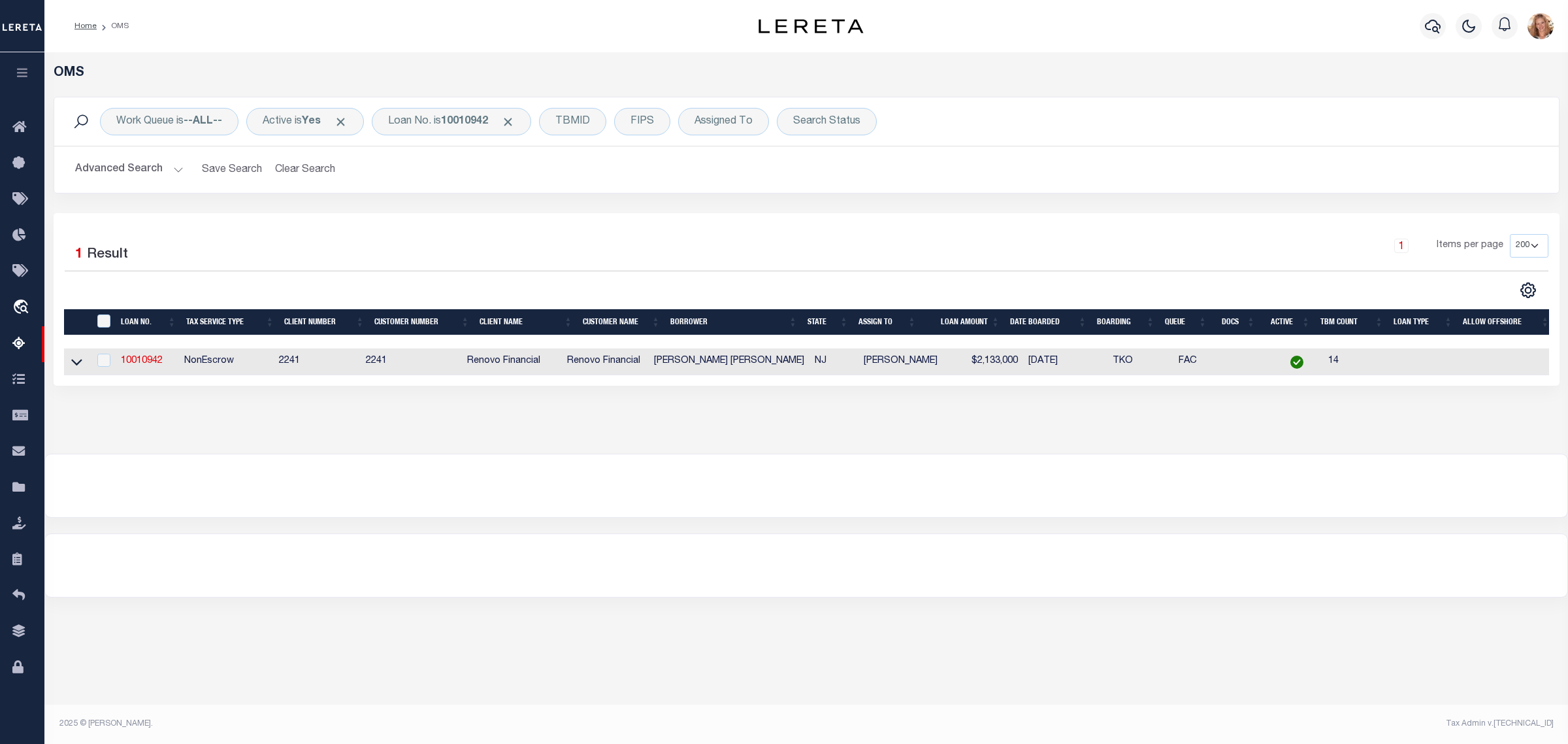
click at [78, 367] on icon at bounding box center [77, 362] width 11 height 14
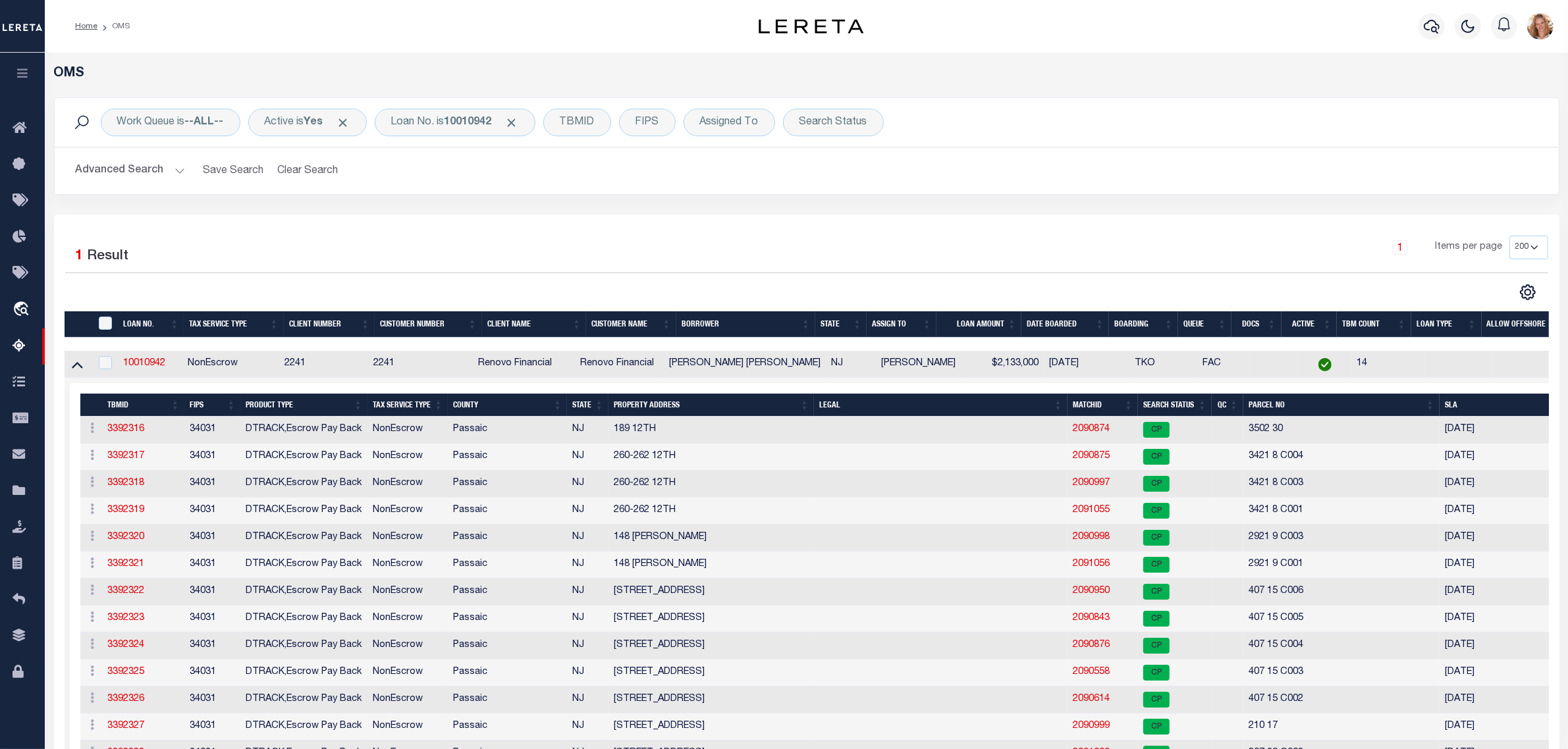
scroll to position [82, 0]
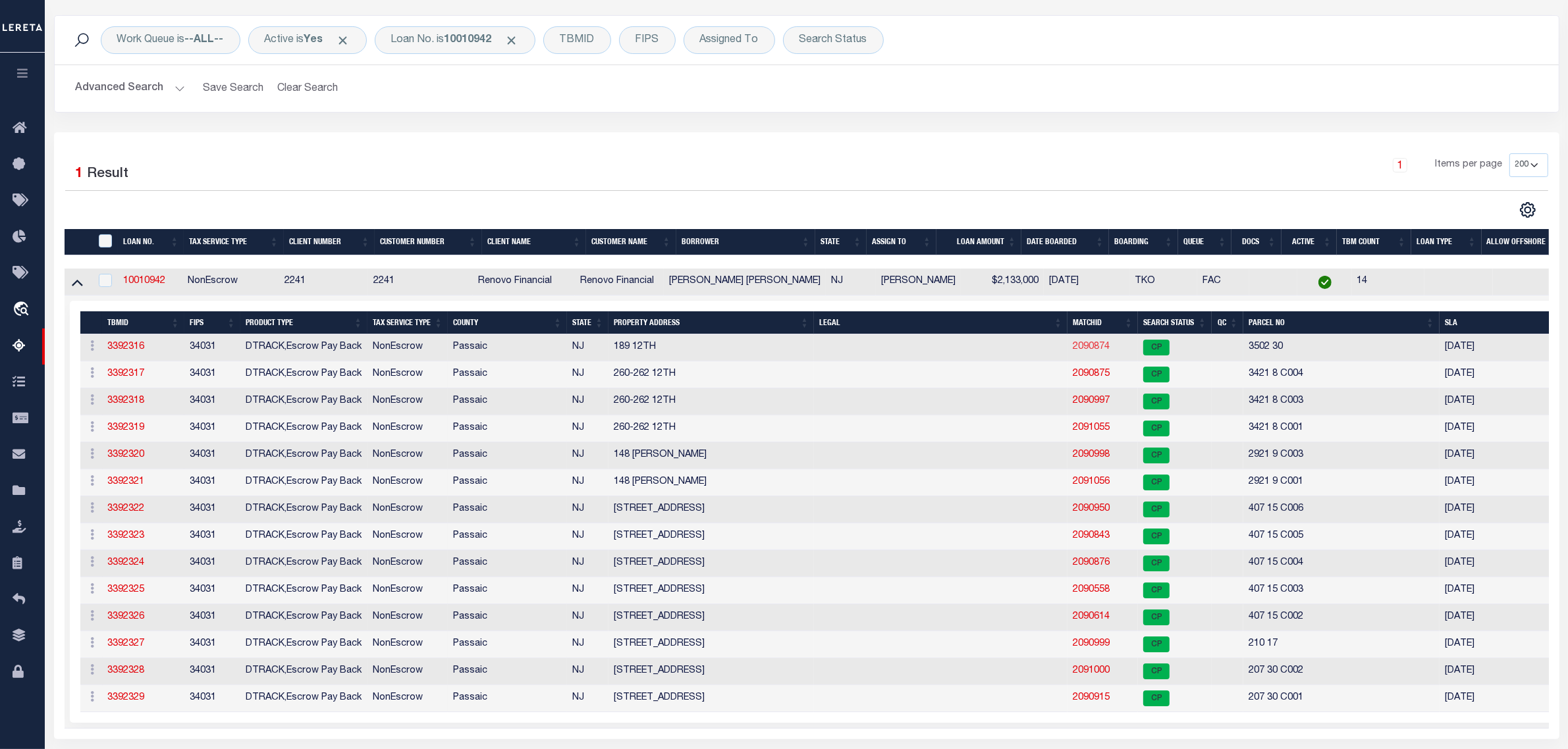
click at [1102, 350] on link "2090874" at bounding box center [1091, 347] width 37 height 9
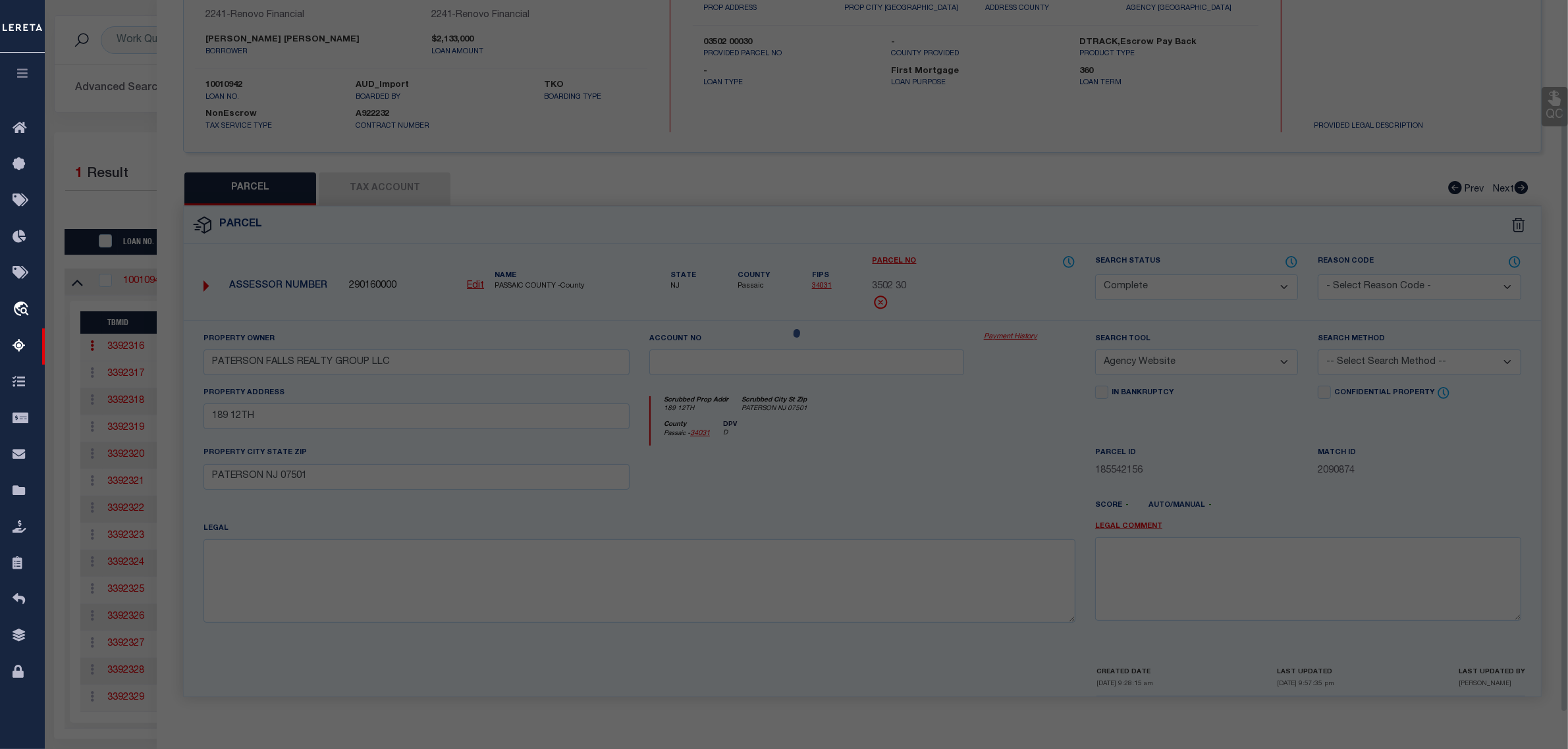
scroll to position [125, 0]
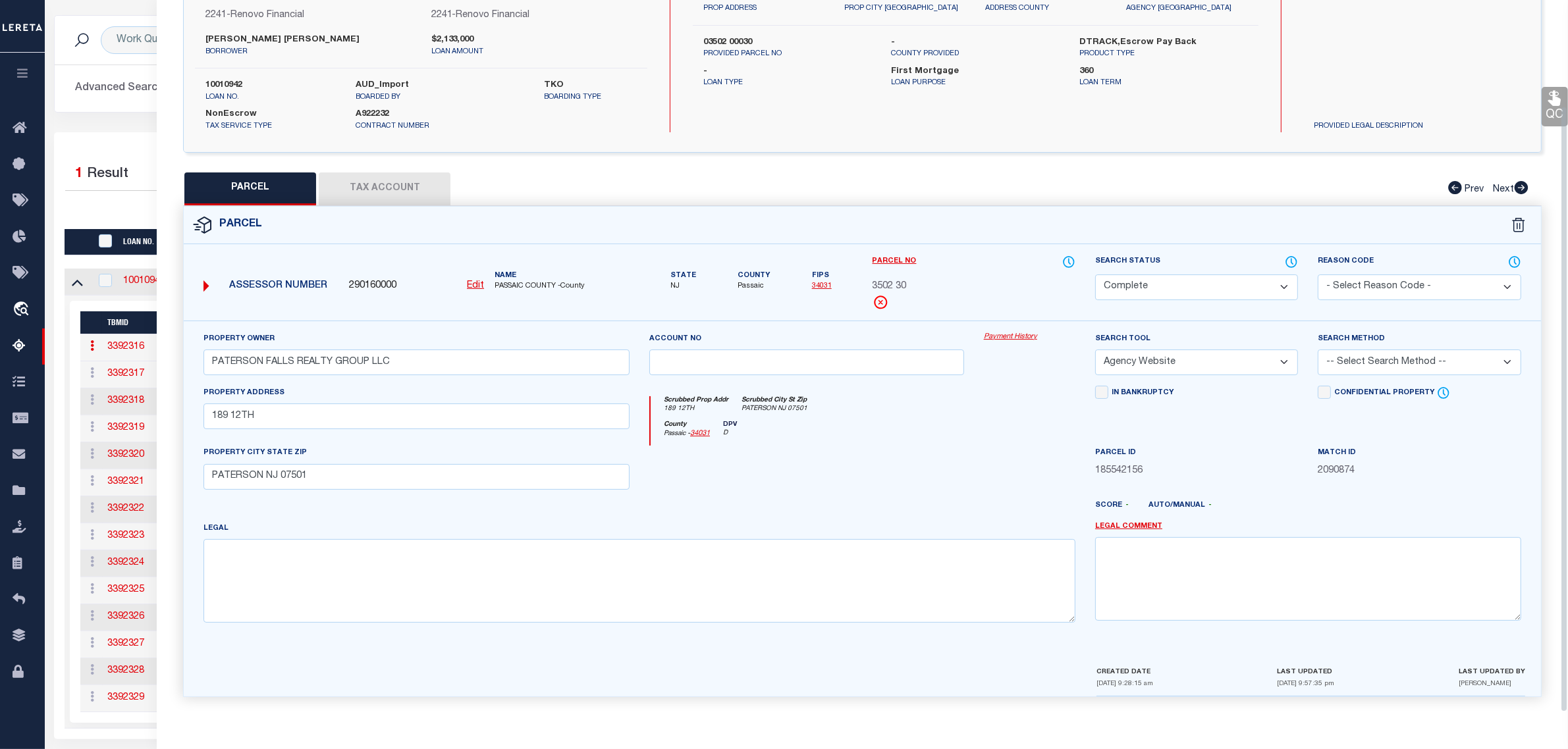
drag, startPoint x: 1139, startPoint y: 280, endPoint x: 1140, endPoint y: 294, distance: 14.0
click at [1139, 280] on select "Automated Search Bad Parcel Complete Duplicate Parcel High Dollar Reporting In …" at bounding box center [1196, 287] width 203 height 26
click at [1095, 274] on select "Automated Search Bad Parcel Complete Duplicate Parcel High Dollar Reporting In …" at bounding box center [1196, 287] width 203 height 26
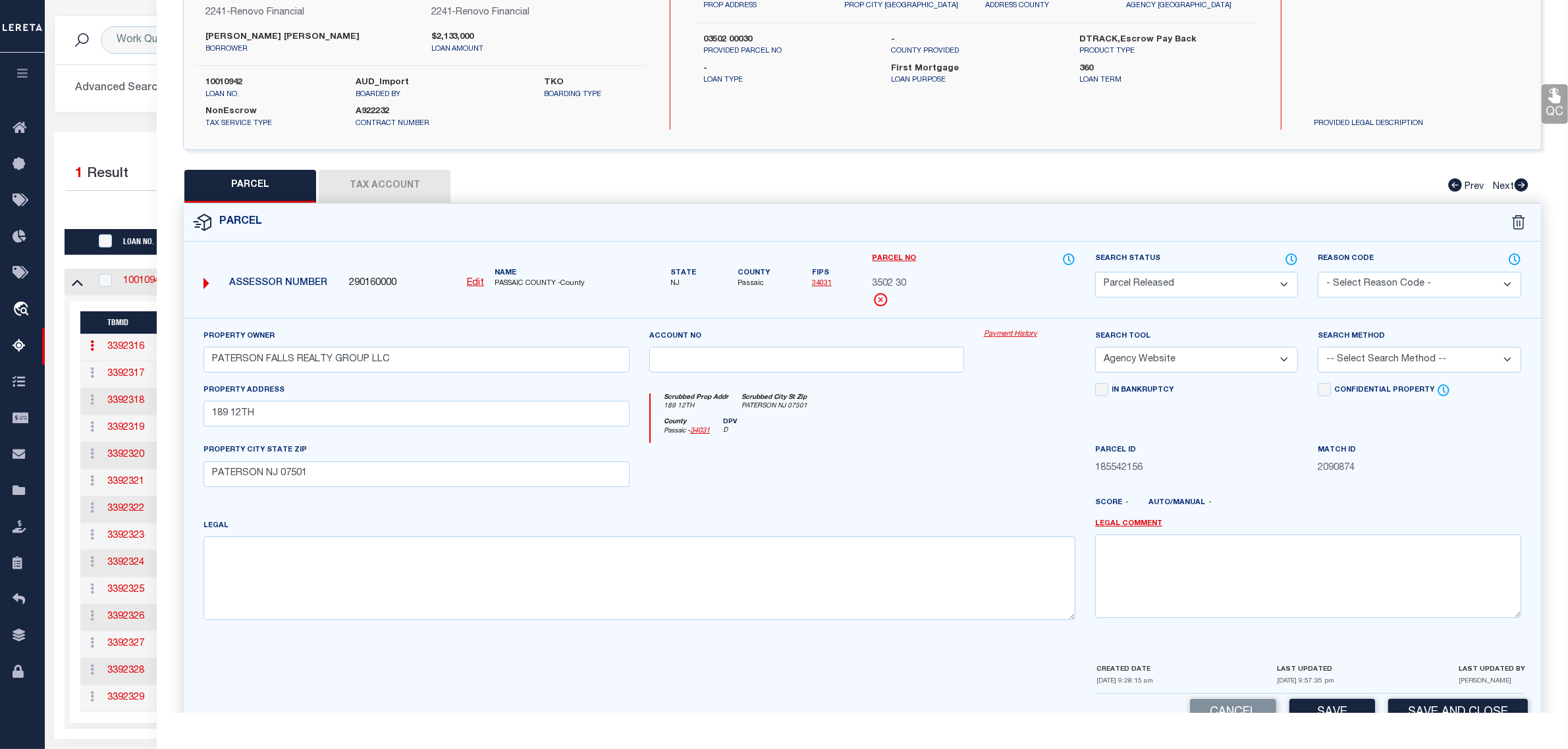
click at [1374, 276] on select "- Select Reason Code - 099 - Other (Provide additional detail) ACT - Agency Cha…" at bounding box center [1418, 285] width 203 height 26
click at [1317, 272] on select "- Select Reason Code - 099 - Other (Provide additional detail) ACT - Agency Cha…" at bounding box center [1418, 285] width 203 height 26
click at [1385, 564] on textarea at bounding box center [1308, 575] width 426 height 83
paste textarea "Parcel released per customer's 9/3/2025 file. MLC 9/5/2025"
click at [1412, 705] on button "Save and Close" at bounding box center [1457, 713] width 139 height 28
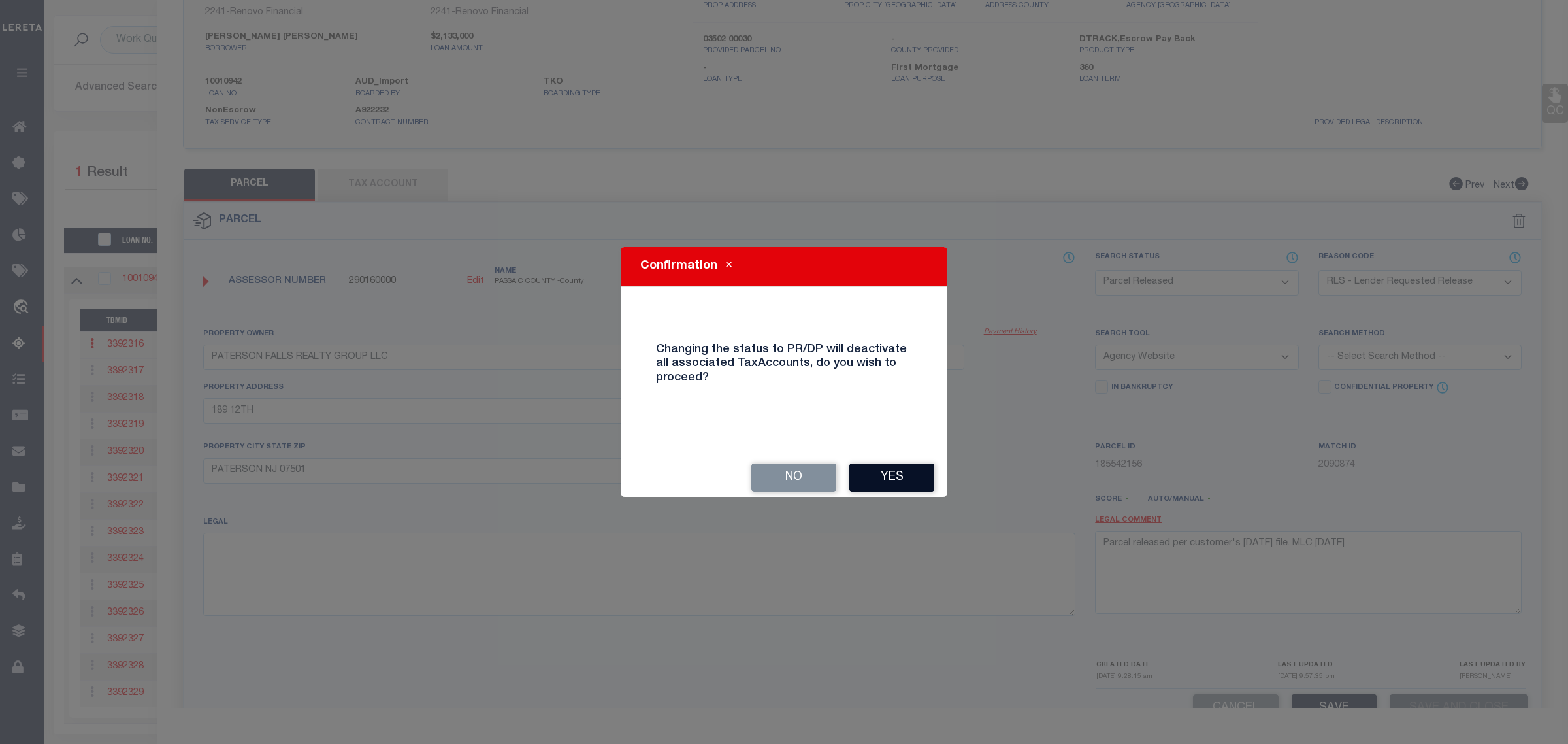
click at [868, 478] on button "Yes" at bounding box center [891, 478] width 85 height 28
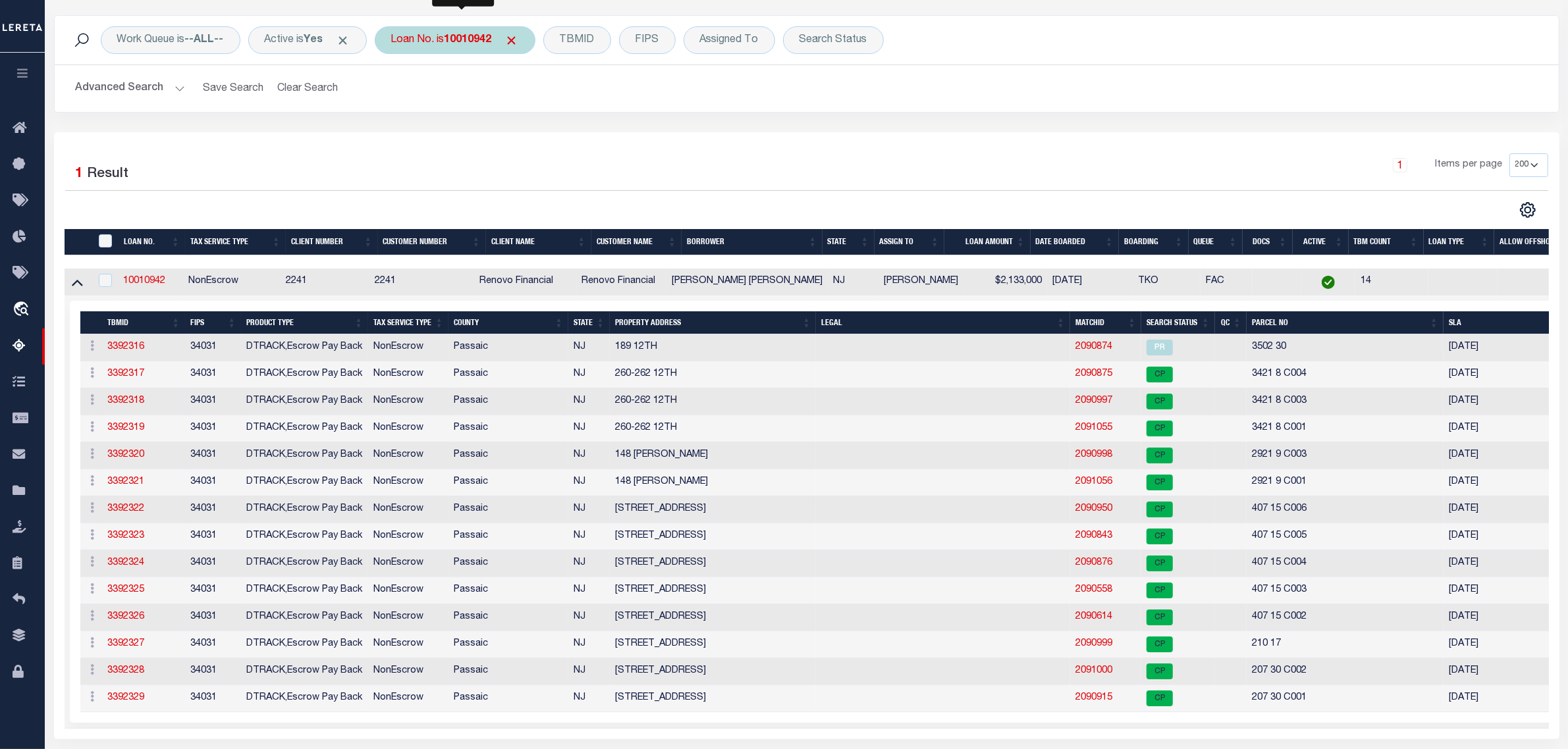
click at [470, 38] on b "10010942" at bounding box center [468, 40] width 47 height 11
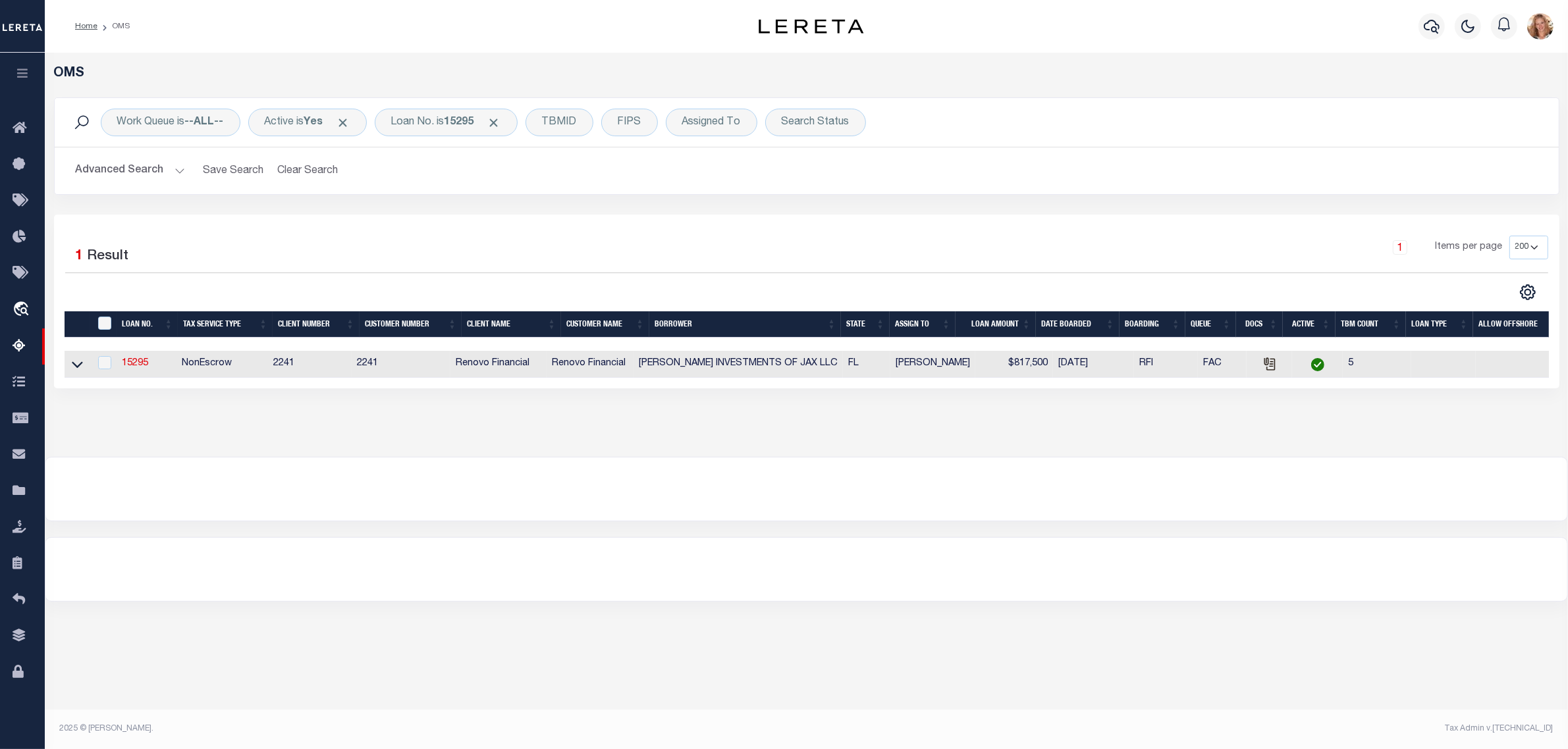
scroll to position [0, 0]
click at [77, 366] on icon at bounding box center [77, 364] width 11 height 14
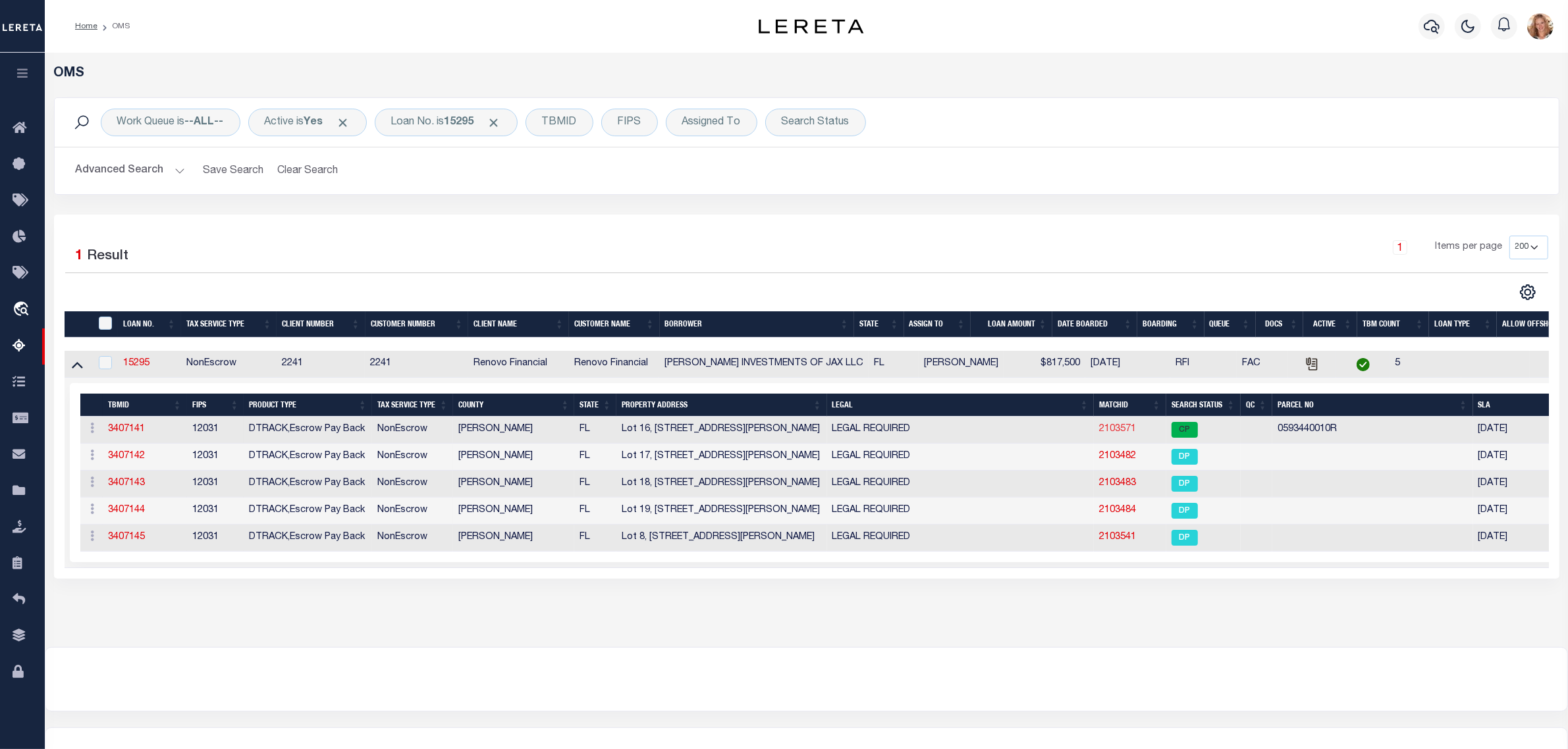
click at [1121, 430] on link "2103571" at bounding box center [1117, 429] width 37 height 9
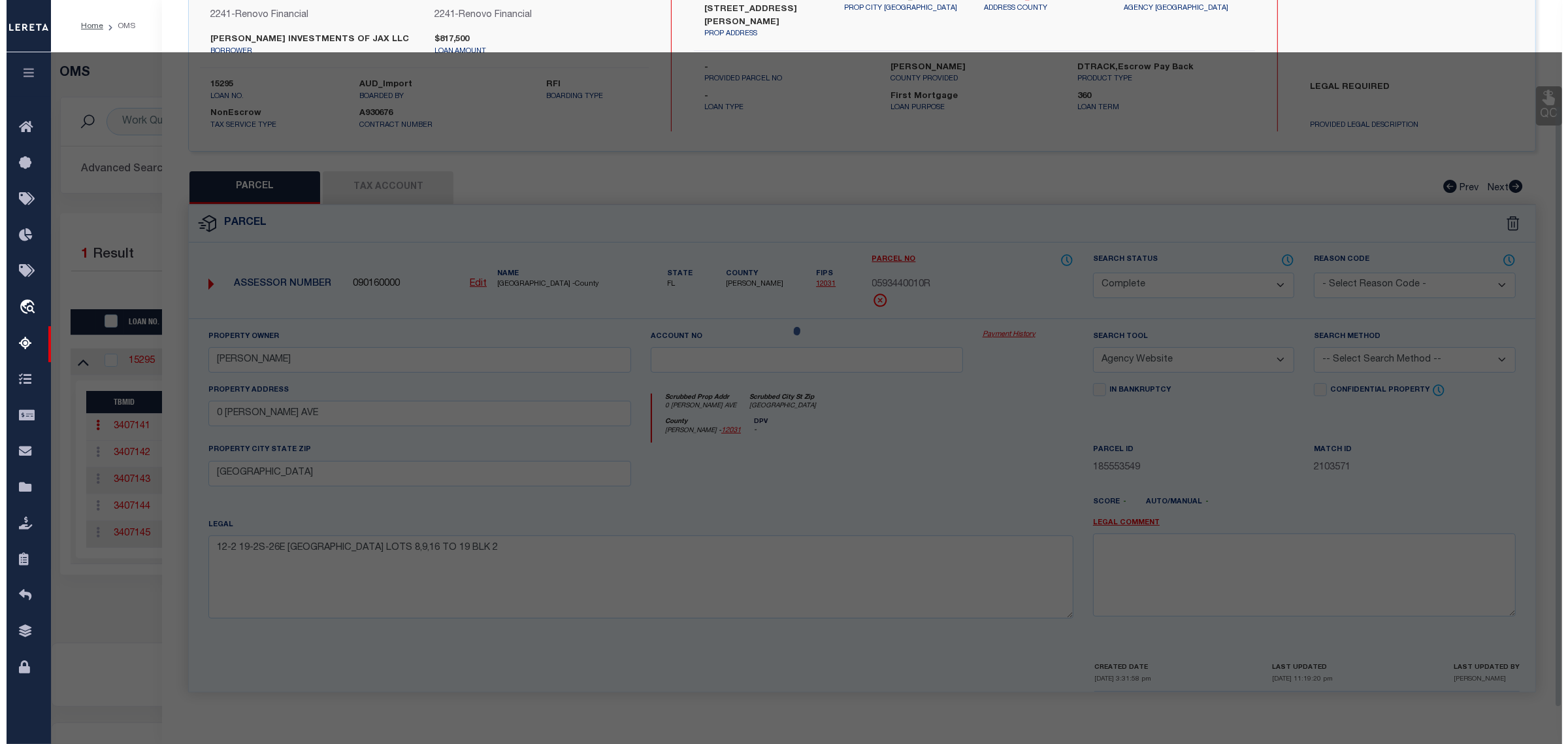
scroll to position [124, 0]
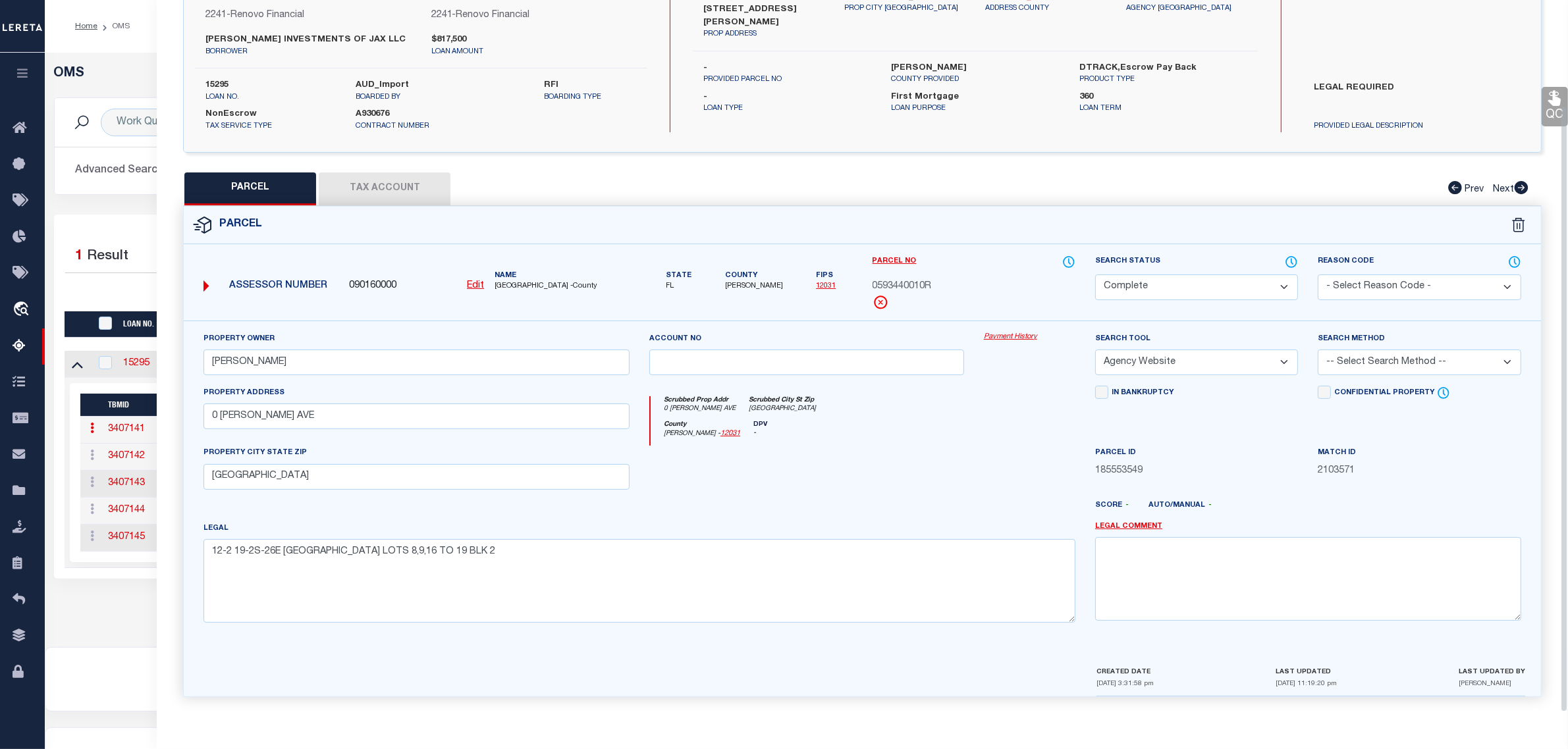
click at [1210, 284] on select "Automated Search Bad Parcel Complete Duplicate Parcel High Dollar Reporting In …" at bounding box center [1196, 287] width 203 height 26
click at [1095, 274] on select "Automated Search Bad Parcel Complete Duplicate Parcel High Dollar Reporting In …" at bounding box center [1196, 287] width 203 height 26
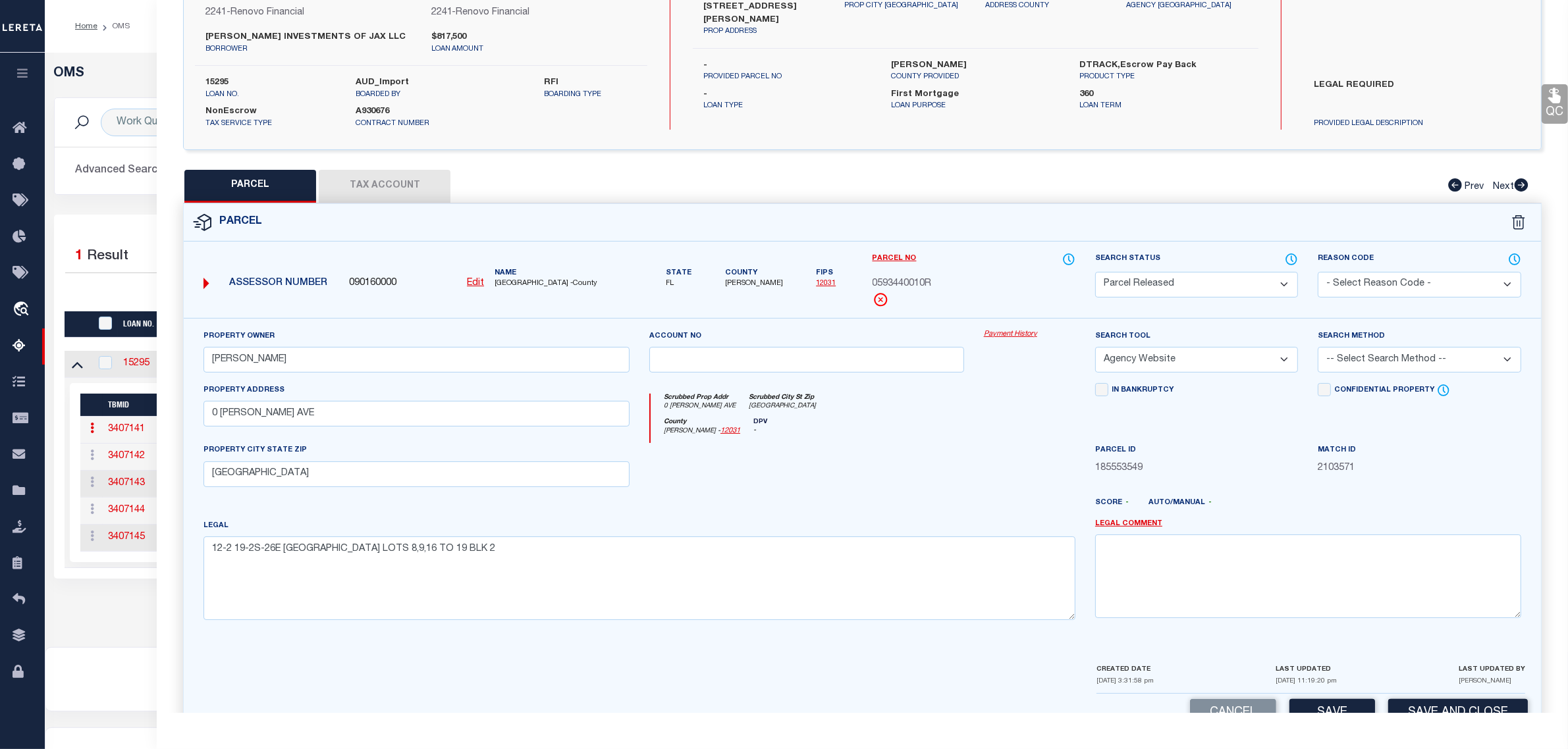
click at [1371, 278] on select "- Select Reason Code - 099 - Other (Provide additional detail) ACT - Agency Cha…" at bounding box center [1418, 285] width 203 height 26
click at [1317, 272] on select "- Select Reason Code - 099 - Other (Provide additional detail) ACT - Agency Cha…" at bounding box center [1418, 285] width 203 height 26
click at [1369, 581] on textarea at bounding box center [1308, 575] width 426 height 83
paste textarea "Parcel released per customer's 9/3/2025 file. MLC 9/5/2025"
click at [1444, 705] on button "Save and Close" at bounding box center [1457, 713] width 139 height 28
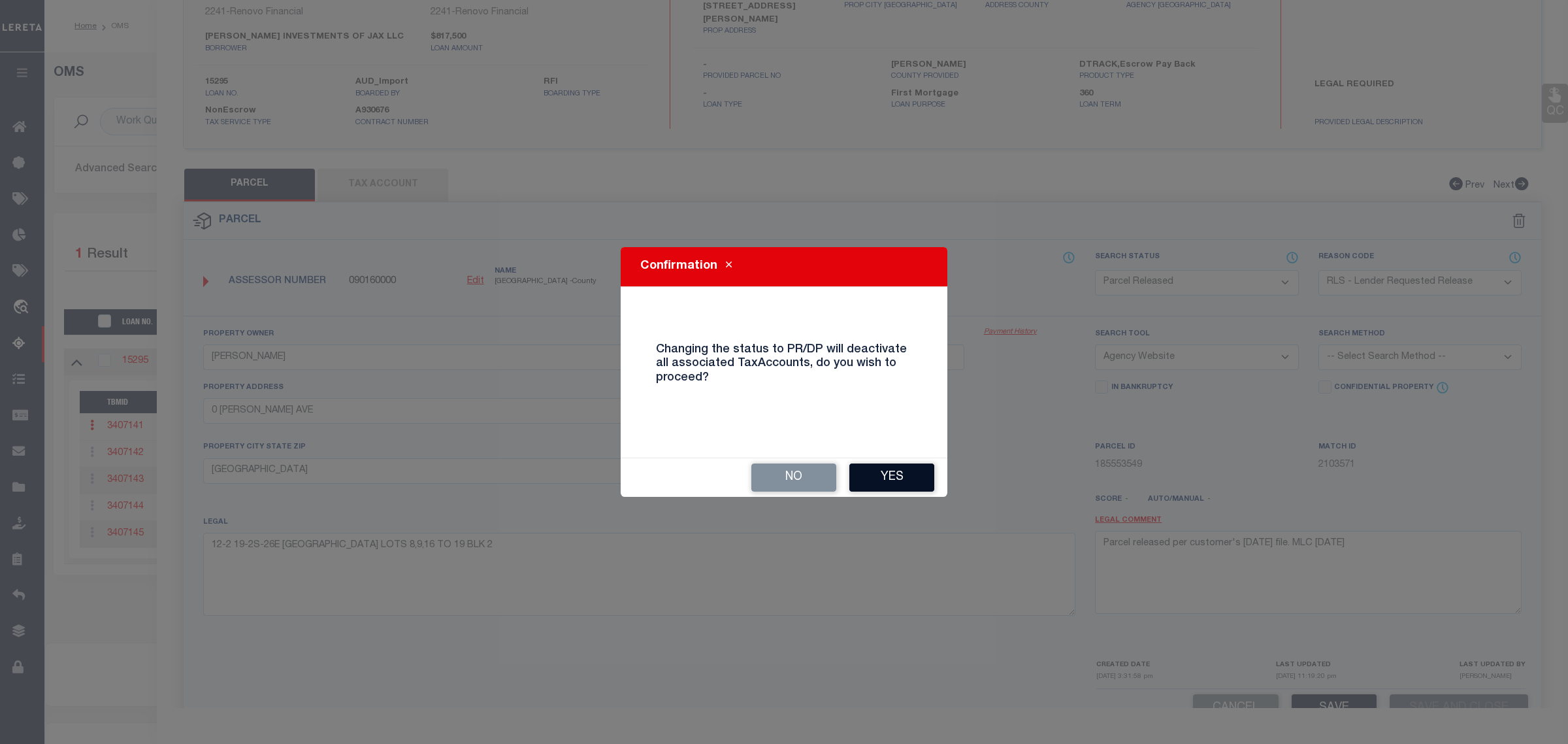
click at [876, 478] on button "Yes" at bounding box center [891, 478] width 85 height 28
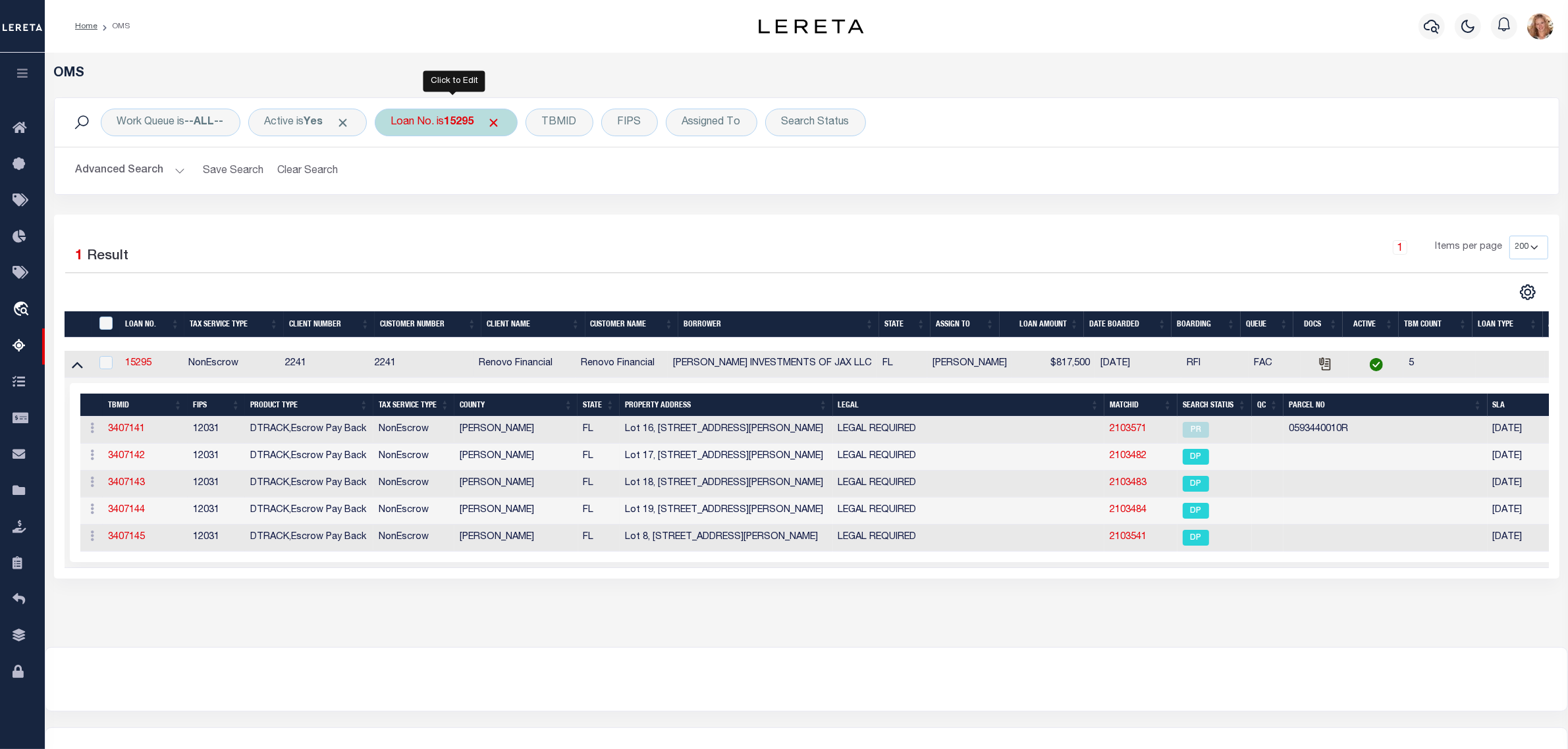
click at [395, 120] on div "Loan No. is 15295" at bounding box center [446, 122] width 143 height 28
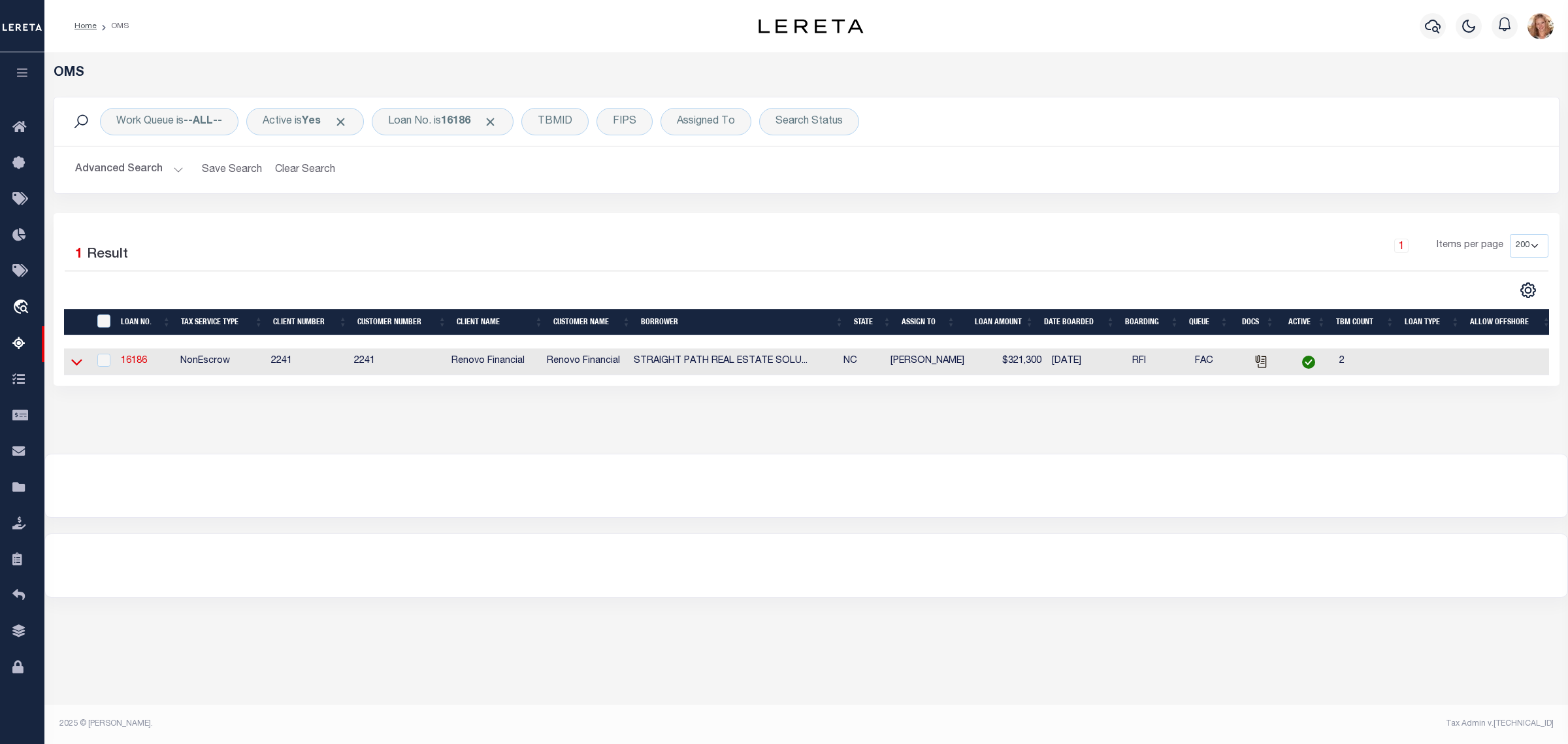
click at [77, 361] on icon at bounding box center [77, 362] width 11 height 14
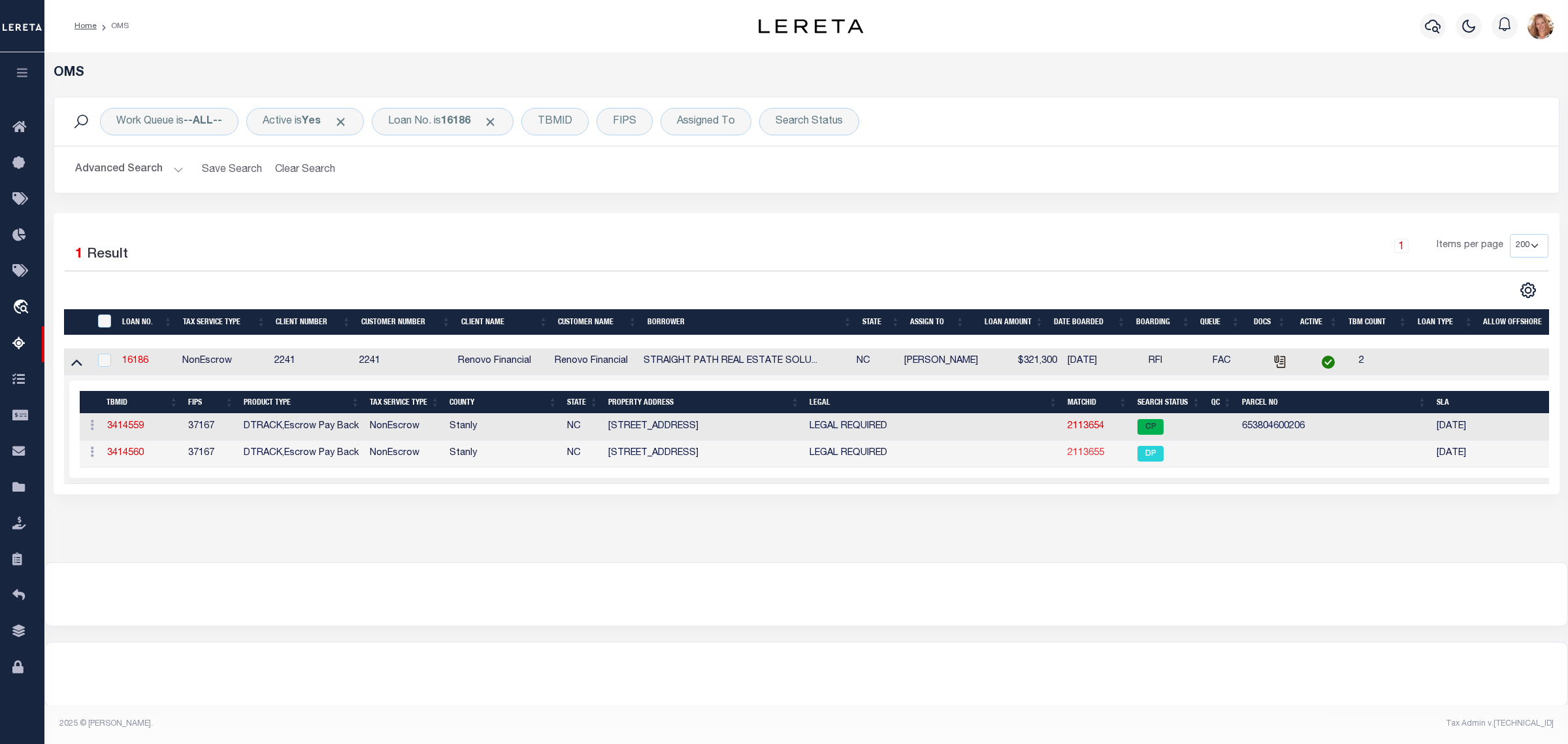
click at [1089, 458] on link "2113655" at bounding box center [1086, 453] width 37 height 9
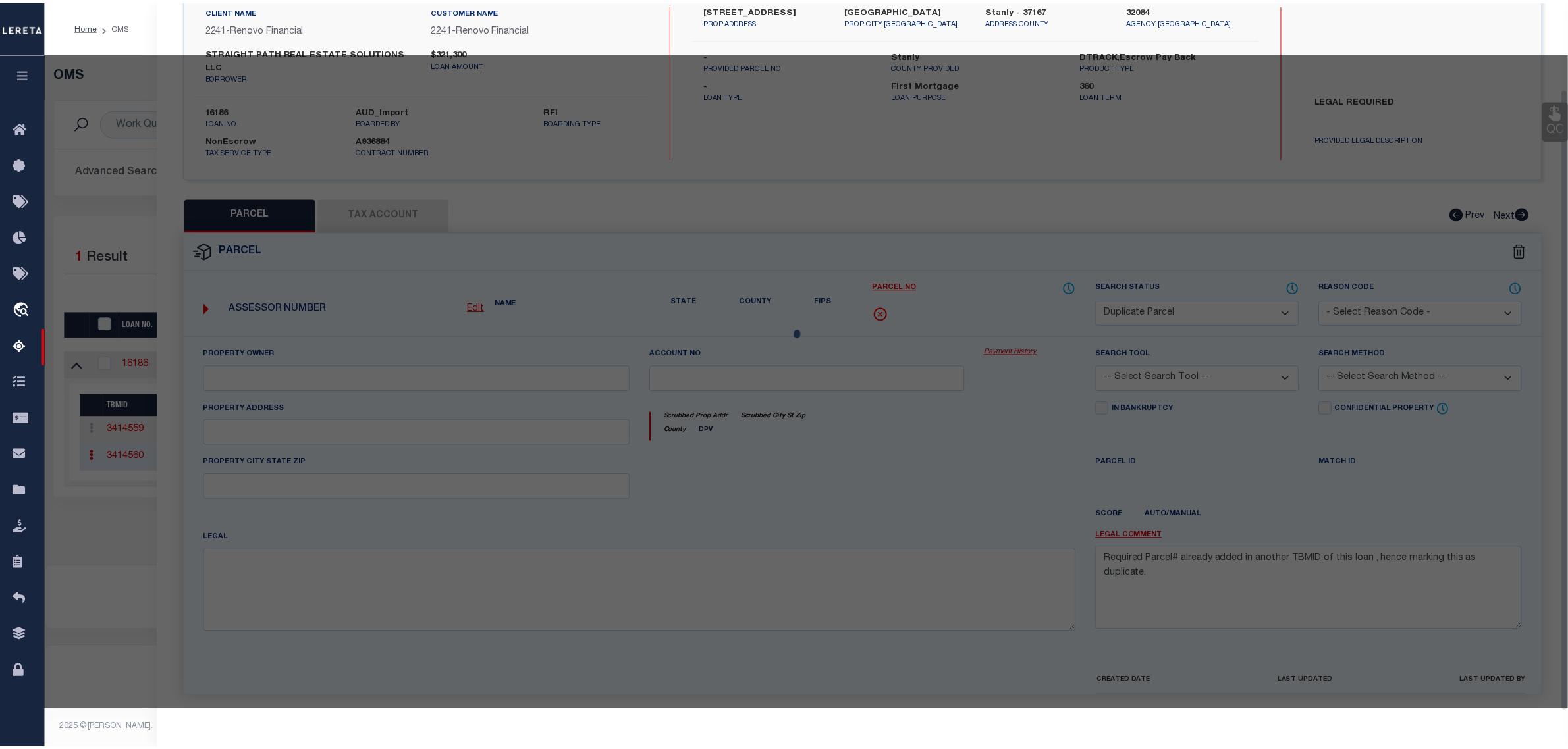
scroll to position [113, 0]
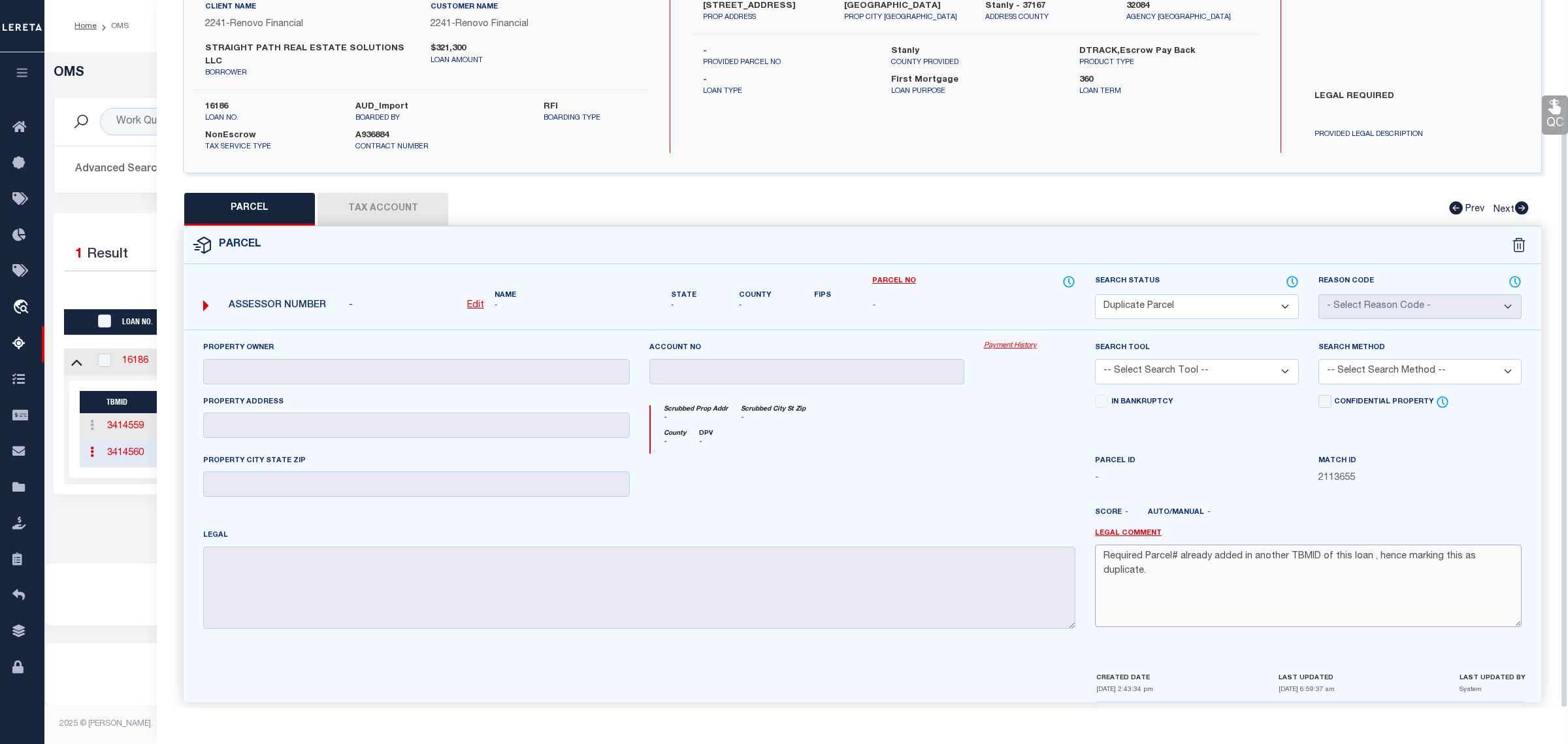
click at [1266, 551] on textarea "Required Parcel# already added in another TBMID of this loan , hence marking th…" at bounding box center [1309, 585] width 427 height 82
paste textarea "Parcel released per customer's 9/3/2025 file. MLC 9/5/2025"
click at [1217, 294] on select "Automated Search Bad Parcel Complete Duplicate Parcel High Dollar Reporting In …" at bounding box center [1197, 307] width 203 height 25
click at [1095, 294] on select "Automated Search Bad Parcel Complete Duplicate Parcel High Dollar Reporting In …" at bounding box center [1197, 307] width 203 height 25
click at [1406, 707] on button "Save and Close" at bounding box center [1458, 721] width 138 height 28
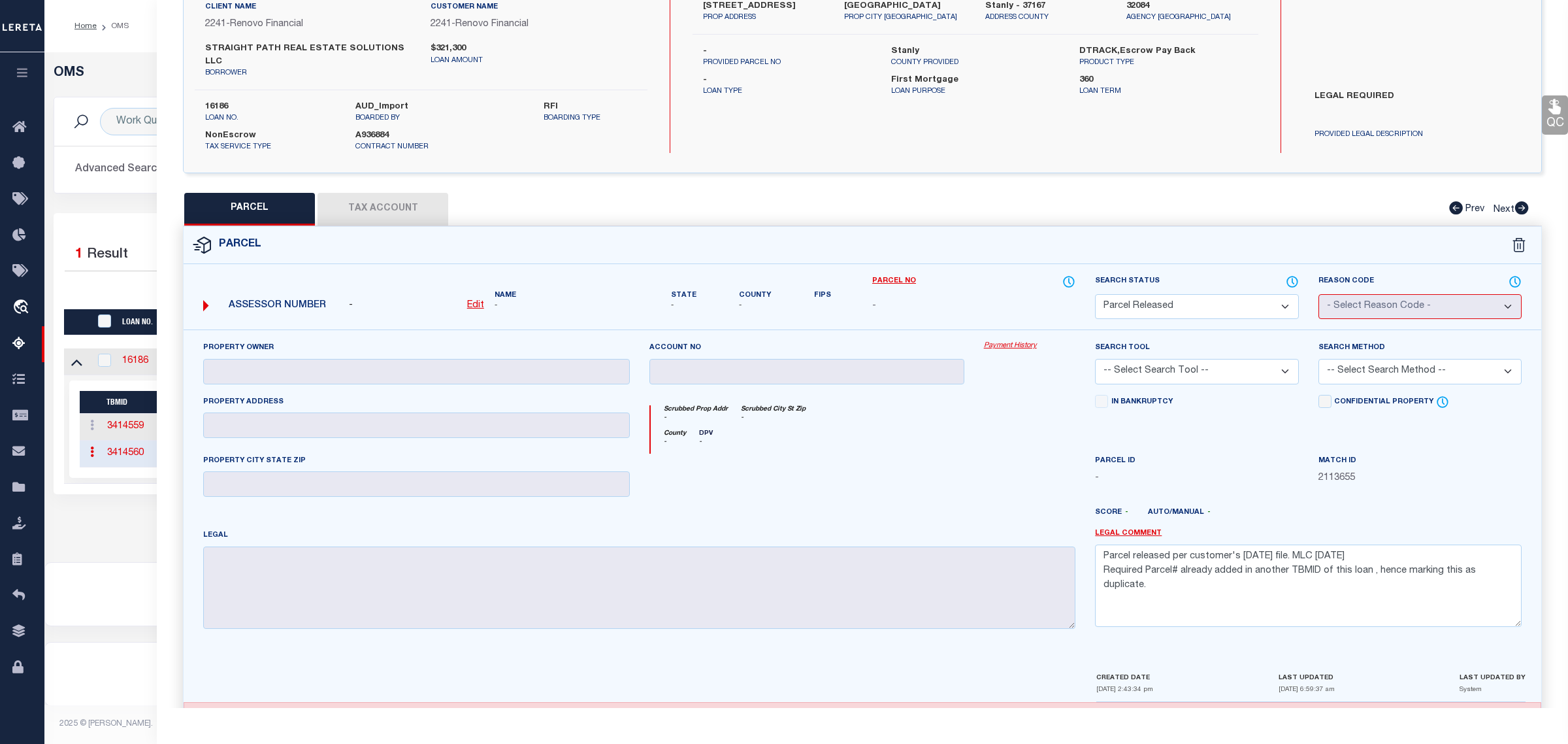
click at [124, 225] on div "Selected 1 Result 1 Items per page 10 25 50 100 200" at bounding box center [806, 354] width 1506 height 281
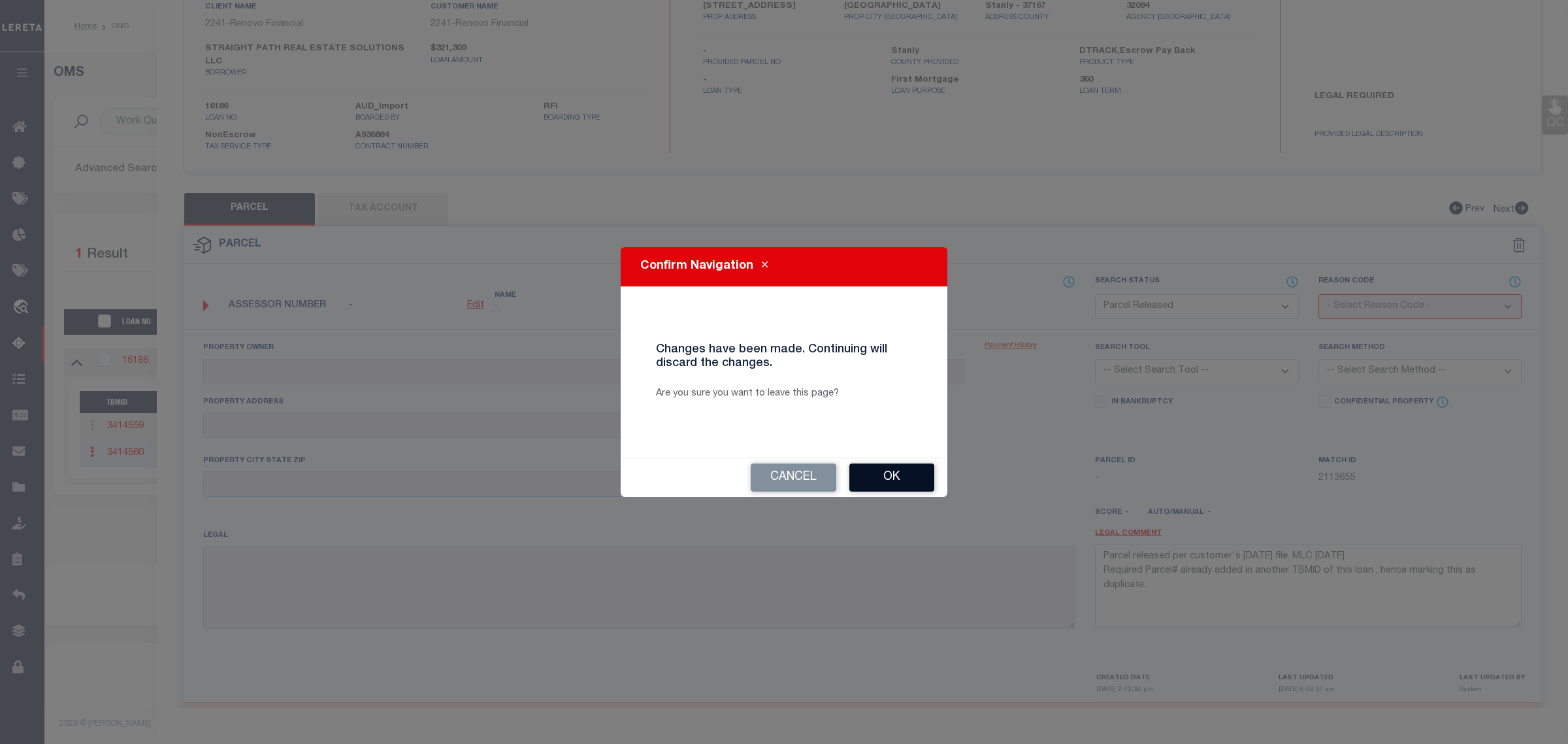
click at [867, 470] on button "Ok" at bounding box center [891, 478] width 85 height 28
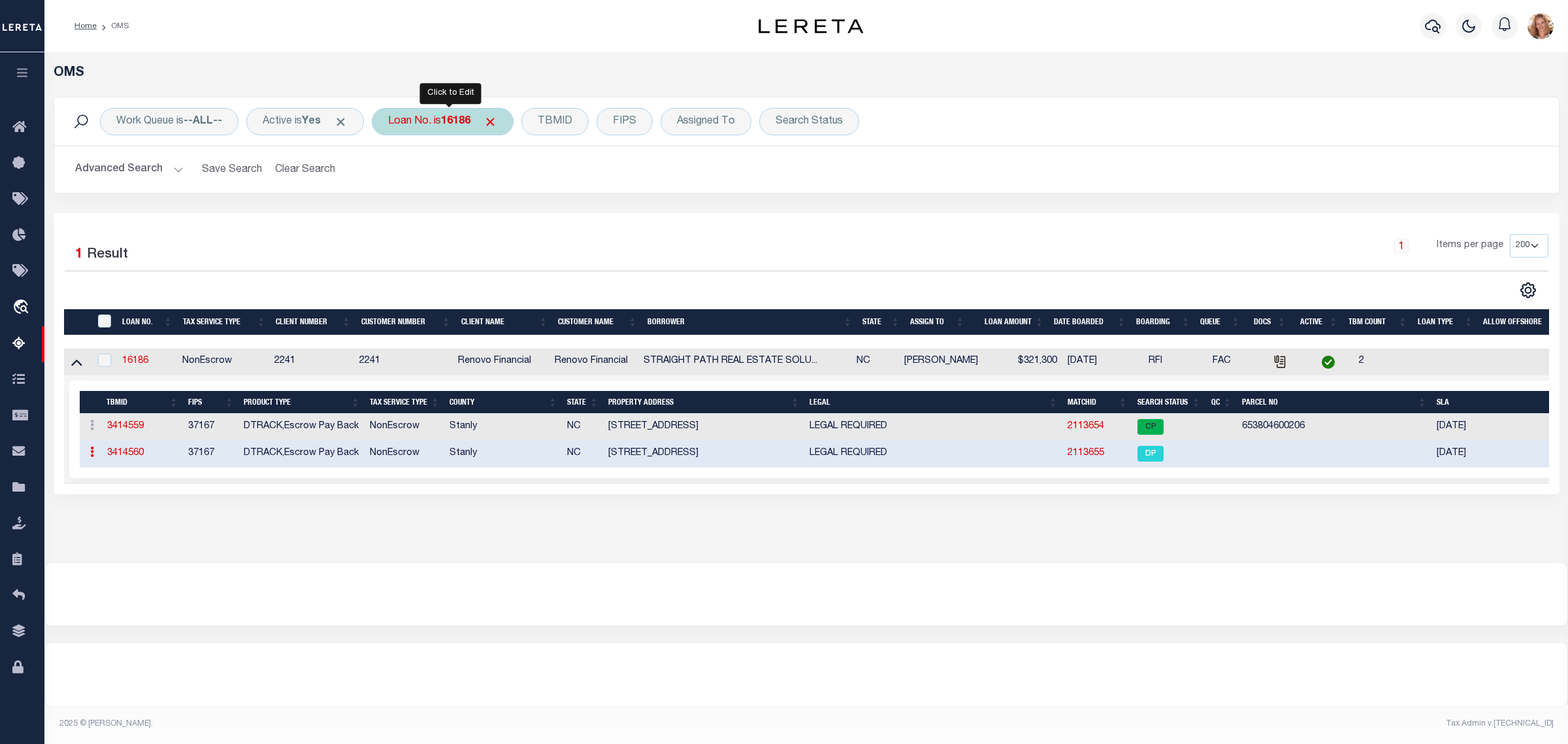
click at [406, 122] on div "Loan No. is 16186" at bounding box center [443, 121] width 142 height 27
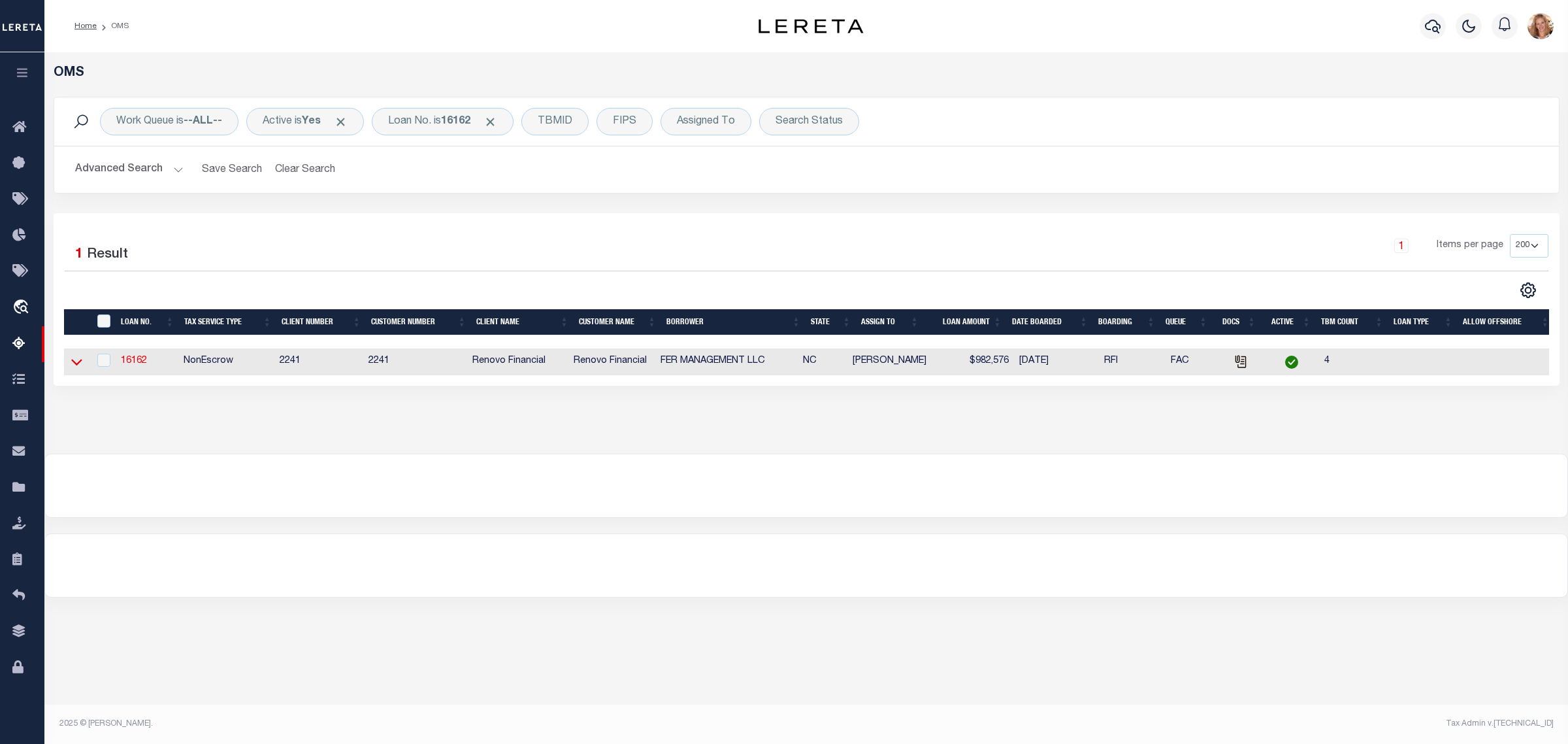
click at [74, 364] on icon at bounding box center [77, 362] width 11 height 14
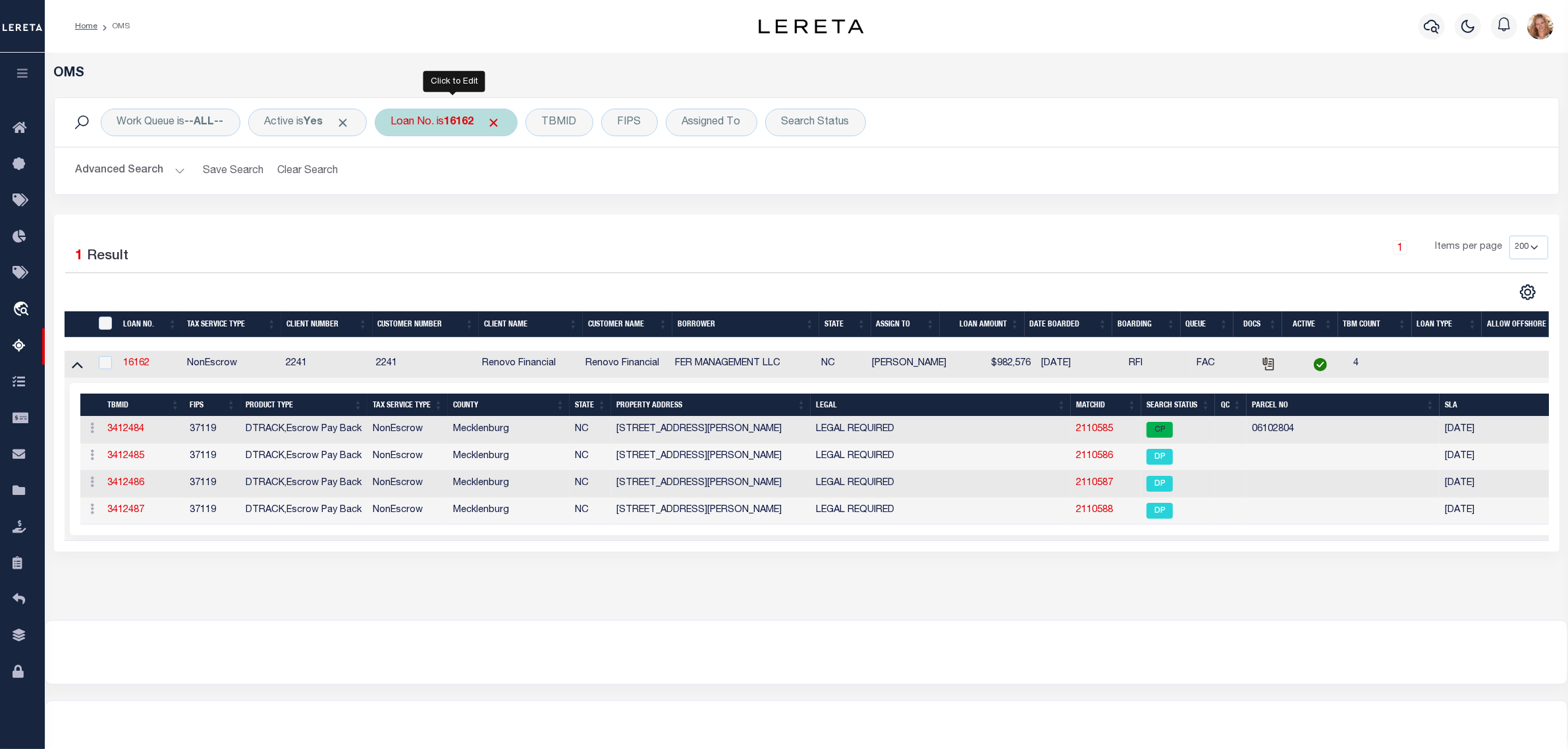
click at [469, 122] on b "16162" at bounding box center [460, 123] width 30 height 11
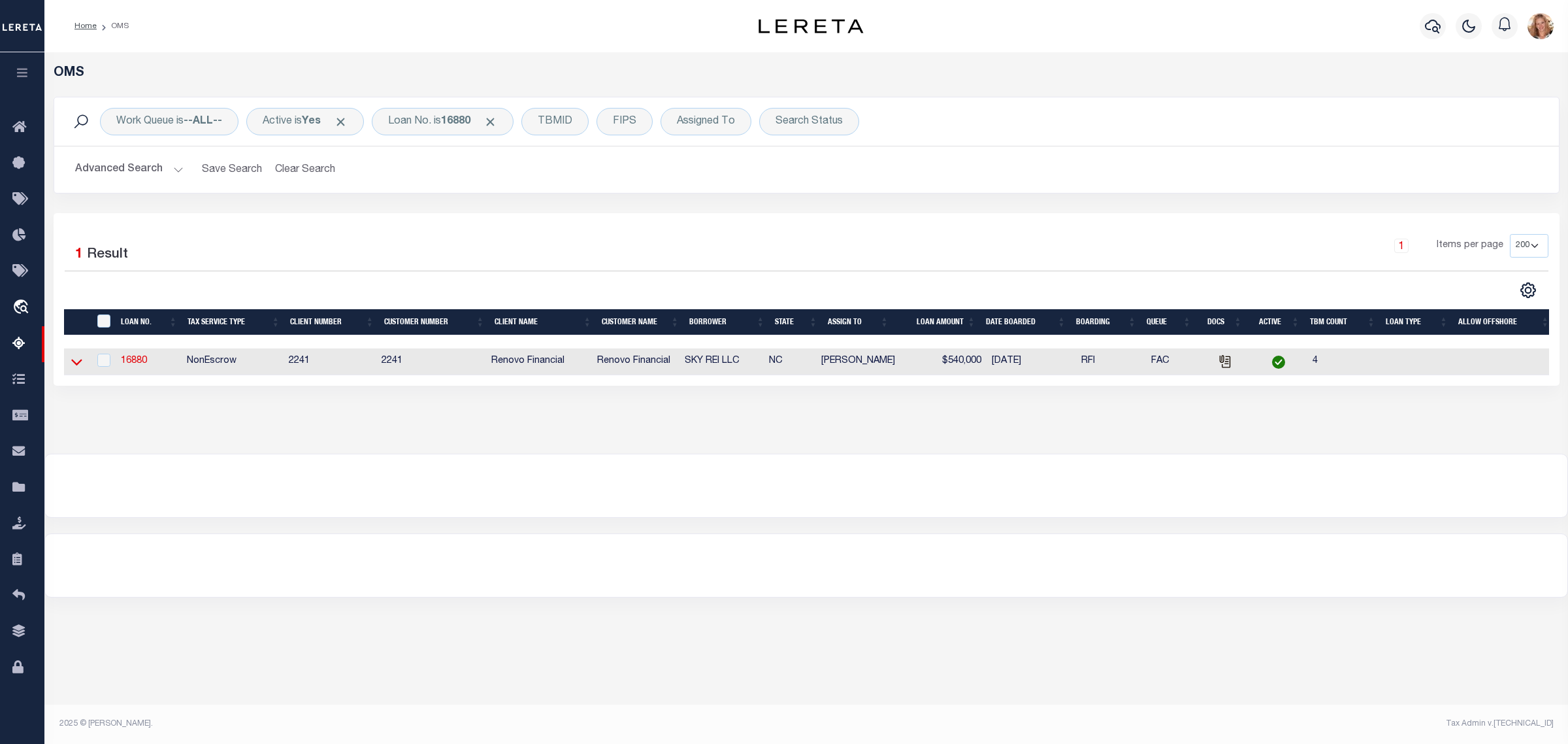
click at [80, 366] on icon at bounding box center [77, 362] width 11 height 14
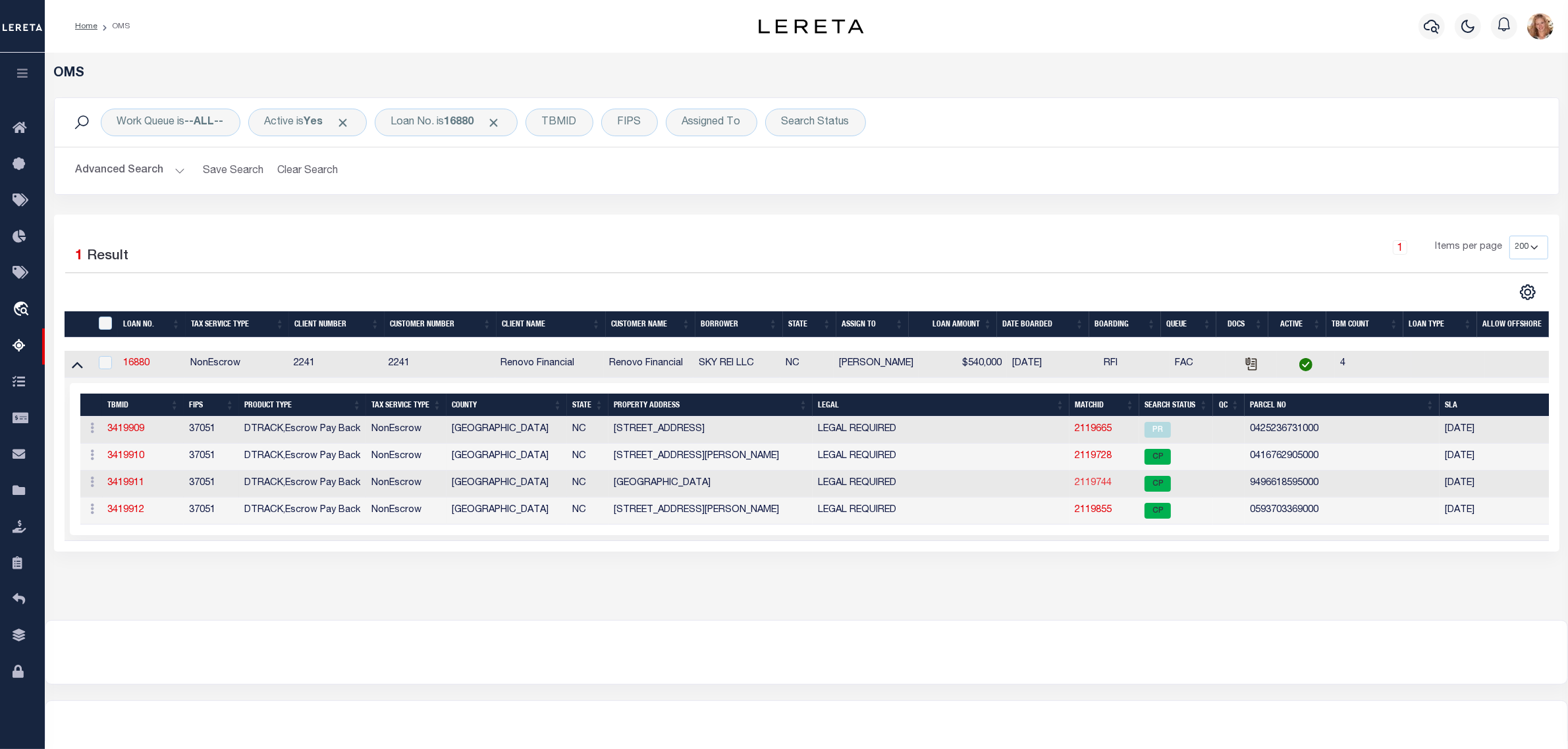
click at [1084, 488] on link "2119744" at bounding box center [1093, 483] width 37 height 9
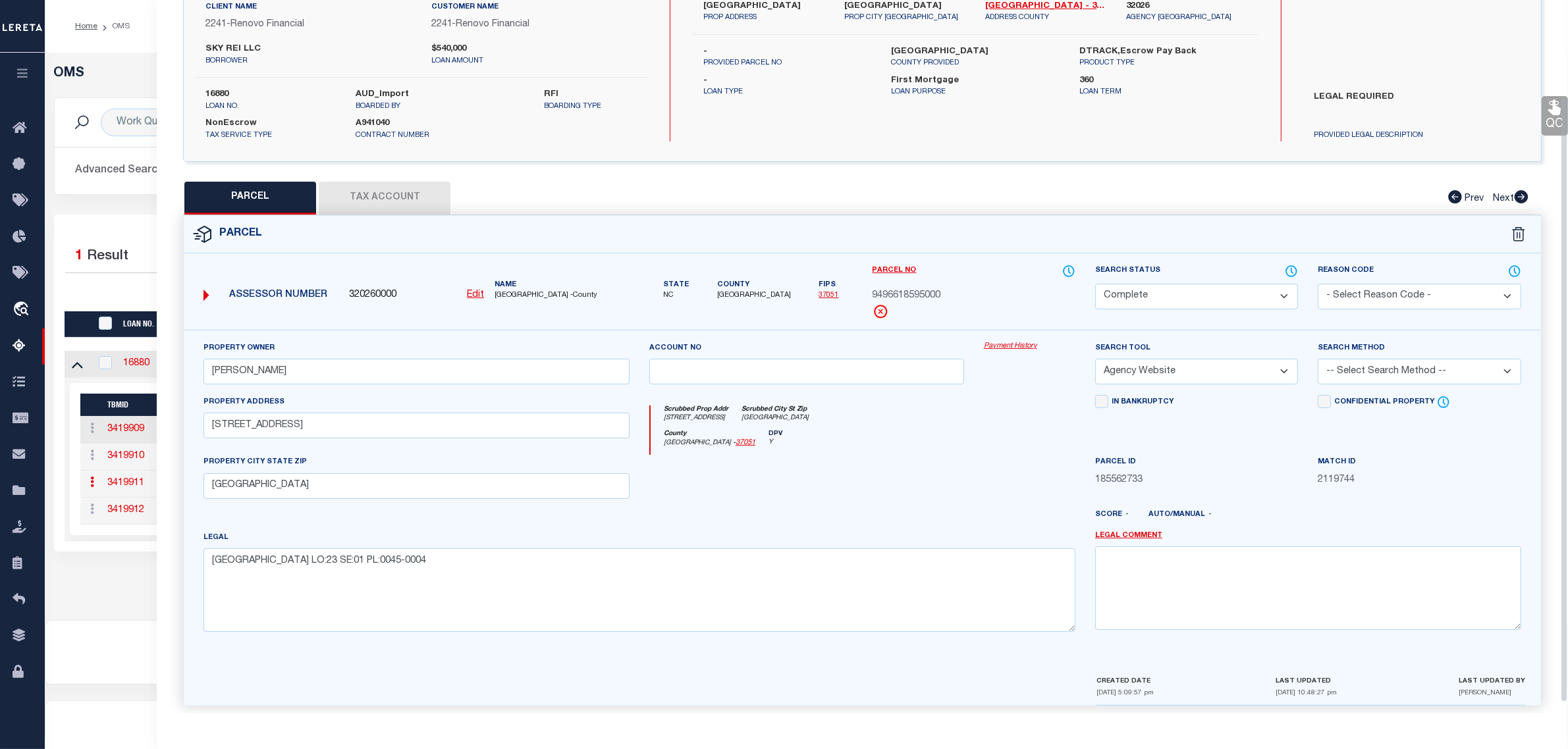
click at [1129, 291] on select "Automated Search Bad Parcel Complete Duplicate Parcel High Dollar Reporting In …" at bounding box center [1196, 296] width 203 height 26
click at [1095, 284] on select "Automated Search Bad Parcel Complete Duplicate Parcel High Dollar Reporting In …" at bounding box center [1196, 296] width 203 height 26
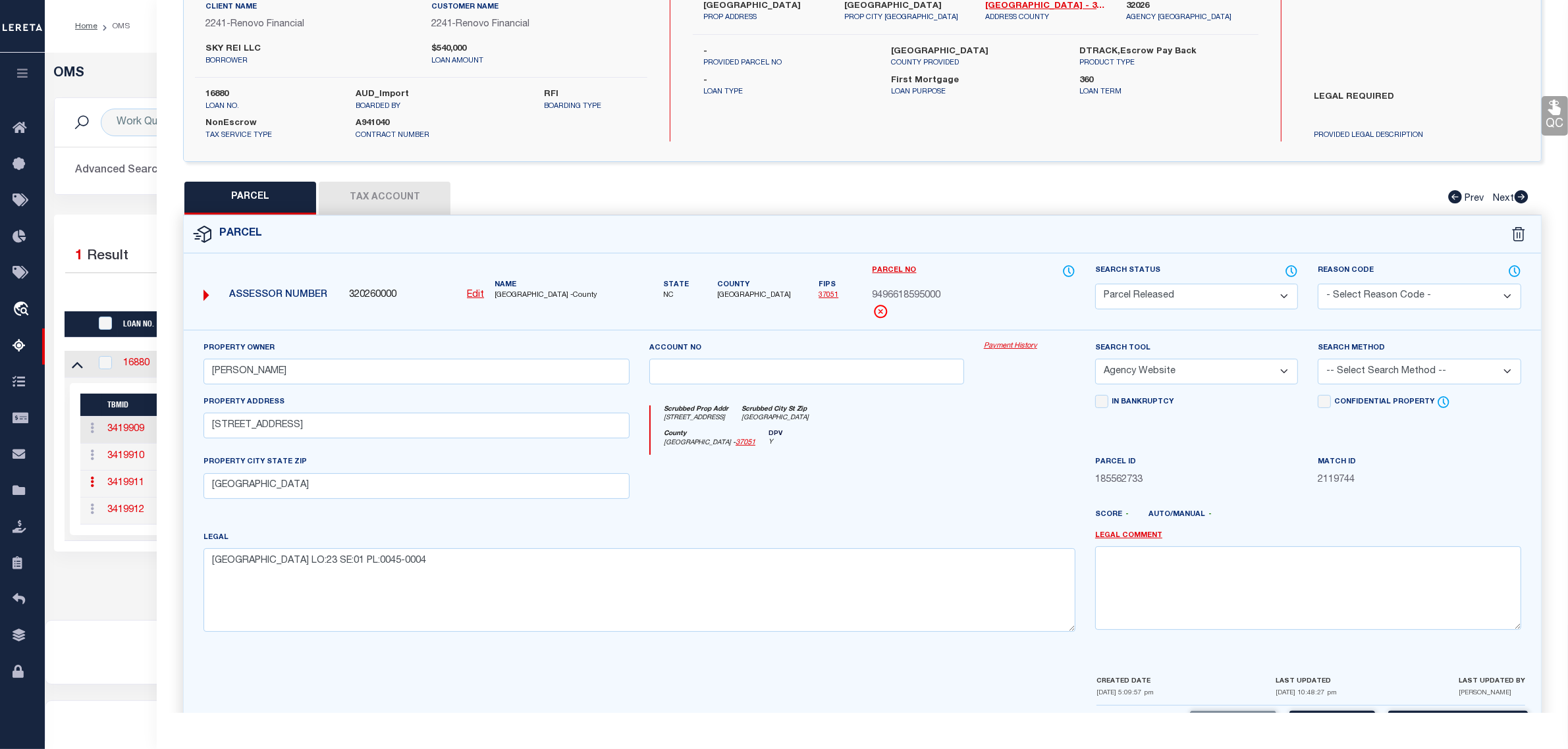
click at [1408, 290] on select "- Select Reason Code - 099 - Other (Provide additional detail) ACT - Agency Cha…" at bounding box center [1418, 296] width 203 height 26
click at [1317, 284] on select "- Select Reason Code - 099 - Other (Provide additional detail) ACT - Agency Cha…" at bounding box center [1418, 296] width 203 height 26
click at [1395, 563] on textarea at bounding box center [1308, 587] width 426 height 83
paste textarea "Parcel released per customer's 9/3/2025 file. MLC 9/5/2025"
click at [1429, 659] on div "Property Owner LOGAN, TIFFANY MARIE Account no Payment History Search Tool -- S…" at bounding box center [863, 502] width 1357 height 344
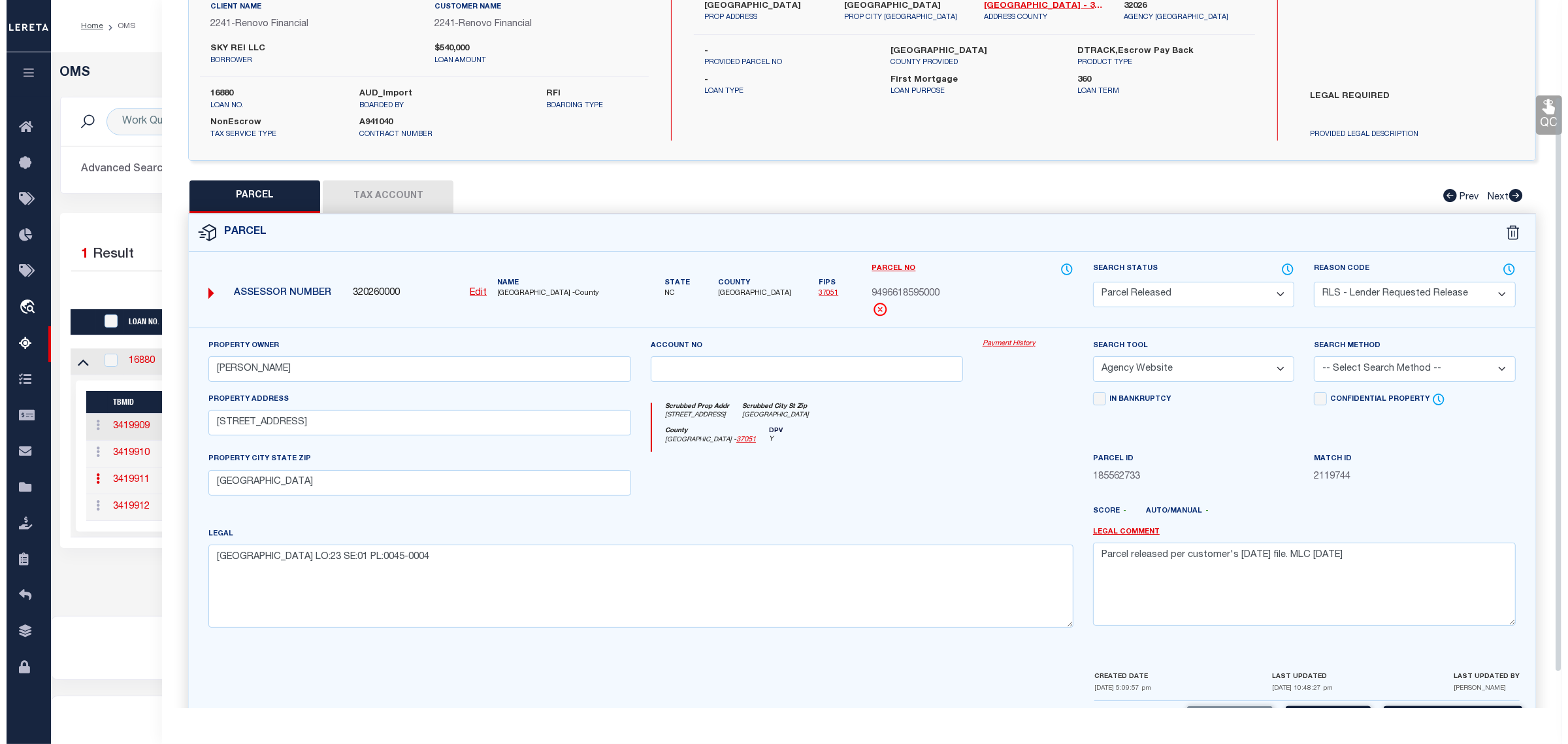
scroll to position [163, 0]
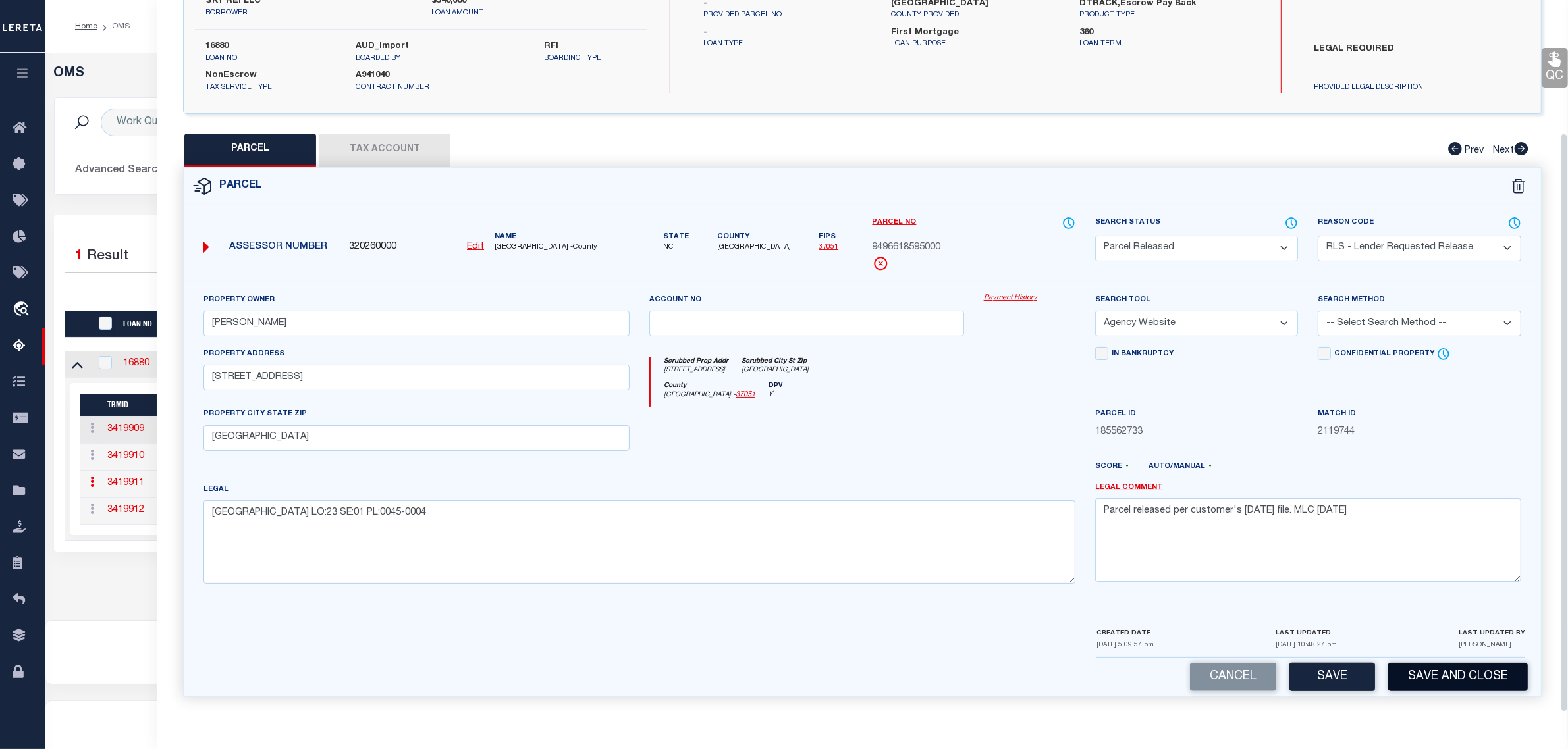
click at [1432, 669] on button "Save and Close" at bounding box center [1457, 677] width 139 height 28
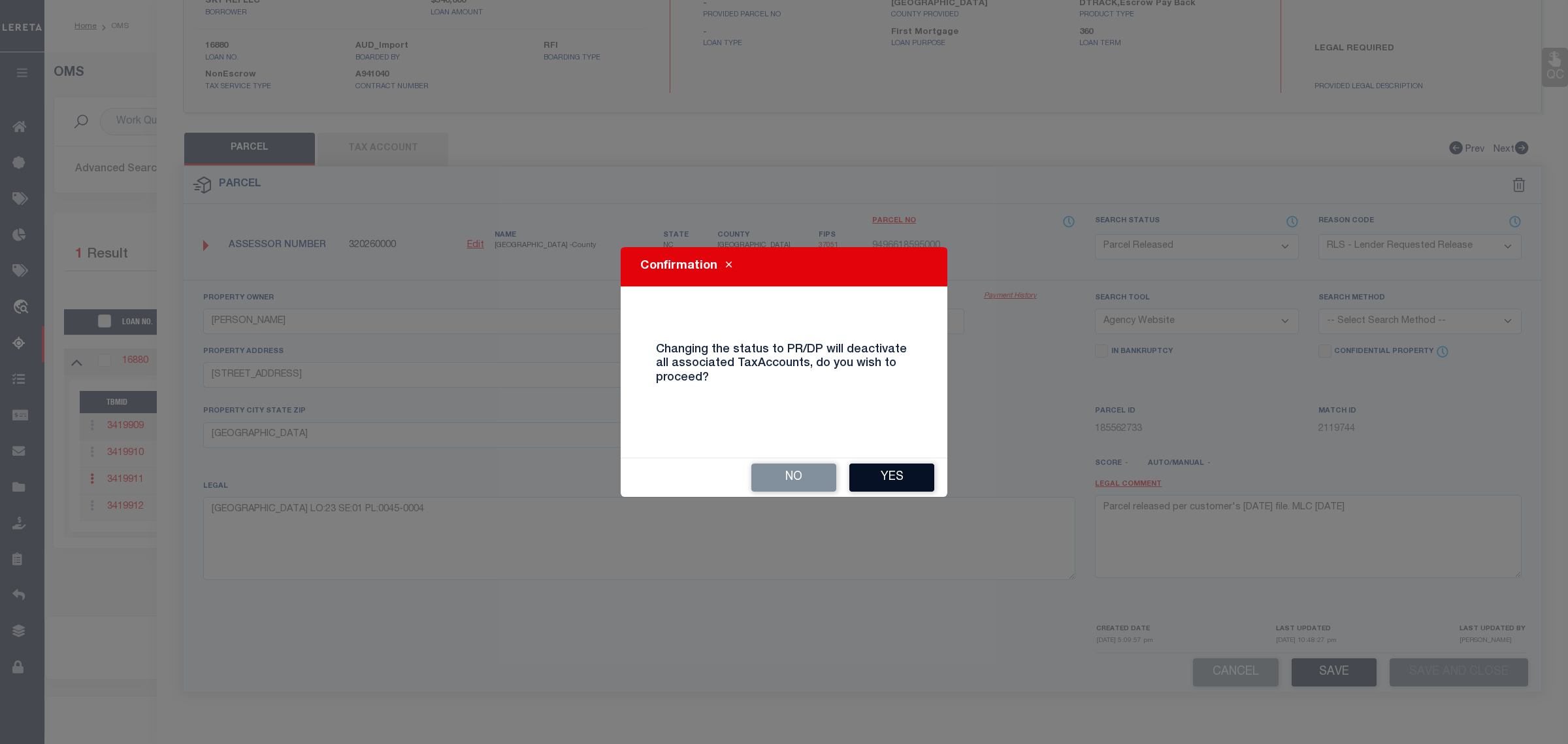
click at [919, 491] on button "Yes" at bounding box center [891, 478] width 85 height 28
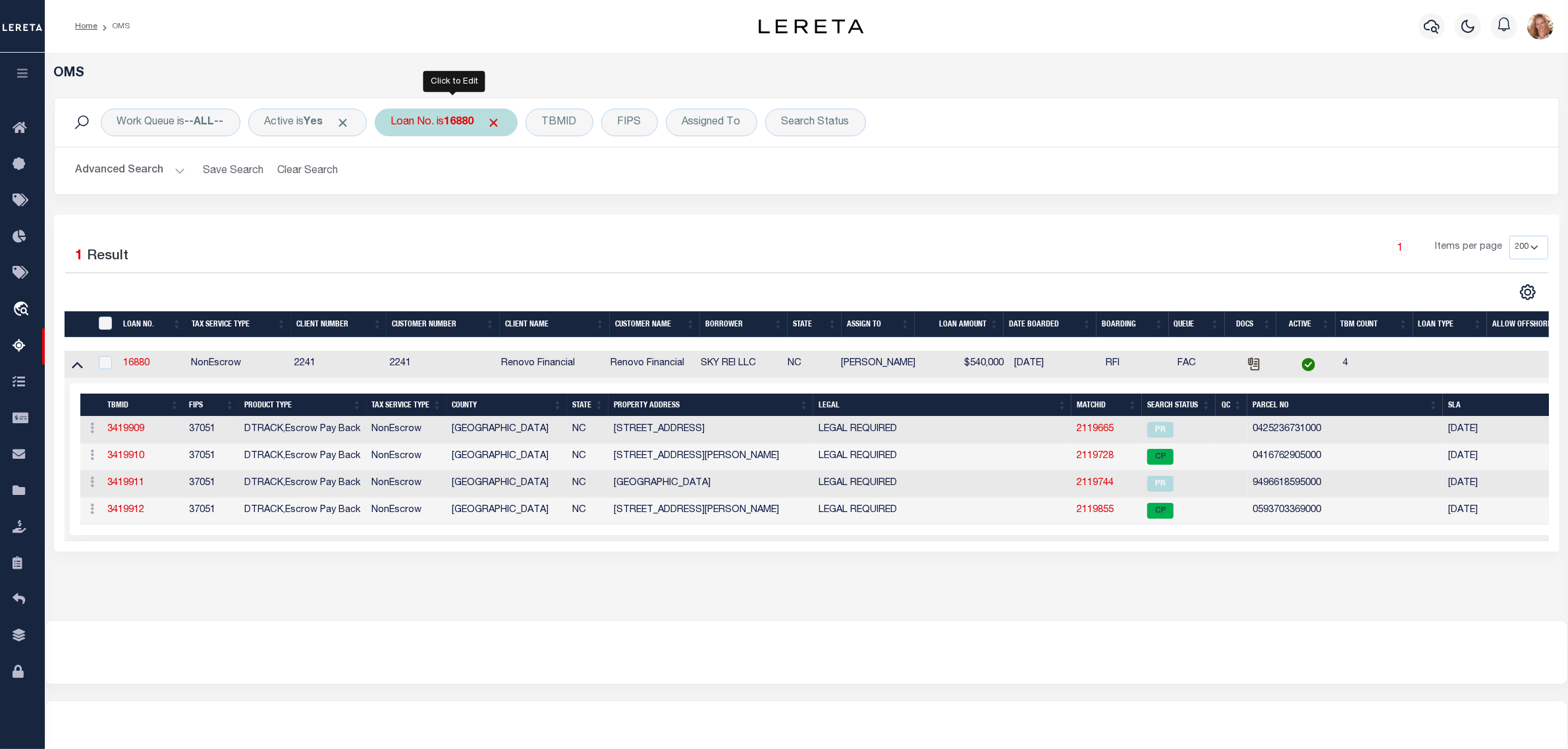
click at [458, 119] on b "16880" at bounding box center [460, 123] width 30 height 11
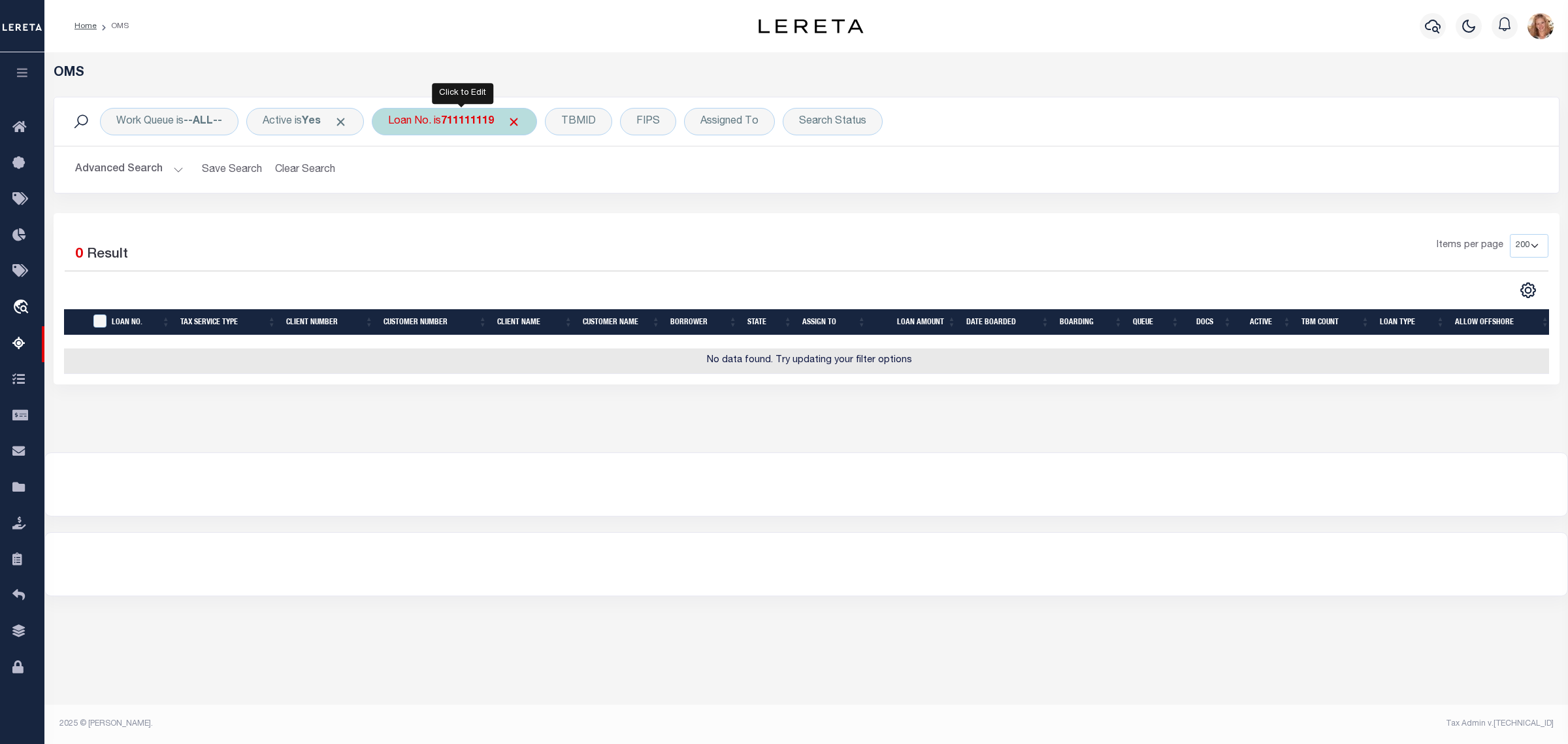
click at [473, 116] on b "711111119" at bounding box center [467, 122] width 53 height 11
click at [420, 184] on input "711111119" at bounding box center [484, 185] width 192 height 25
click at [441, 116] on div "Loan No. is 71111119" at bounding box center [451, 121] width 159 height 27
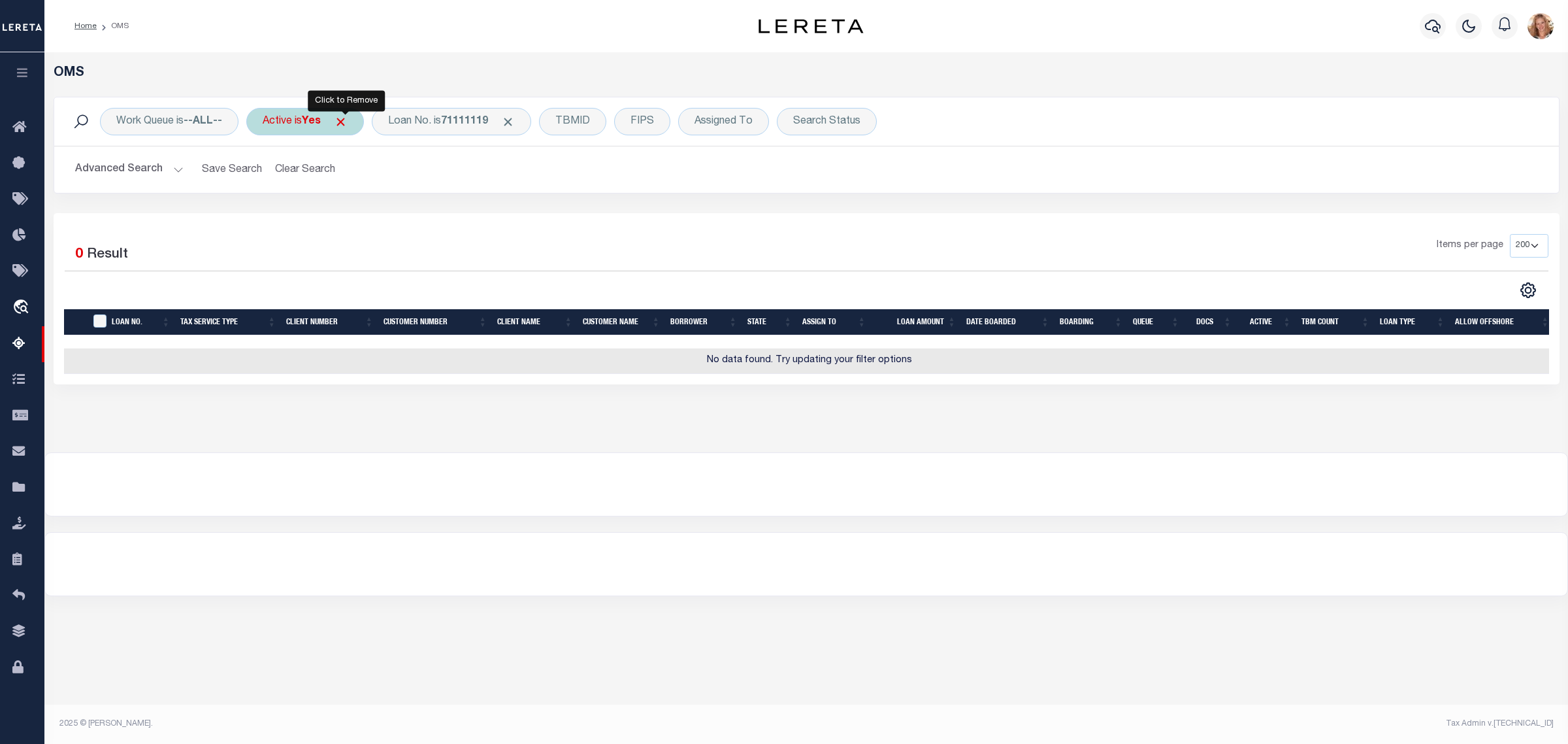
click at [348, 122] on span "Click to Remove" at bounding box center [340, 122] width 14 height 14
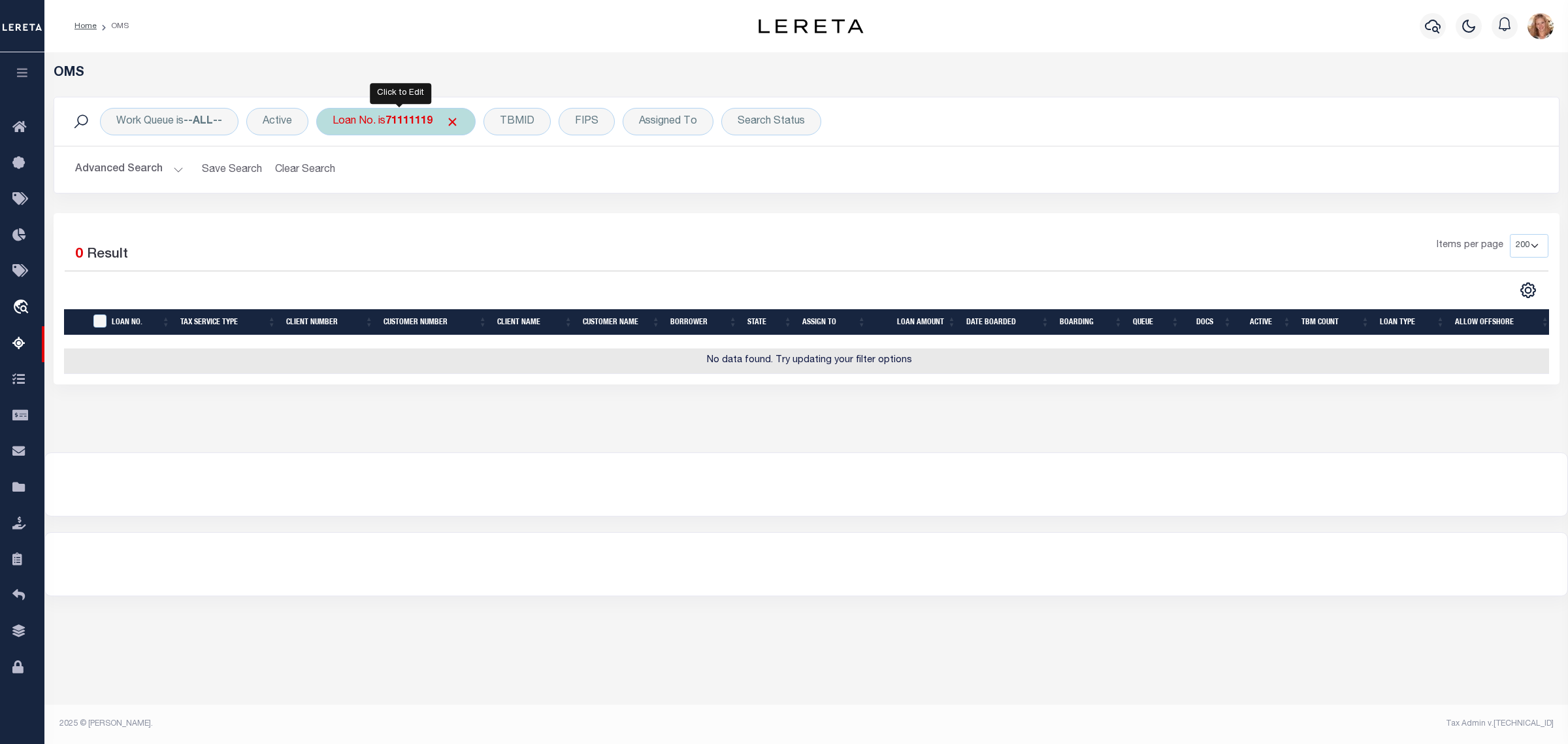
click at [411, 114] on div "Loan No. is 71111119" at bounding box center [396, 121] width 159 height 27
click at [376, 186] on input "71111119" at bounding box center [429, 185] width 192 height 25
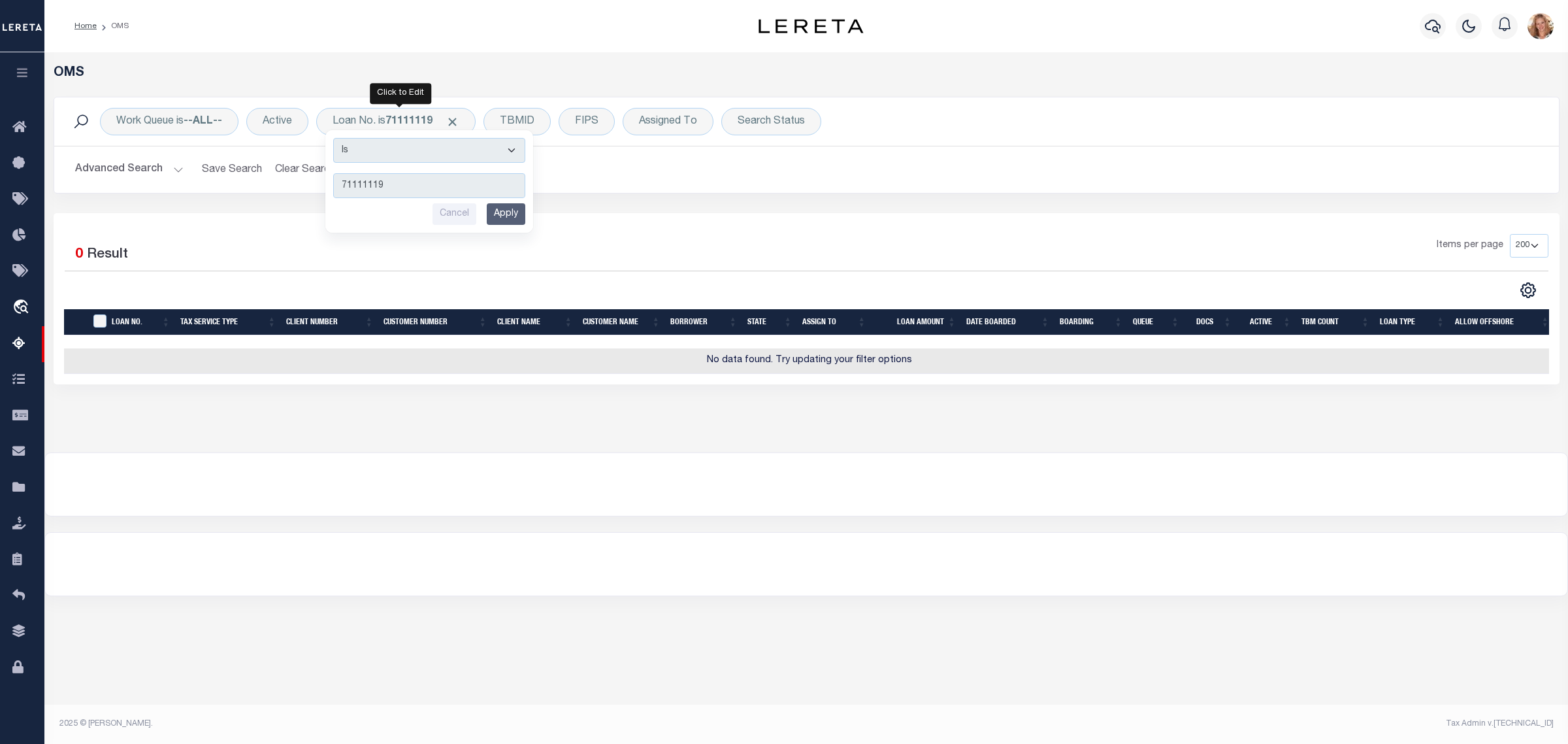
click at [481, 50] on div "Home OMS Profile Sign out" at bounding box center [806, 26] width 1524 height 52
